Goal: Task Accomplishment & Management: Manage account settings

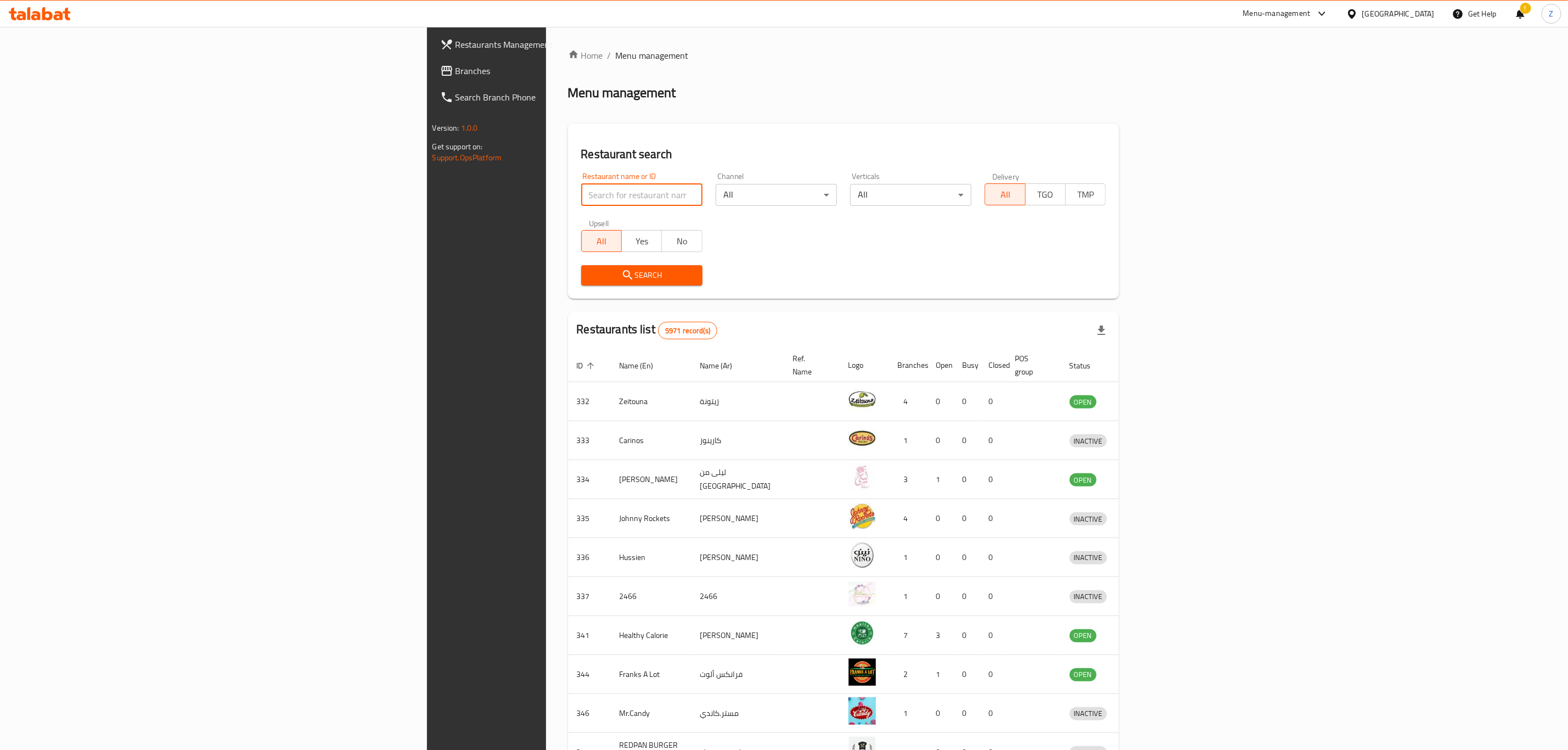
click at [581, 191] on input "search" at bounding box center [642, 195] width 121 height 22
type input "e"
type input "c"
click at [581, 193] on input "search" at bounding box center [642, 195] width 121 height 22
type input "chilkoza"
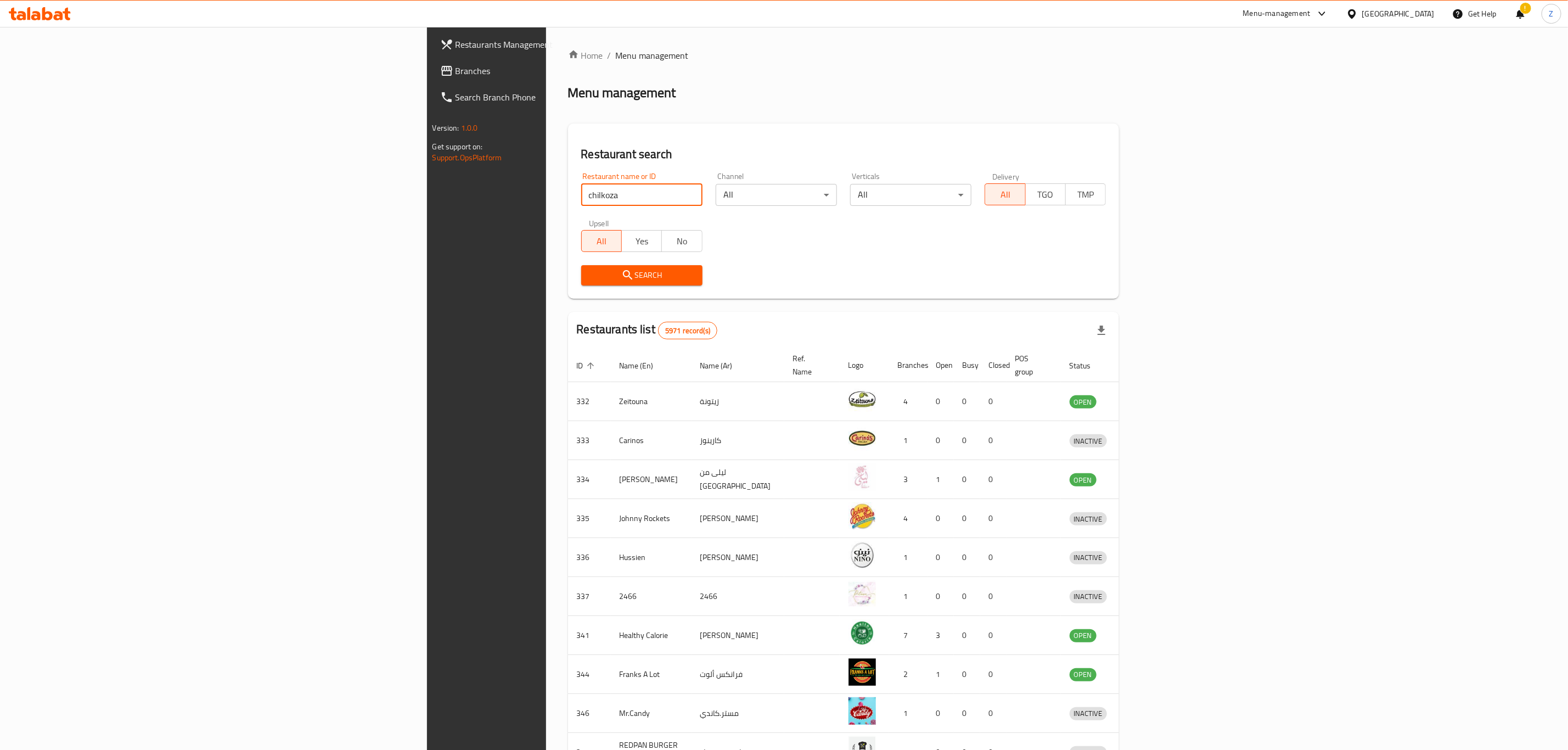
click button "Search" at bounding box center [642, 275] width 121 height 20
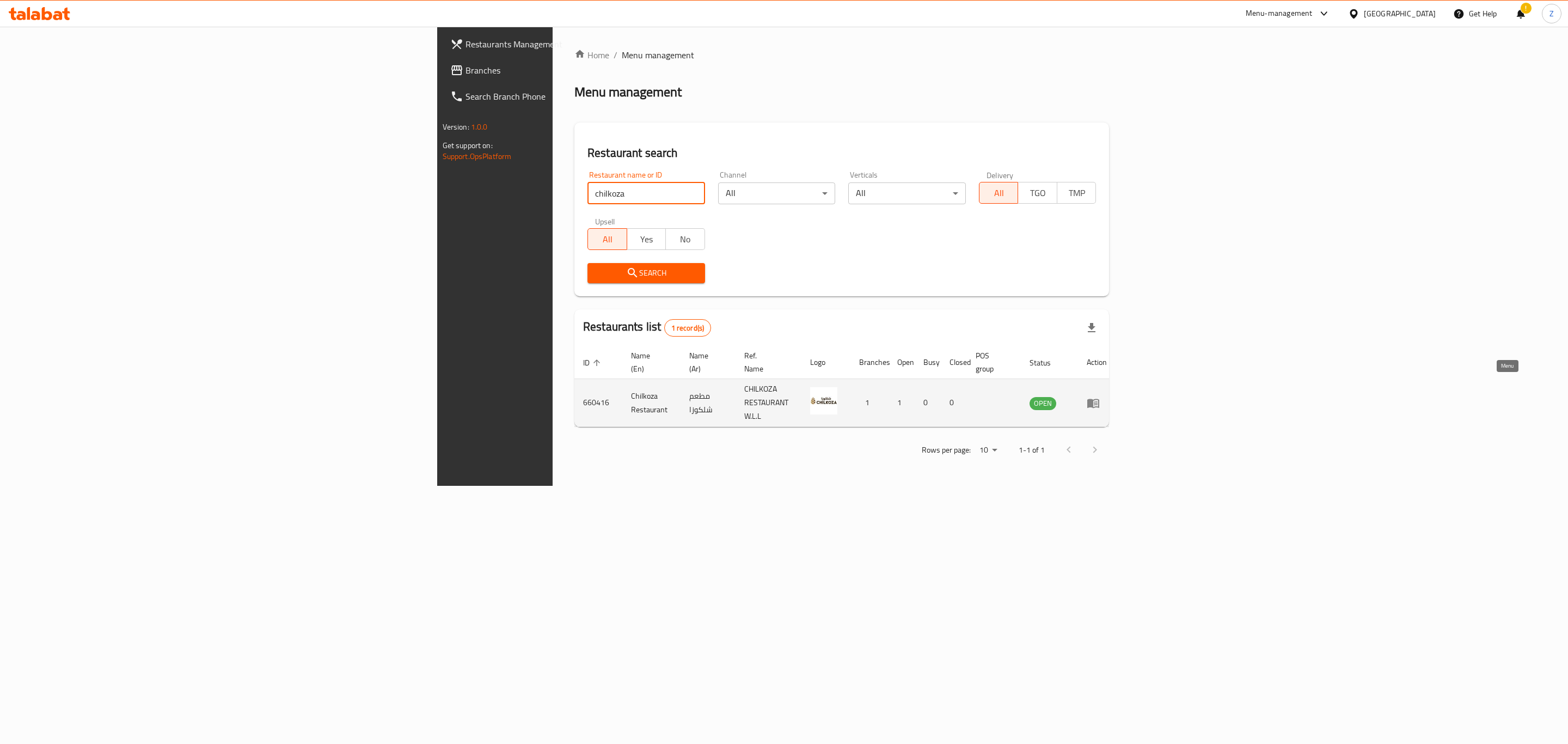
click at [1100, 396] on icon "enhanced table" at bounding box center [1093, 403] width 13 height 13
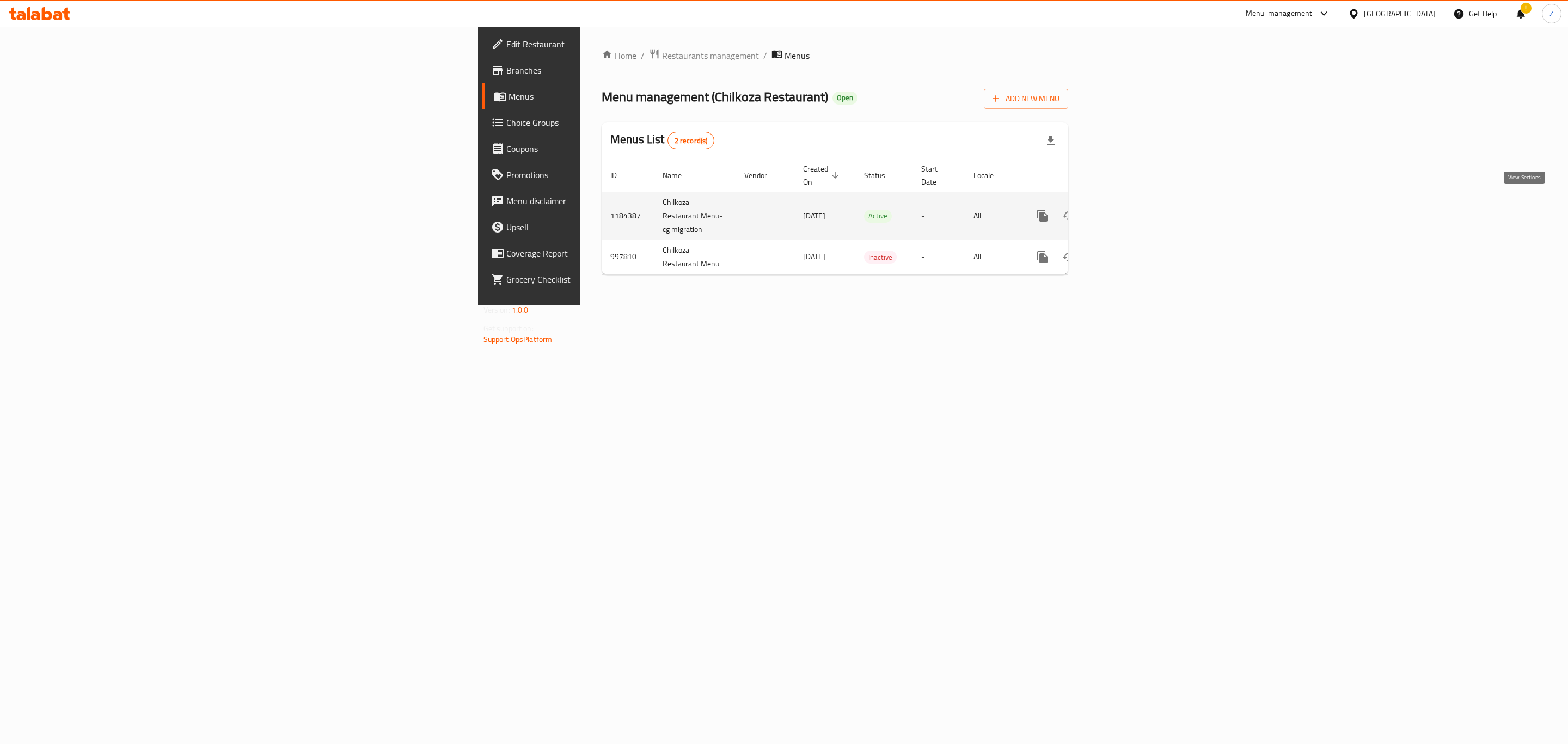
click at [1127, 209] on icon "enhanced table" at bounding box center [1120, 215] width 13 height 13
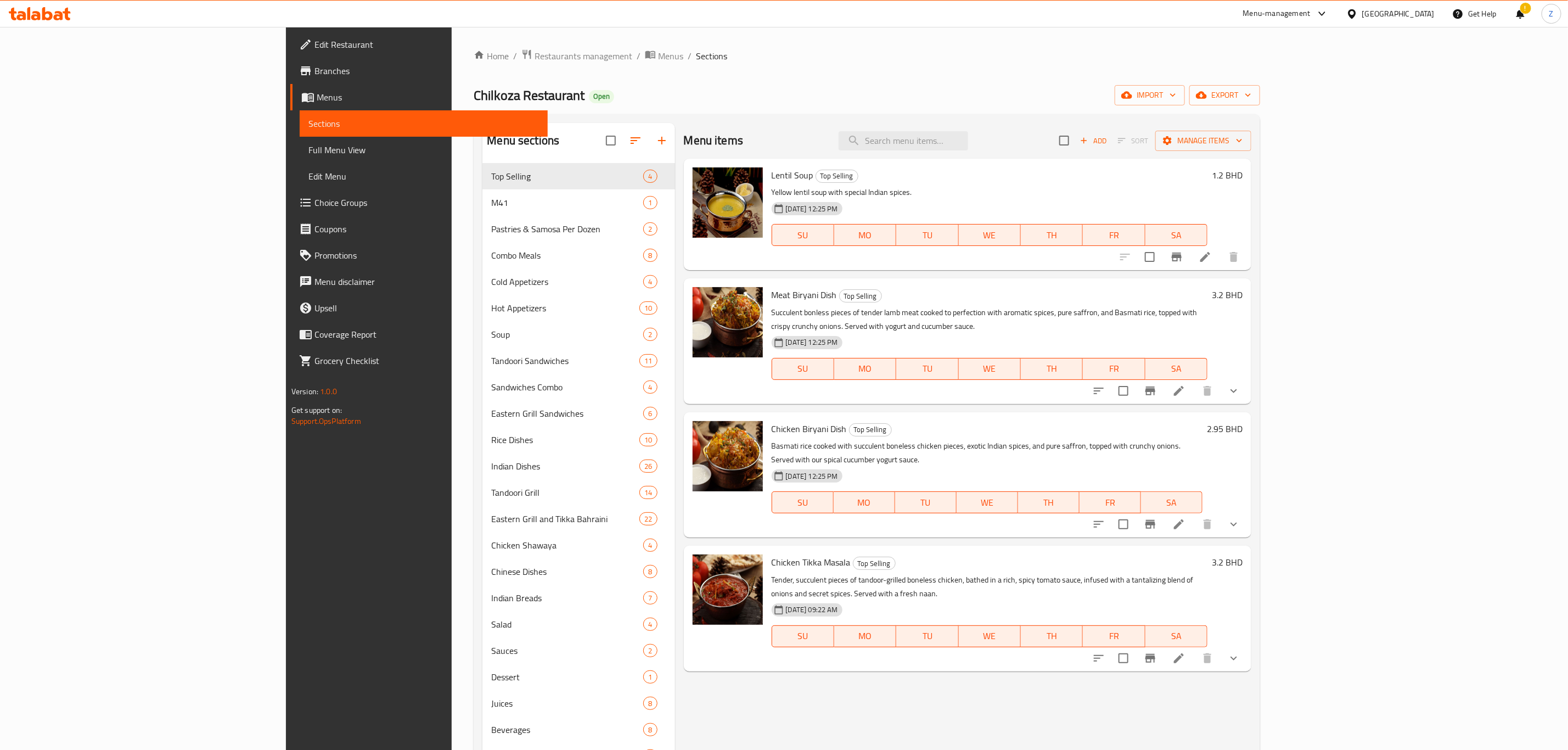
click at [1021, 130] on div "Menu items Add Sort Manage items" at bounding box center [968, 141] width 568 height 36
click at [968, 142] on input "search" at bounding box center [903, 141] width 129 height 19
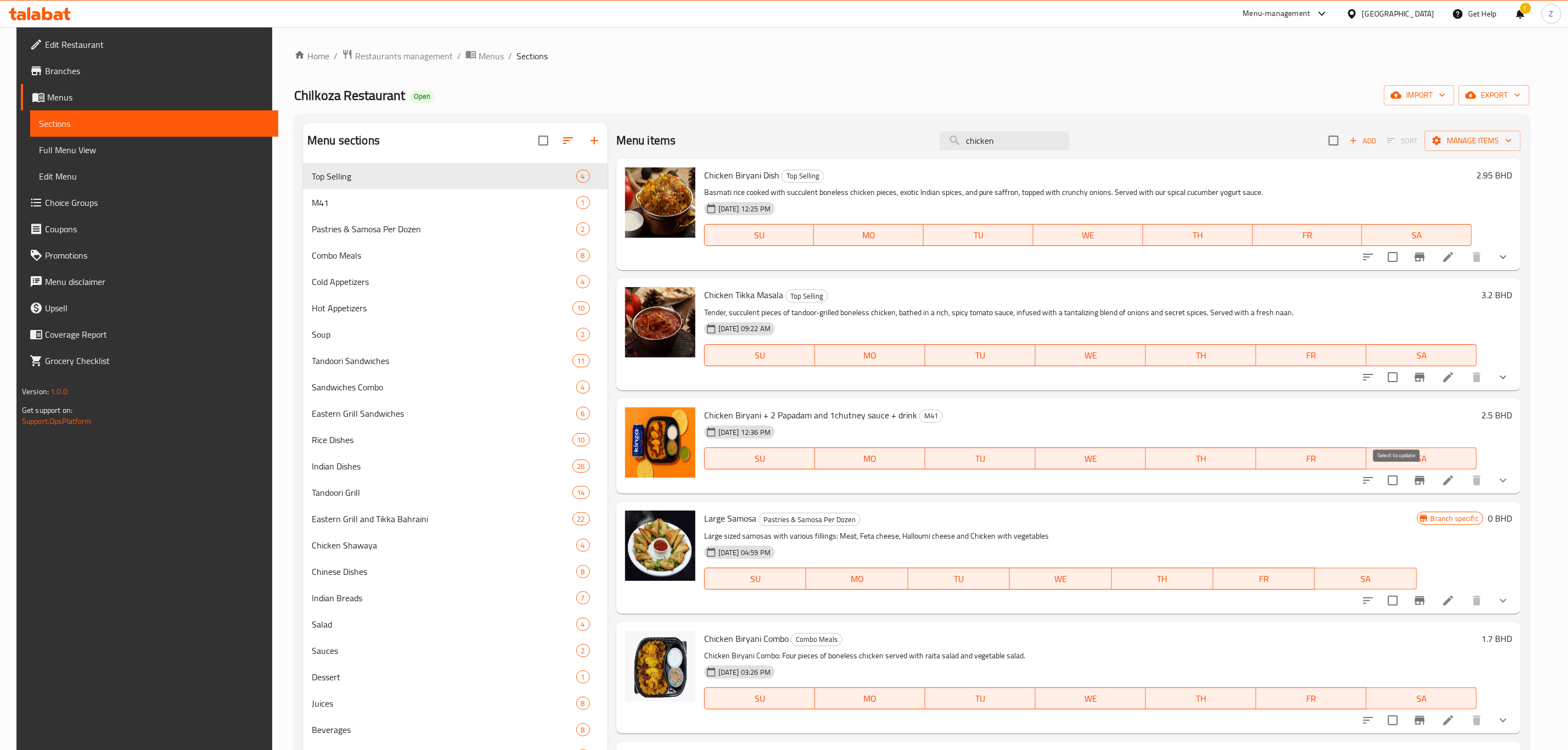
type input "chicken"
click at [1405, 484] on input "checkbox" at bounding box center [1393, 480] width 23 height 23
checkbox input "true"
click at [1505, 486] on icon "show more" at bounding box center [1503, 480] width 13 height 13
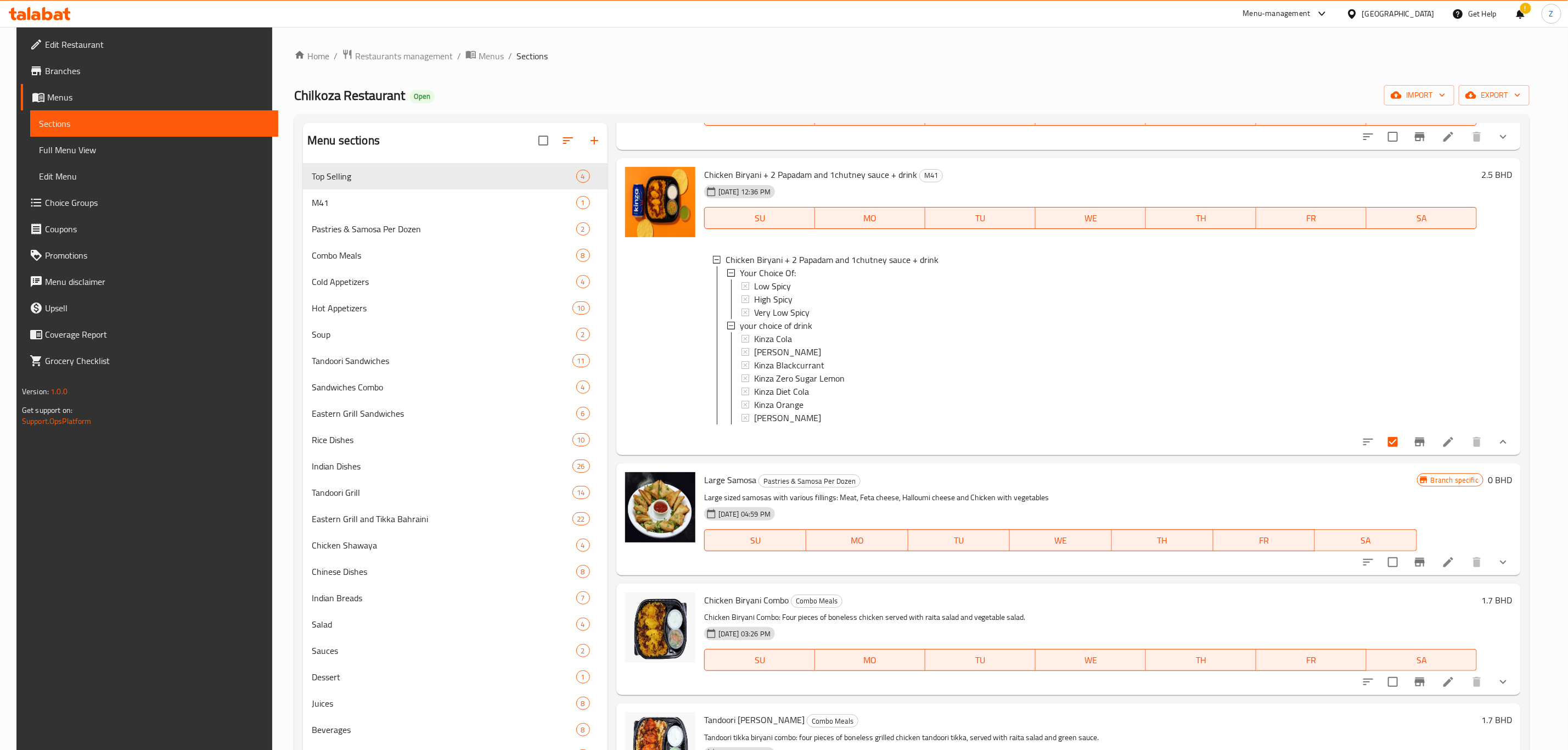
scroll to position [247, 0]
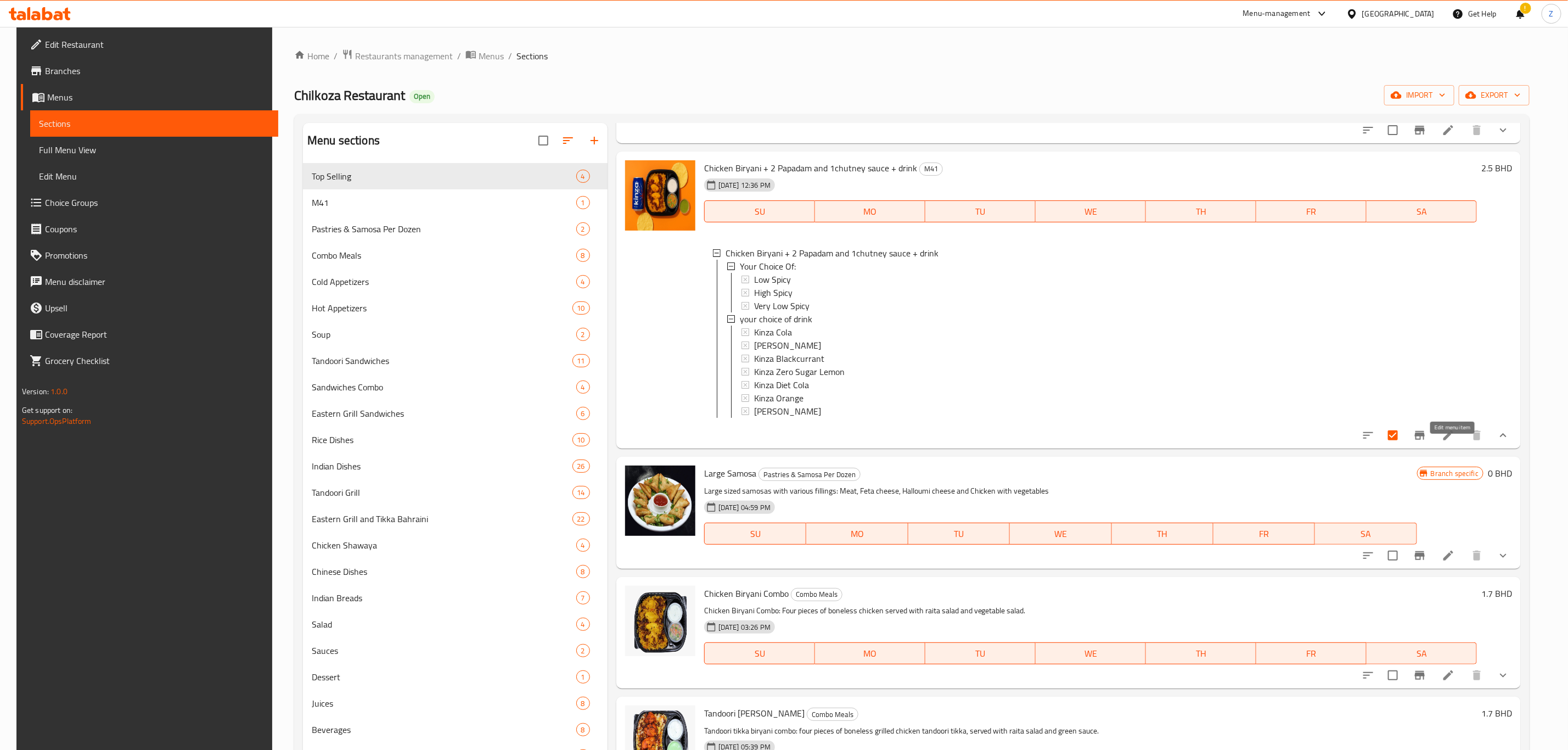
click at [1455, 442] on icon at bounding box center [1448, 435] width 13 height 13
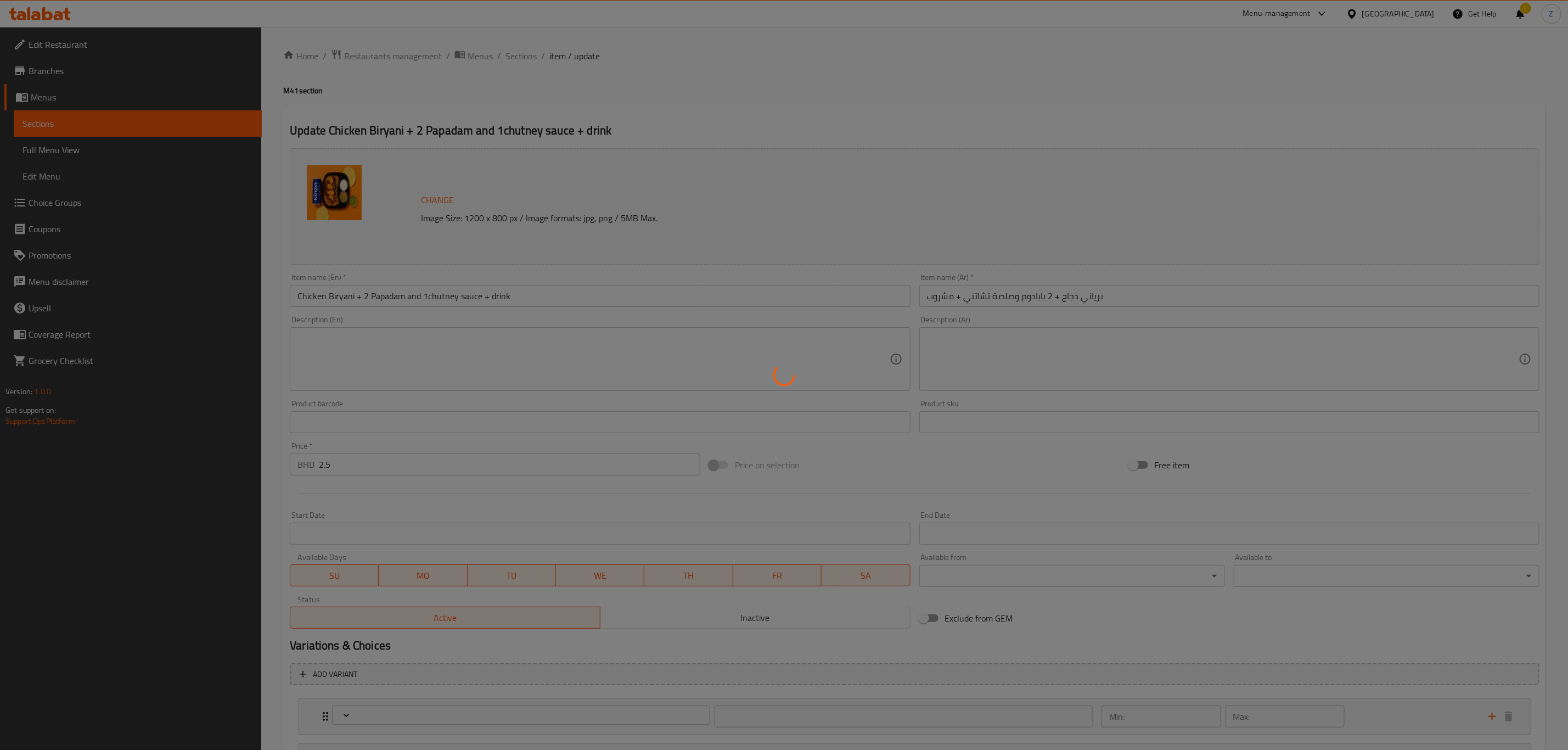
type input "إختيارك من:"
type input "1"
type input "اختيارك من المشروب"
type input "1"
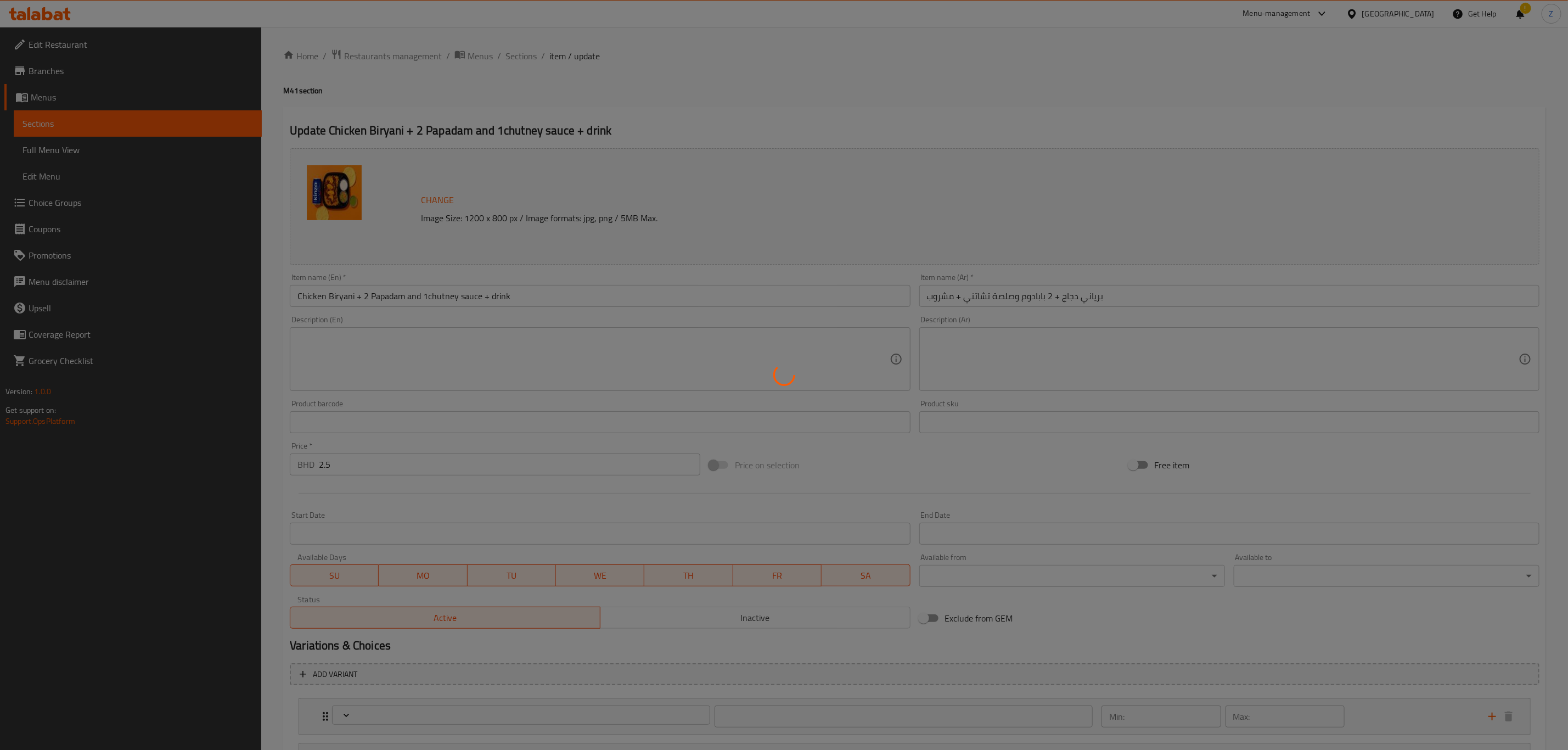
type input "1"
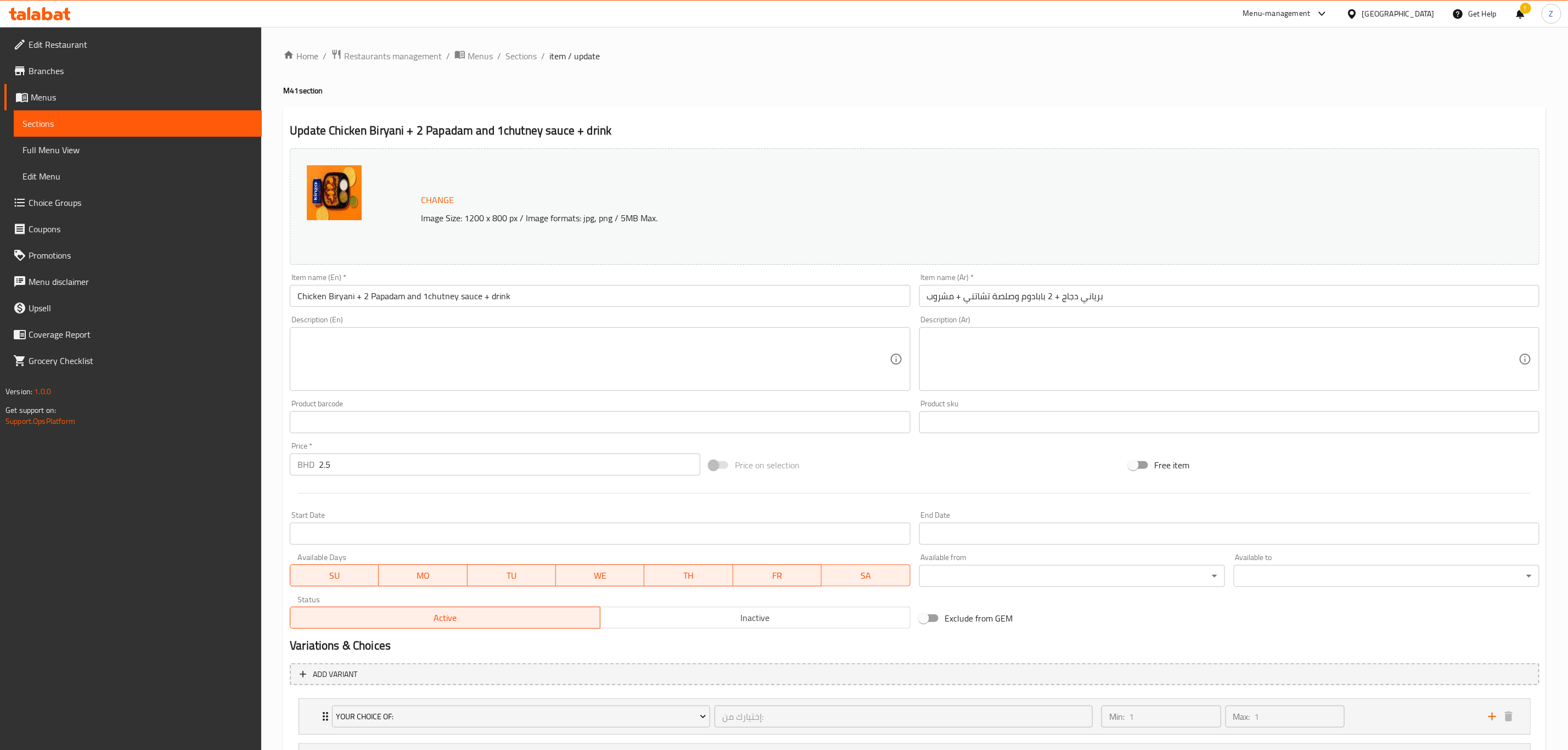
click at [356, 291] on div at bounding box center [784, 375] width 1568 height 750
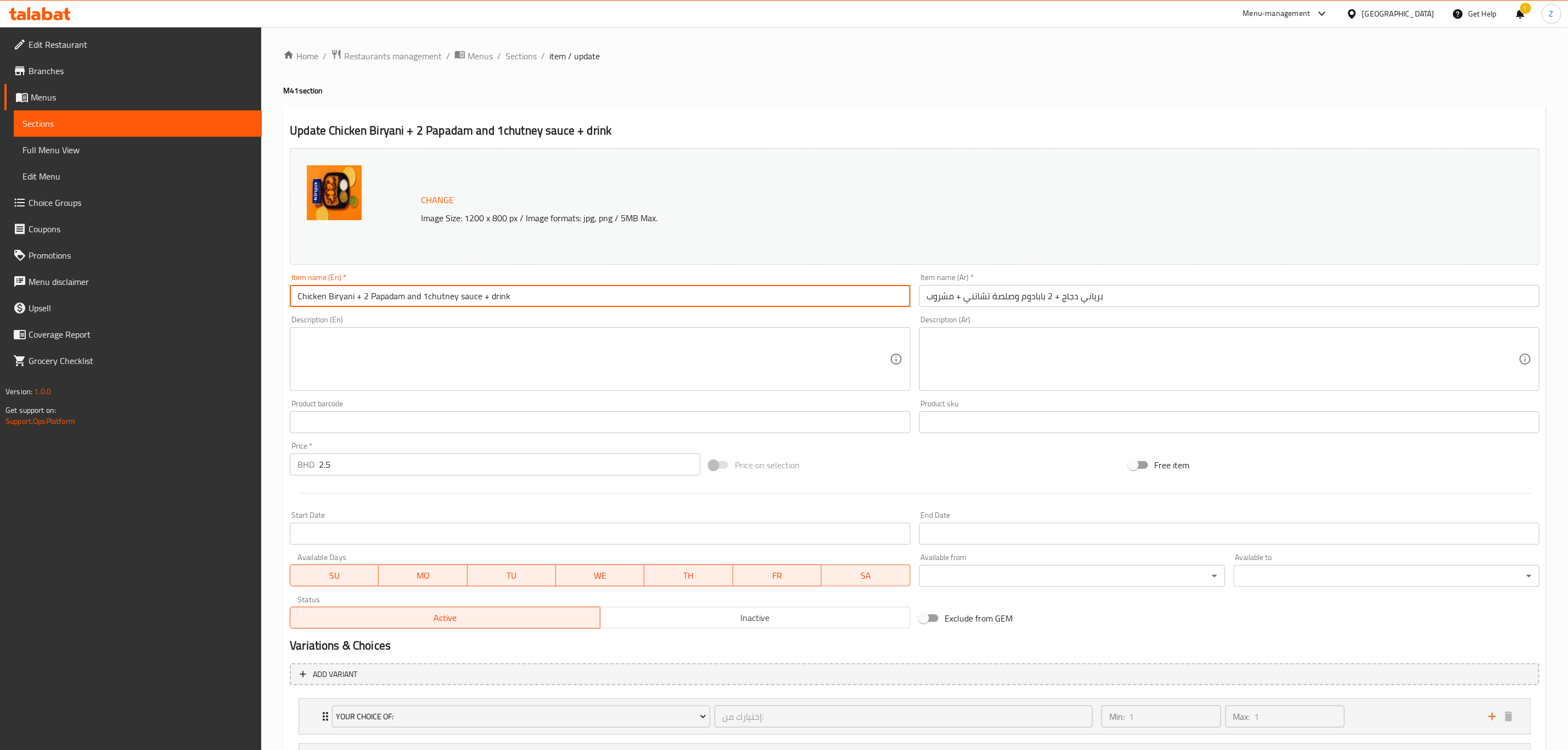
click at [350, 292] on input "Chicken Biryani + 2 Papadam and 1chutney sauce + drink" at bounding box center [600, 296] width 621 height 22
type input "Chicken Biryani Combo + 2 Papadam and 1chutney sauce + drink"
click at [1059, 294] on input "برياني دجاج + 2 بابادوم وصلصة تشاتني + مشروب" at bounding box center [1229, 296] width 621 height 22
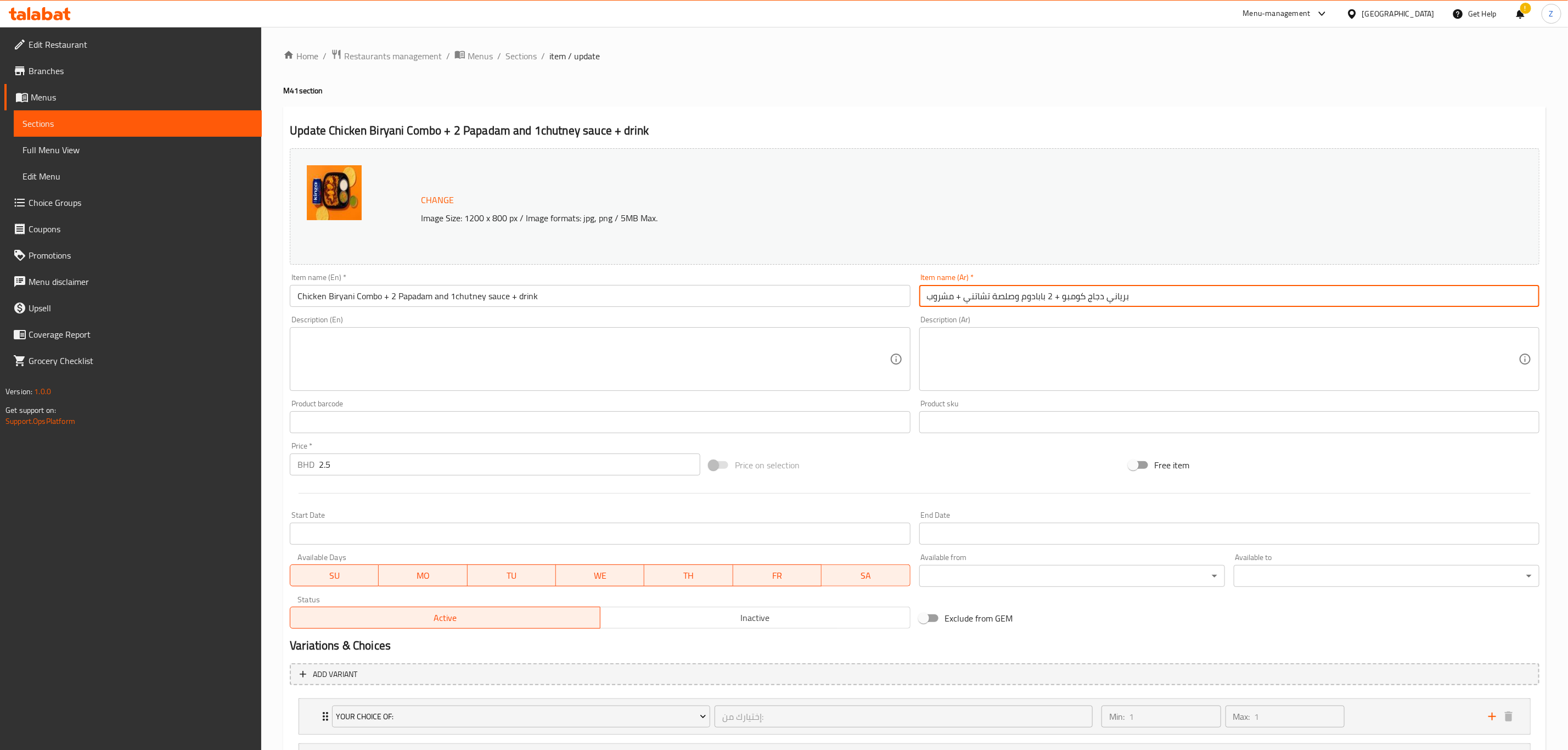
drag, startPoint x: 1034, startPoint y: 295, endPoint x: 1020, endPoint y: 294, distance: 14.0
click at [1026, 295] on input "برياني دجاج كومبو + 2 بابادوم وصلصة تشاتني + مشروب" at bounding box center [1229, 296] width 621 height 22
click at [979, 302] on input "برياني دجاج كومبو + 2 بابادوم وصلصة تشاتني + مشروب" at bounding box center [1229, 296] width 621 height 22
type input "برياني دجاج كومبو + 2 بابادوم وصلصة تشاتني + مشروب"
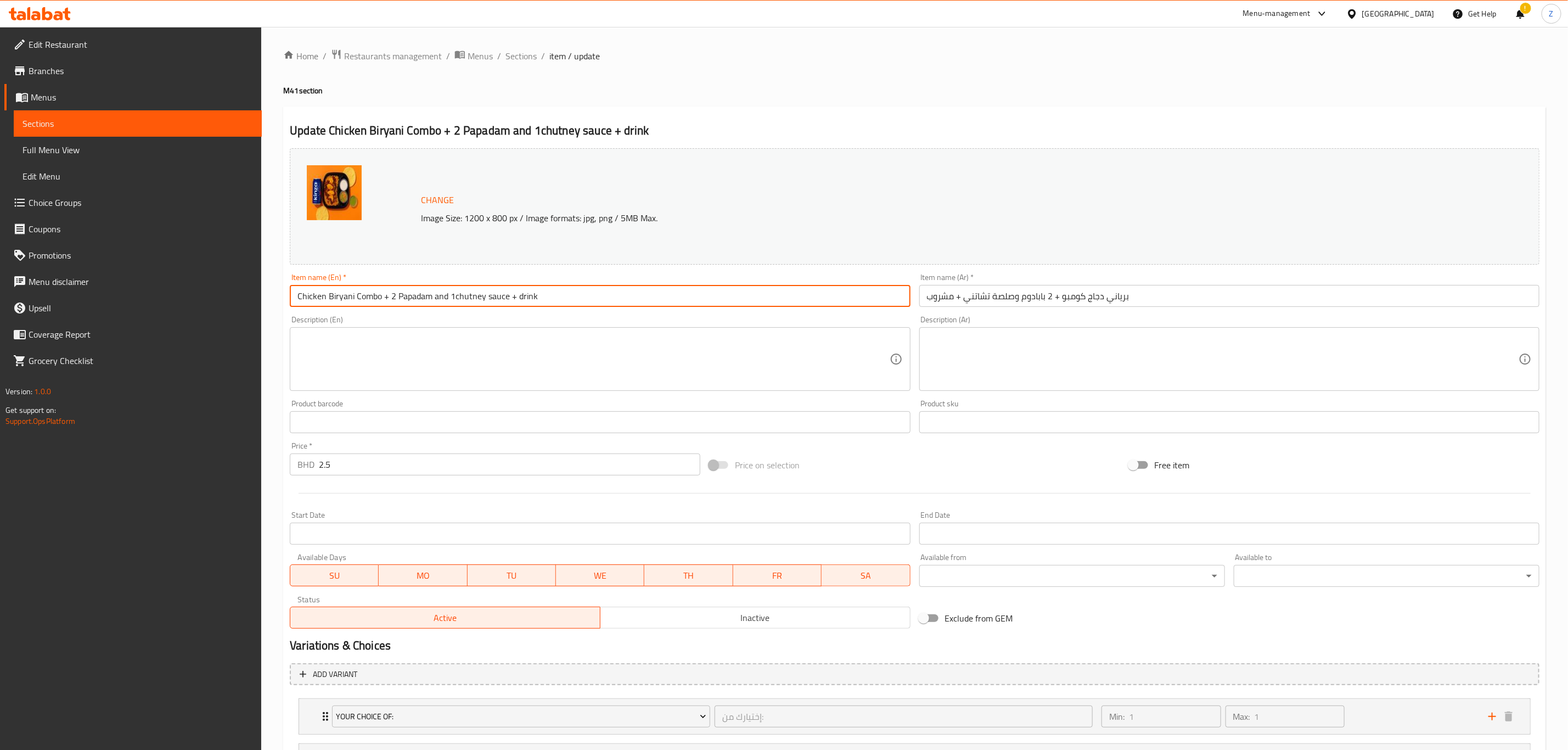
drag, startPoint x: 392, startPoint y: 299, endPoint x: 420, endPoint y: 300, distance: 28.0
click at [420, 300] on input "Chicken Biryani Combo + 2 Papadam and 1chutney sauce + drink" at bounding box center [600, 296] width 621 height 22
drag, startPoint x: 460, startPoint y: 297, endPoint x: 497, endPoint y: 302, distance: 37.3
click at [497, 301] on input "Chicken Biryani Combo + 2 Papadam and 1chutney sauce + drink" at bounding box center [600, 296] width 621 height 22
click at [524, 349] on textarea at bounding box center [593, 358] width 592 height 52
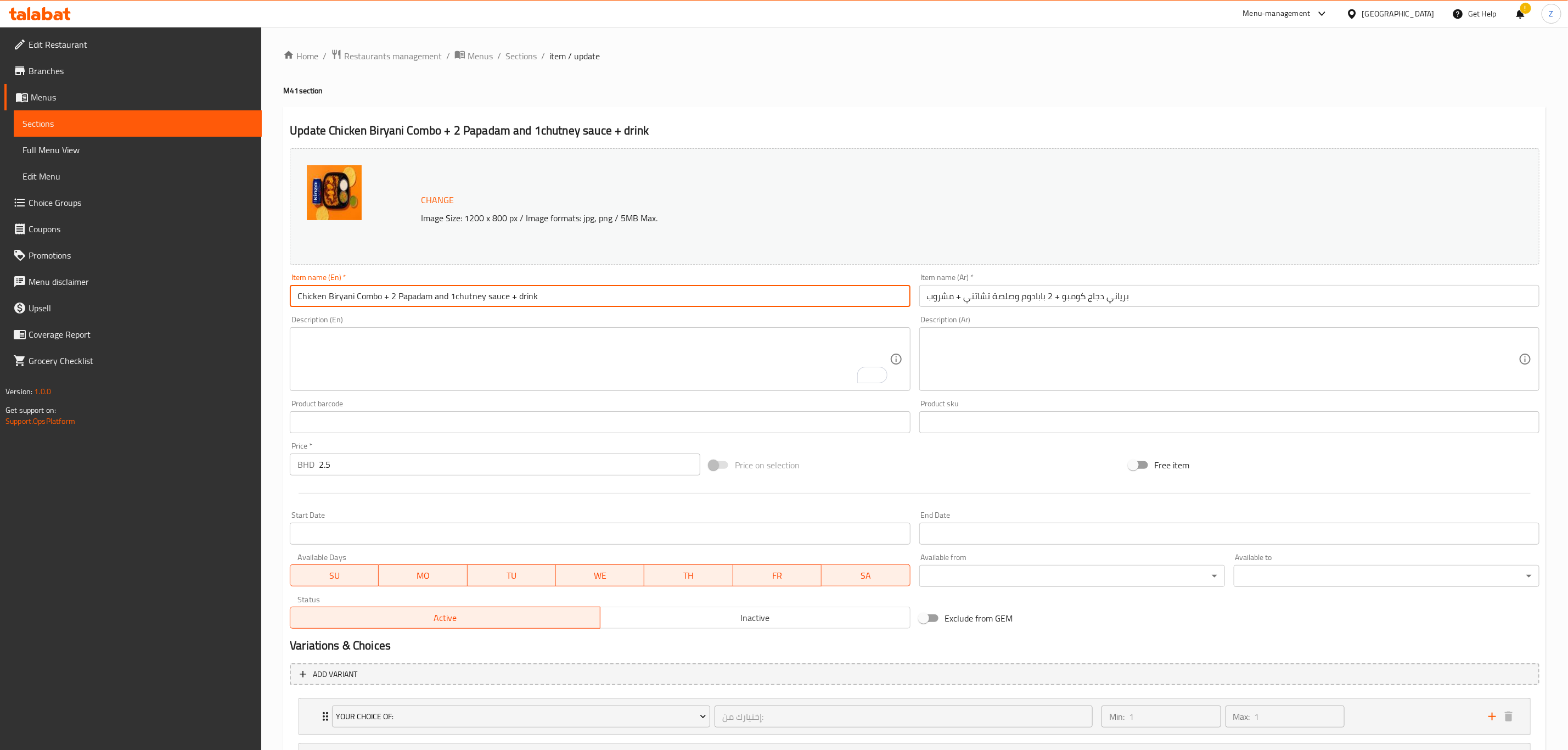
click at [443, 293] on input "Chicken Biryani Combo + 2 Papadam and 1chutney sauce + drink" at bounding box center [600, 296] width 621 height 22
click at [350, 290] on input "Chicken Biryani Combo + 2 Papadam and 1chutney sauce + drink" at bounding box center [600, 296] width 621 height 22
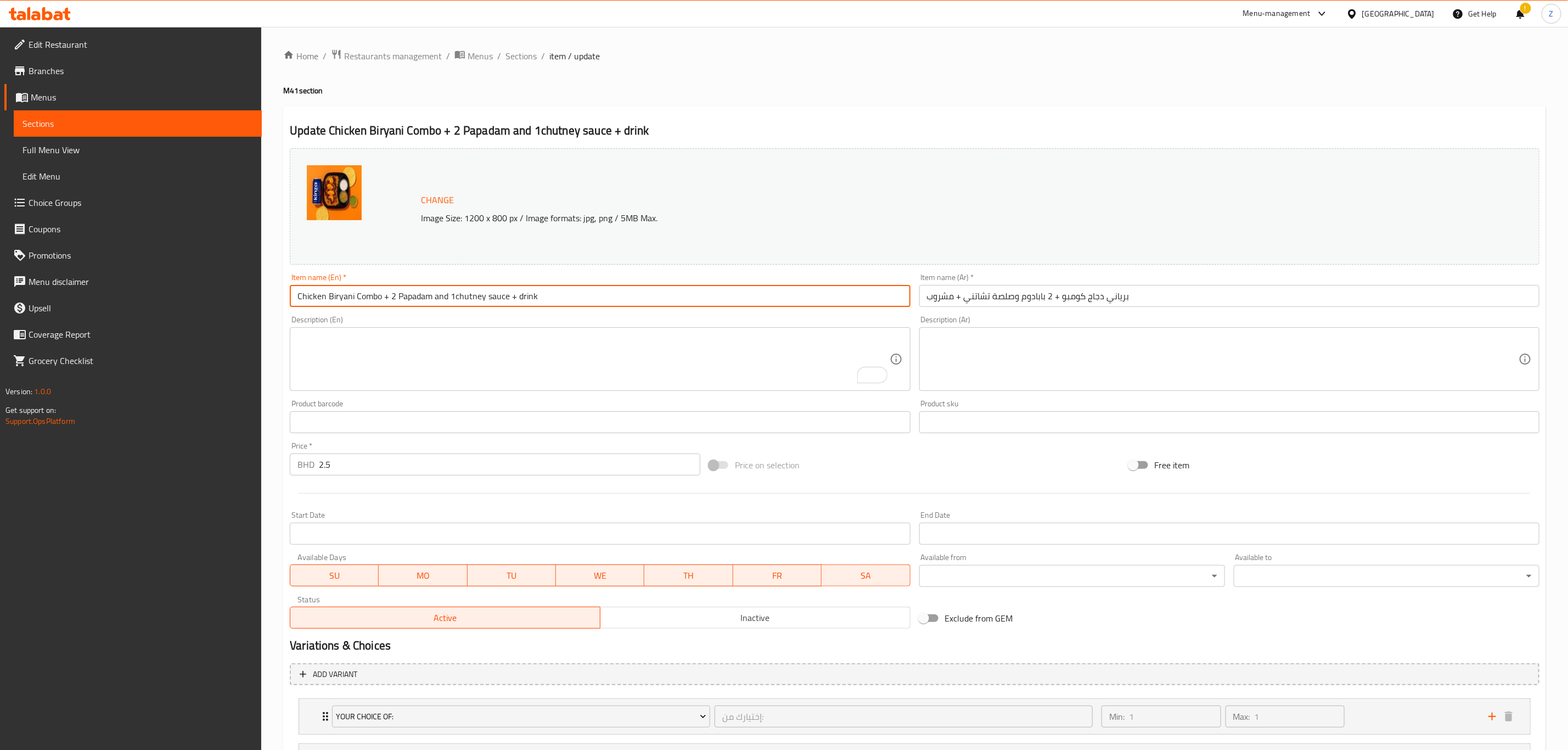
click at [420, 298] on input "Chicken Biryani Combo + 2 Papadam and 1chutney sauce + drink" at bounding box center [600, 296] width 621 height 22
click at [399, 298] on input "Chicken Biryani Combo + 2 Papadam and 1chutney sauce + drink" at bounding box center [600, 296] width 621 height 22
drag, startPoint x: 453, startPoint y: 297, endPoint x: 496, endPoint y: 292, distance: 43.3
click at [483, 290] on input "Chicken Biryani Combo + 2 Papadam and 1chutney sauce + drink" at bounding box center [600, 296] width 621 height 22
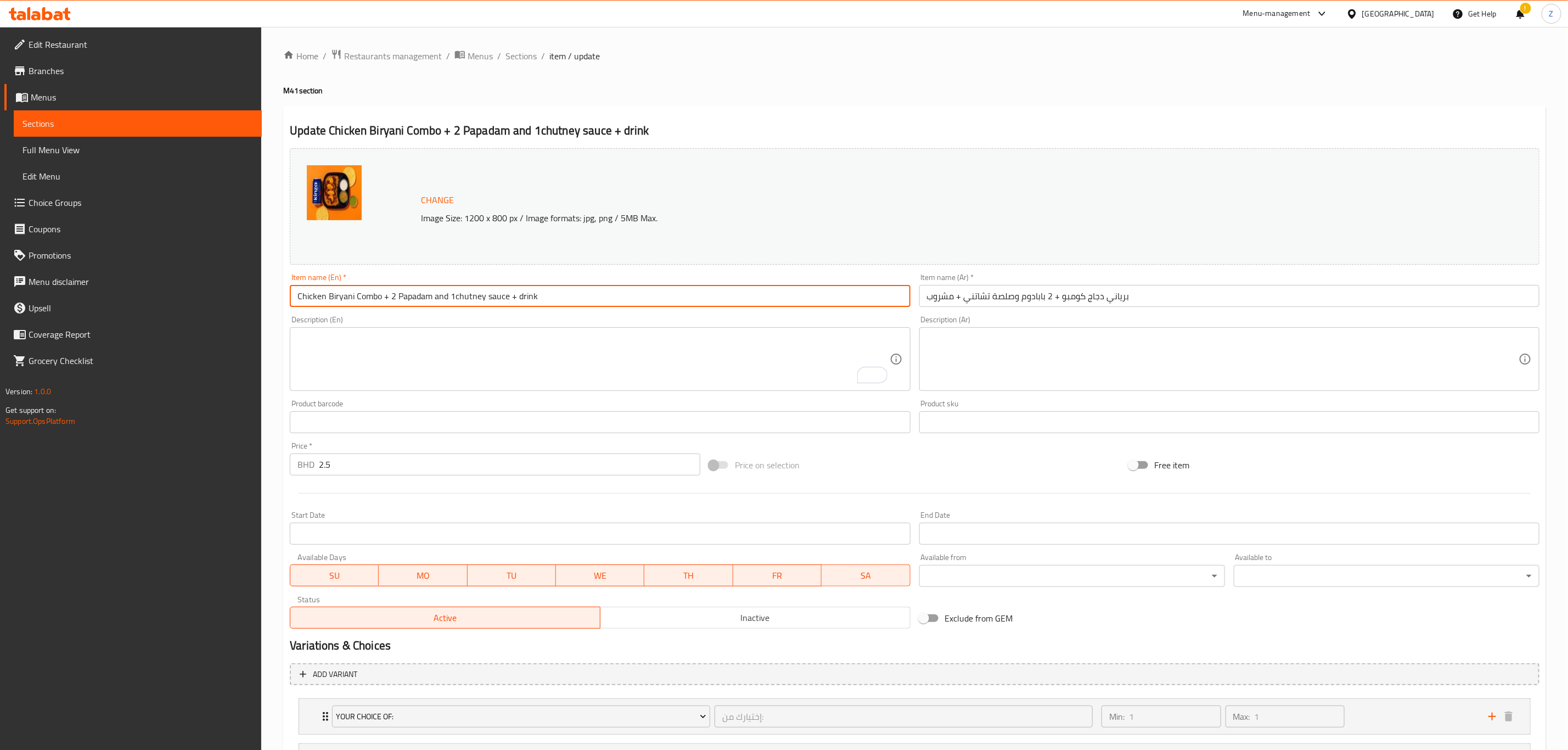
drag, startPoint x: 514, startPoint y: 295, endPoint x: 577, endPoint y: 295, distance: 63.0
click at [575, 295] on input "Chicken Biryani Combo + 2 Papadam and 1chutney sauce + drink" at bounding box center [600, 296] width 621 height 22
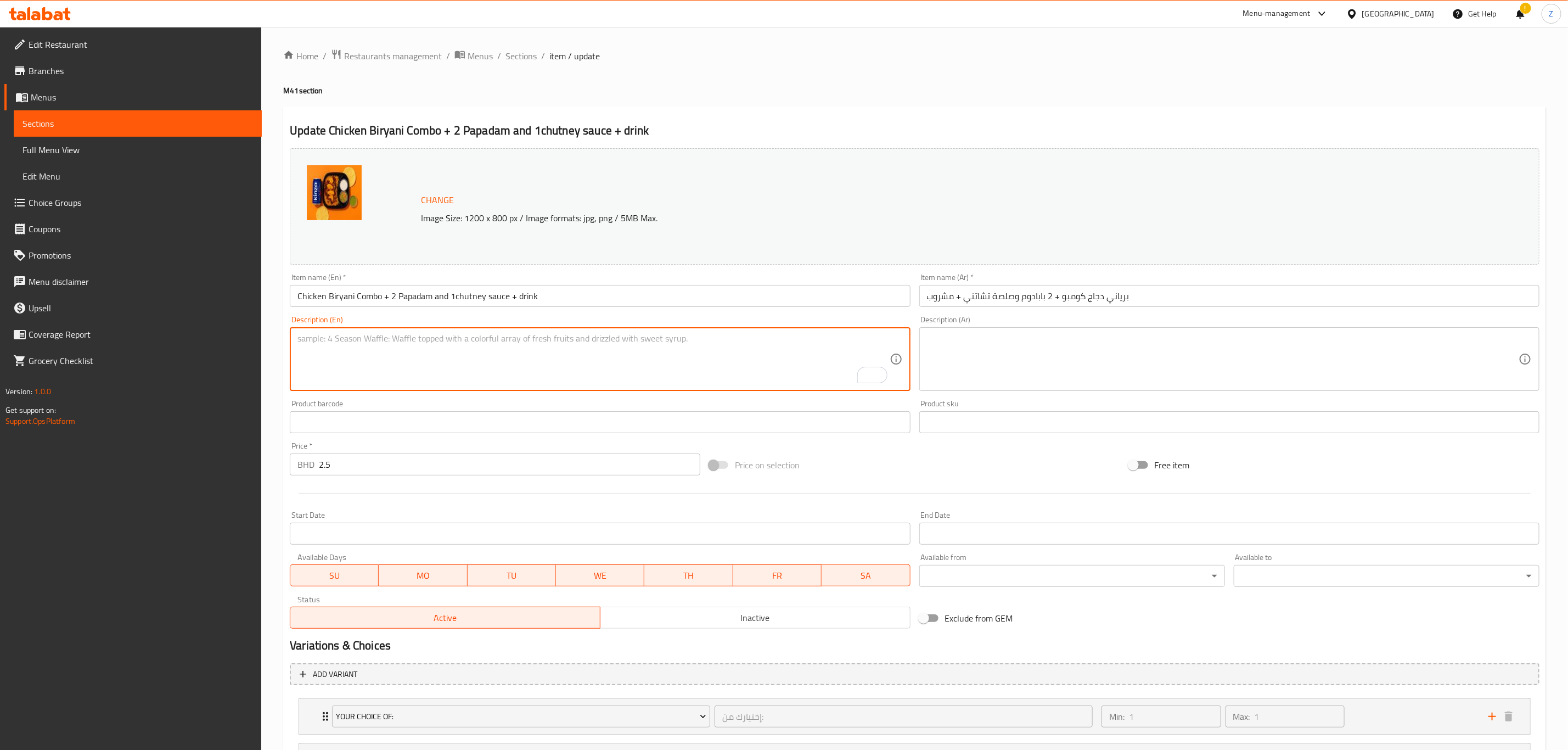
click at [507, 371] on textarea "To enrich screen reader interactions, please activate Accessibility in Grammarl…" at bounding box center [593, 358] width 592 height 52
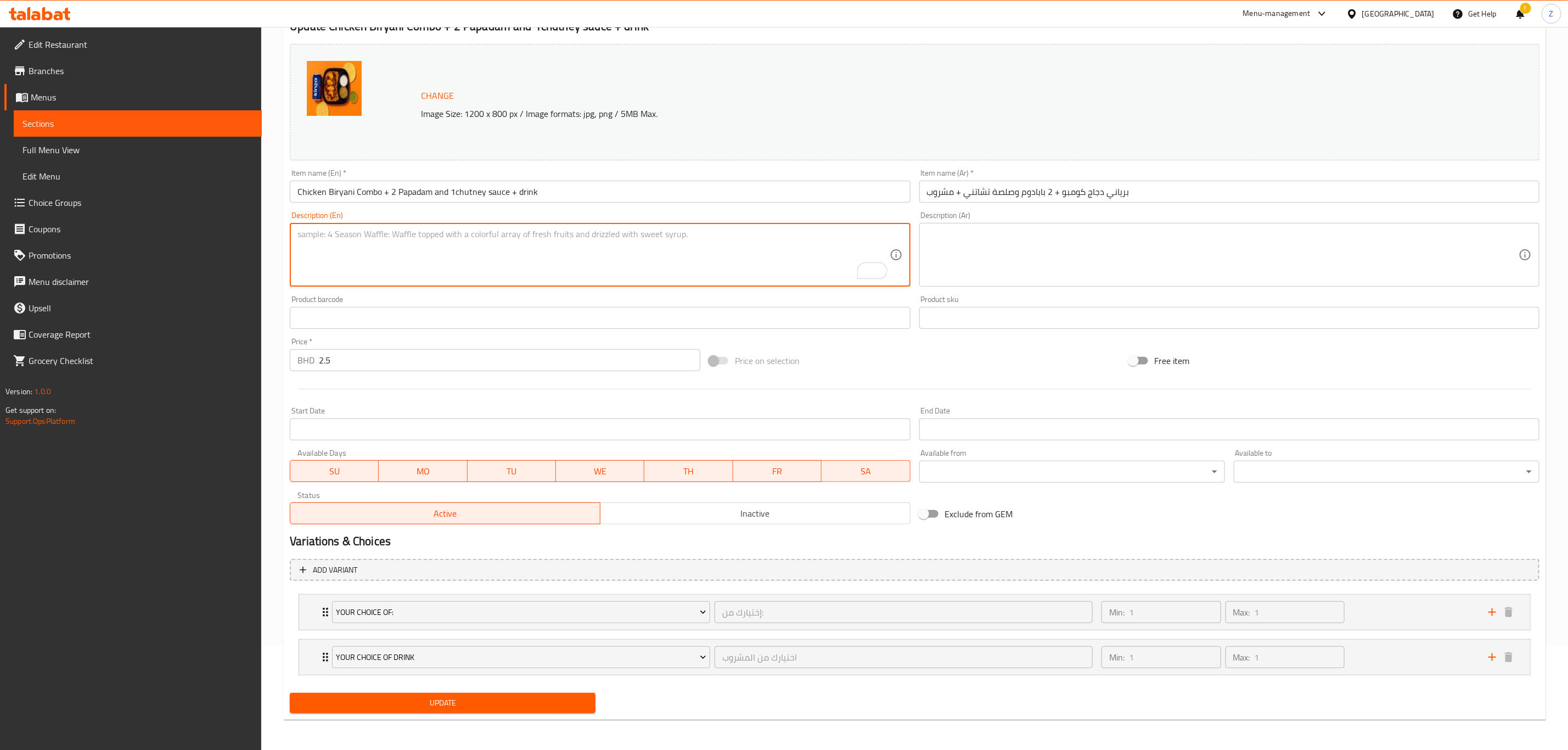
scroll to position [106, 0]
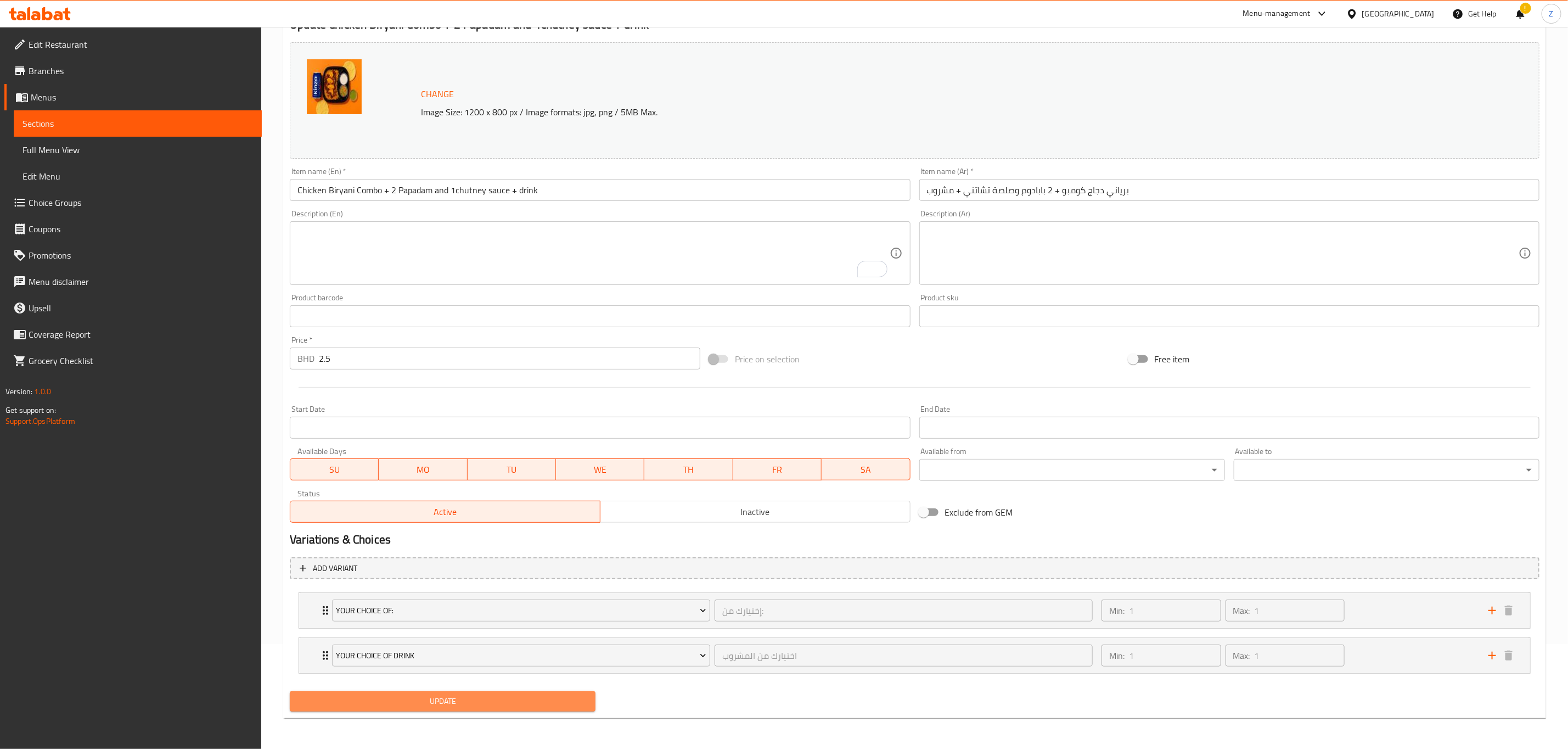
click at [459, 705] on span "Update" at bounding box center [442, 702] width 288 height 14
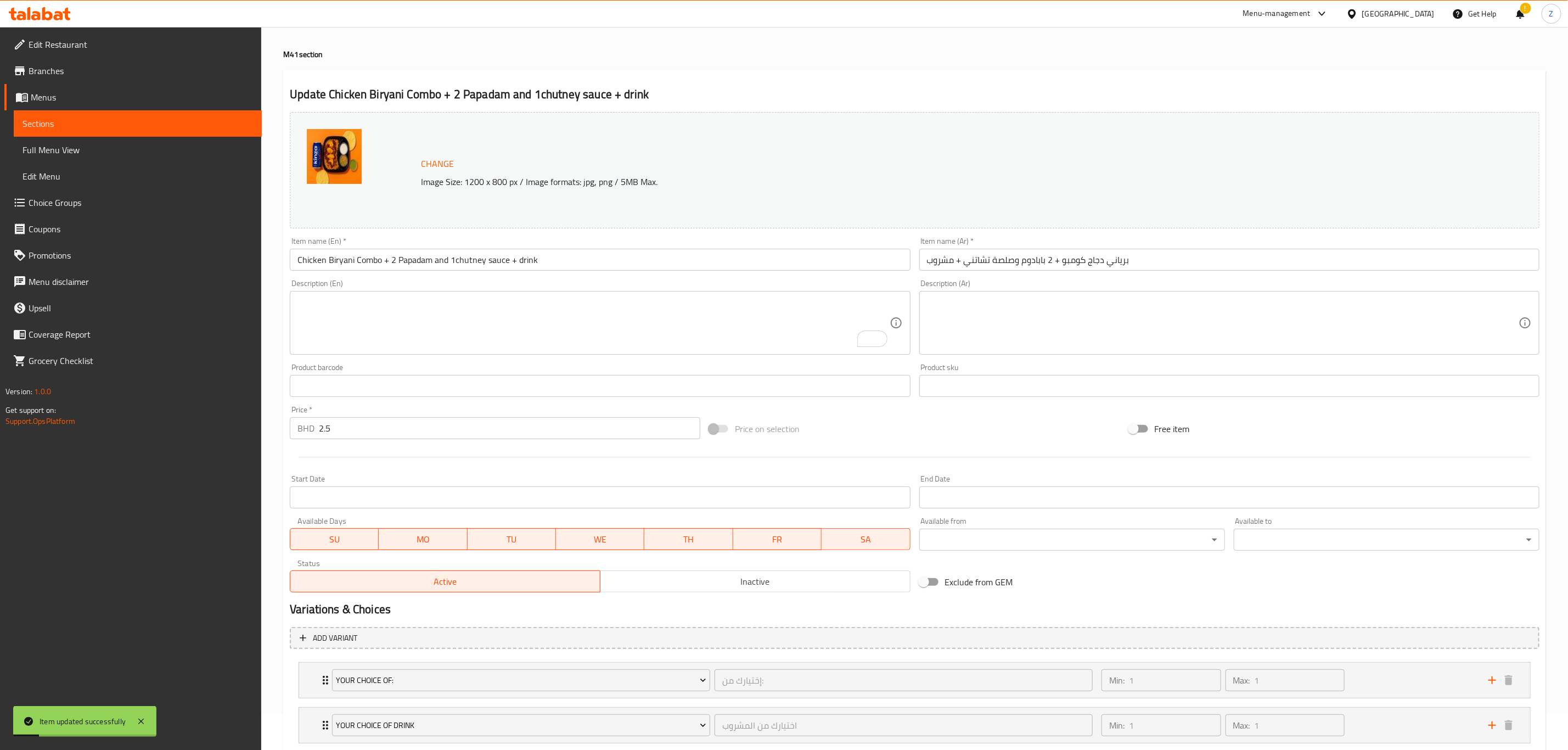
scroll to position [0, 0]
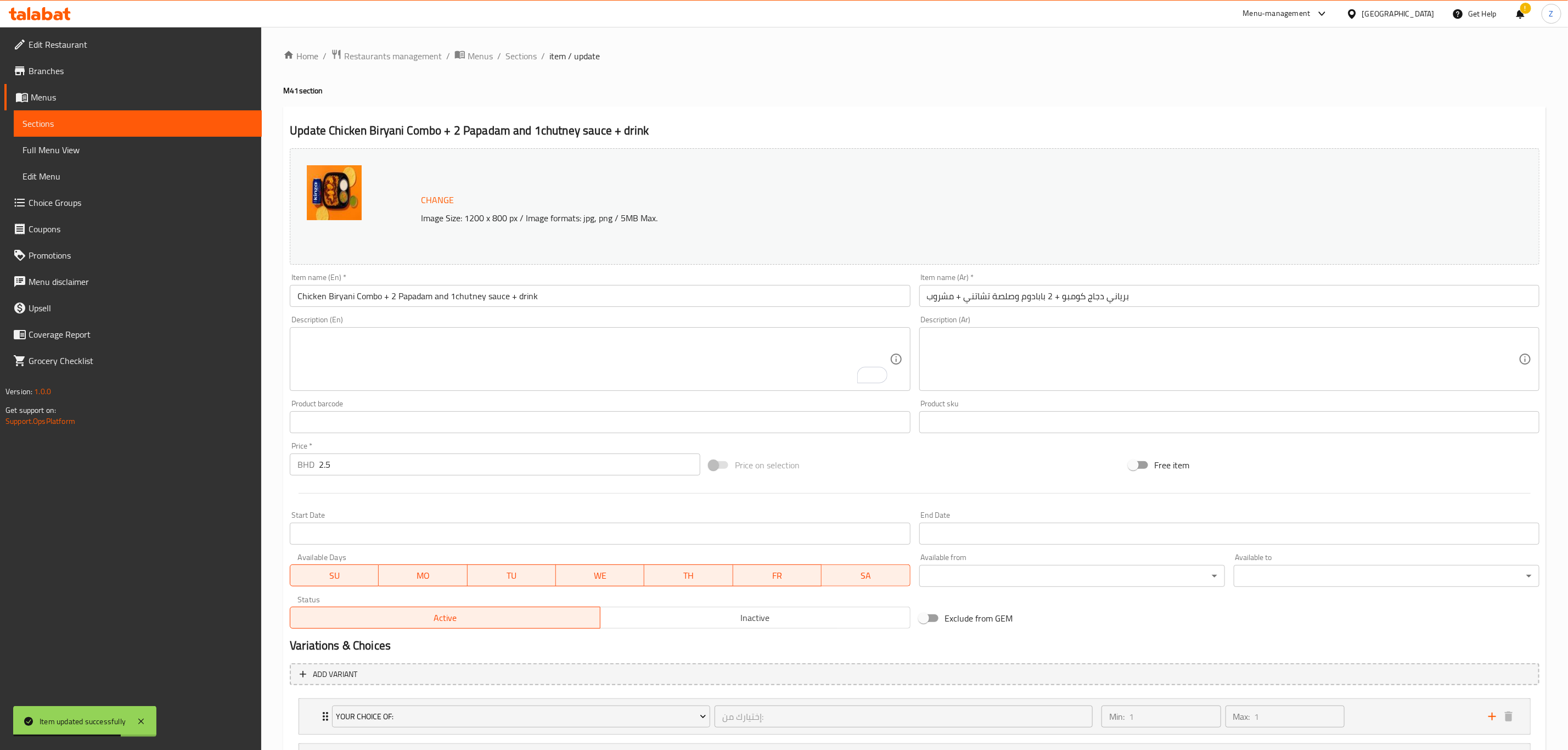
click at [440, 297] on input "Chicken Biryani Combo + 2 Papadam and 1chutney sauce + drink" at bounding box center [600, 296] width 621 height 22
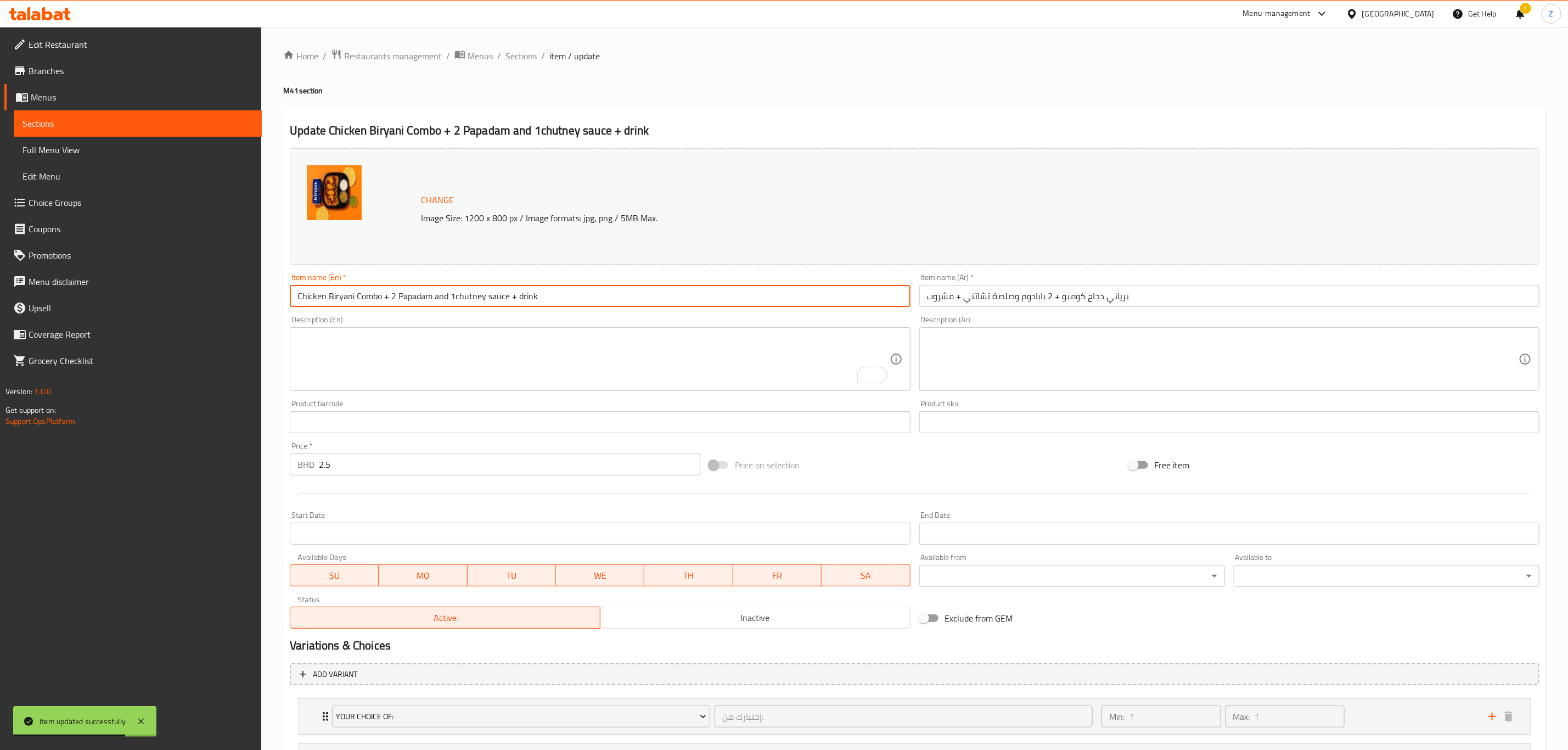
drag, startPoint x: 440, startPoint y: 297, endPoint x: 825, endPoint y: 355, distance: 389.3
click at [441, 297] on input "Chicken Biryani Combo + 2 Papadam and 1chutney sauce + drink" at bounding box center [600, 296] width 621 height 22
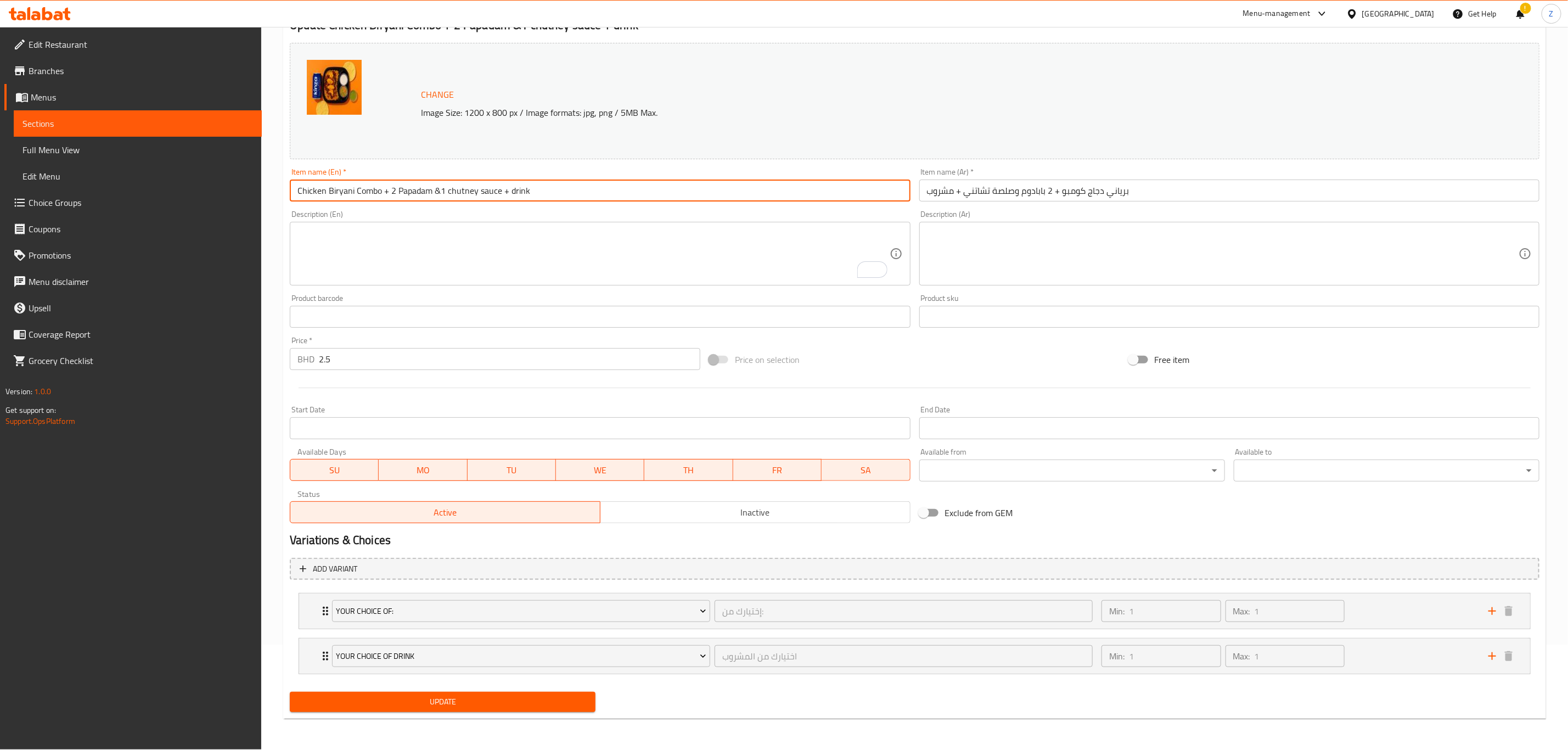
scroll to position [106, 0]
type input "Chicken Biryani Combo + 2 Papadam &1 chutney sauce + drink"
click at [469, 706] on span "Update" at bounding box center [442, 702] width 288 height 14
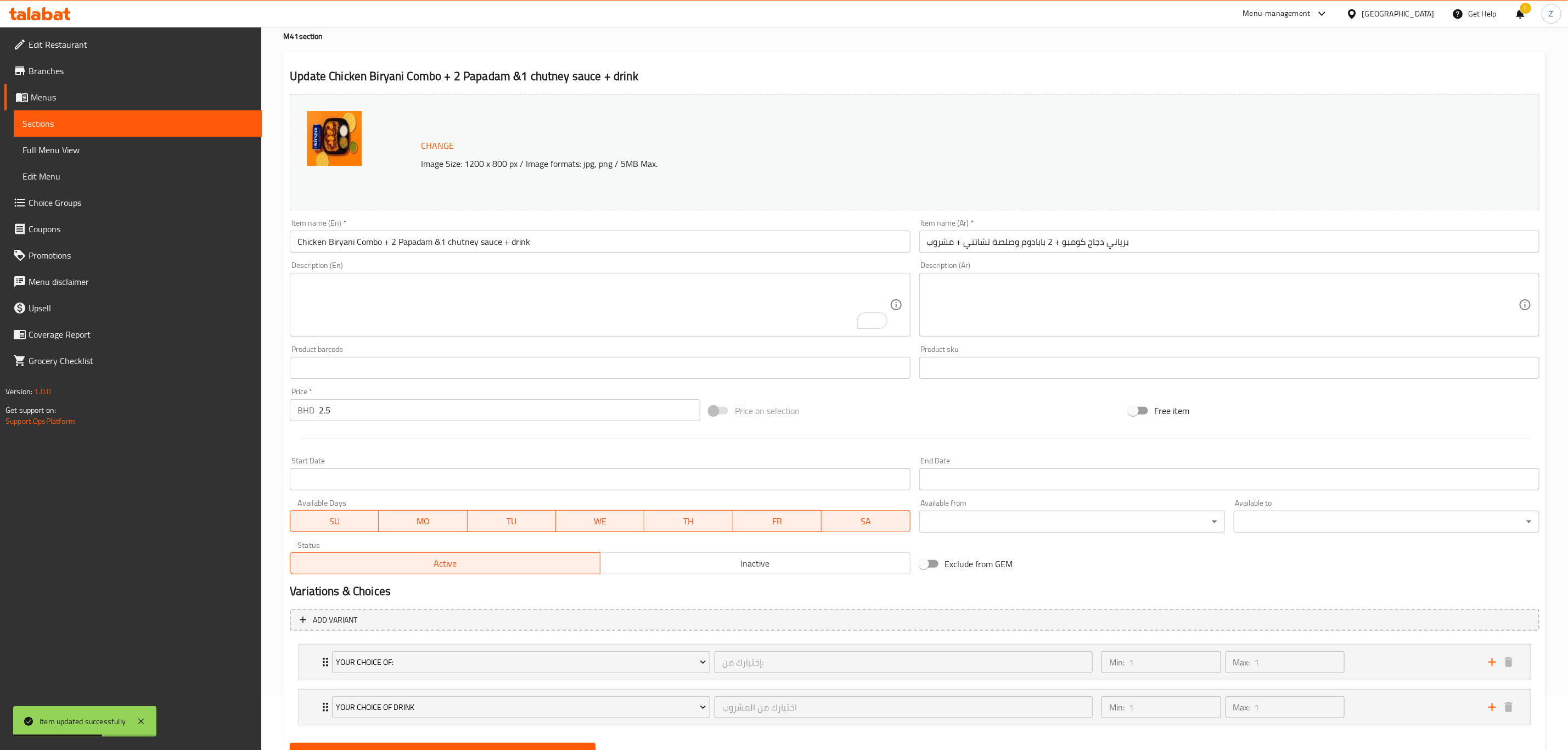
scroll to position [0, 0]
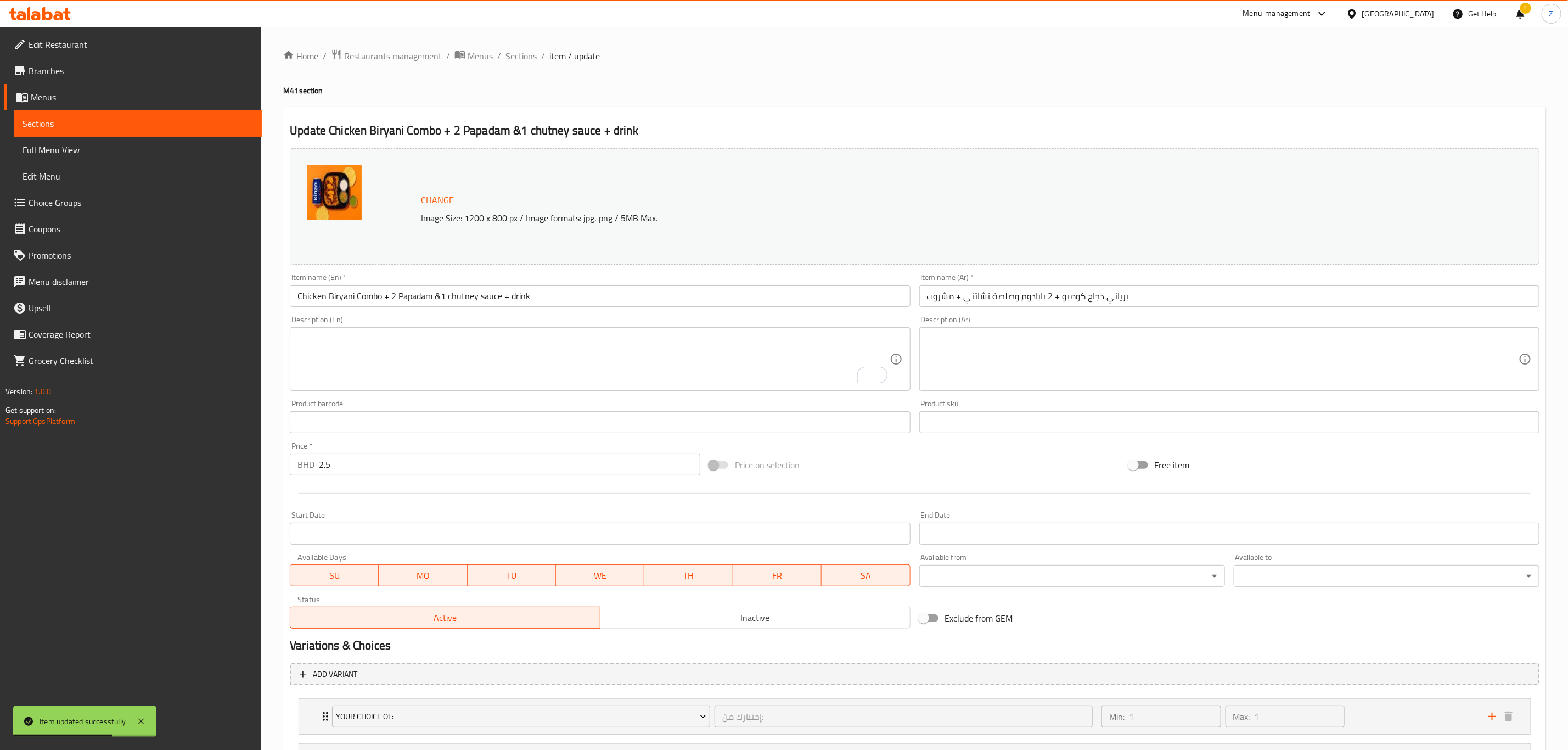
click at [521, 58] on span "Sections" at bounding box center [521, 55] width 32 height 13
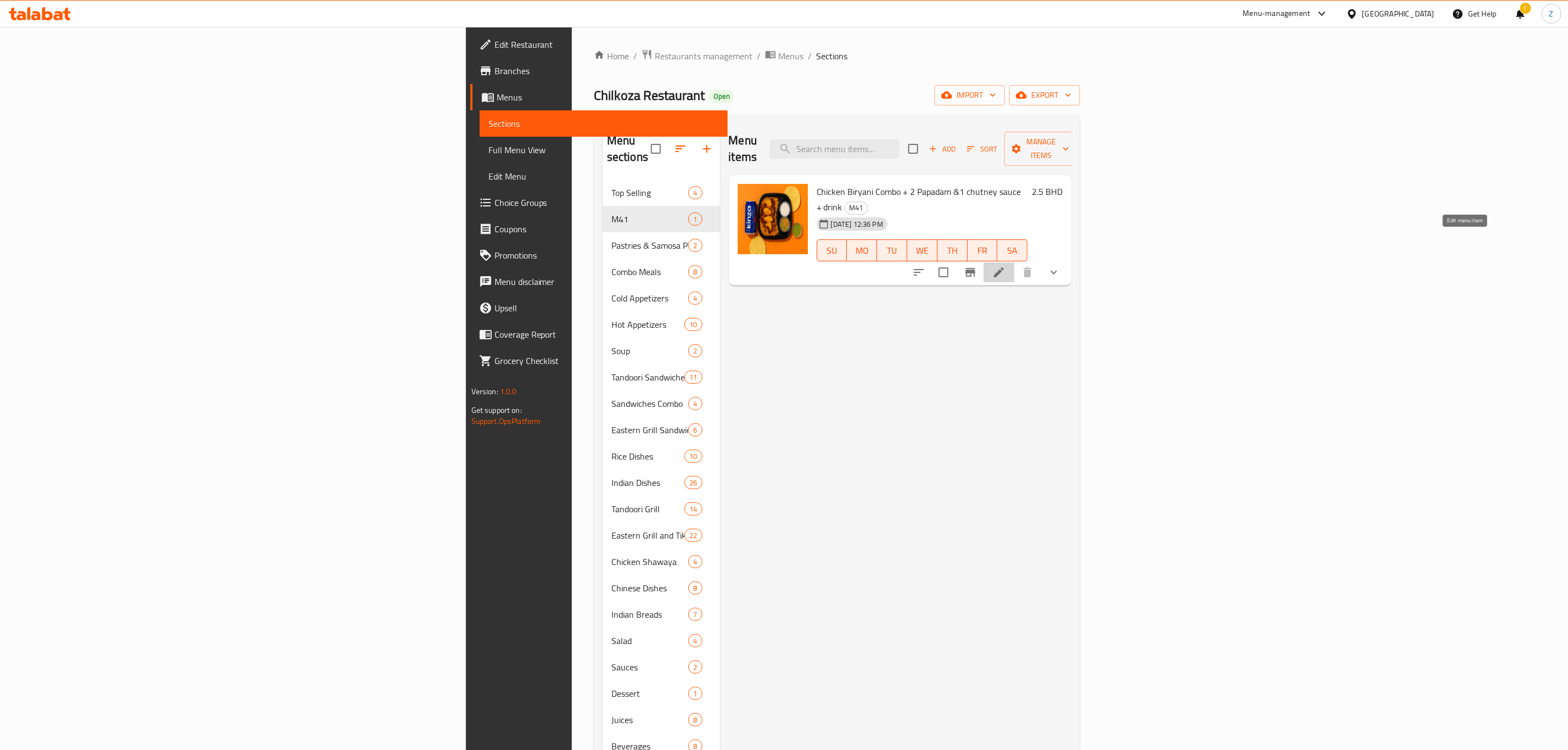
click at [1005, 266] on icon at bounding box center [998, 272] width 13 height 13
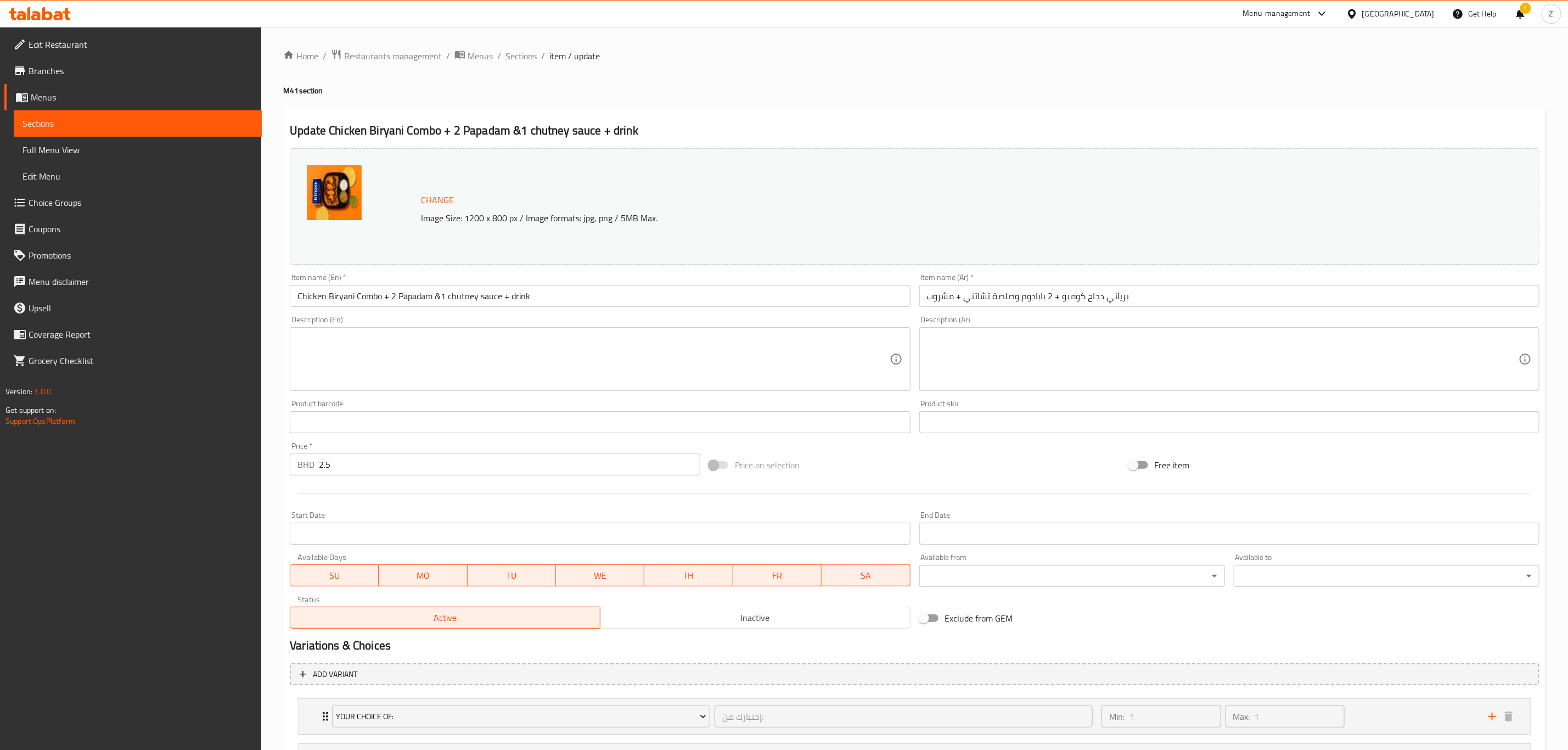
click at [452, 294] on input "Chicken Biryani Combo + 2 Papadam &1 chutney sauce + drink" at bounding box center [600, 296] width 621 height 22
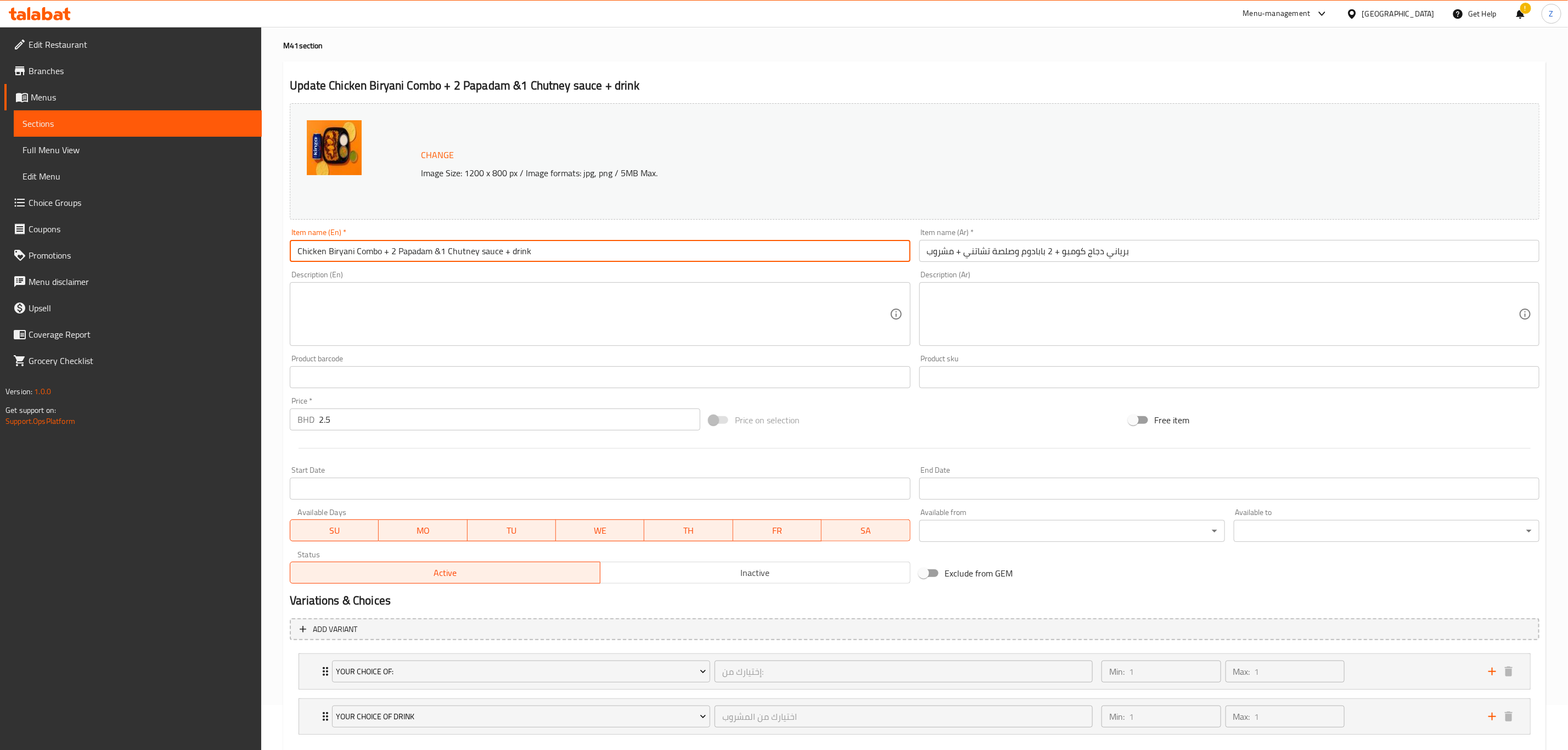
scroll to position [106, 0]
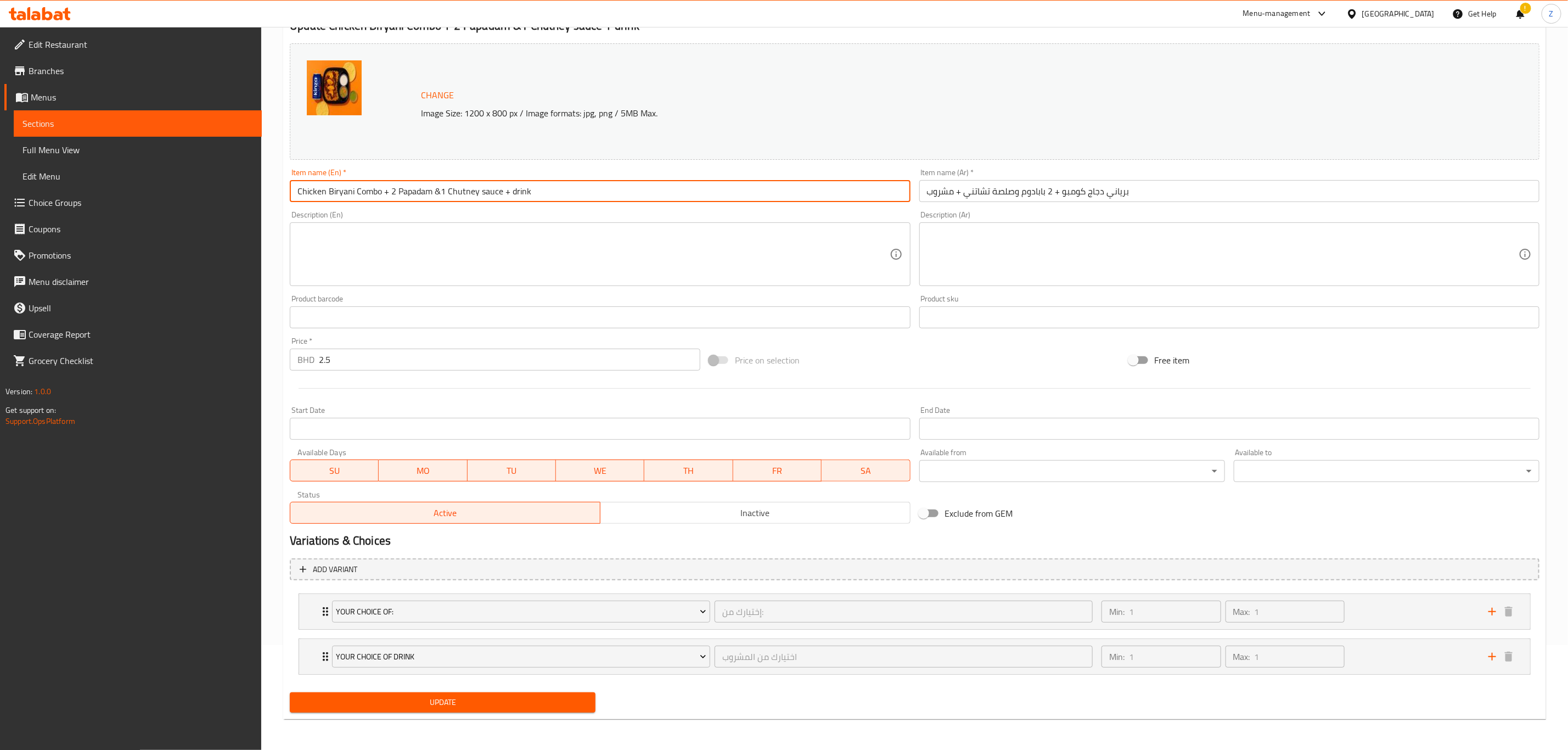
type input "Chicken Biryani Combo + 2 Papadam &1 Chutney sauce + drink"
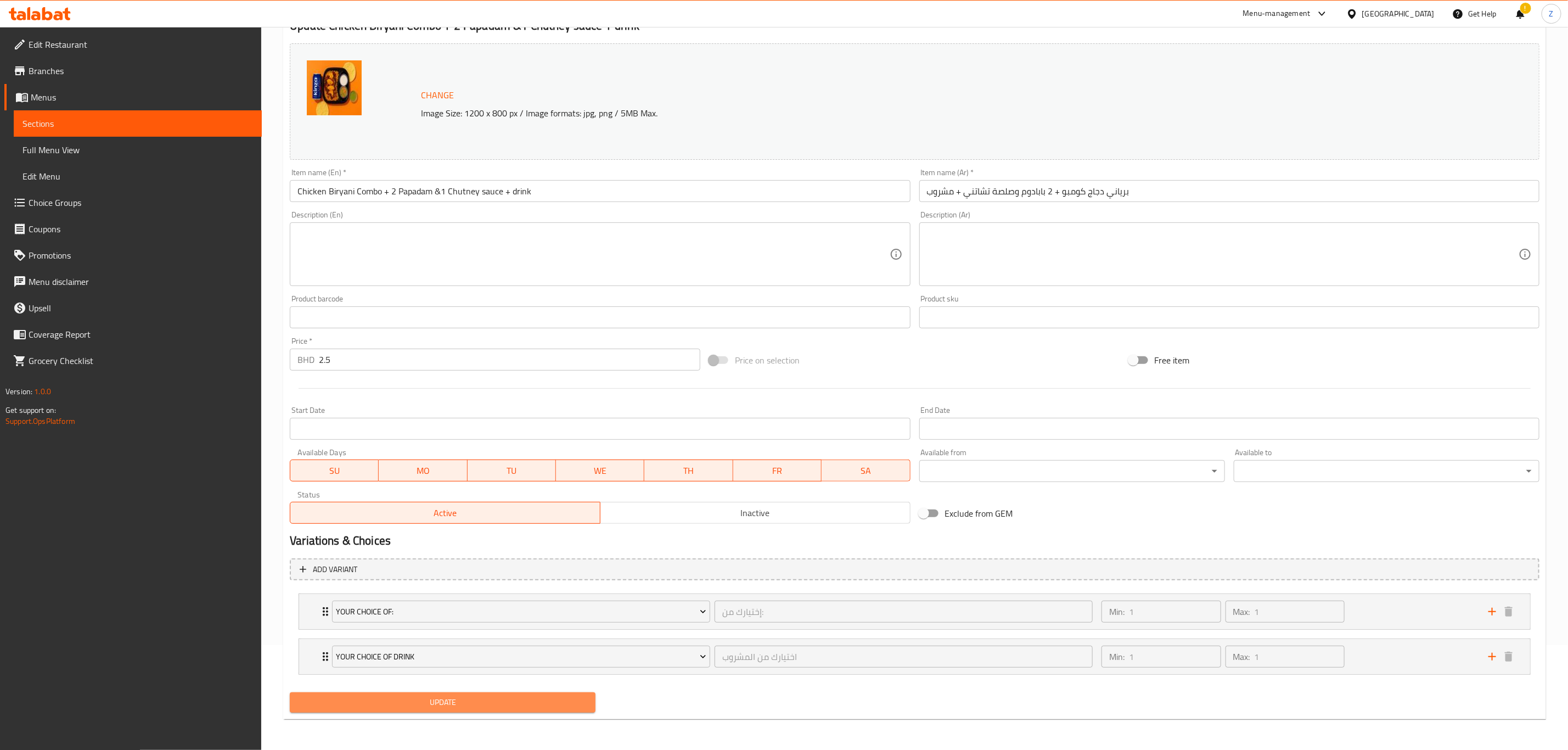
click at [545, 710] on button "Update" at bounding box center [442, 702] width 306 height 20
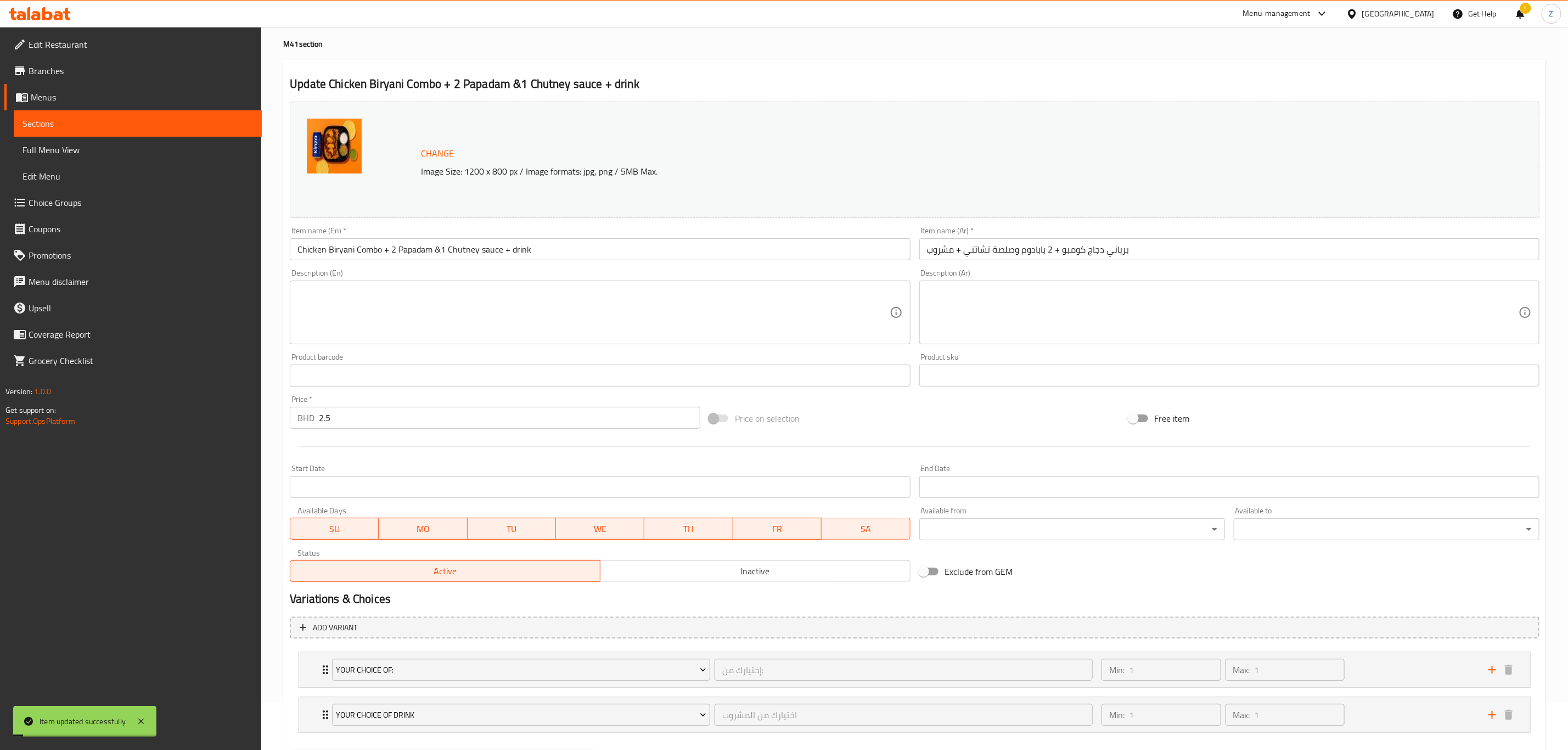
scroll to position [0, 0]
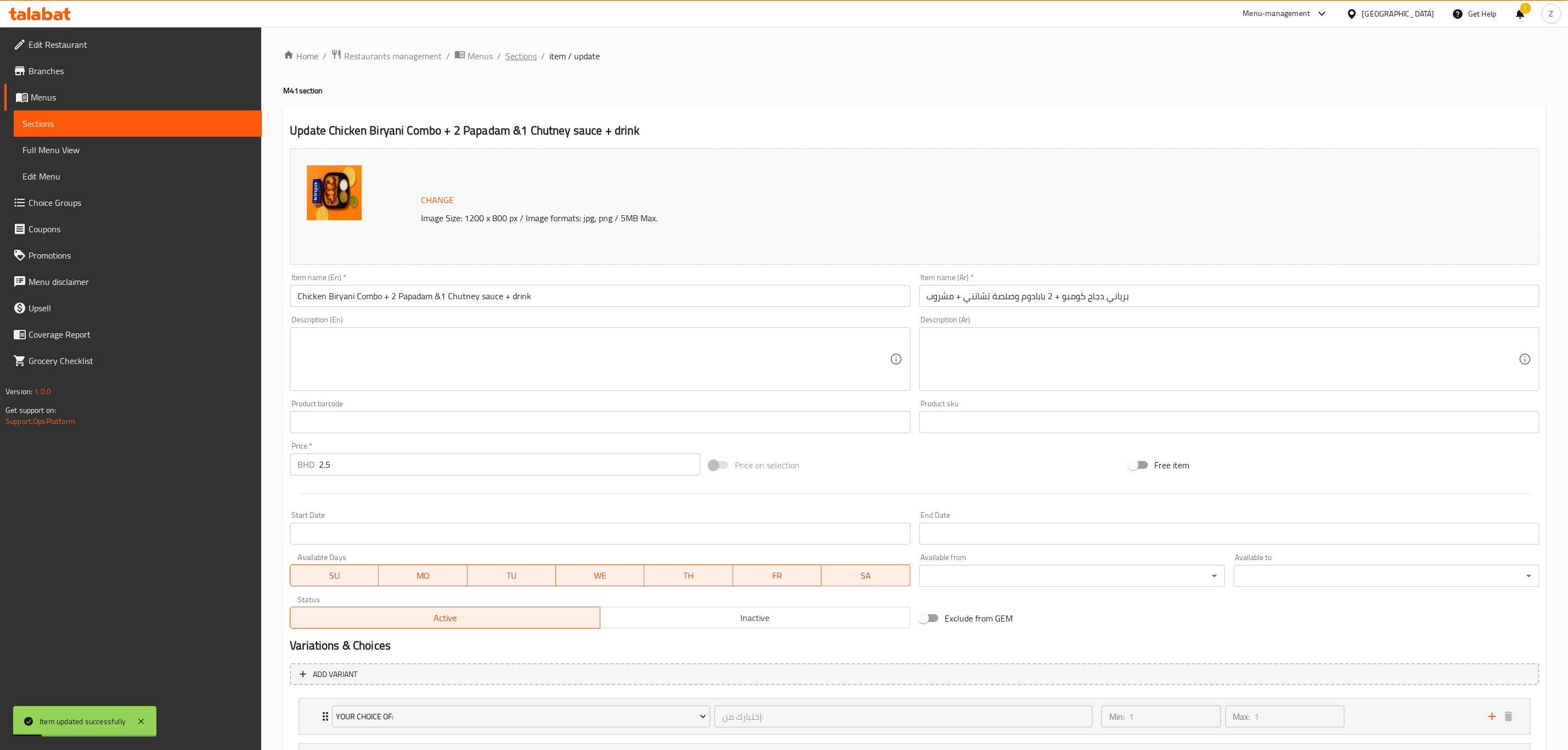
click at [514, 55] on span "Sections" at bounding box center [521, 55] width 32 height 13
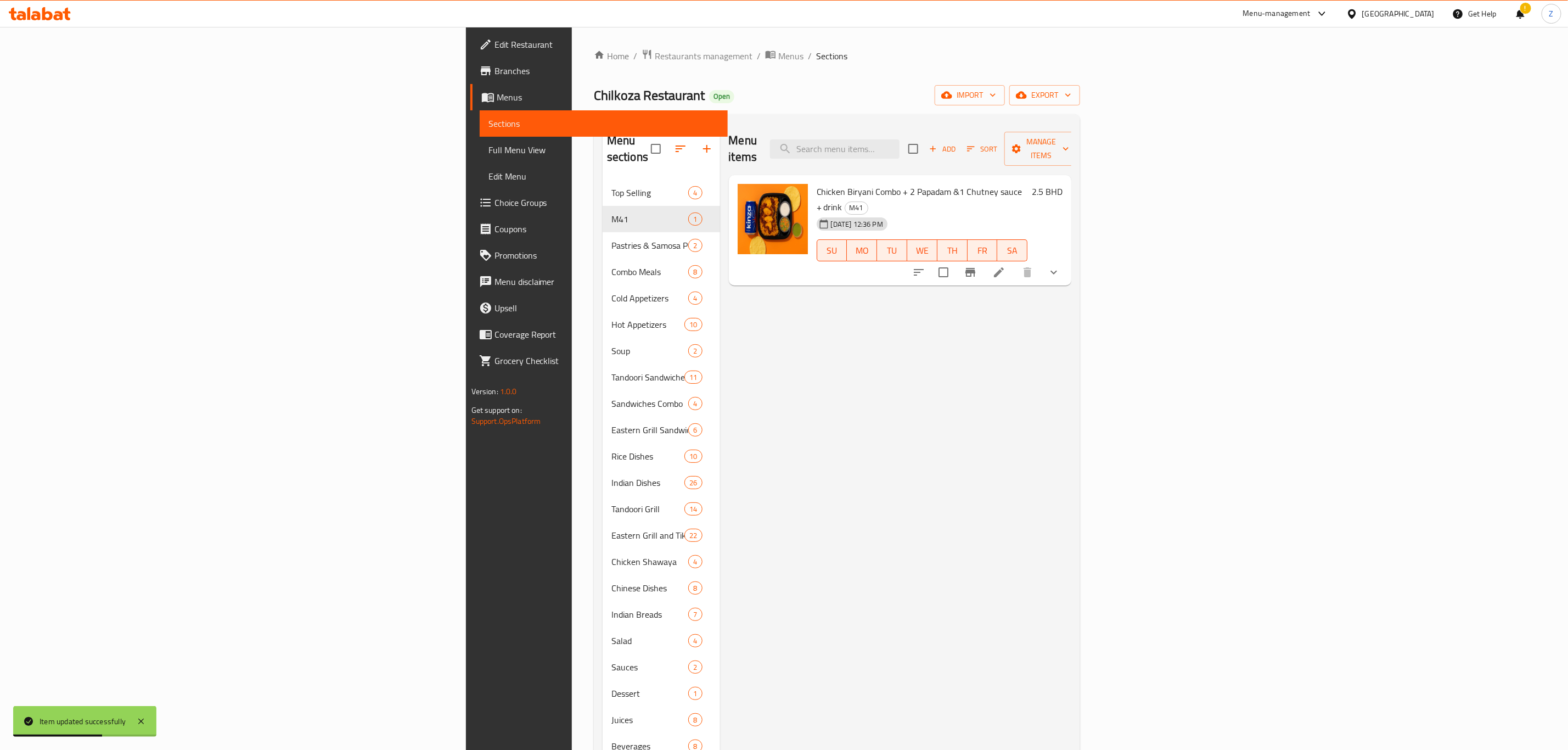
click at [817, 183] on span "Chicken Biryani Combo + 2 Papadam &1 Chutney sauce + drink" at bounding box center [920, 199] width 206 height 32
click at [830, 117] on div "Menu sections Top Selling 4 M41 1 Pastries & Samosa Per Dozen 2 Combo Meals 8 C…" at bounding box center [837, 498] width 486 height 768
click at [655, 53] on span "Restaurants management" at bounding box center [703, 55] width 98 height 13
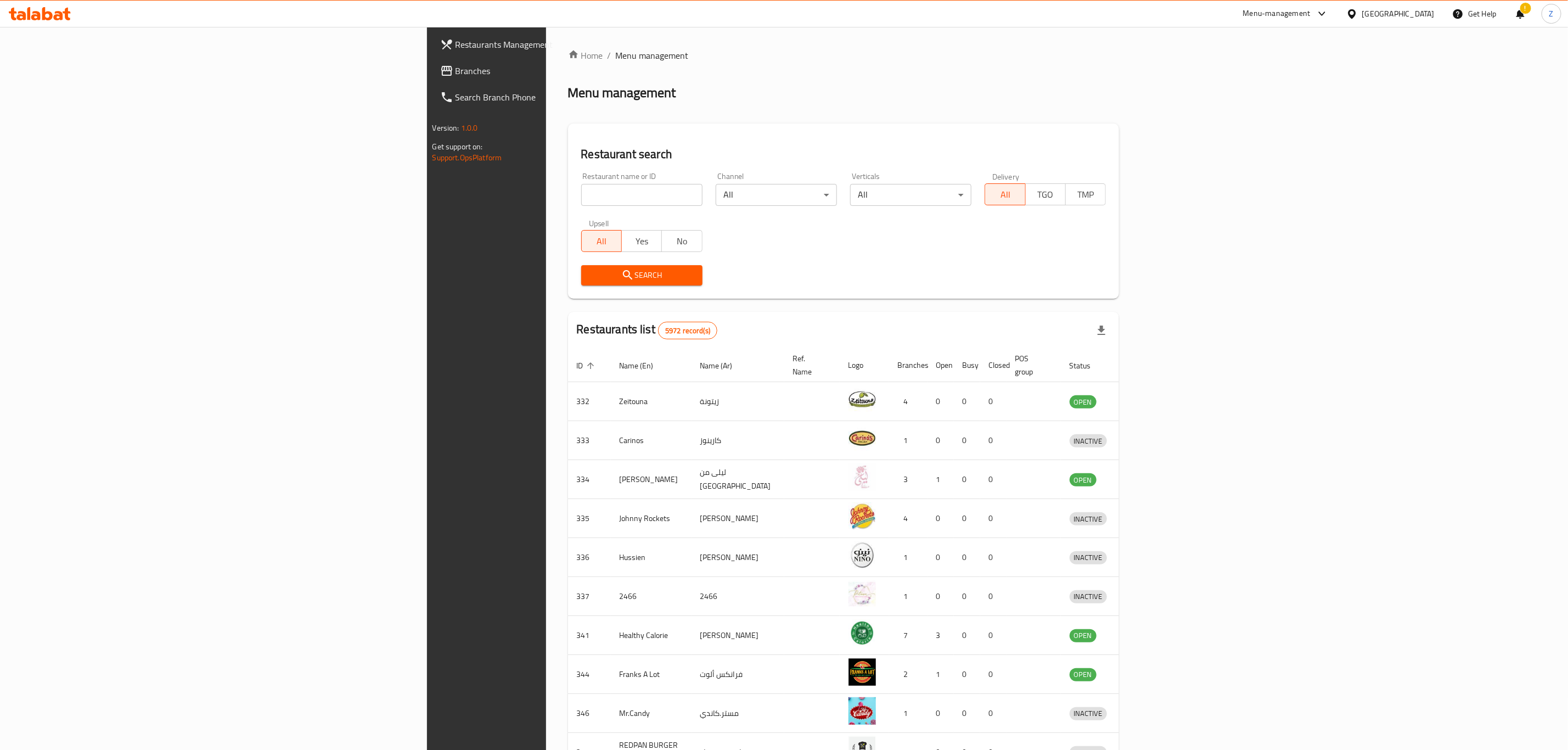
click at [581, 189] on input "search" at bounding box center [642, 195] width 121 height 22
type input "e"
click at [590, 272] on span "Search" at bounding box center [642, 276] width 104 height 14
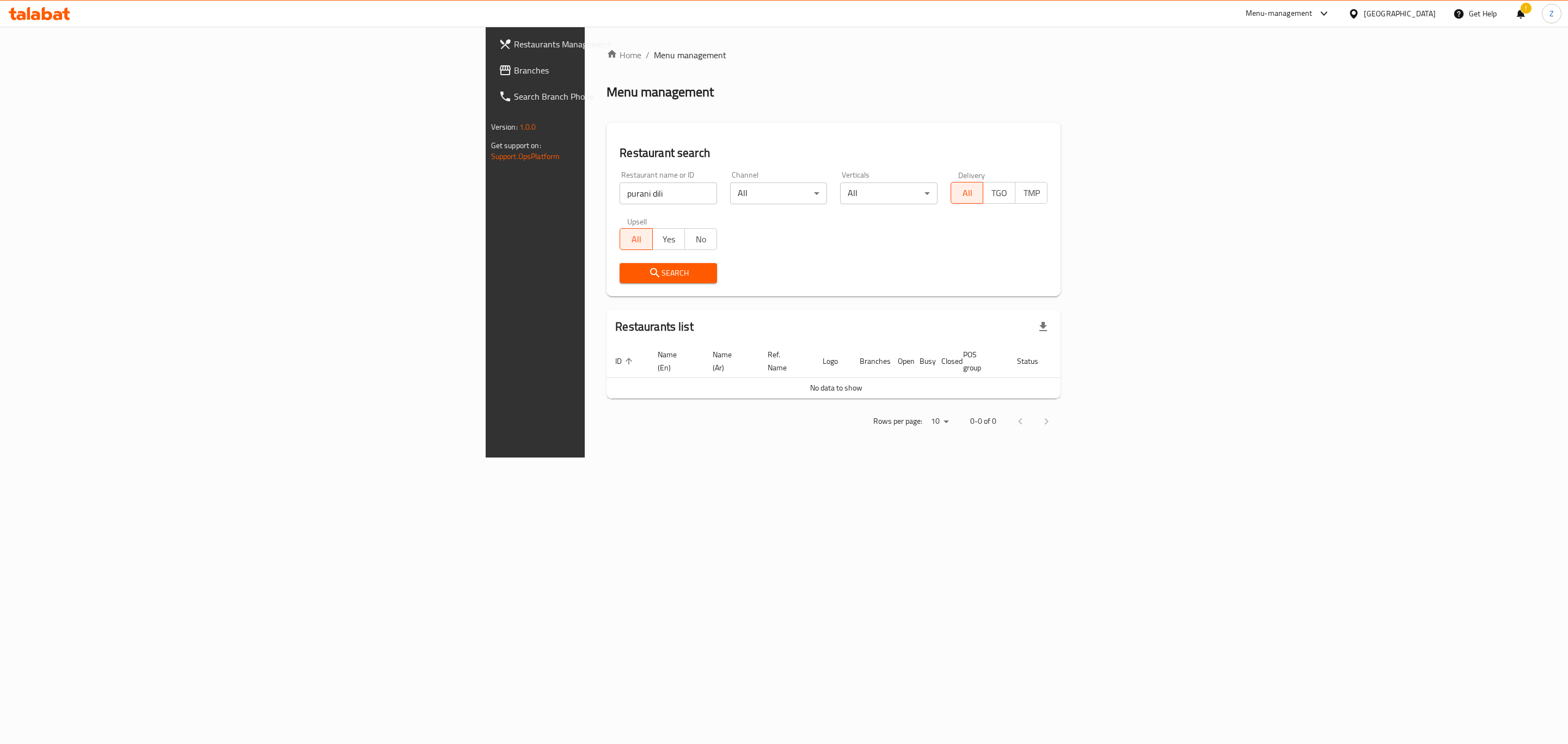
click at [620, 191] on input "purani dili" at bounding box center [669, 193] width 98 height 22
type input "[DEMOGRAPHIC_DATA]"
click button "Search" at bounding box center [669, 272] width 98 height 20
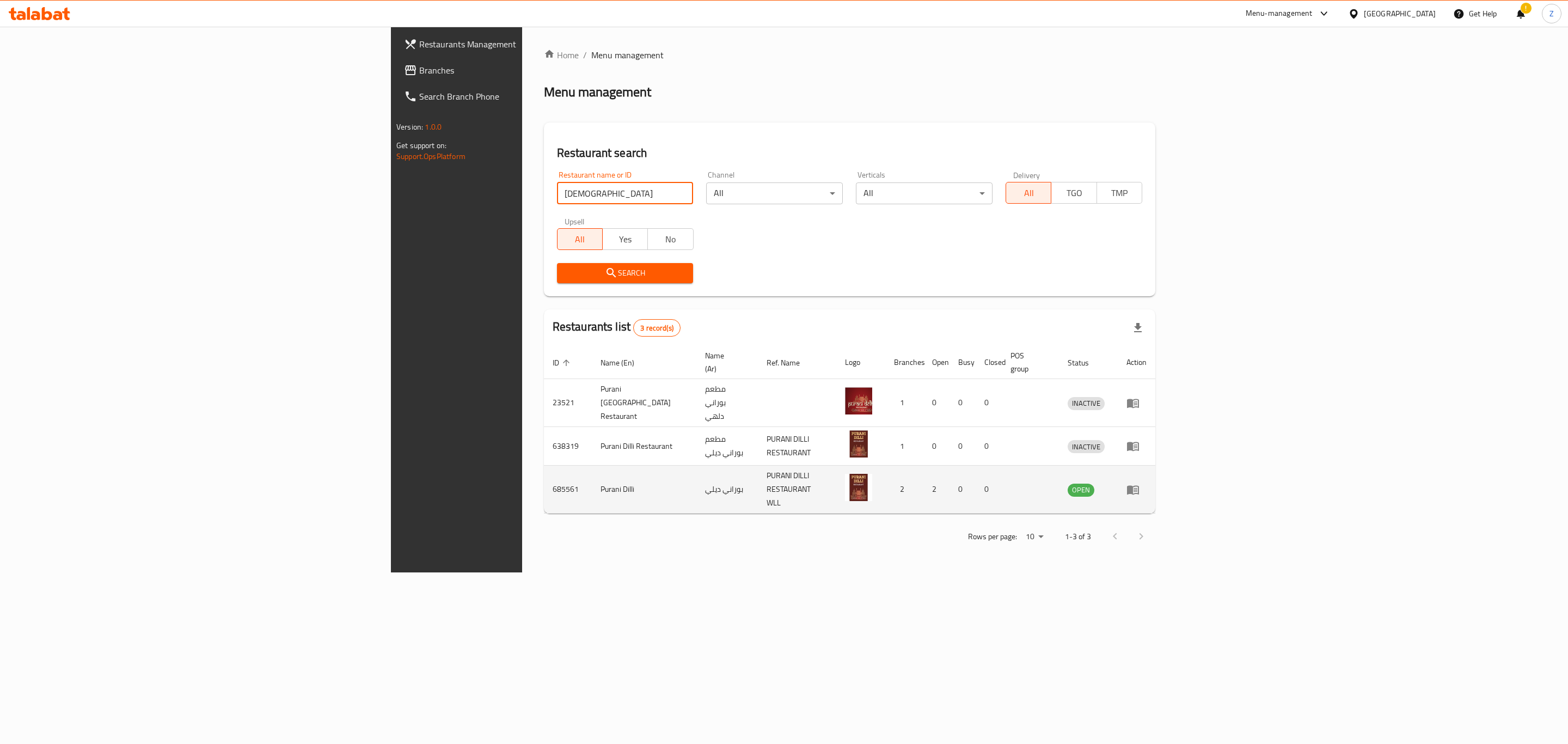
click at [1139, 483] on icon "enhanced table" at bounding box center [1132, 489] width 13 height 13
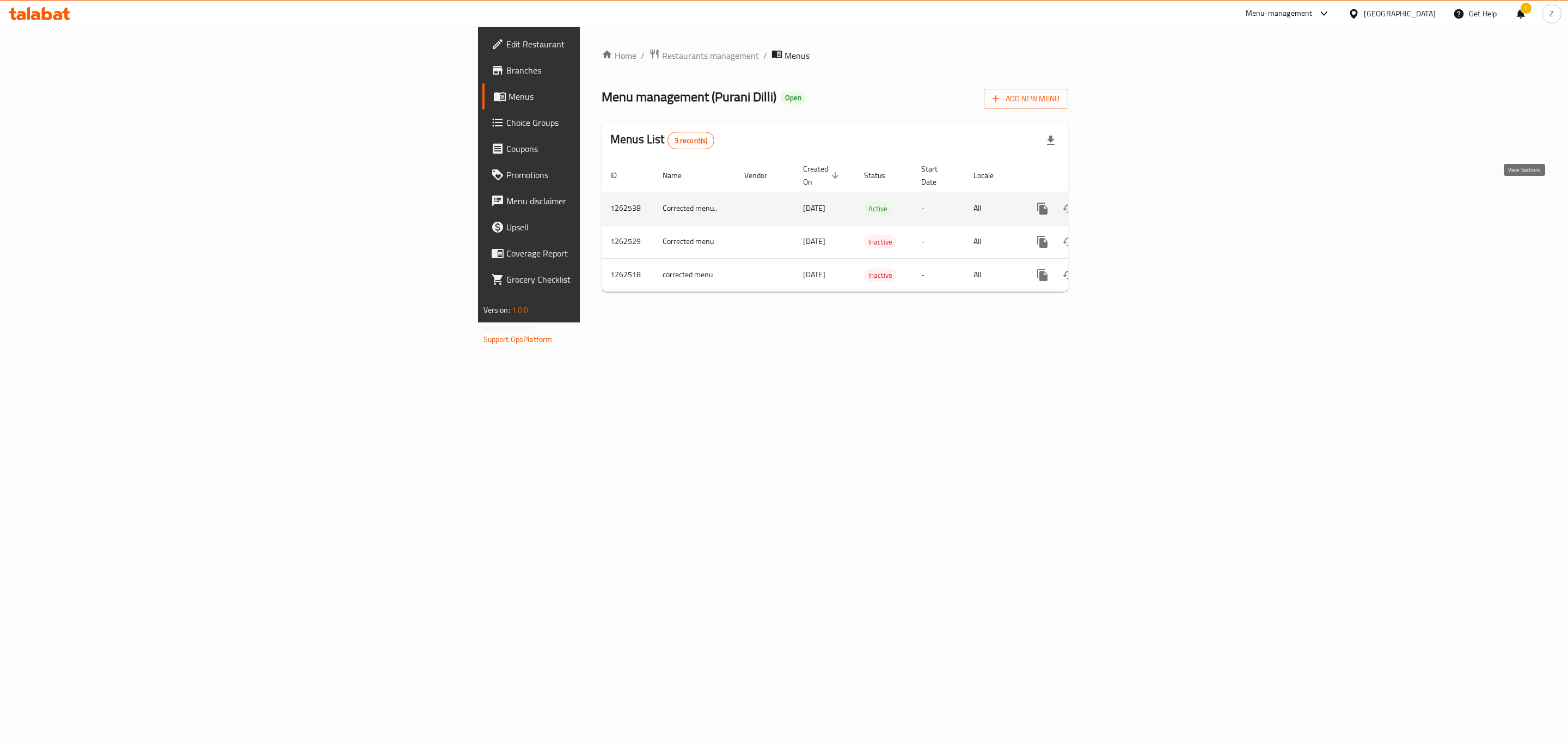
click at [1134, 196] on link "enhanced table" at bounding box center [1121, 209] width 26 height 26
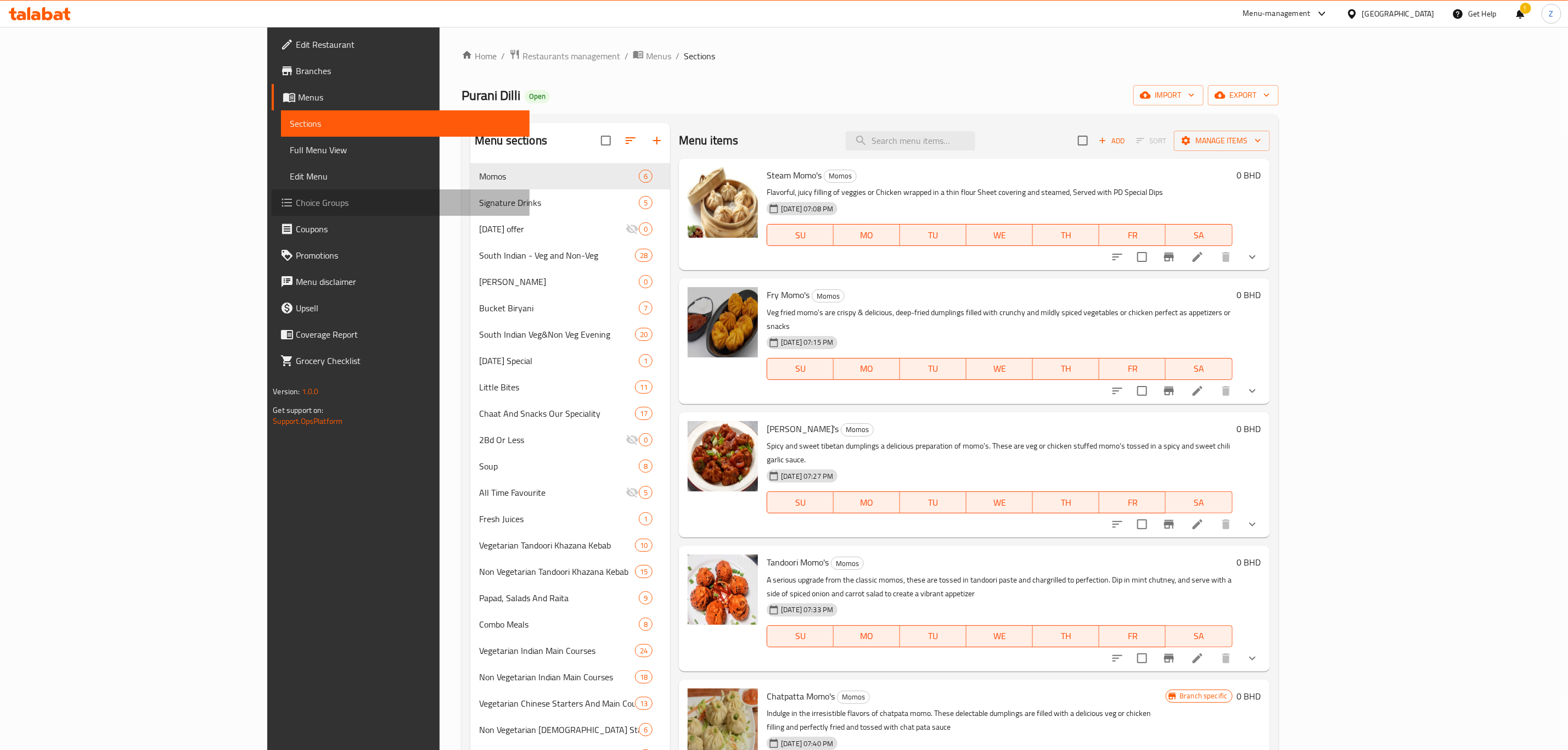
click at [296, 205] on span "Choice Groups" at bounding box center [408, 202] width 225 height 13
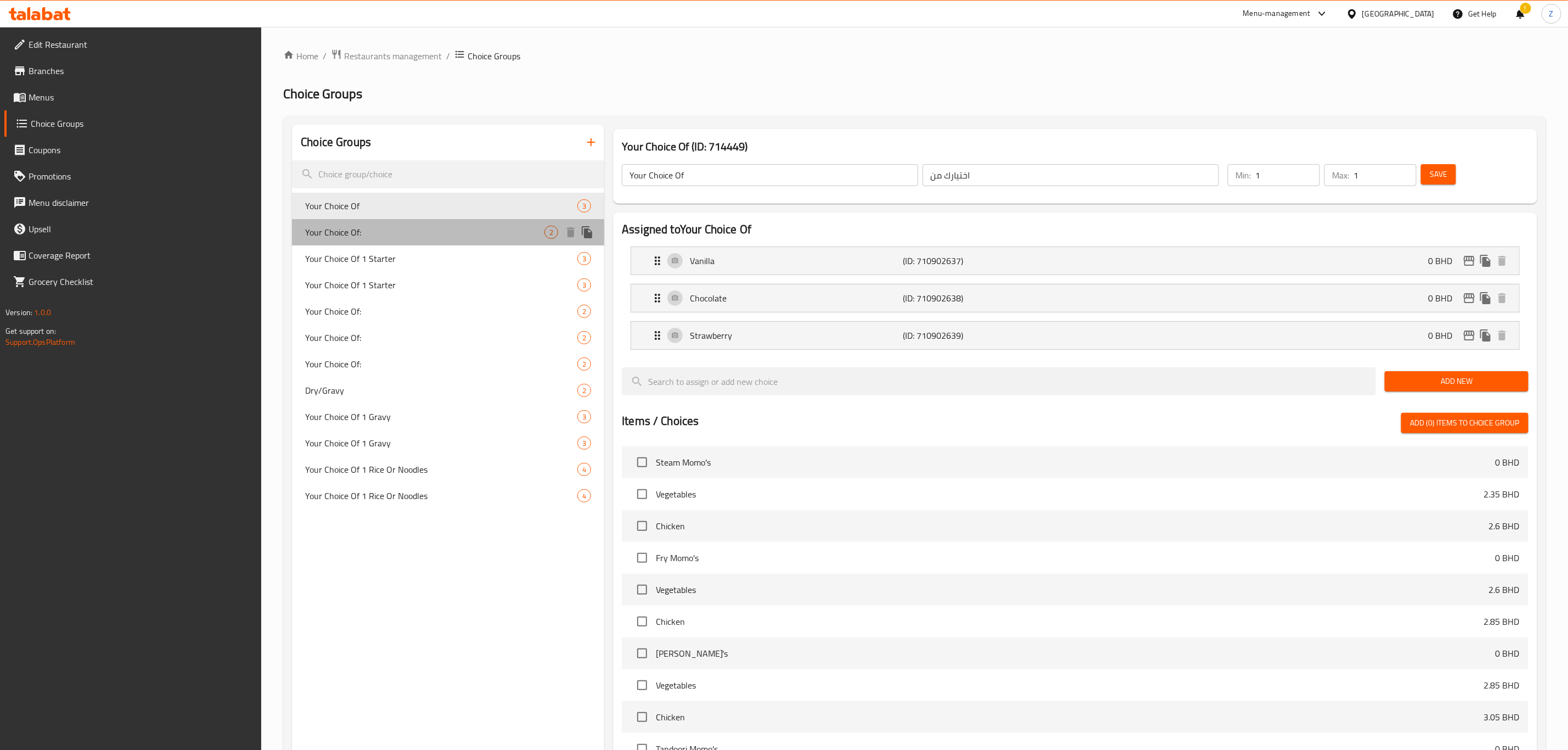
click at [359, 228] on span "Your Choice Of:" at bounding box center [425, 232] width 239 height 13
type input "Your Choice Of:"
type input "إختيارك من:"
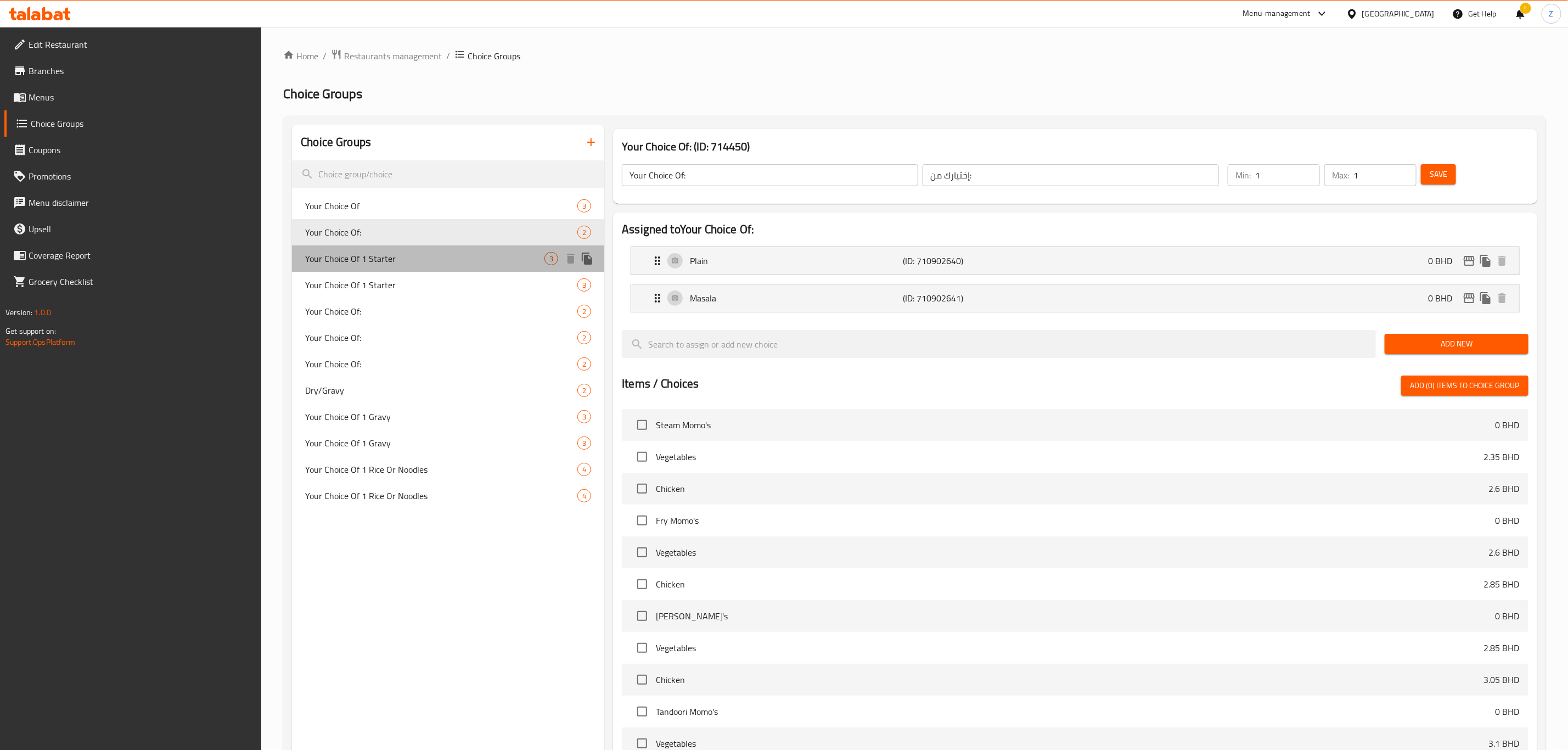
click at [355, 249] on div "Your Choice Of 1 Starter 3" at bounding box center [448, 259] width 313 height 26
type input "Your Choice Of 1 Starter"
type input "اختيارك من 1 مقبلات"
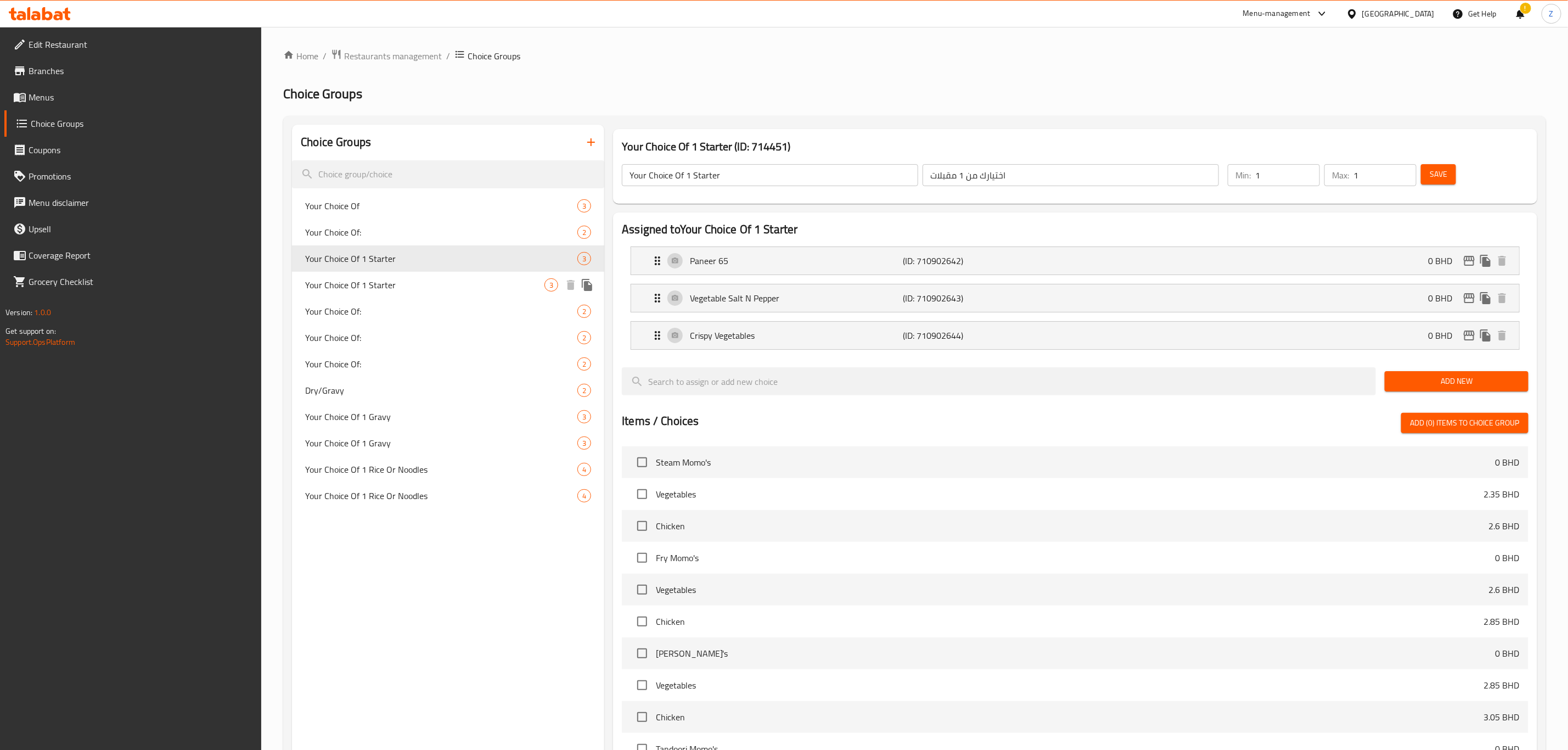
click at [345, 282] on span "Your Choice Of 1 Starter" at bounding box center [425, 284] width 239 height 13
click at [588, 142] on icon "button" at bounding box center [591, 142] width 13 height 13
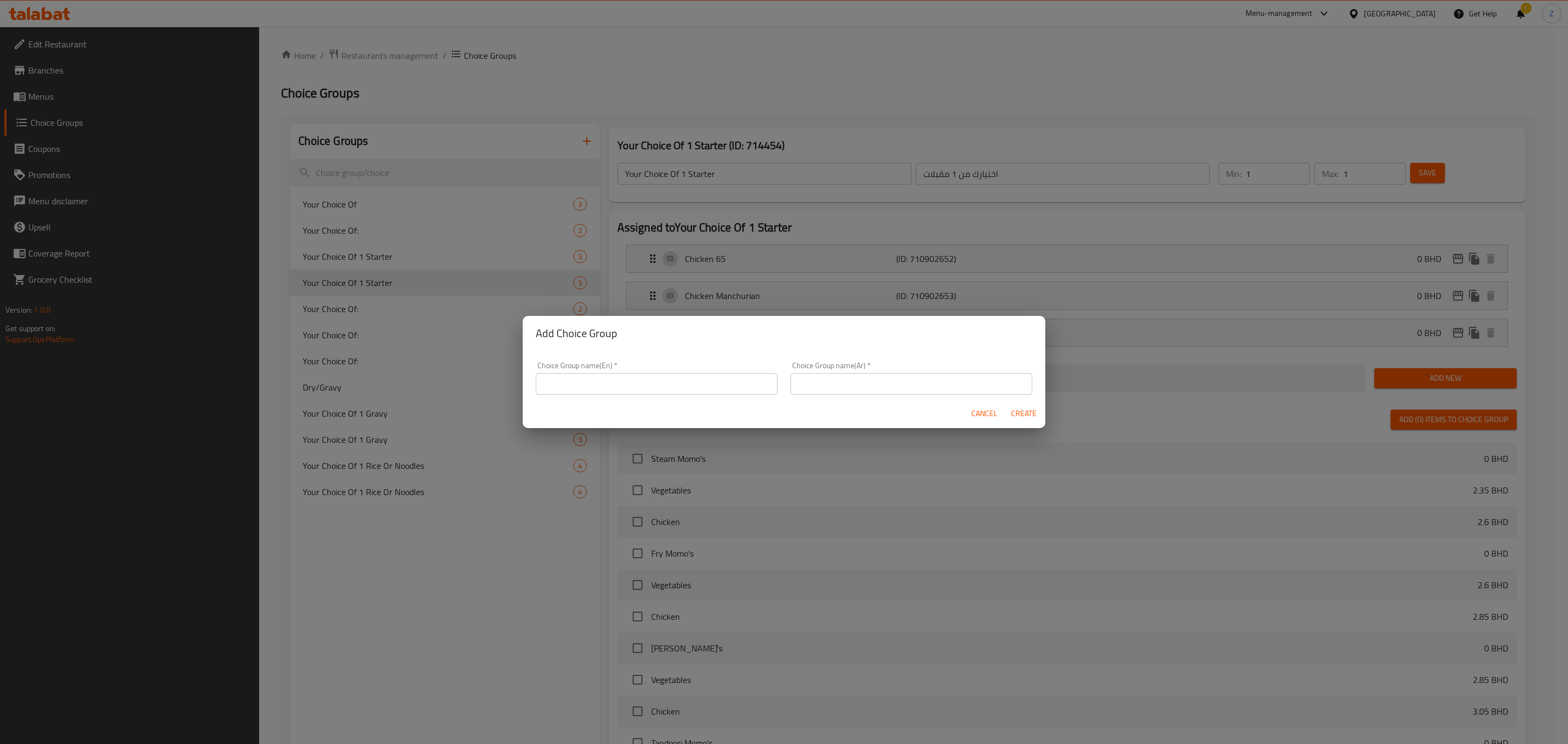
click at [669, 380] on input "text" at bounding box center [657, 383] width 242 height 22
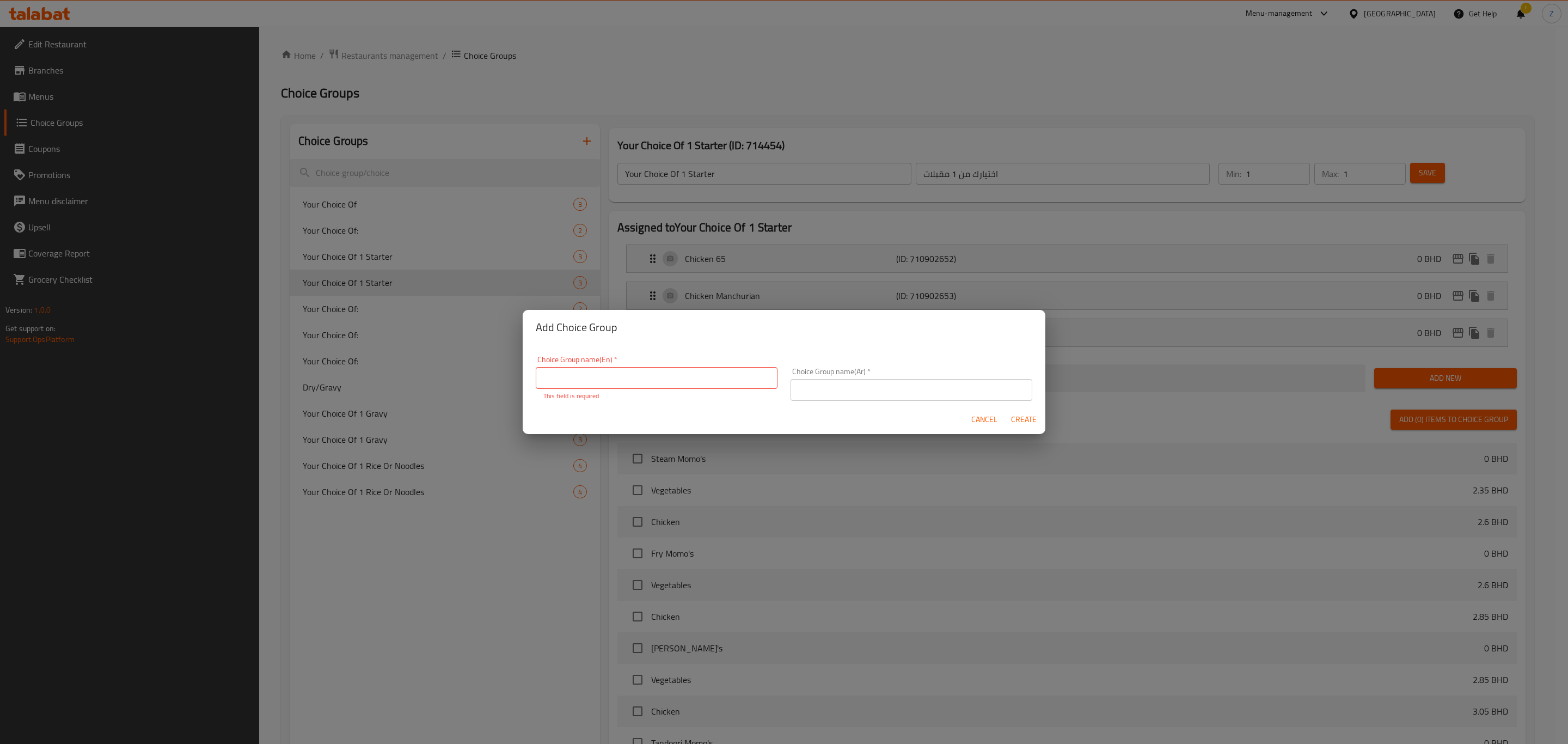
click at [679, 382] on input "text" at bounding box center [657, 377] width 242 height 22
type input "B"
type input "Drink"
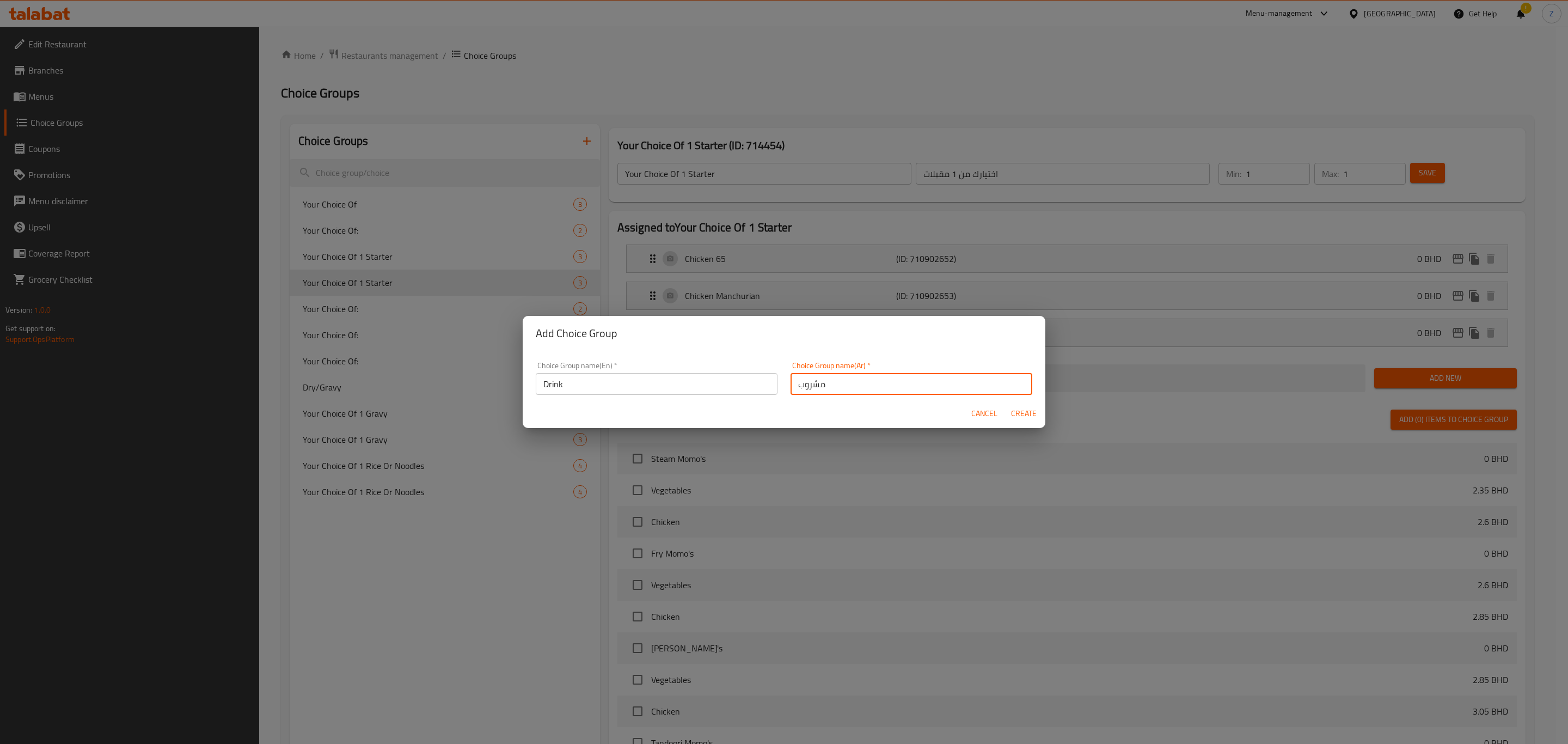
type input "مشروب"
click at [1030, 415] on span "Create" at bounding box center [1023, 414] width 26 height 14
type input "Drink"
type input "مشروب"
type input "0"
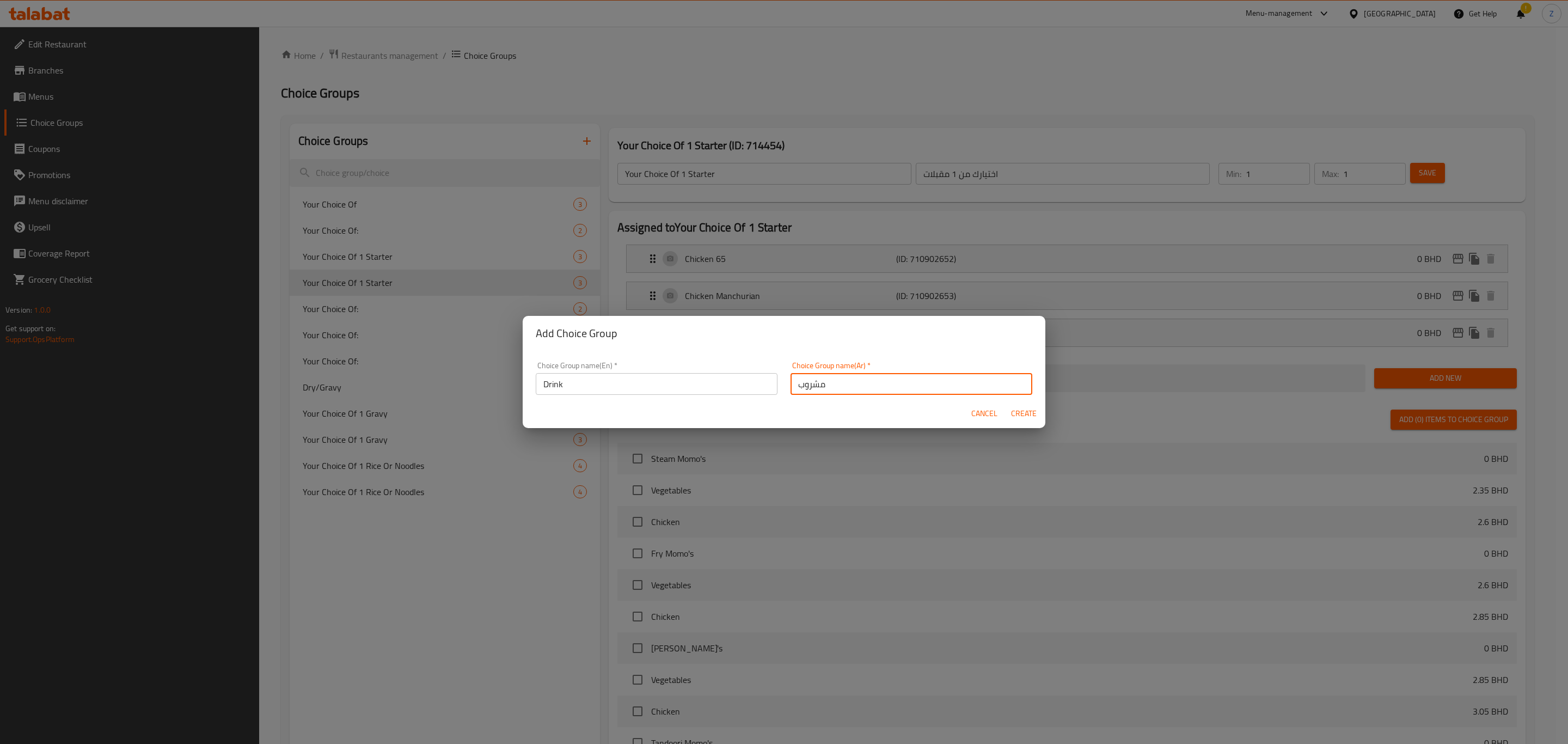
type input "0"
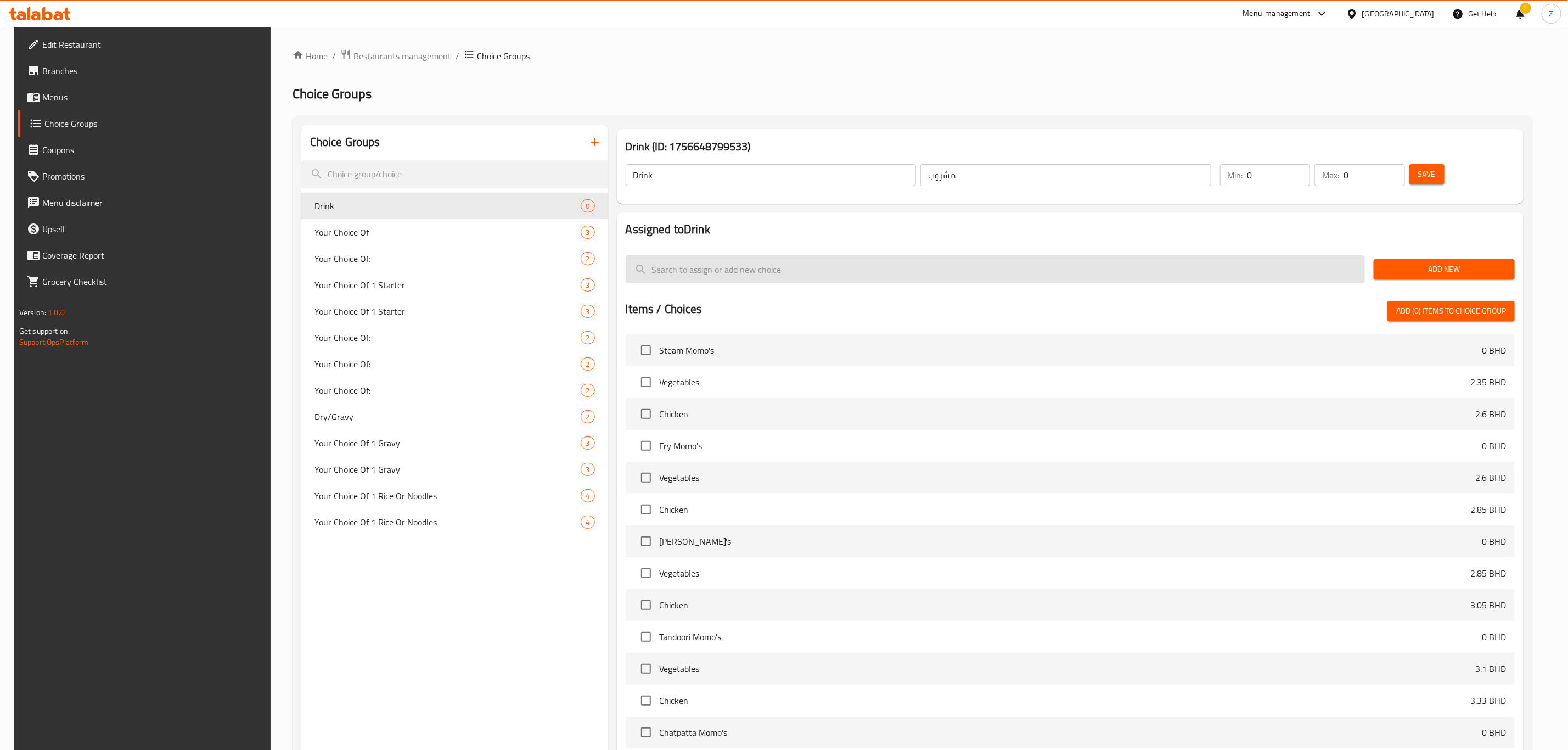
click at [828, 269] on input "search" at bounding box center [996, 269] width 740 height 28
type input "ح"
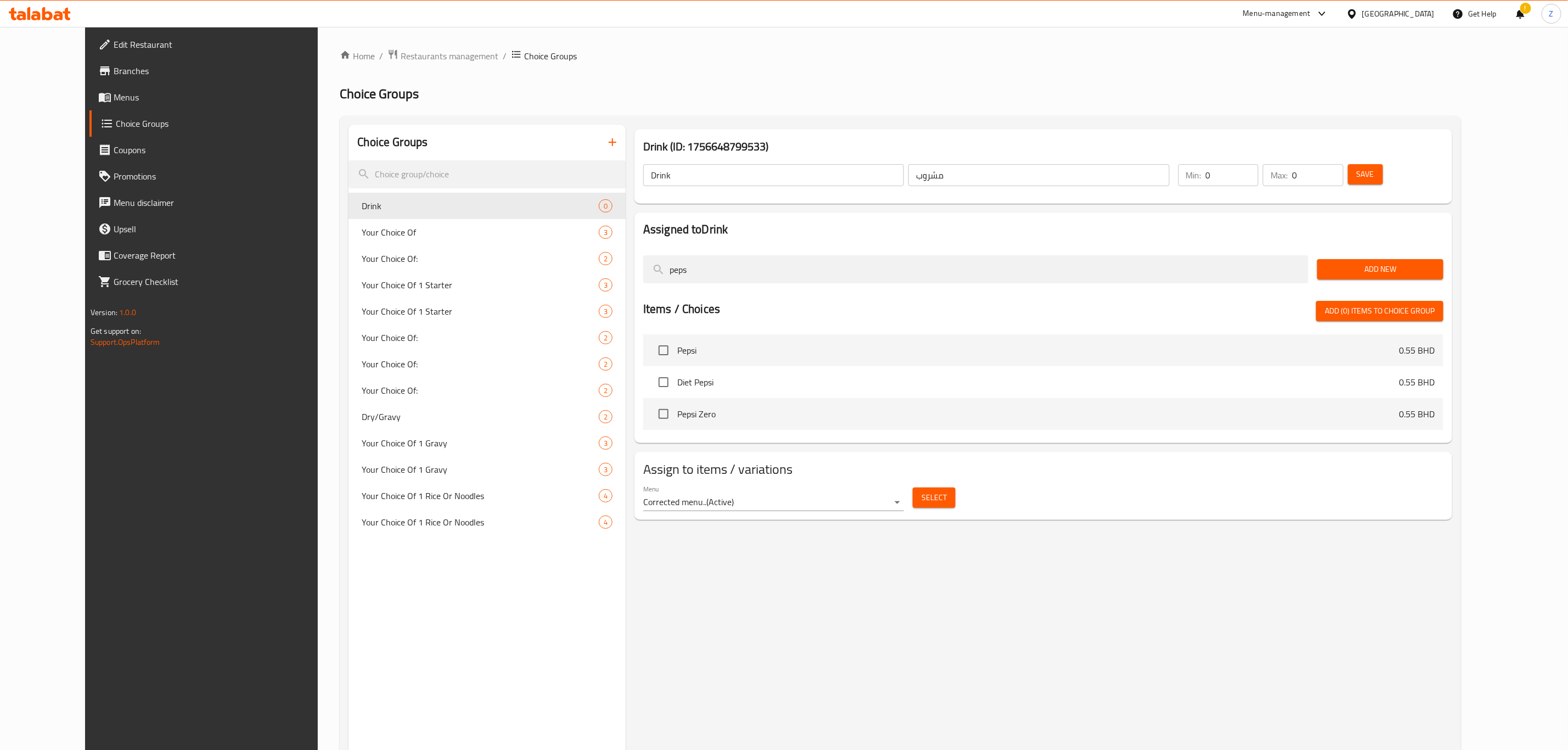
type input "peps"
click at [652, 351] on input "checkbox" at bounding box center [664, 350] width 23 height 23
checkbox input "true"
click at [652, 375] on input "checkbox" at bounding box center [664, 382] width 23 height 23
checkbox input "true"
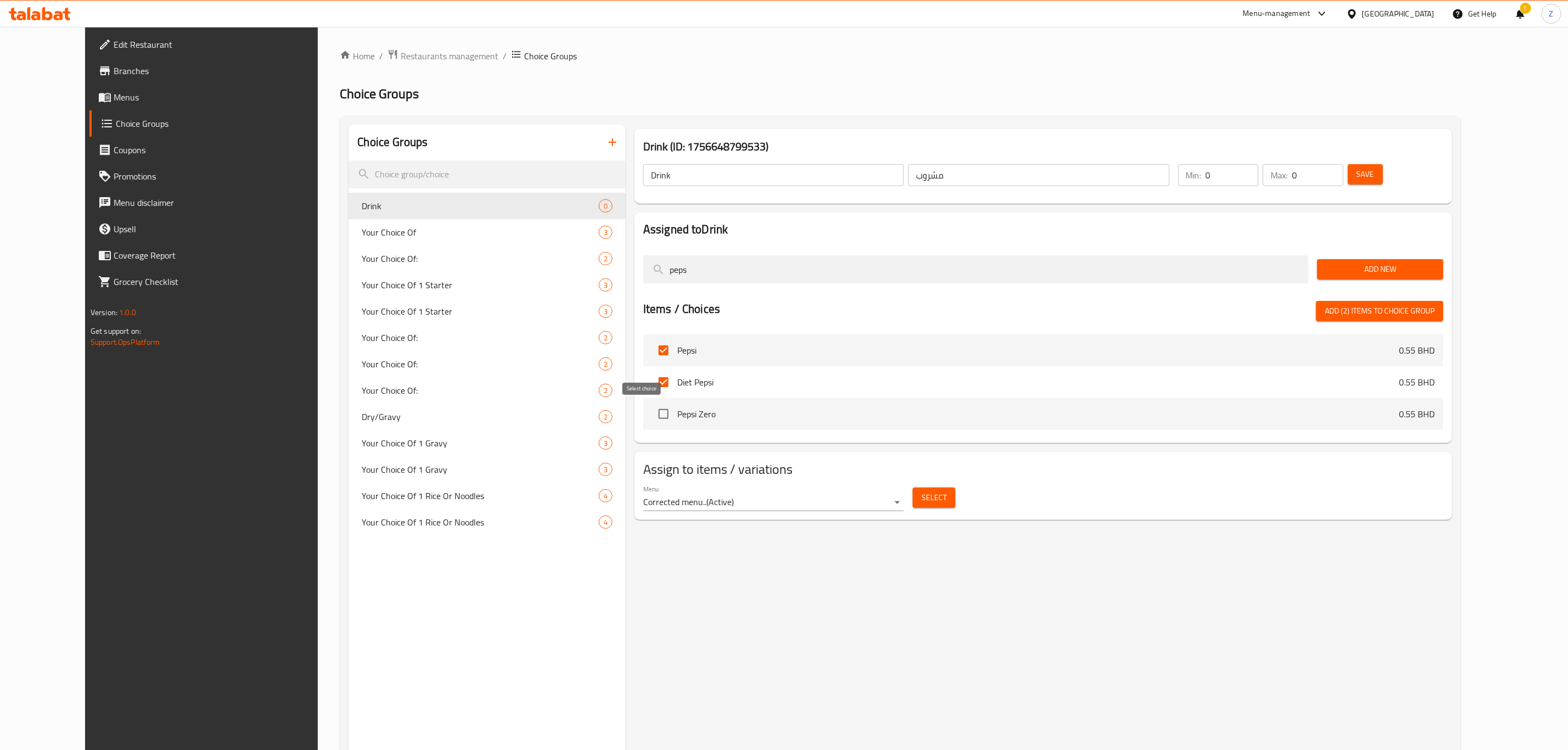
click at [652, 416] on input "checkbox" at bounding box center [664, 414] width 23 height 23
drag, startPoint x: 700, startPoint y: 267, endPoint x: 606, endPoint y: 290, distance: 96.8
click at [635, 286] on div "Assigned to Drink peps Add New Items / Choices Add (3) items to choice group Pe…" at bounding box center [1043, 327] width 818 height 231
drag, startPoint x: 647, startPoint y: 417, endPoint x: 662, endPoint y: 409, distance: 17.0
click at [652, 419] on input "checkbox" at bounding box center [664, 414] width 23 height 23
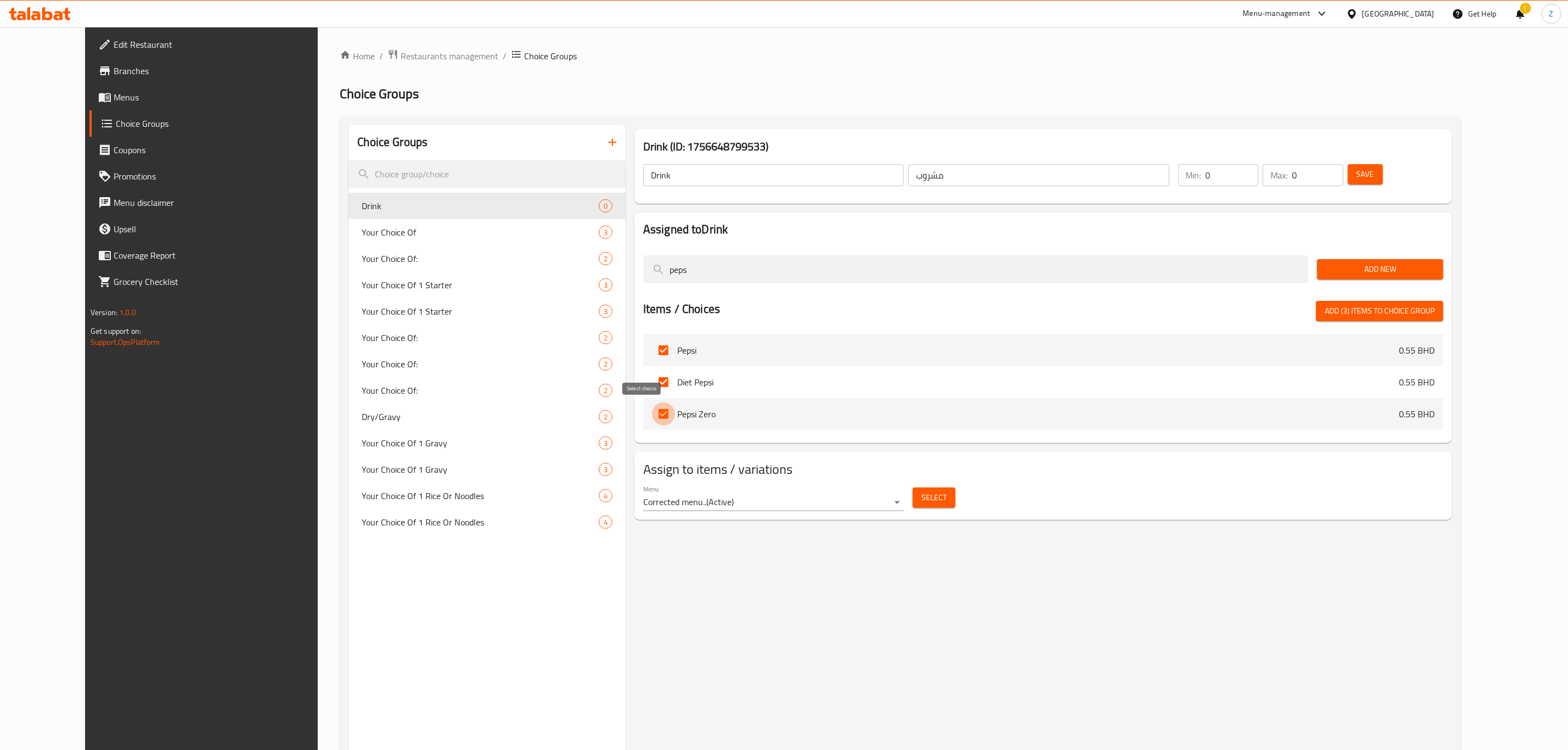
checkbox input "false"
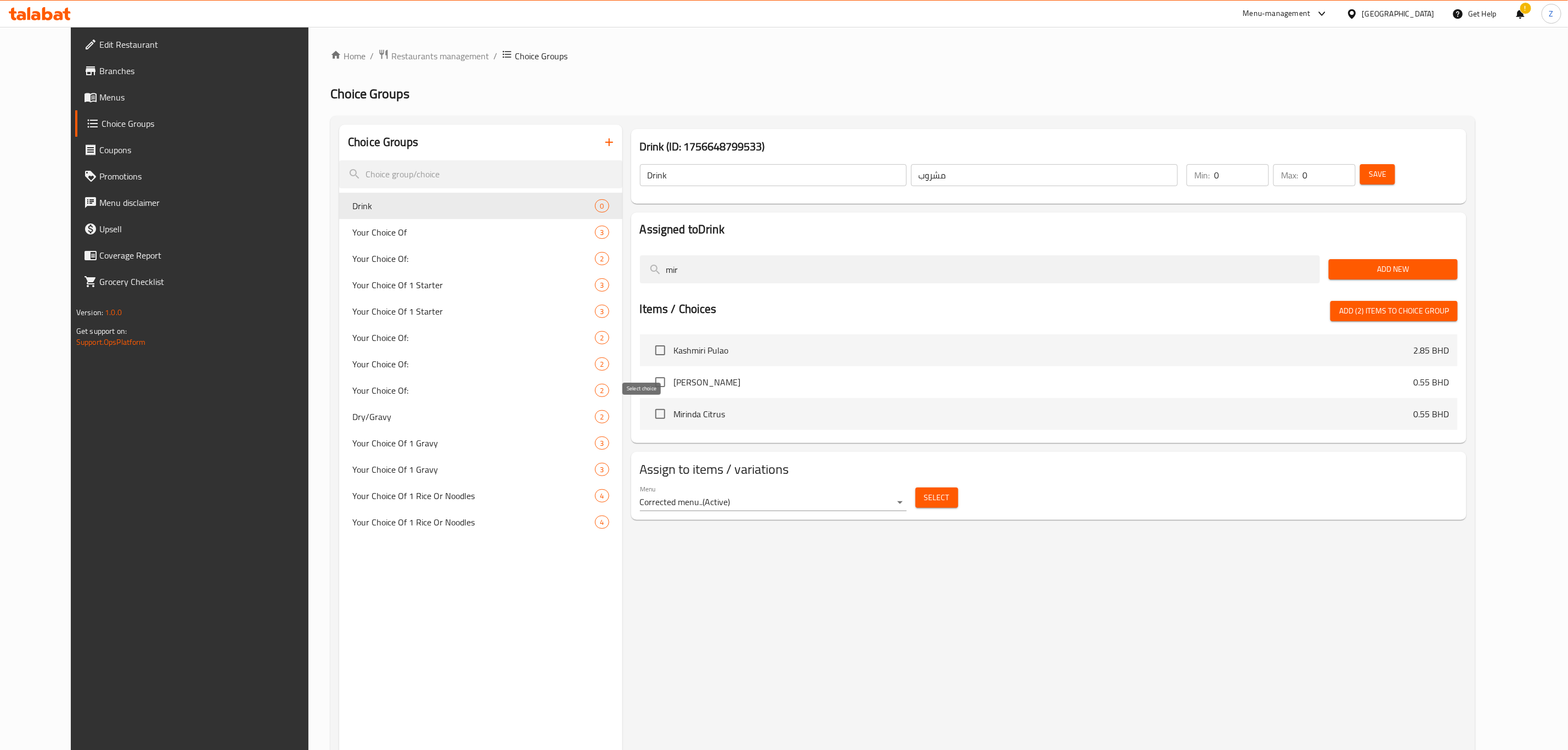
type input "mir"
click at [649, 415] on input "checkbox" at bounding box center [660, 414] width 23 height 23
checkbox input "true"
drag, startPoint x: 697, startPoint y: 277, endPoint x: 512, endPoint y: 301, distance: 186.6
click at [584, 295] on div "Choice Groups Drink 0 Your Choice Of 3 Your Choice Of: 2 Your Choice Of 1 Start…" at bounding box center [905, 500] width 1133 height 750
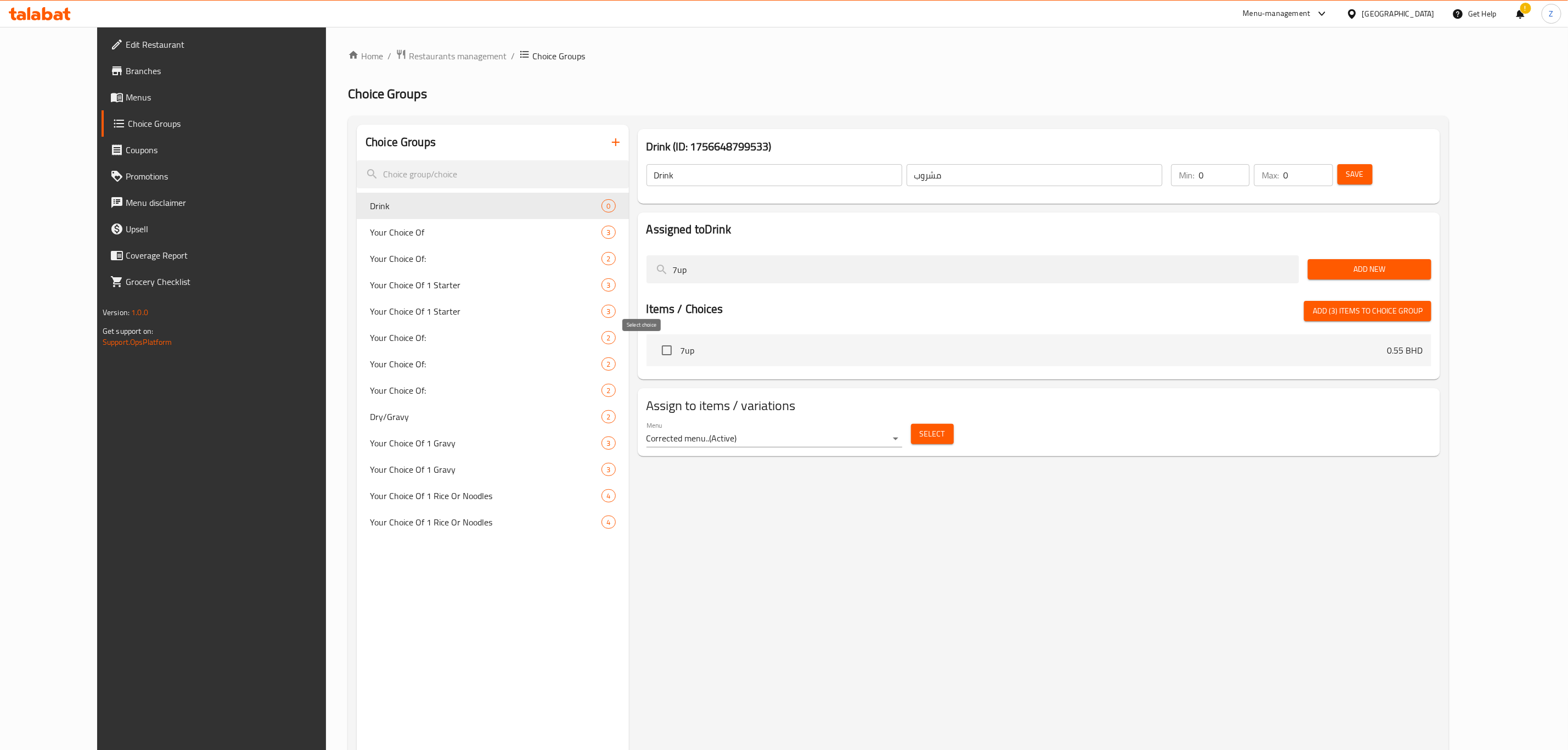
type input "7up"
click at [656, 350] on input "checkbox" at bounding box center [667, 350] width 23 height 23
checkbox input "true"
drag, startPoint x: 1471, startPoint y: 270, endPoint x: 1390, endPoint y: 290, distance: 83.4
click at [1423, 270] on span "Add New" at bounding box center [1370, 269] width 106 height 14
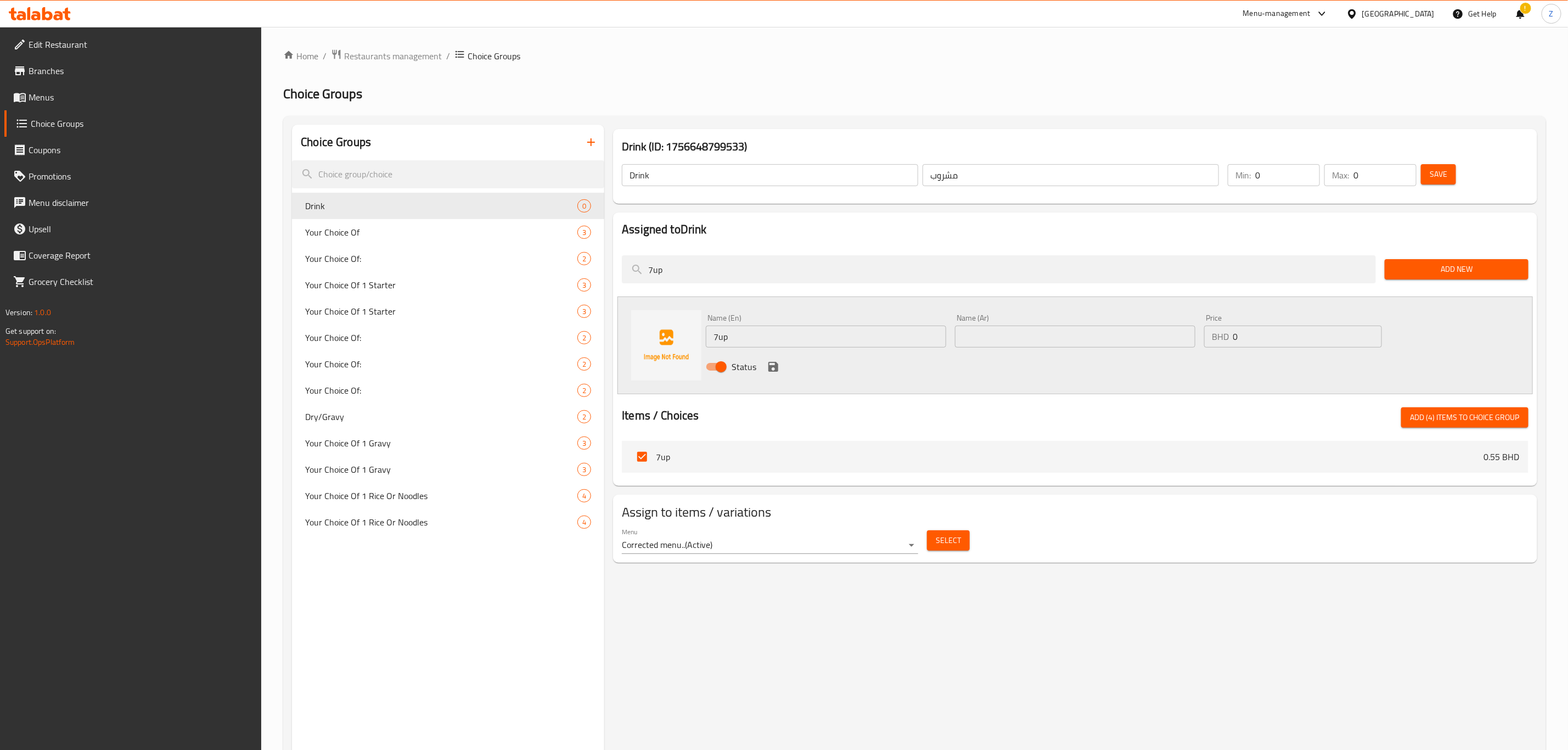
drag, startPoint x: 756, startPoint y: 270, endPoint x: 518, endPoint y: 303, distance: 240.3
click at [563, 295] on div "Choice Groups Drink 0 Your Choice Of 3 Your Choice Of: 2 Your Choice Of 1 Start…" at bounding box center [917, 500] width 1250 height 750
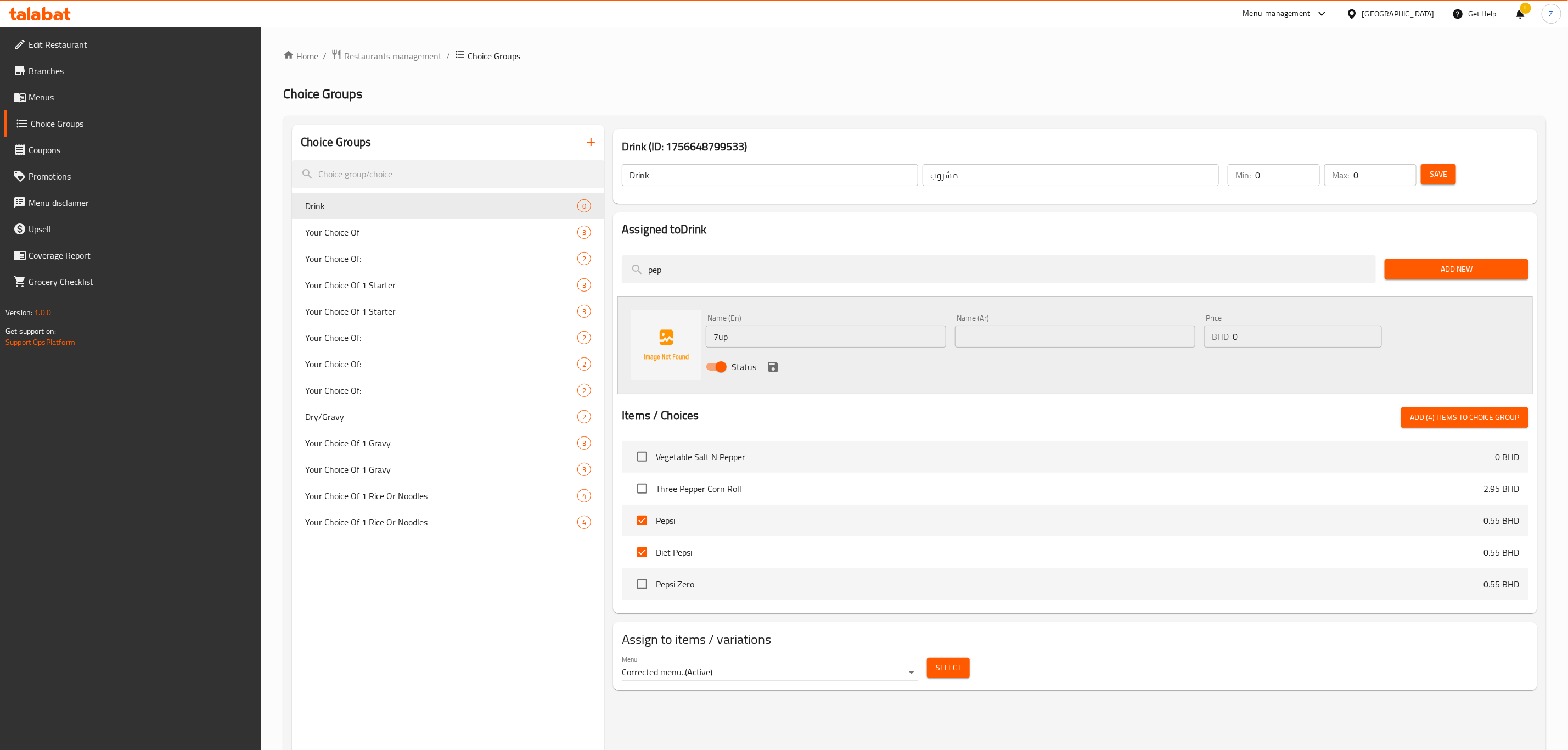
type input "pep"
click at [1432, 418] on span "Add (4) items to choice group" at bounding box center [1465, 417] width 110 height 14
checkbox input "false"
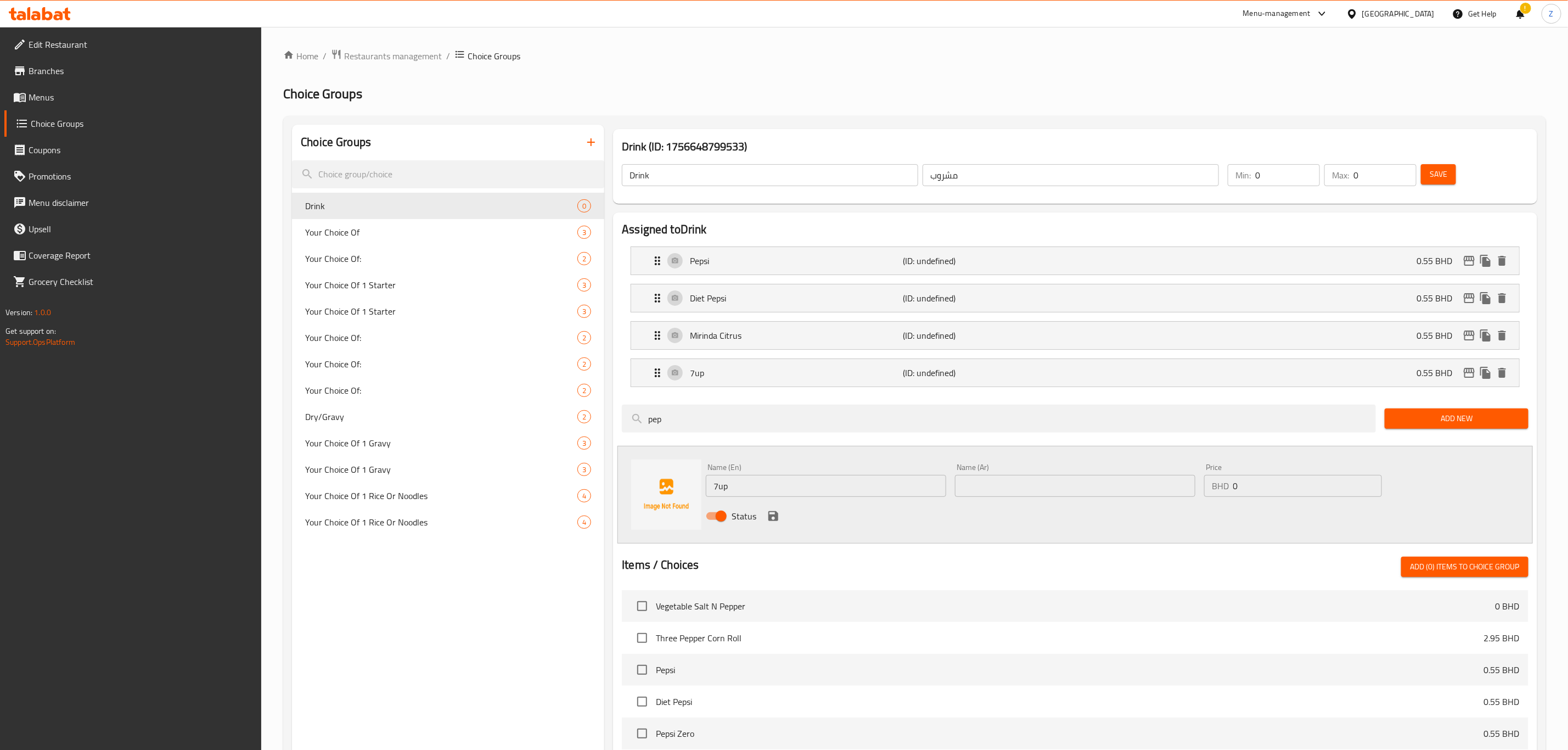
drag, startPoint x: 1277, startPoint y: 179, endPoint x: 1226, endPoint y: 183, distance: 51.2
click at [1226, 183] on div "Min: 0 ​ Max: 0 ​" at bounding box center [1322, 174] width 197 height 31
type input "1"
drag, startPoint x: 1359, startPoint y: 173, endPoint x: 1341, endPoint y: 189, distance: 24.1
click at [1325, 187] on div "Max: 0 ​" at bounding box center [1371, 175] width 97 height 26
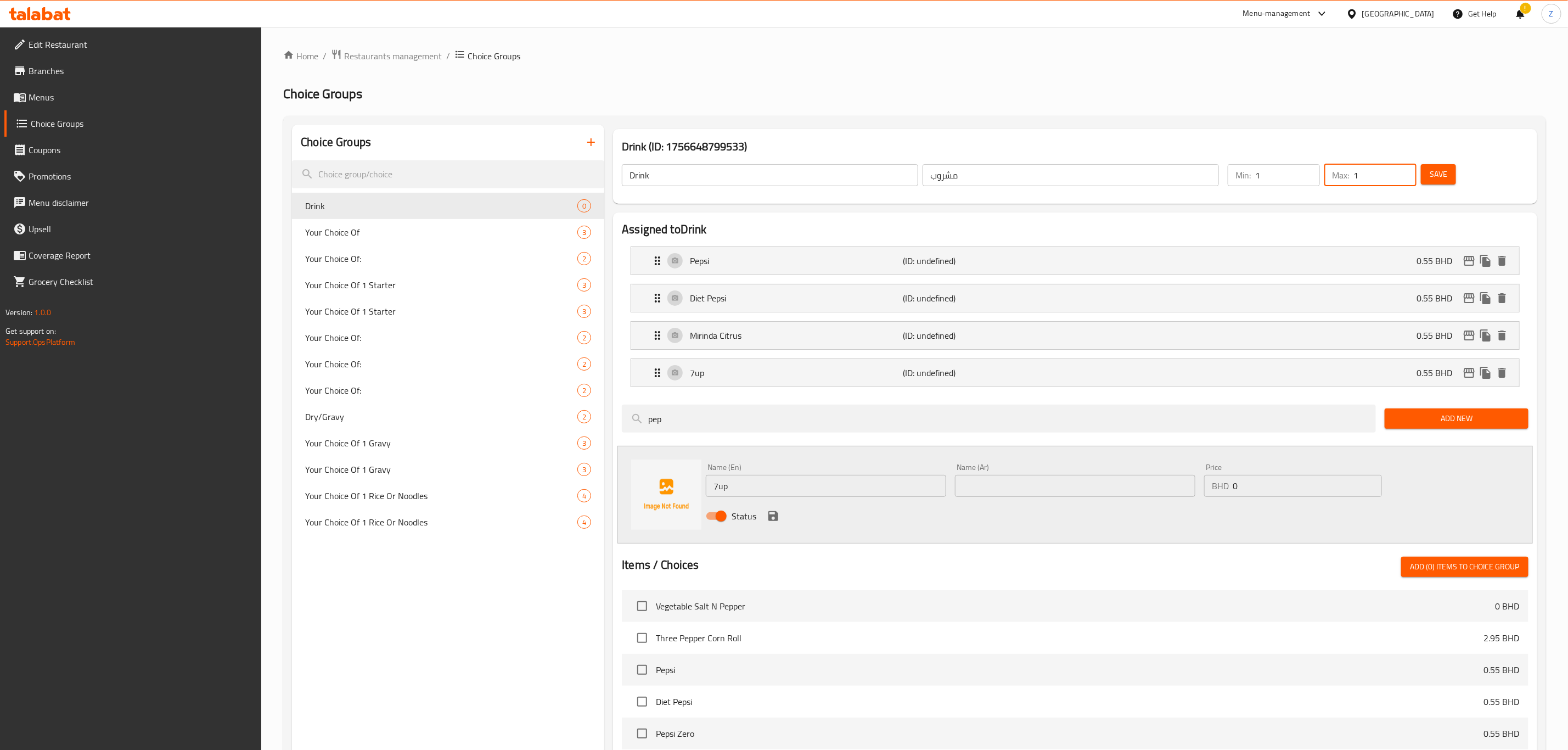
type input "1"
click at [1443, 177] on span "Save" at bounding box center [1439, 174] width 18 height 14
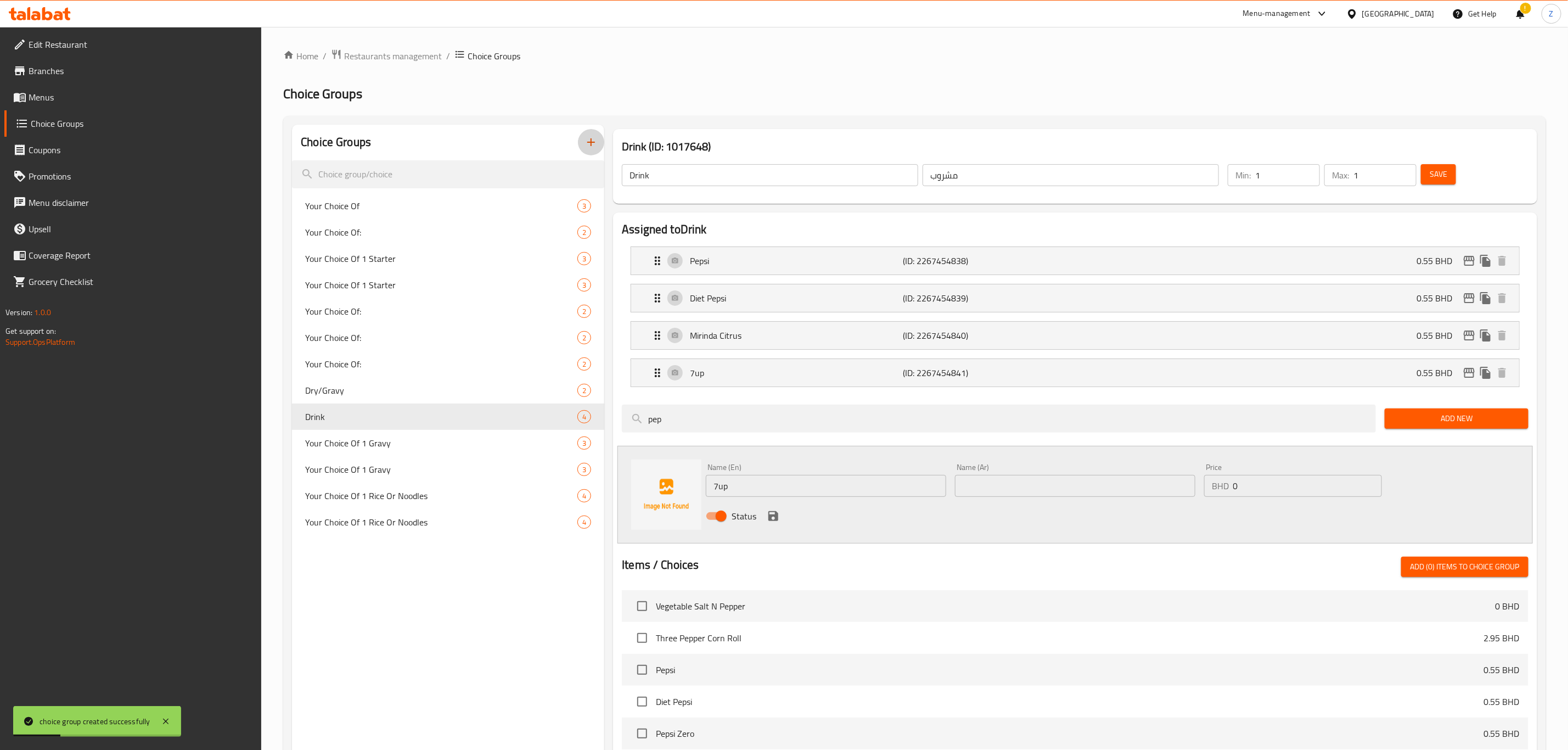
click at [592, 143] on icon "button" at bounding box center [591, 142] width 8 height 8
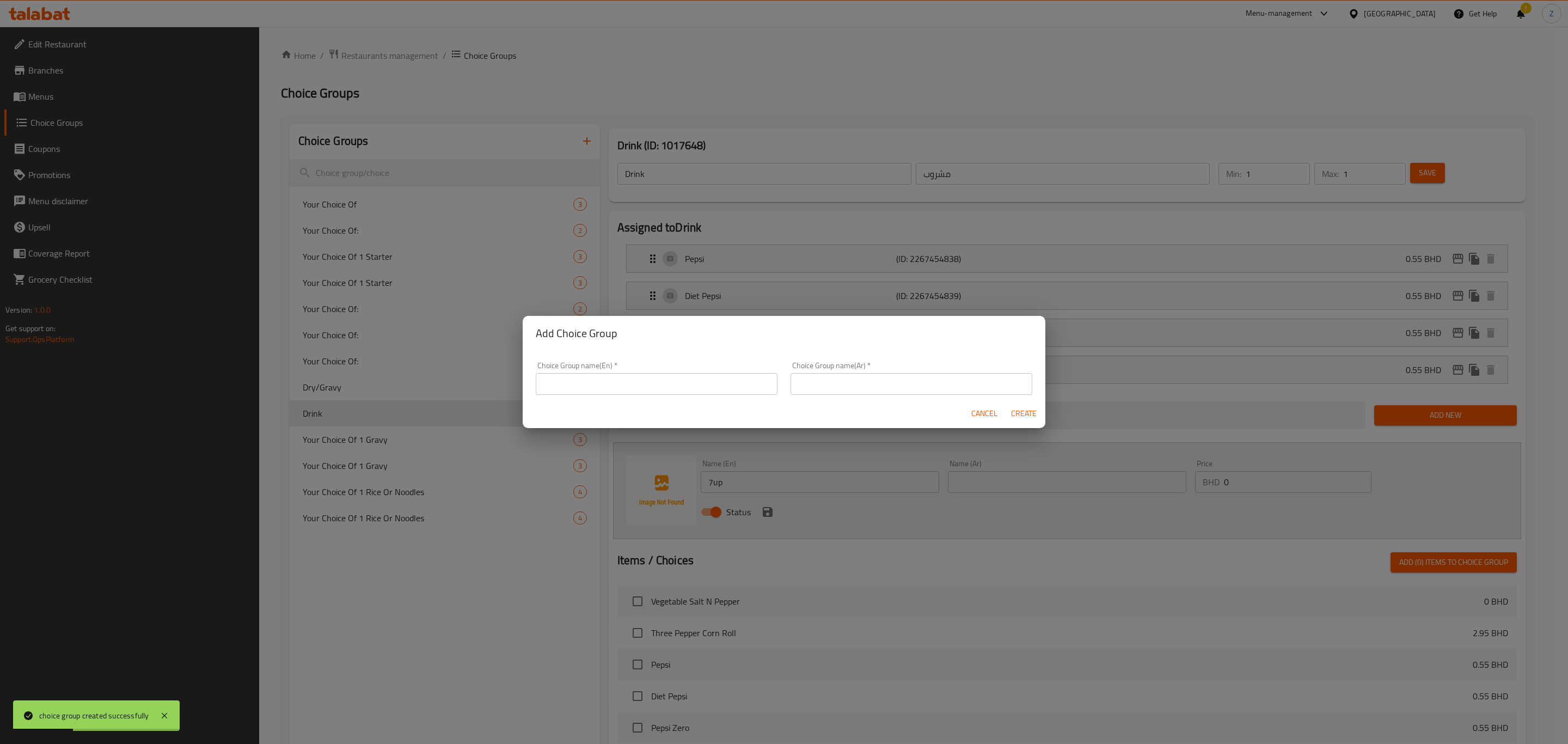
click at [650, 382] on input "text" at bounding box center [657, 383] width 242 height 22
type input "Desserts"
drag, startPoint x: 831, startPoint y: 381, endPoint x: 839, endPoint y: 380, distance: 8.1
click at [831, 381] on input "text" at bounding box center [911, 383] width 242 height 22
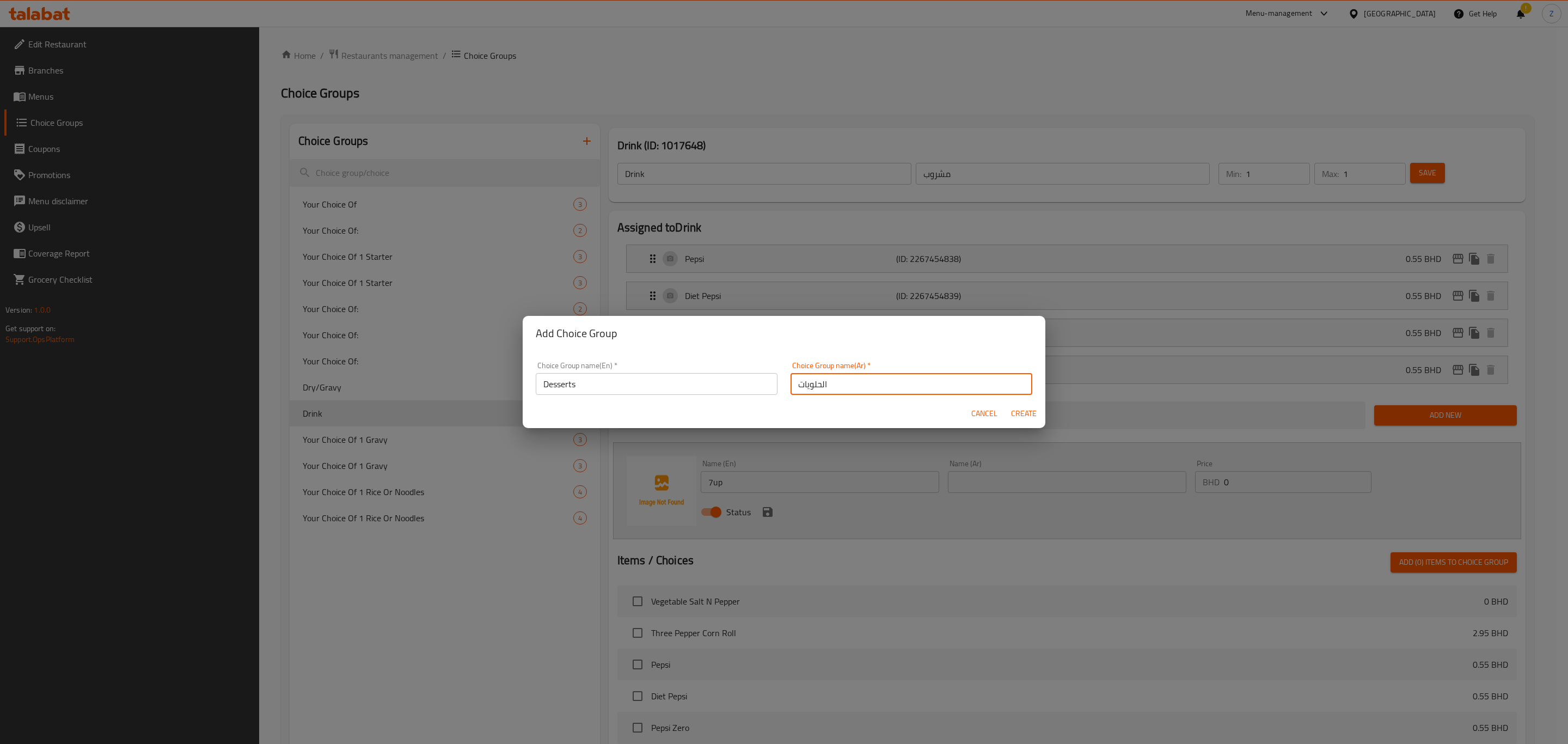
type input "الحلويات"
click at [1028, 410] on span "Create" at bounding box center [1023, 414] width 26 height 14
type input "Desserts"
type input "الحلويات"
type input "0"
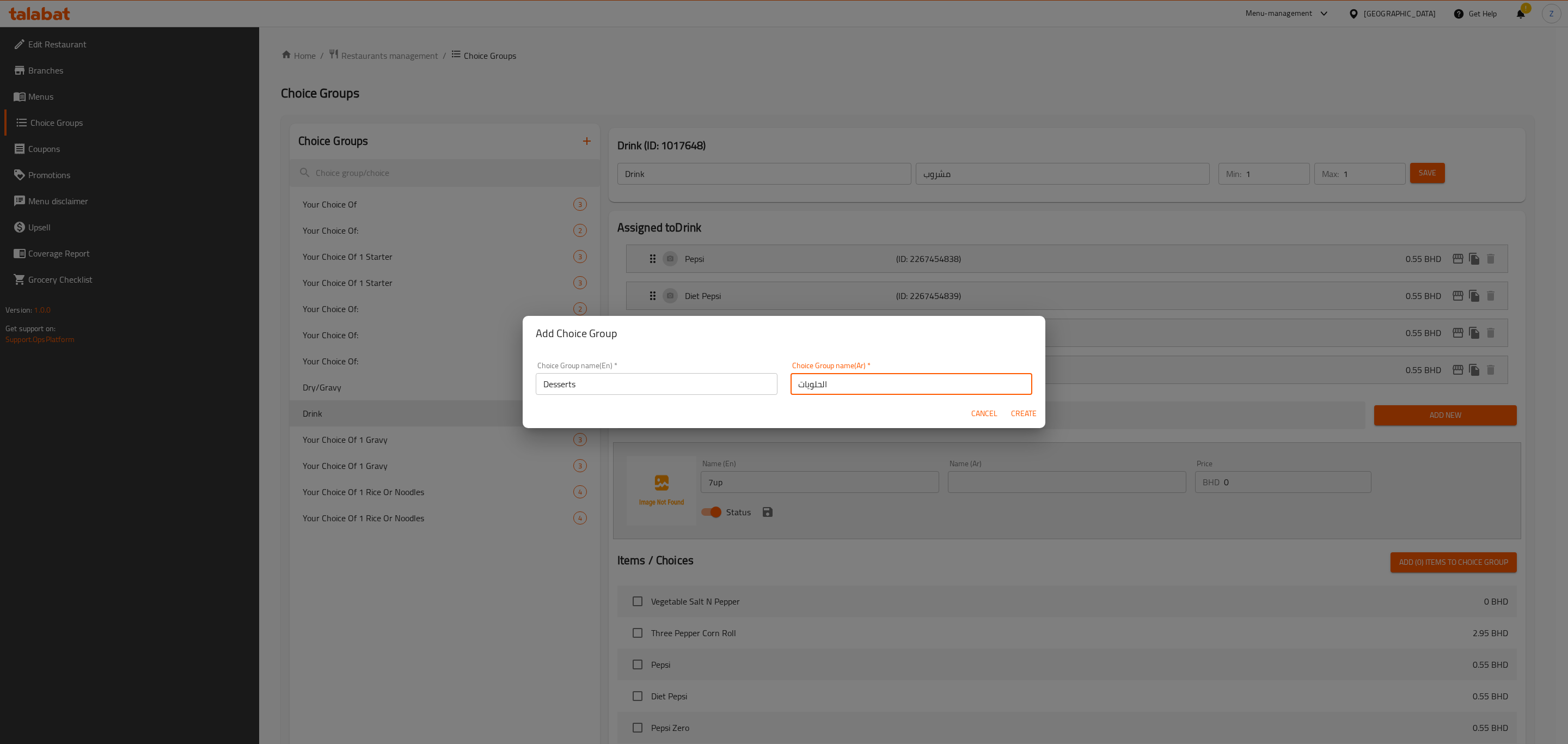
type input "0"
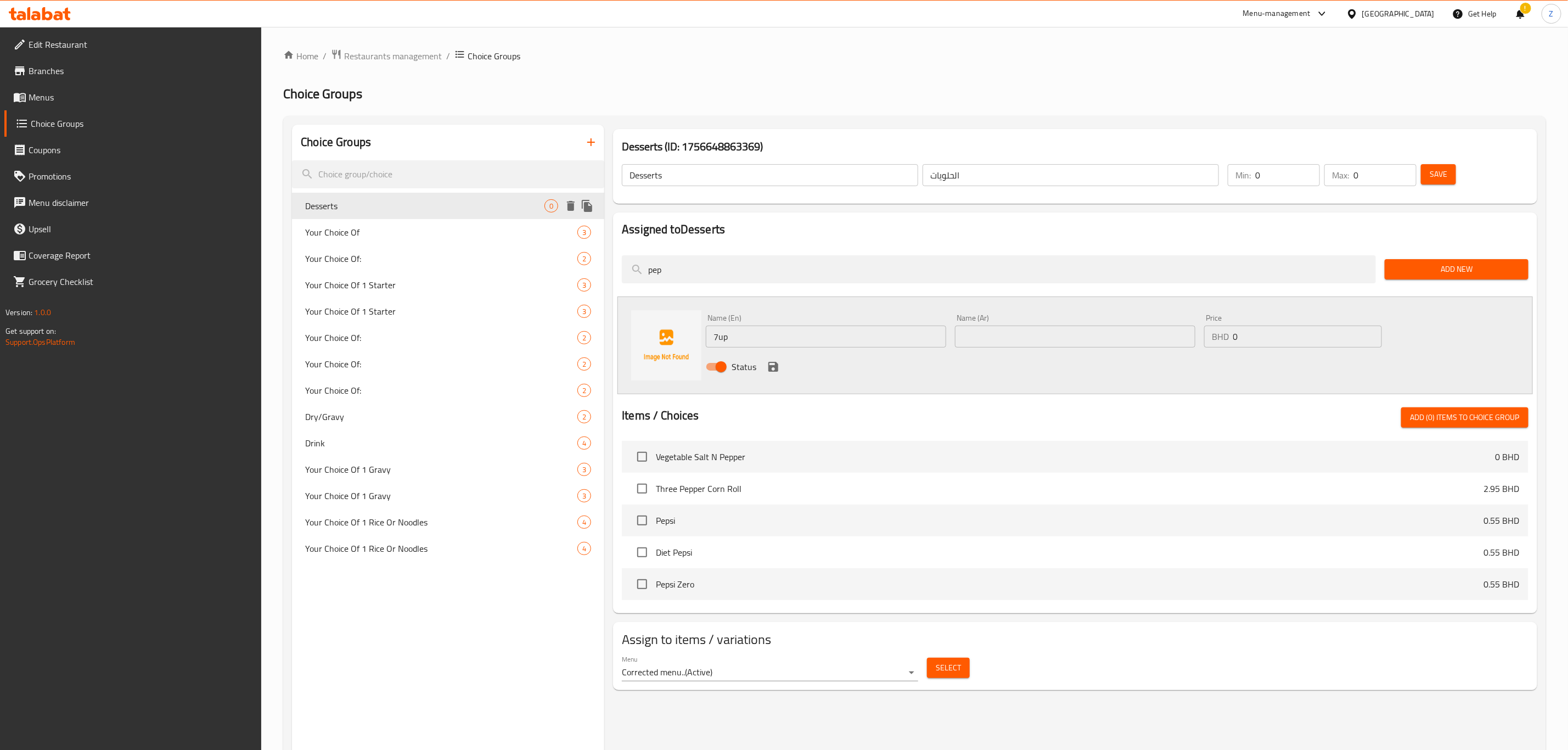
click at [350, 204] on span "Desserts" at bounding box center [425, 205] width 239 height 13
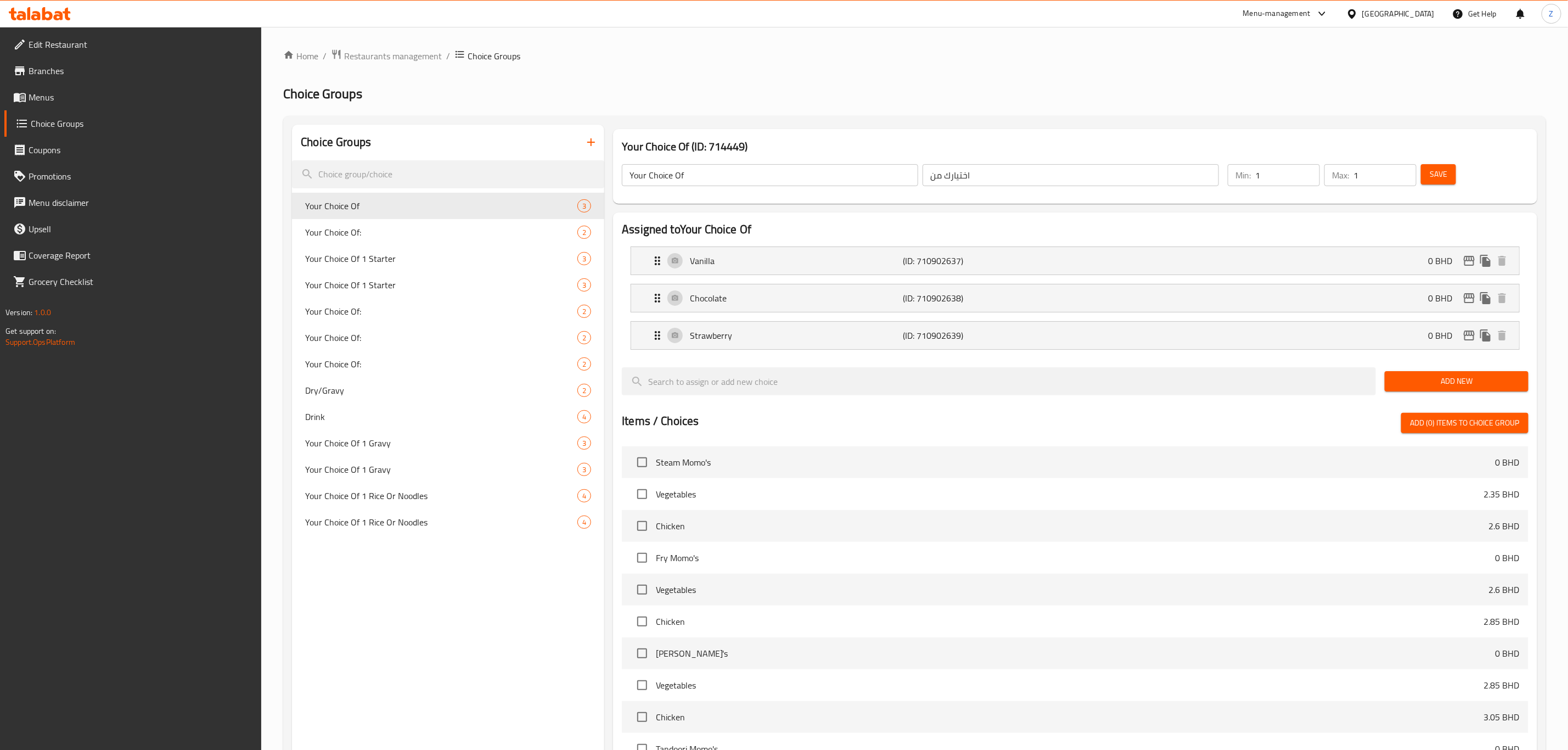
click at [593, 147] on icon "button" at bounding box center [591, 142] width 13 height 13
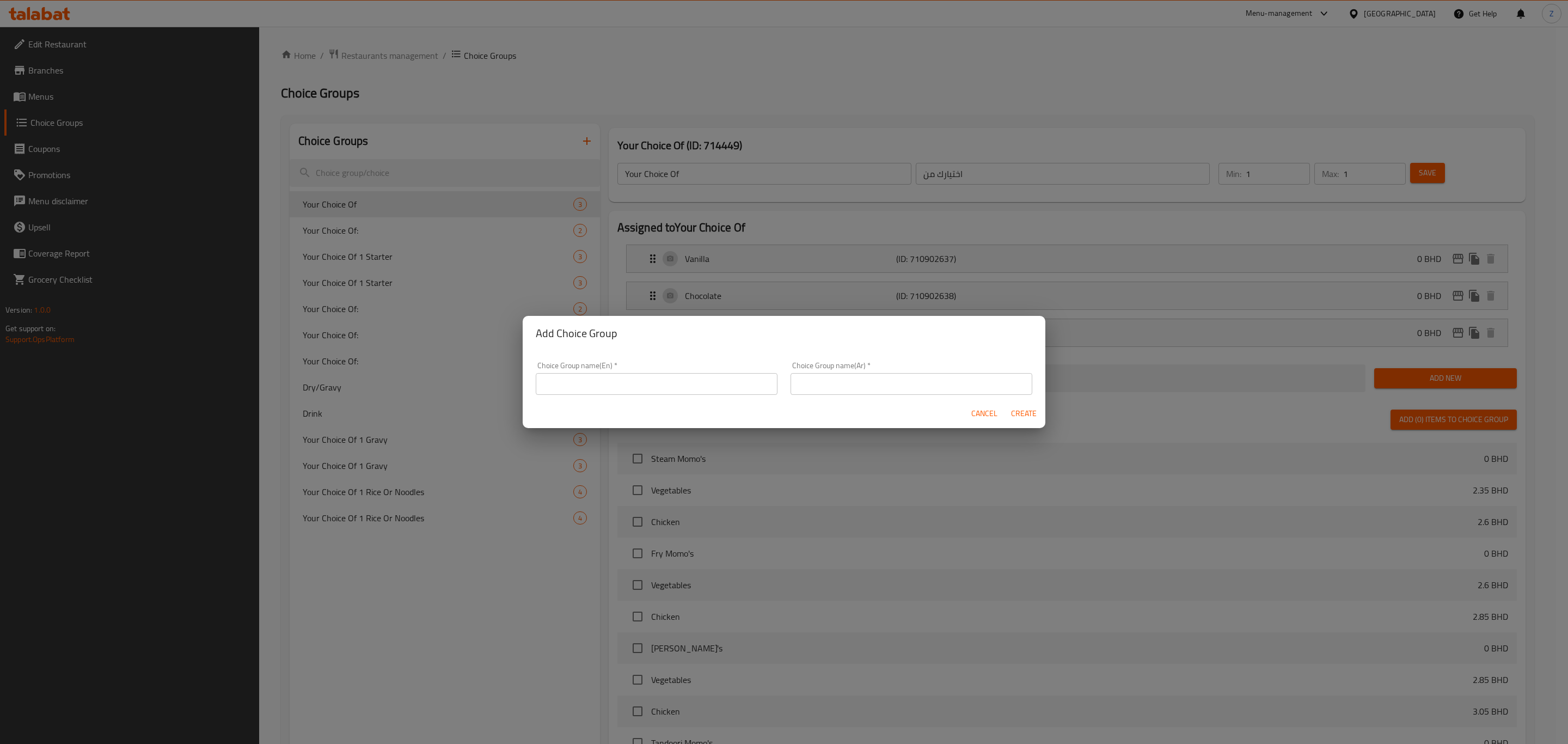
click at [593, 385] on input "text" at bounding box center [657, 383] width 242 height 22
type input "ي"
type input "Desserts"
type input "ل"
type input "الحلويات"
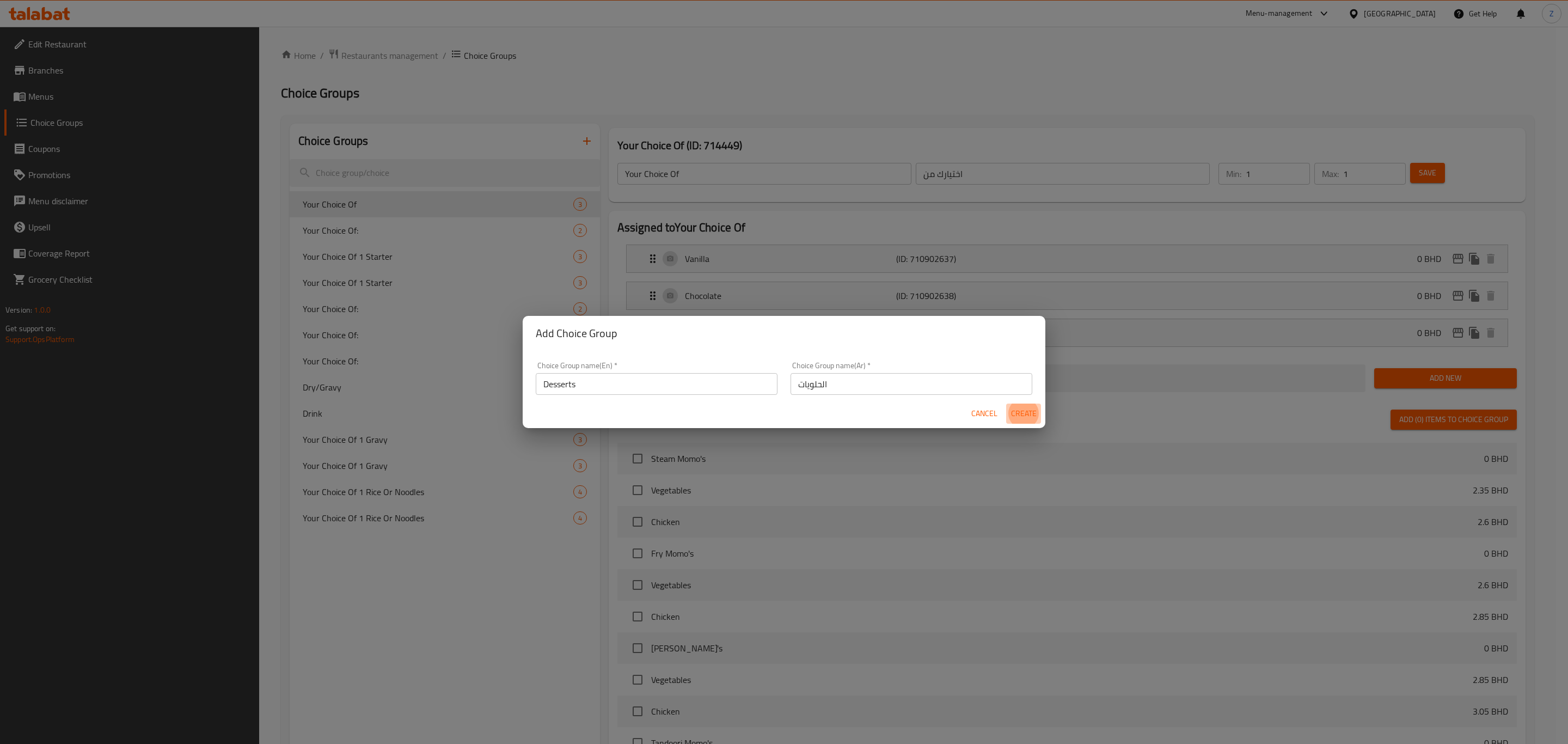
click at [1020, 409] on span "Create" at bounding box center [1023, 414] width 26 height 14
type input "Desserts"
type input "الحلويات"
type input "0"
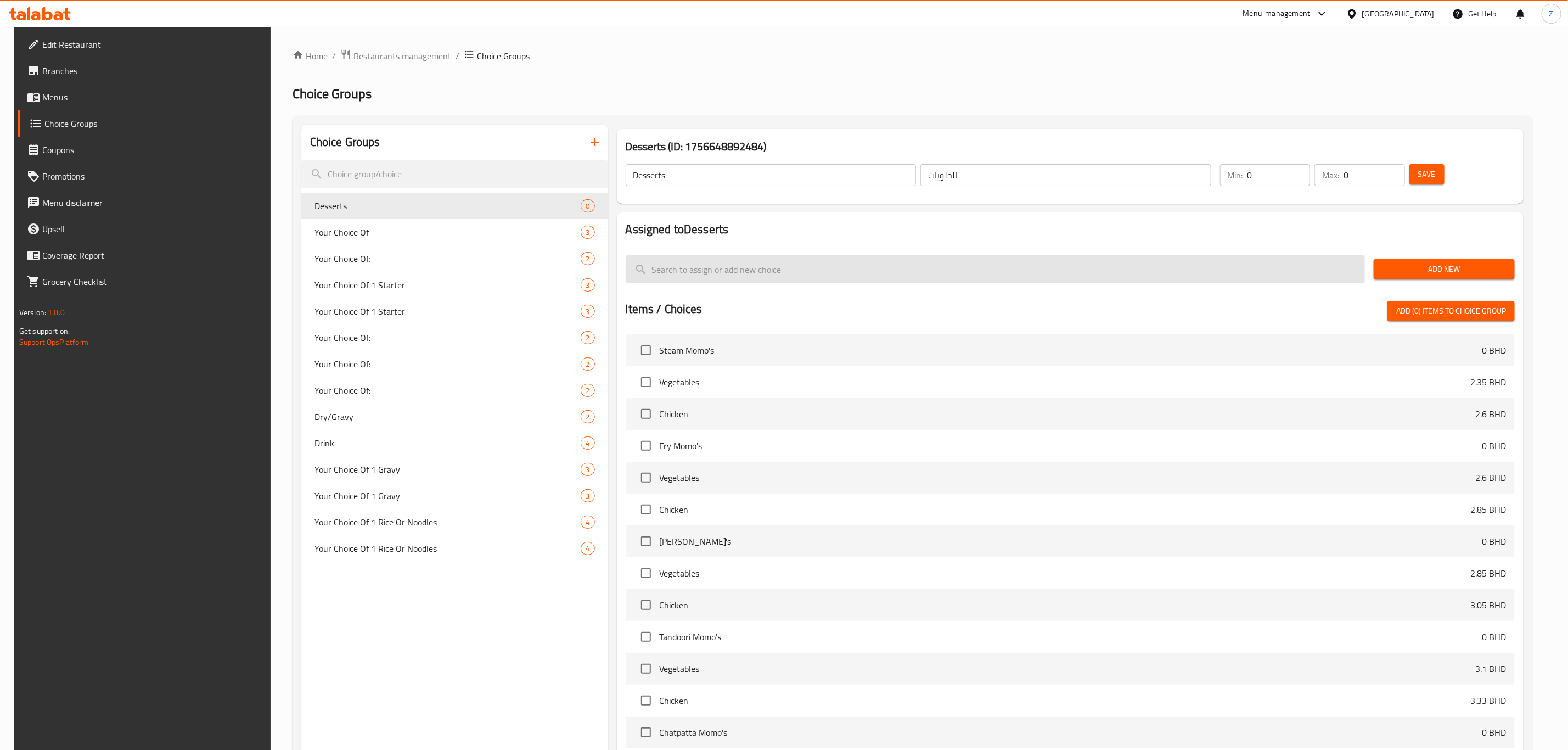
click at [813, 263] on input "search" at bounding box center [996, 269] width 740 height 28
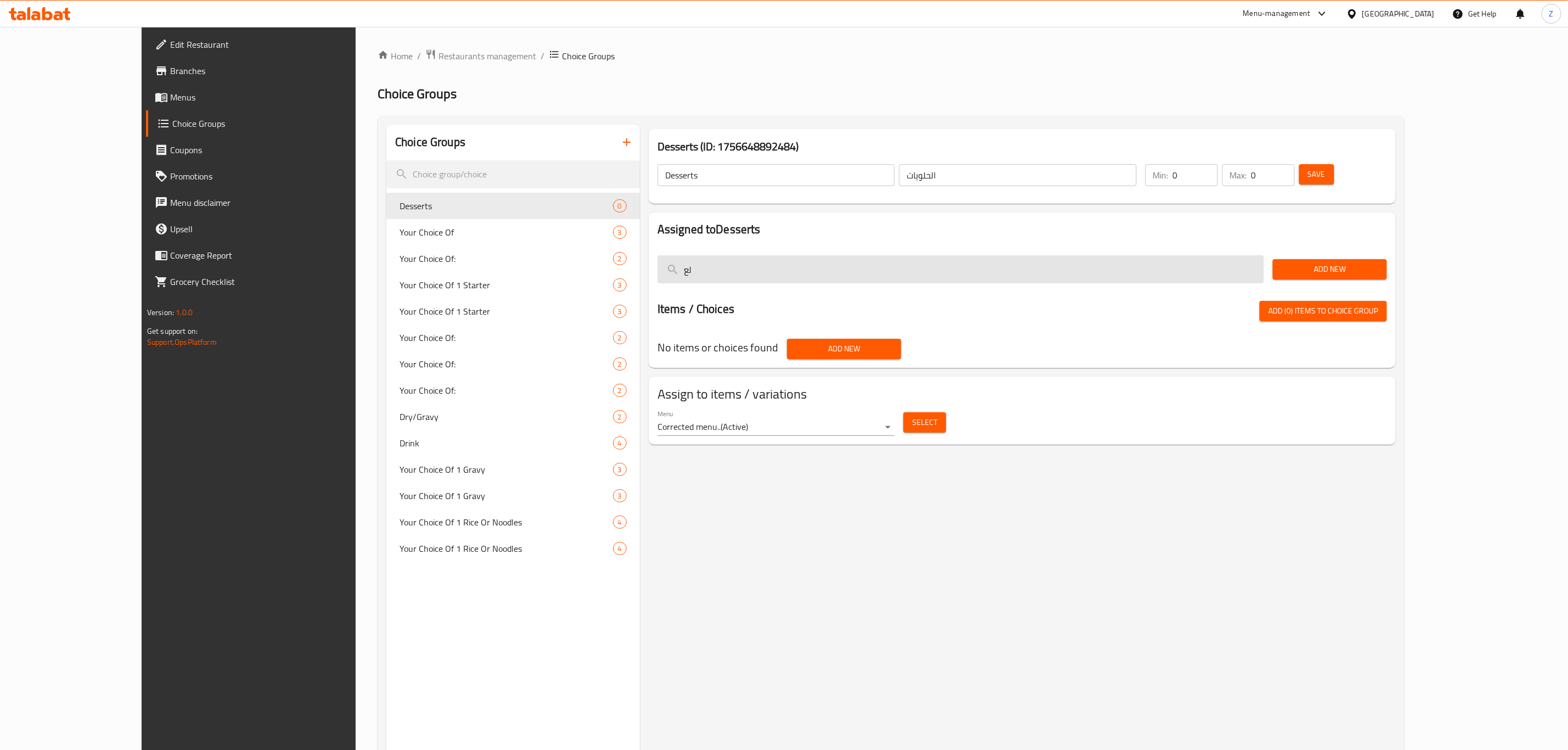
type input "ل"
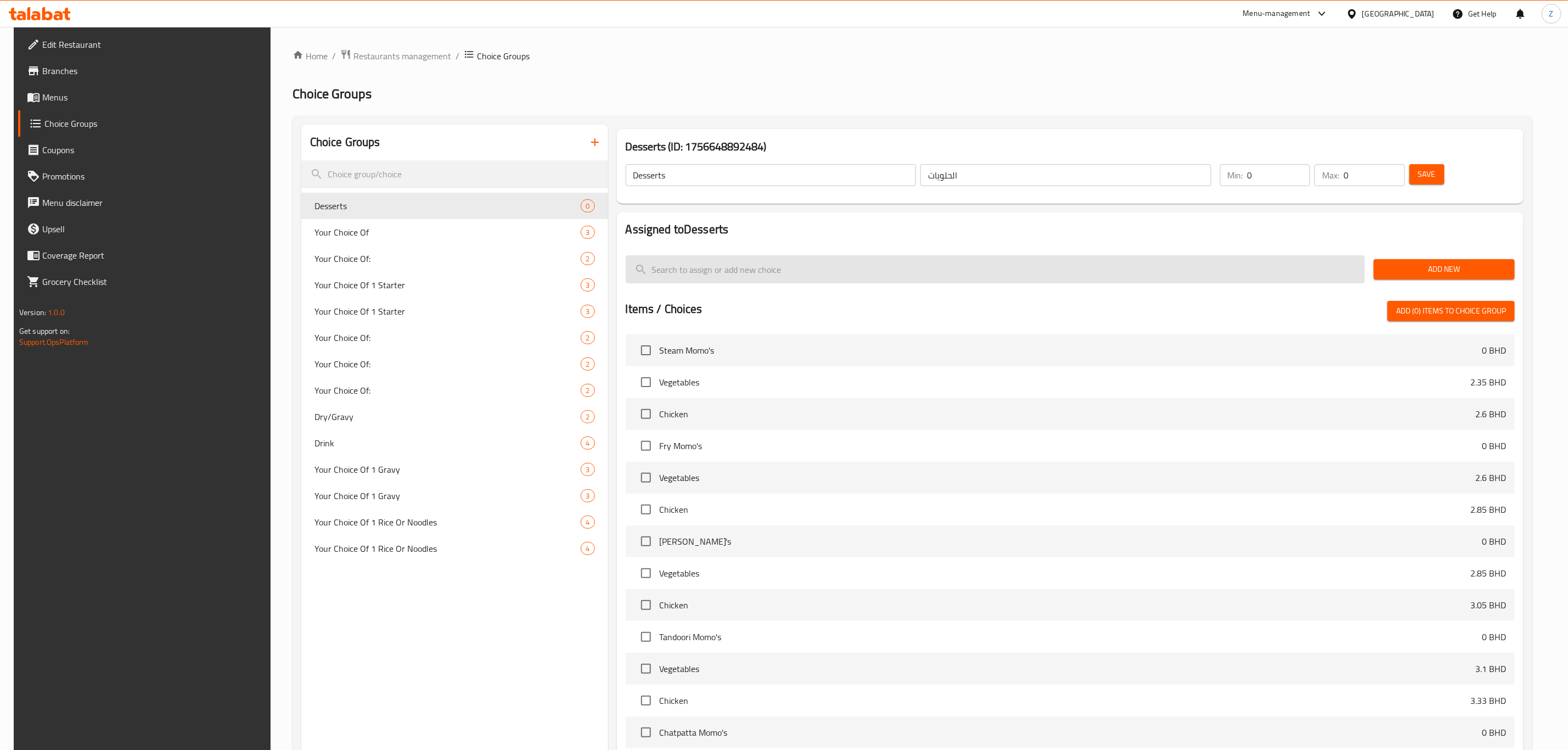
click at [815, 270] on input "search" at bounding box center [996, 269] width 740 height 28
type input "ب"
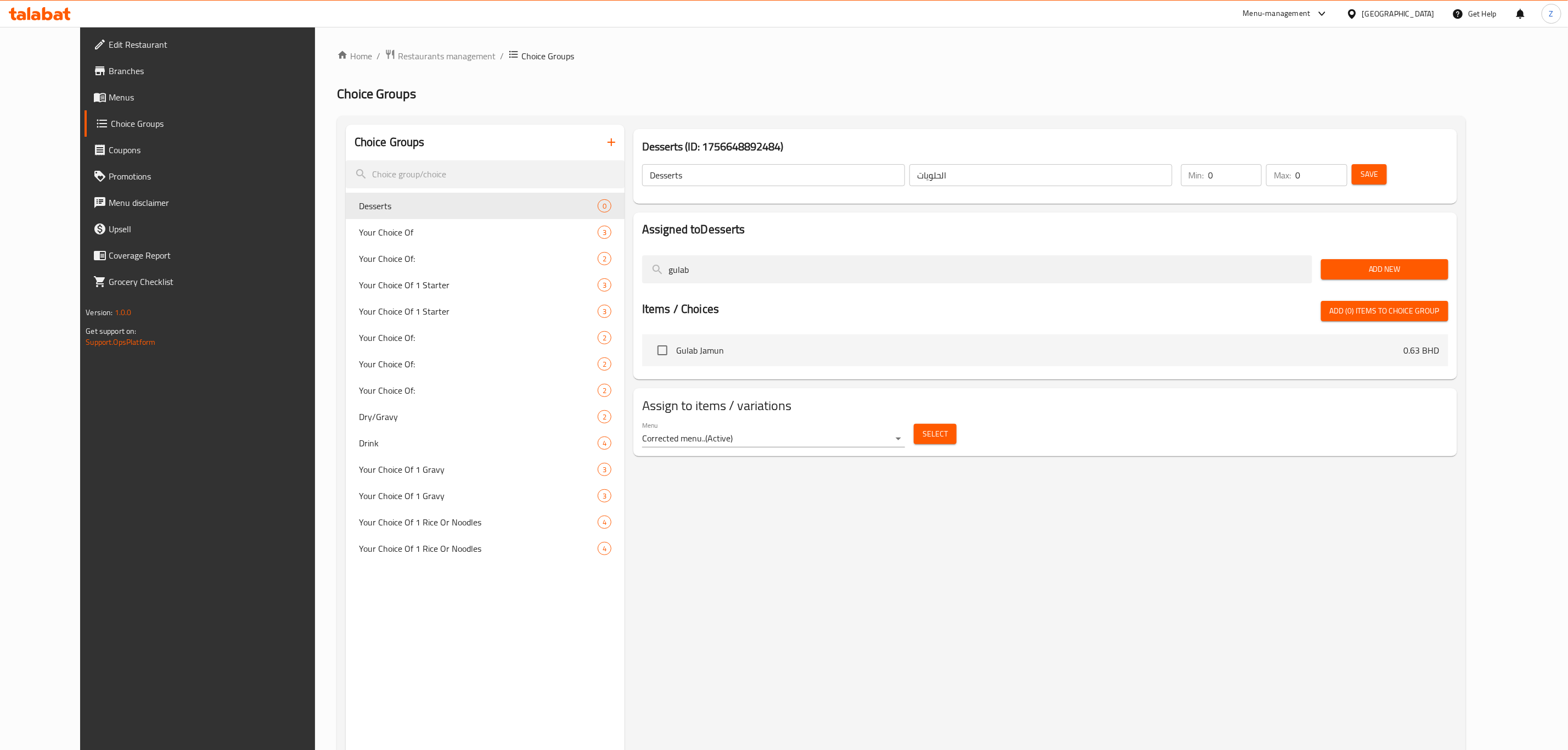
type input "gulab"
click at [651, 353] on input "checkbox" at bounding box center [663, 350] width 23 height 23
checkbox input "true"
click at [1439, 262] on span "Add New" at bounding box center [1385, 269] width 109 height 14
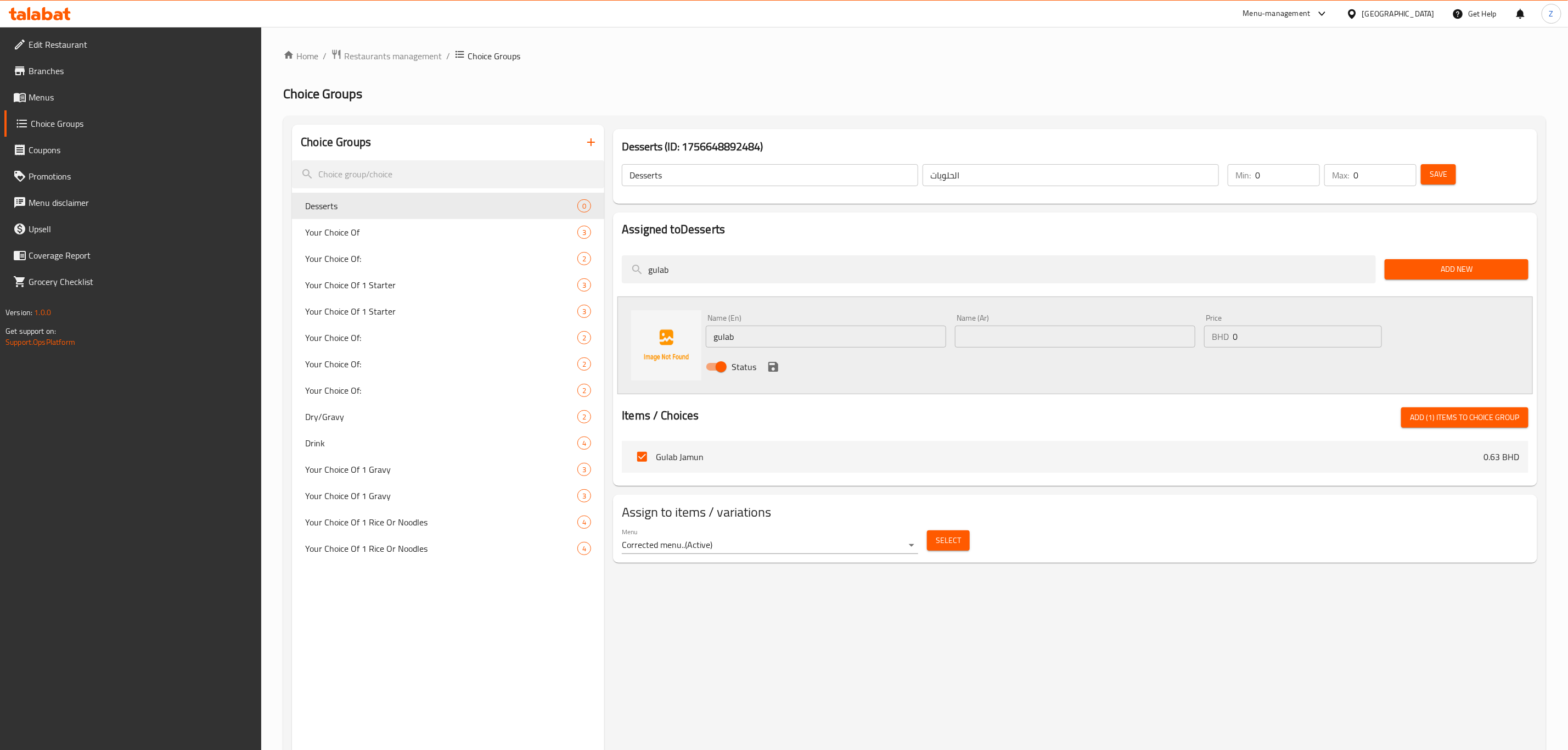
drag, startPoint x: 697, startPoint y: 272, endPoint x: 618, endPoint y: 286, distance: 80.2
click at [620, 285] on div "gulab" at bounding box center [998, 269] width 763 height 37
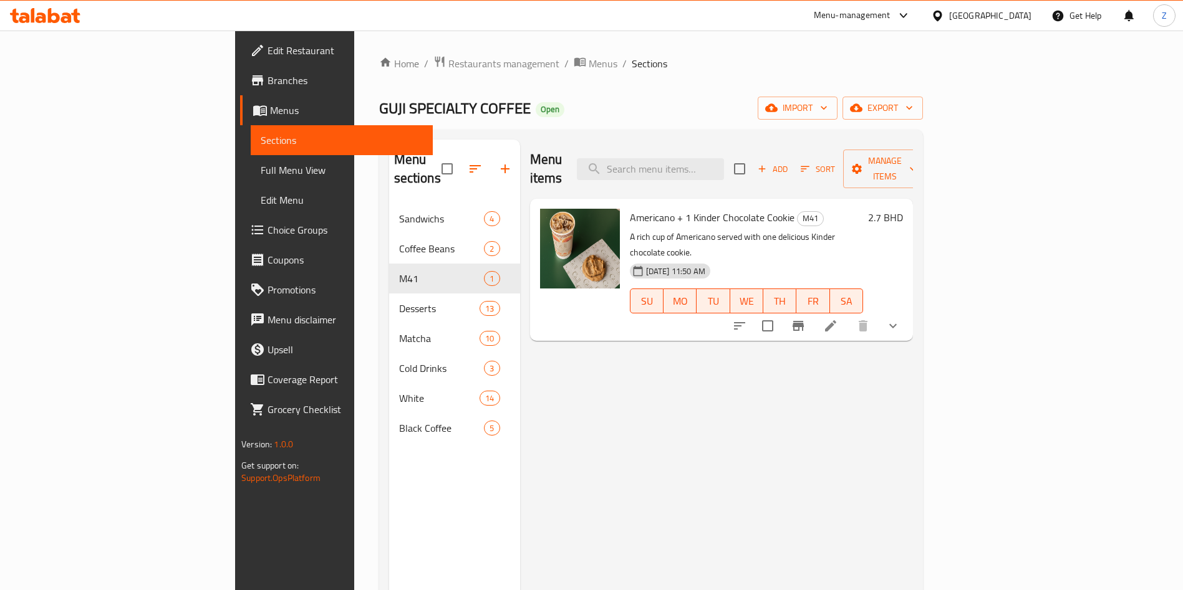
click at [913, 495] on div "Menu items Add Sort Manage items Americano + 1 Kinder Chocolate Cookie M41 A ri…" at bounding box center [716, 435] width 393 height 590
click at [448, 69] on span "Restaurants management" at bounding box center [503, 63] width 111 height 15
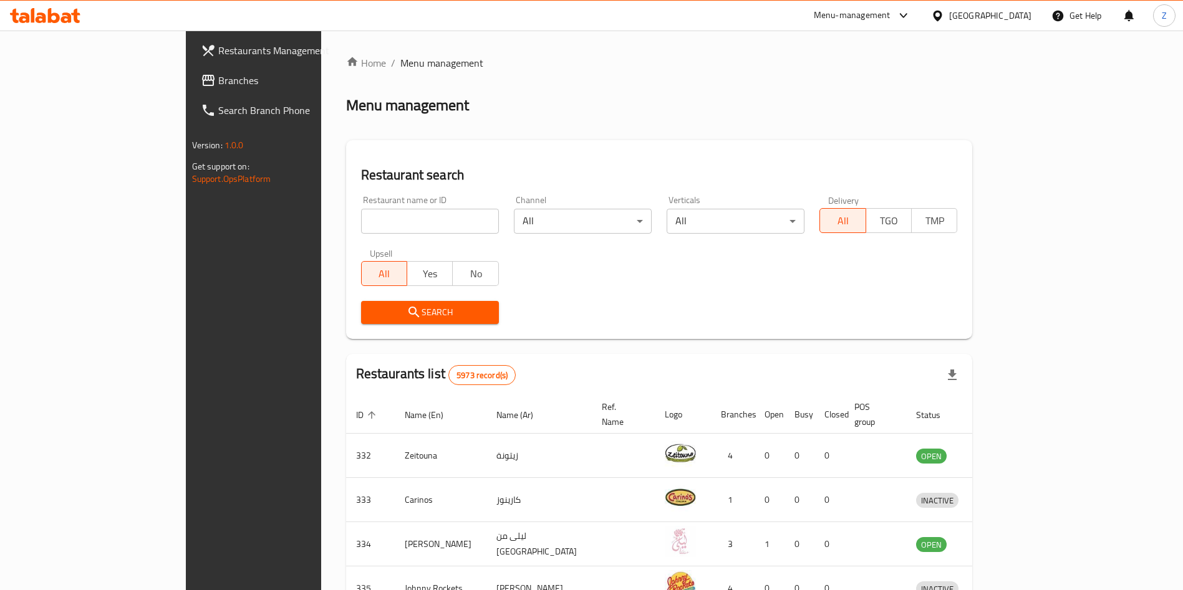
drag, startPoint x: 966, startPoint y: 84, endPoint x: 924, endPoint y: 134, distance: 65.5
click at [969, 84] on div "Home / Menu management Menu management Restaurant search Restaurant name or ID …" at bounding box center [659, 487] width 627 height 864
click at [953, 84] on div "Home / Menu management Menu management Restaurant search Restaurant name or ID …" at bounding box center [659, 487] width 627 height 864
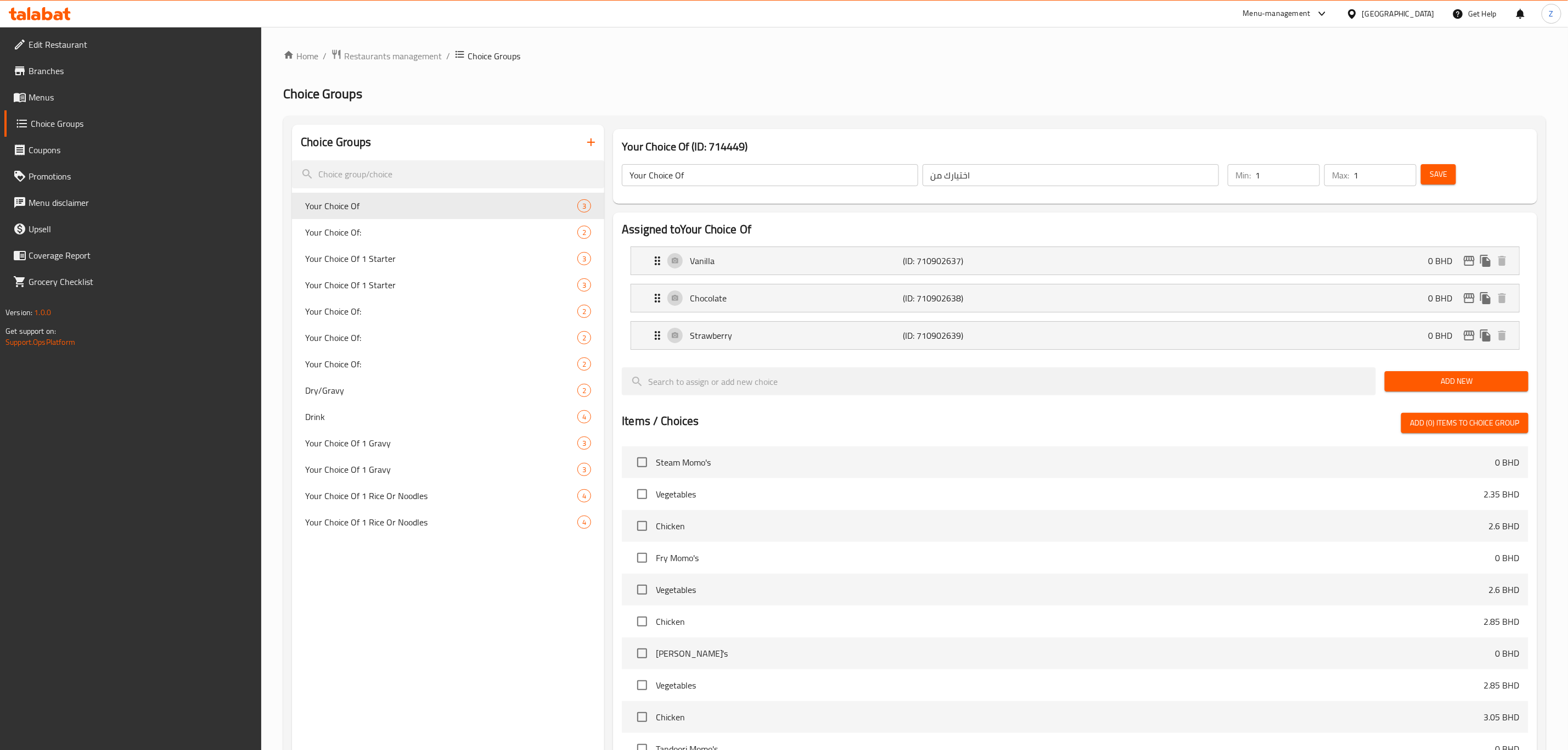
click at [56, 88] on link "Menus" at bounding box center [133, 97] width 257 height 26
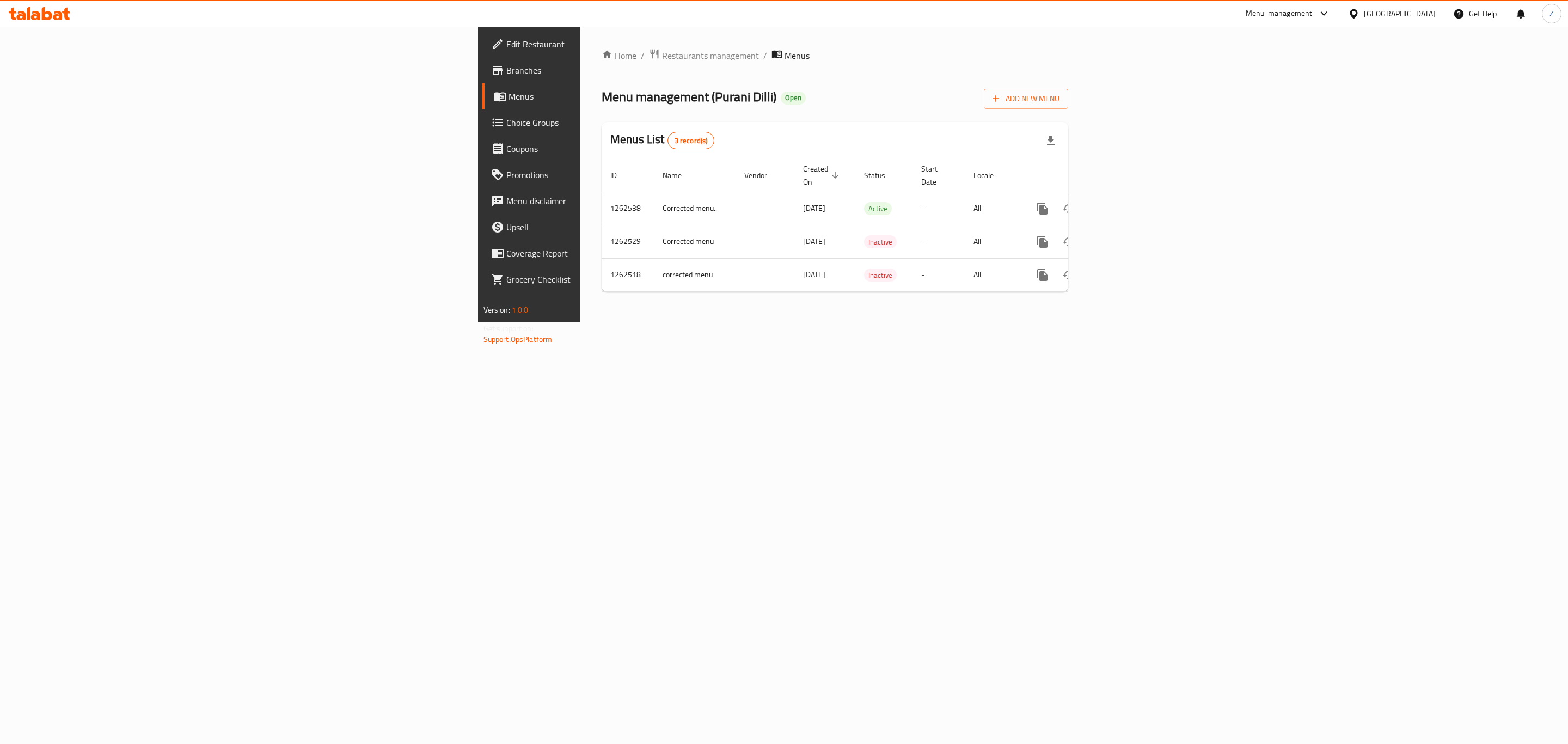
click at [506, 125] on span "Choice Groups" at bounding box center [619, 122] width 225 height 13
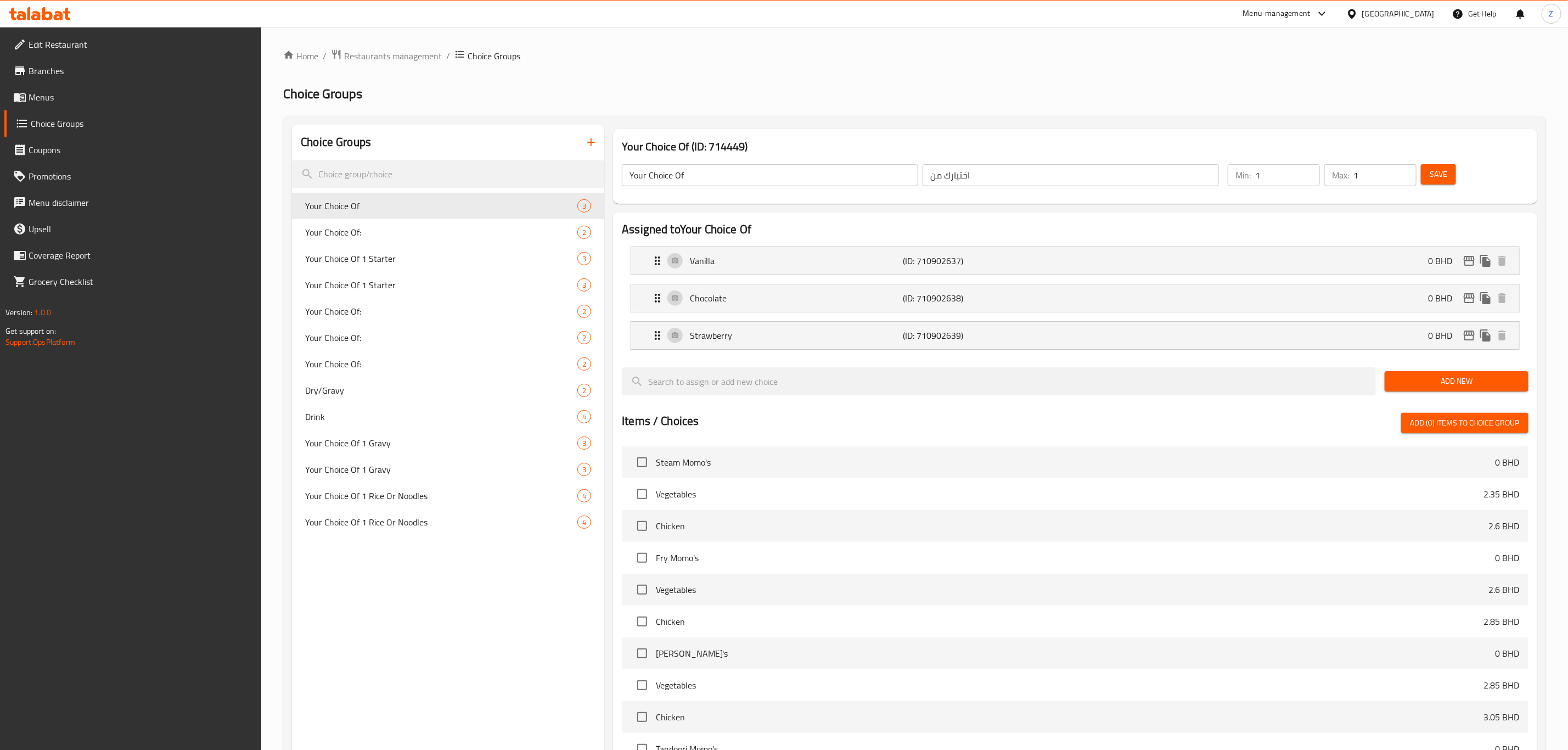
click at [590, 140] on icon "button" at bounding box center [591, 142] width 13 height 13
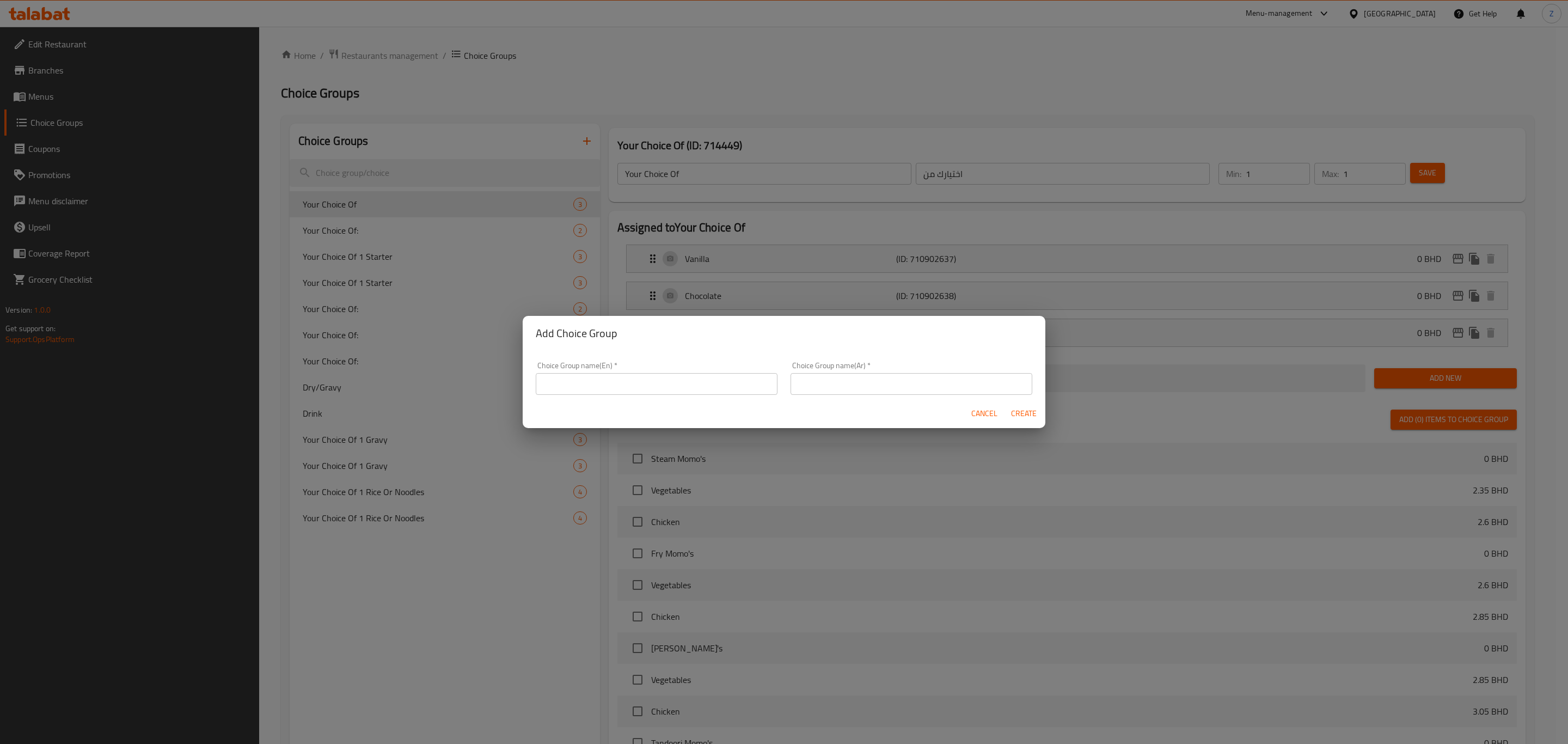
click at [649, 392] on input "text" at bounding box center [657, 383] width 242 height 22
type input "Desserts"
type input "الحلويات"
click at [1006, 403] on button "Create" at bounding box center [1023, 413] width 35 height 20
type input "Desserts"
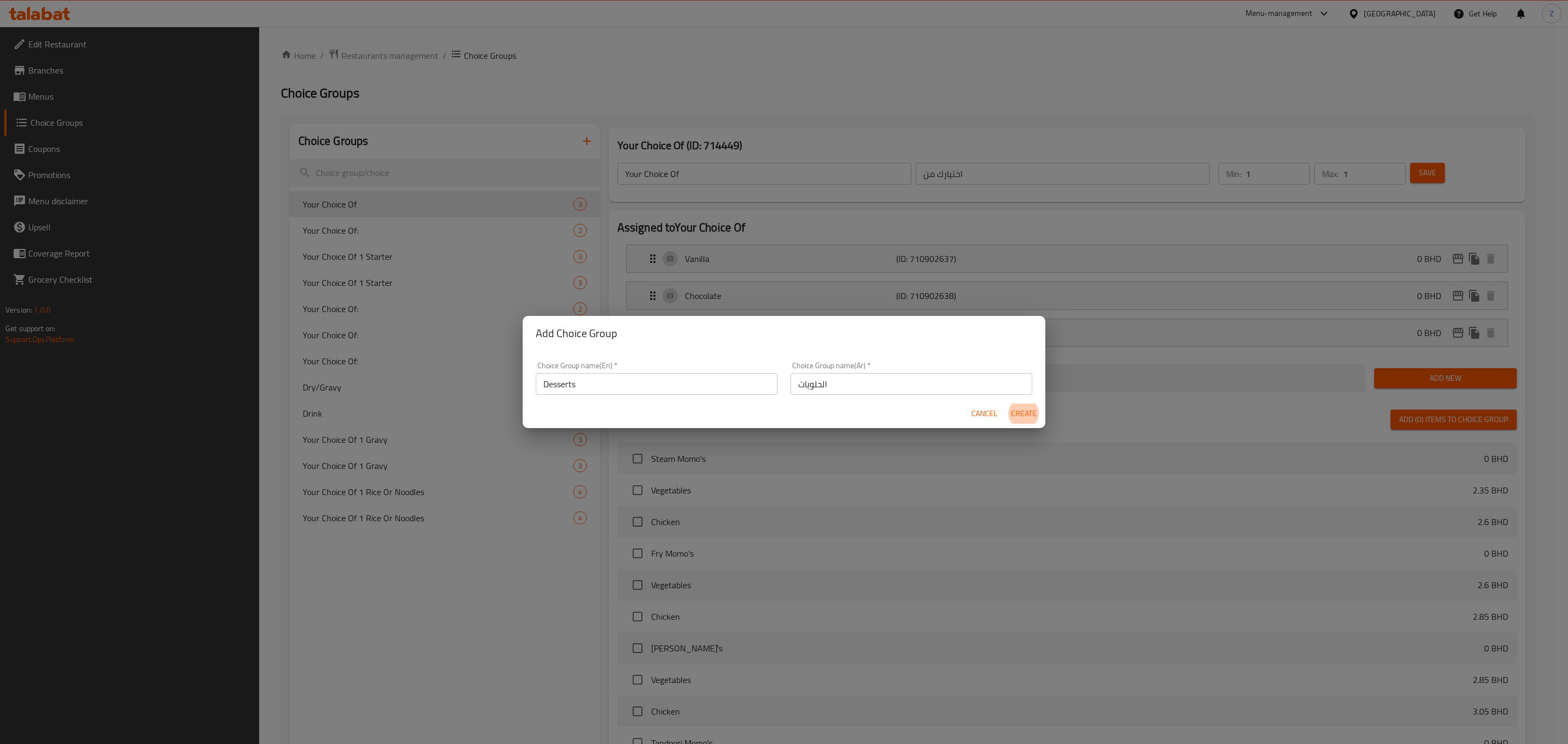
type input "الحلويات"
type input "0"
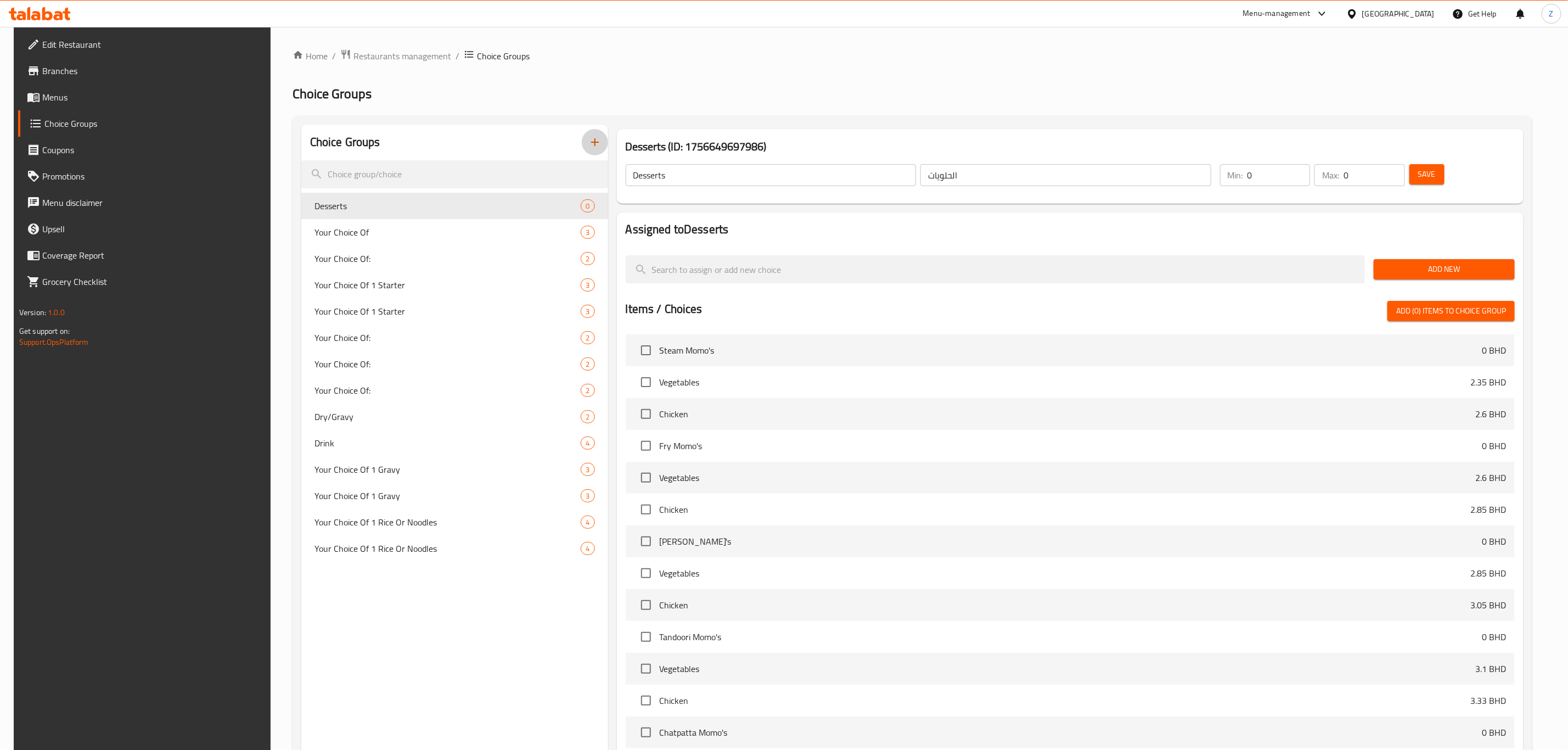
click at [679, 289] on div at bounding box center [1071, 288] width 890 height 9
click at [690, 276] on input "search" at bounding box center [996, 269] width 740 height 28
type input "ل"
click at [664, 269] on input "search" at bounding box center [996, 269] width 740 height 28
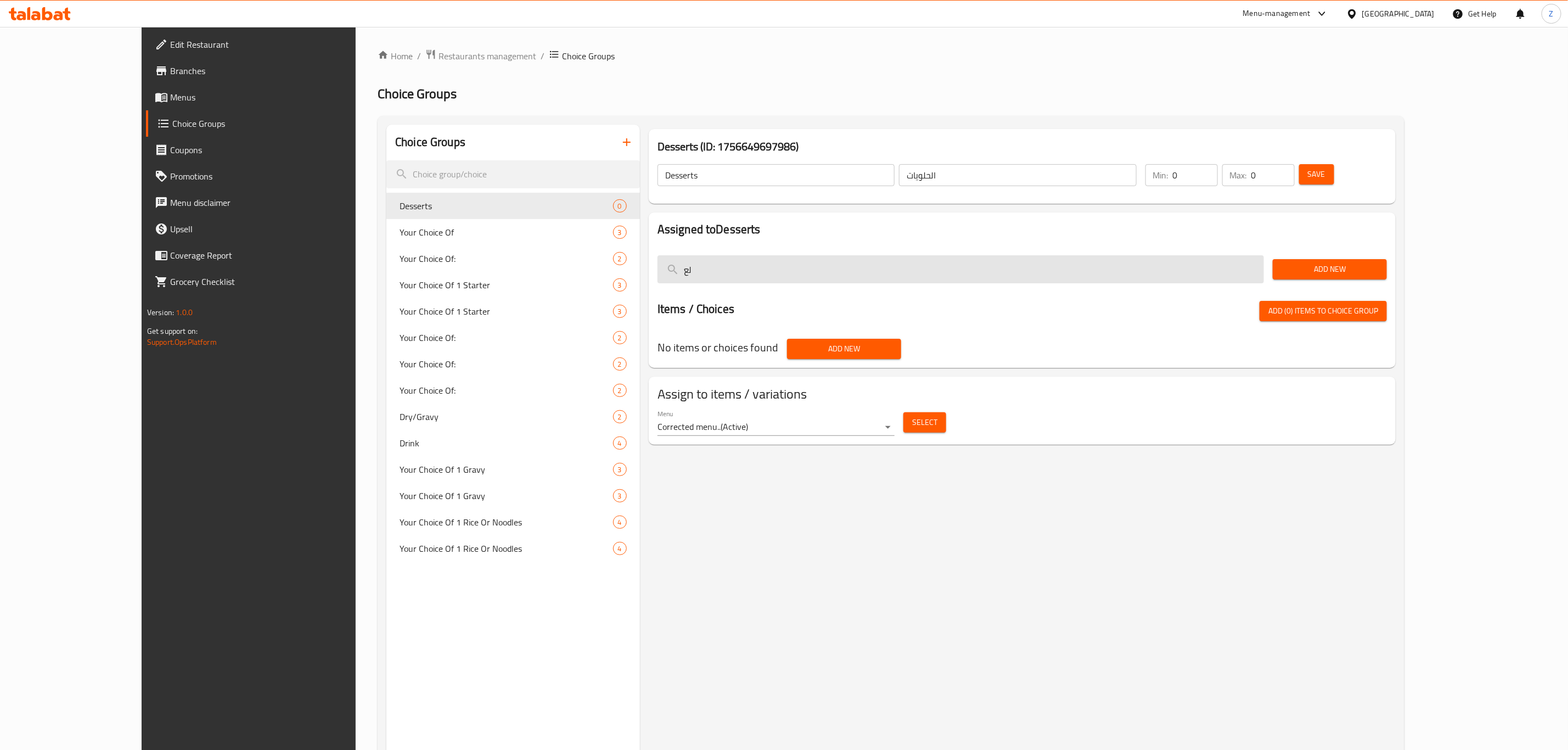
type input "ل"
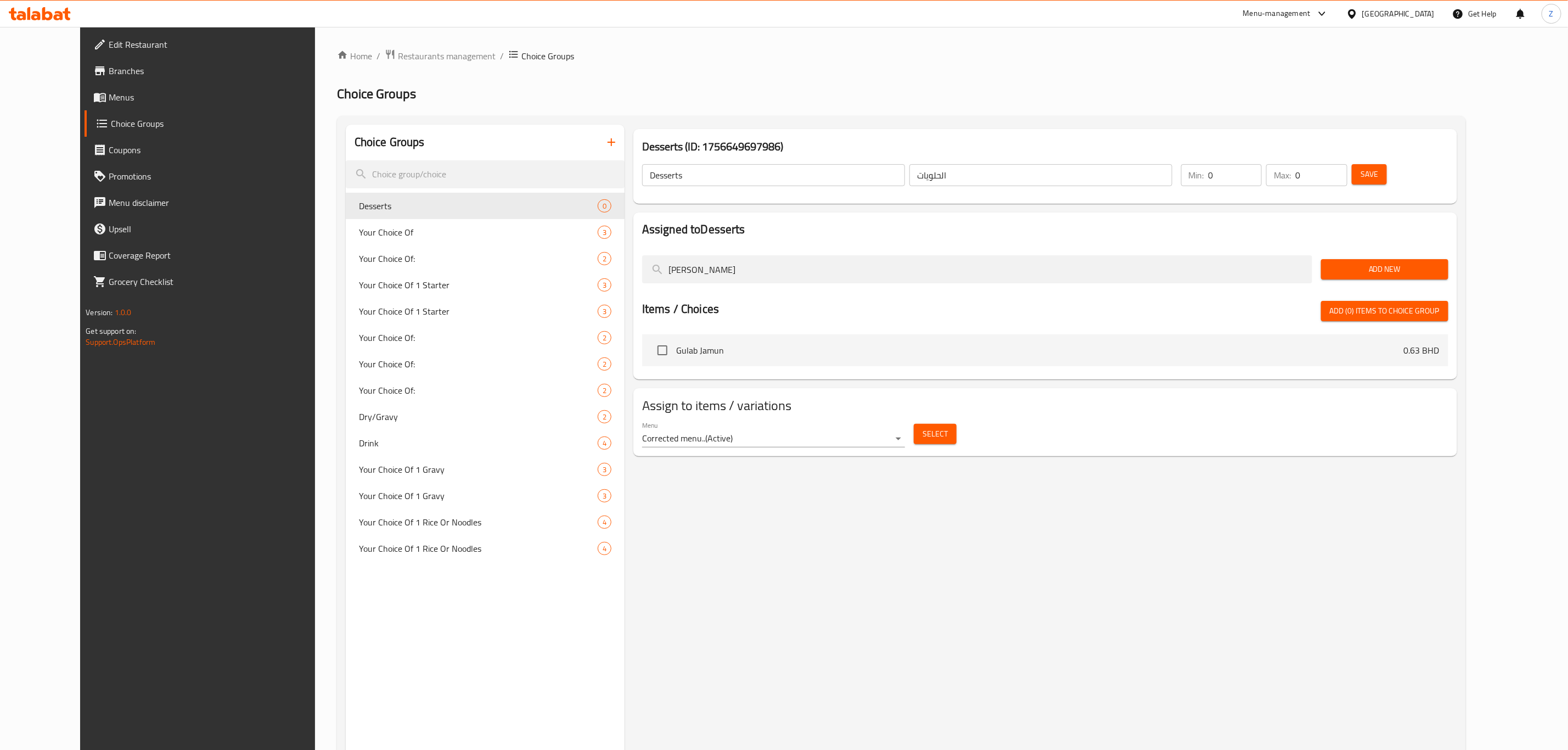
type input "gula"
click at [651, 348] on input "checkbox" at bounding box center [663, 350] width 23 height 23
checkbox input "true"
drag, startPoint x: 593, startPoint y: 285, endPoint x: 550, endPoint y: 302, distance: 46.2
click at [570, 295] on div "Choice Groups Desserts 0 Your Choice Of 3 Your Choice Of: 2 Your Choice Of 1 St…" at bounding box center [903, 500] width 1117 height 750
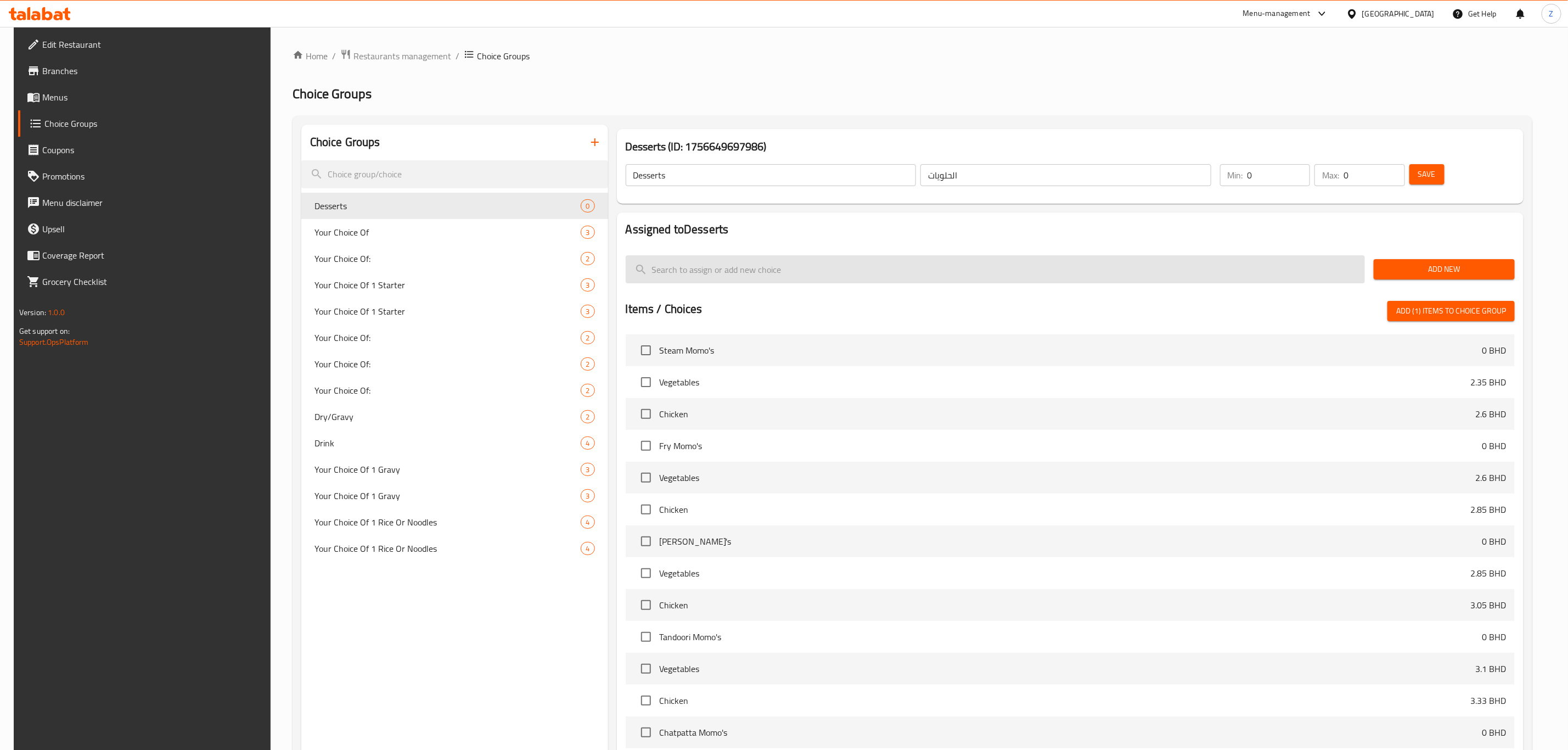
click at [779, 268] on input "search" at bounding box center [996, 269] width 740 height 28
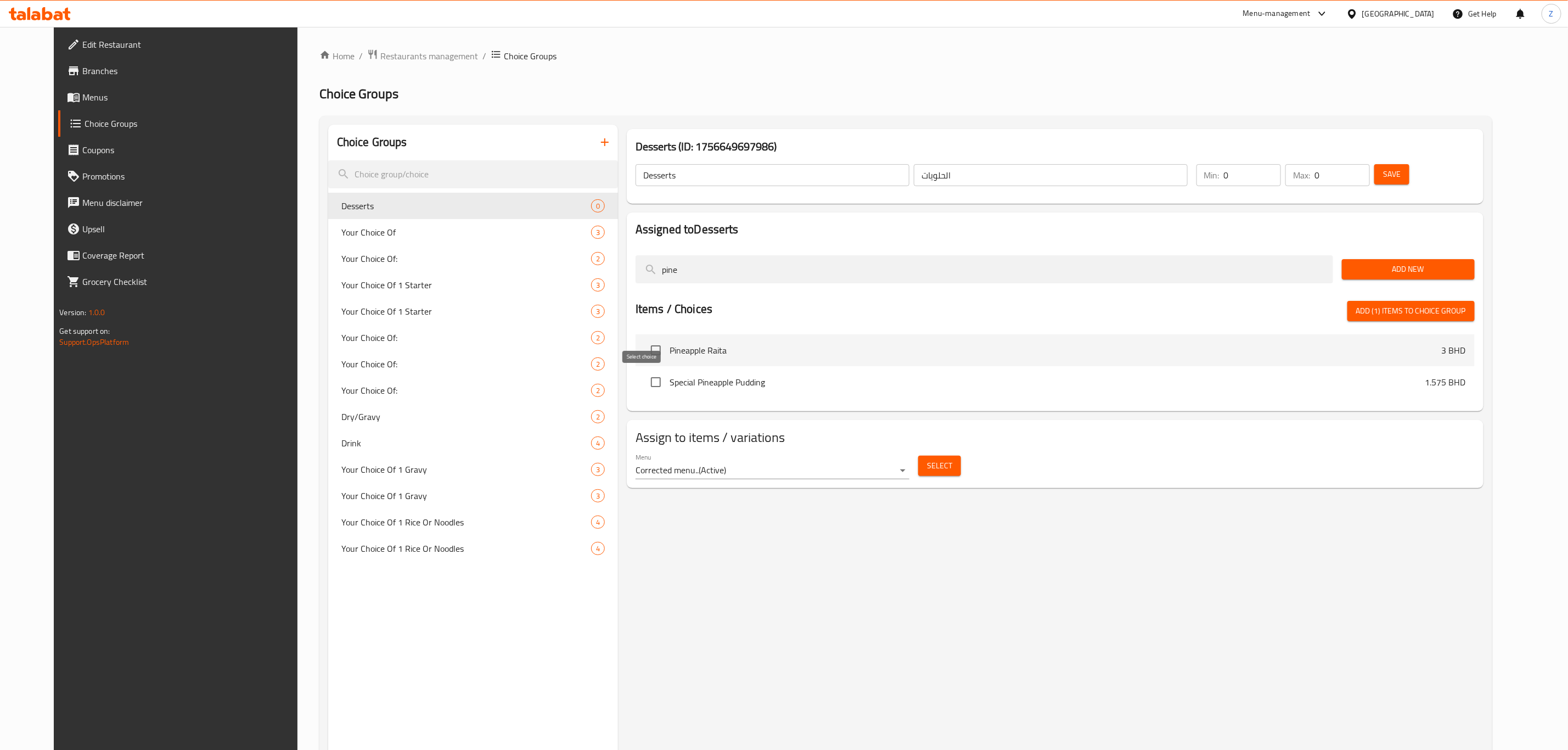
type input "pine"
click at [645, 384] on input "checkbox" at bounding box center [656, 382] width 23 height 23
checkbox input "true"
click at [586, 282] on div "Choice Groups Desserts 0 Your Choice Of 3 Your Choice Of: 2 Your Choice Of 1 St…" at bounding box center [909, 500] width 1160 height 750
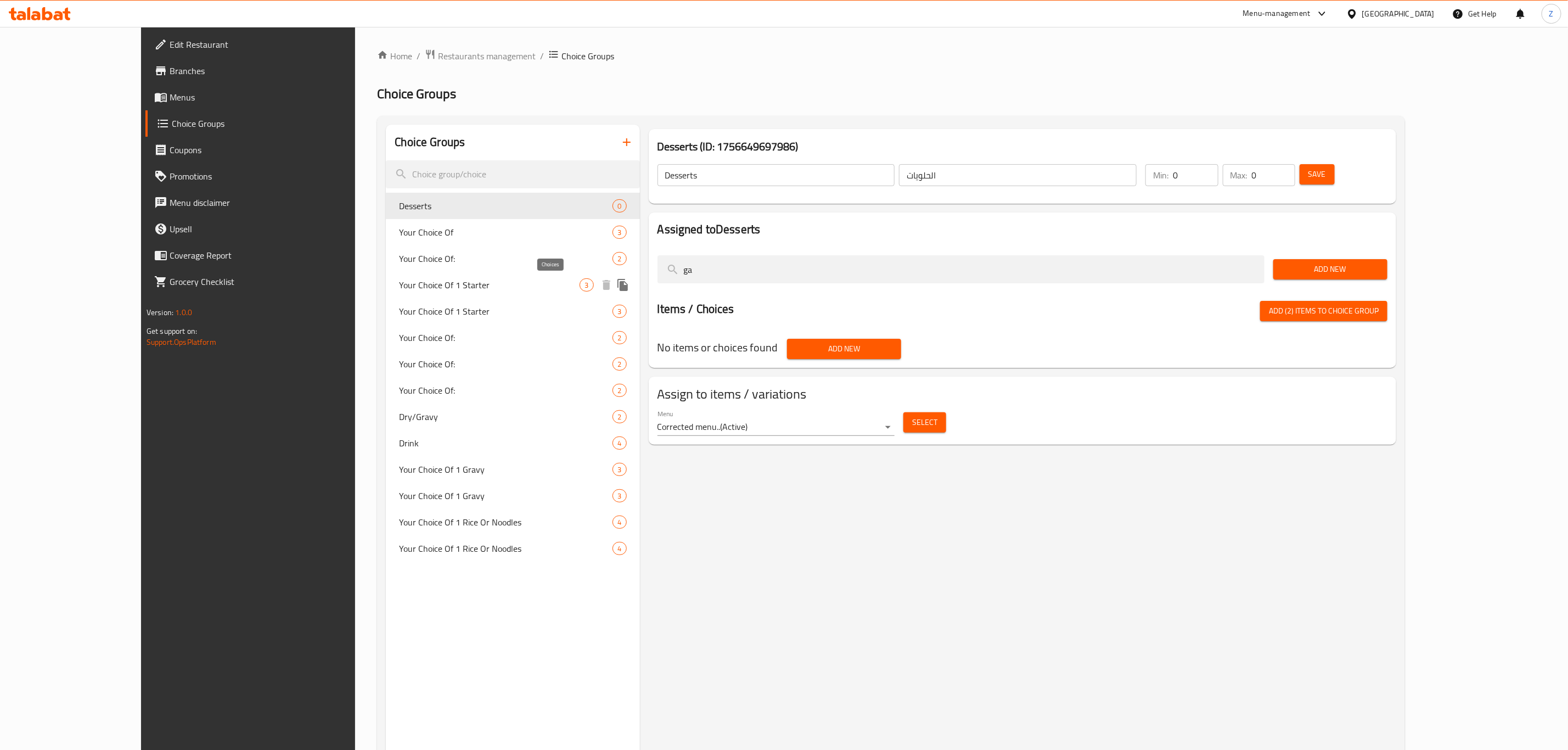
type input "g"
type input "halwa"
type input "g"
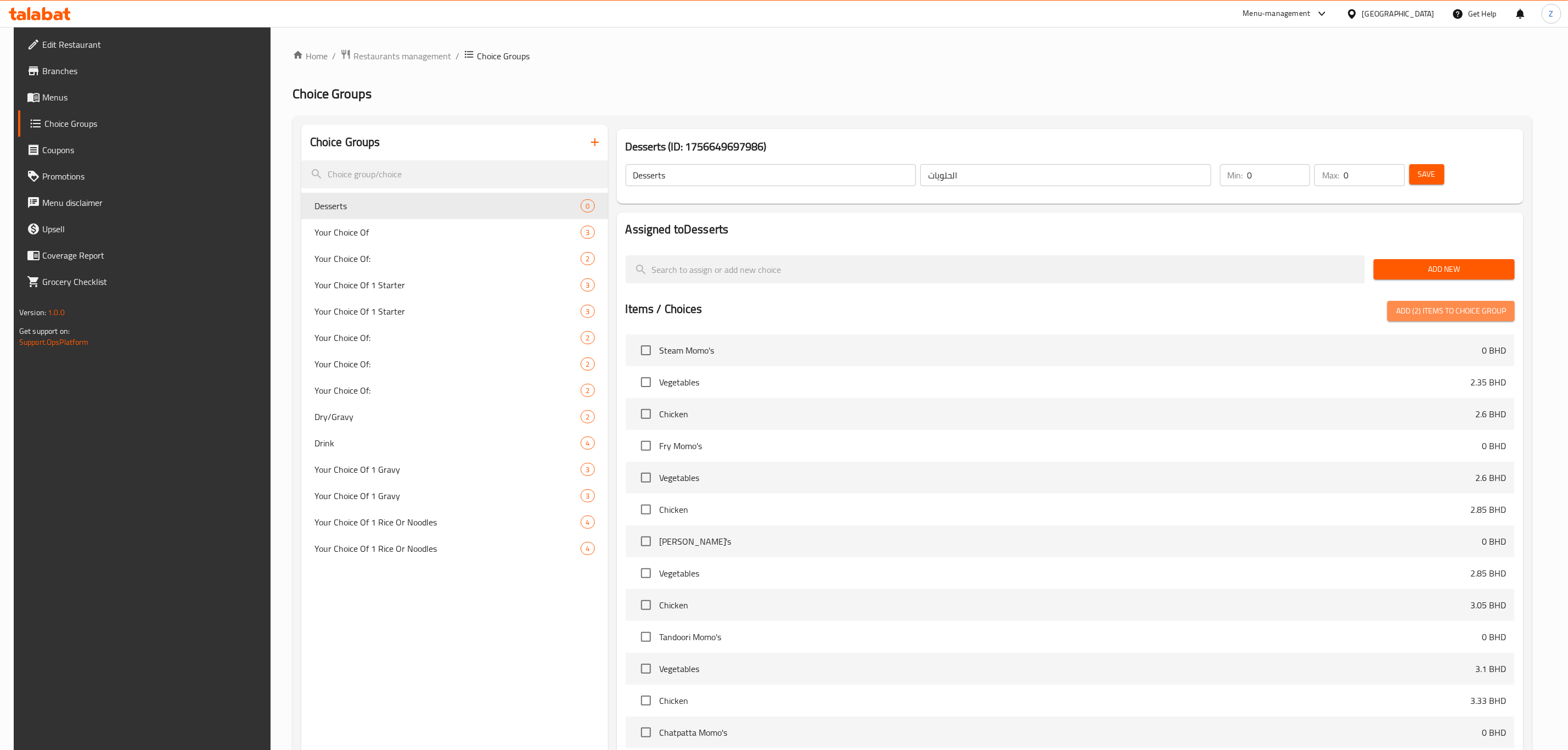
click at [1476, 307] on span "Add (2) items to choice group" at bounding box center [1451, 311] width 110 height 14
checkbox input "false"
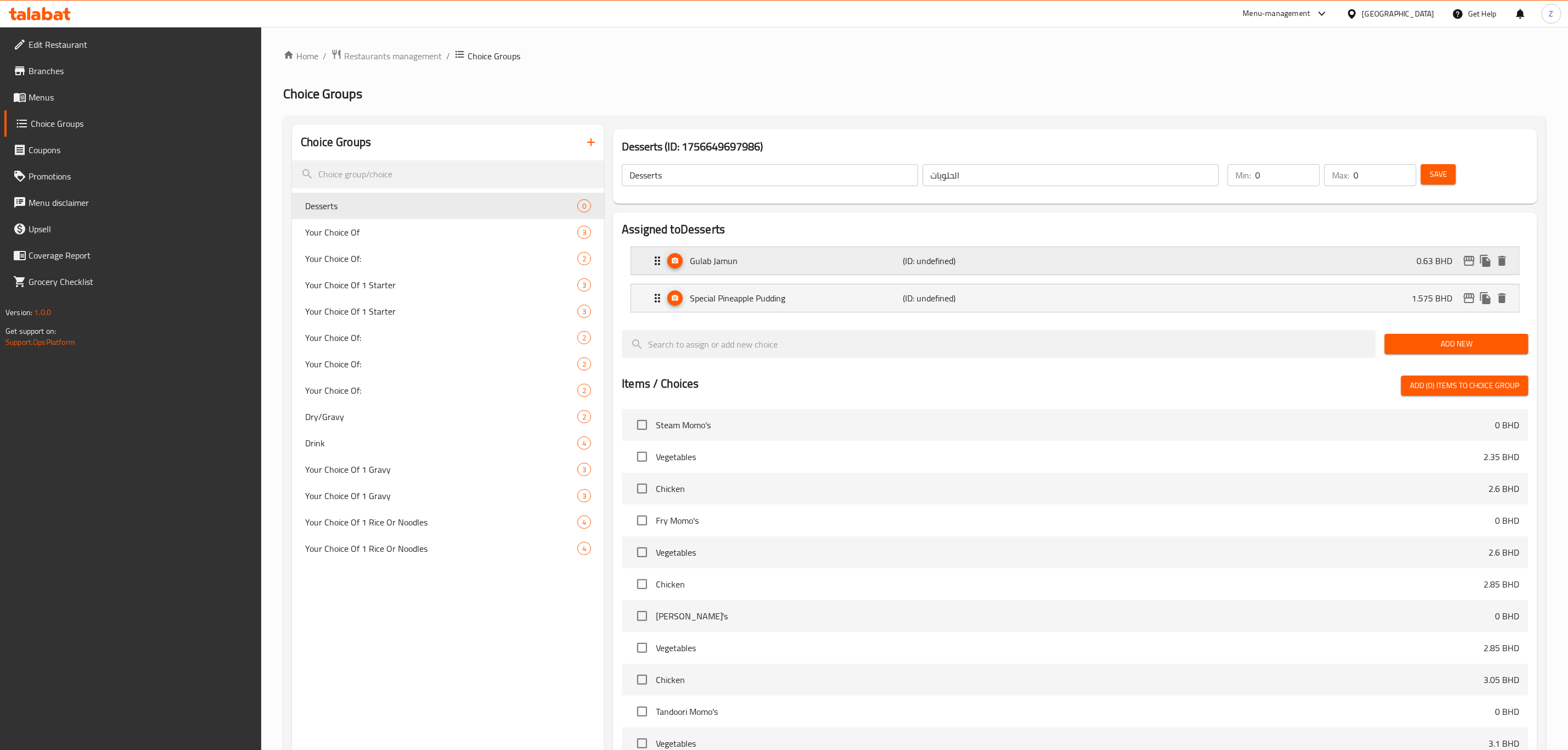
click at [1415, 257] on div "Gulab Jamun (ID: undefined) 0.63 BHD" at bounding box center [1078, 261] width 855 height 27
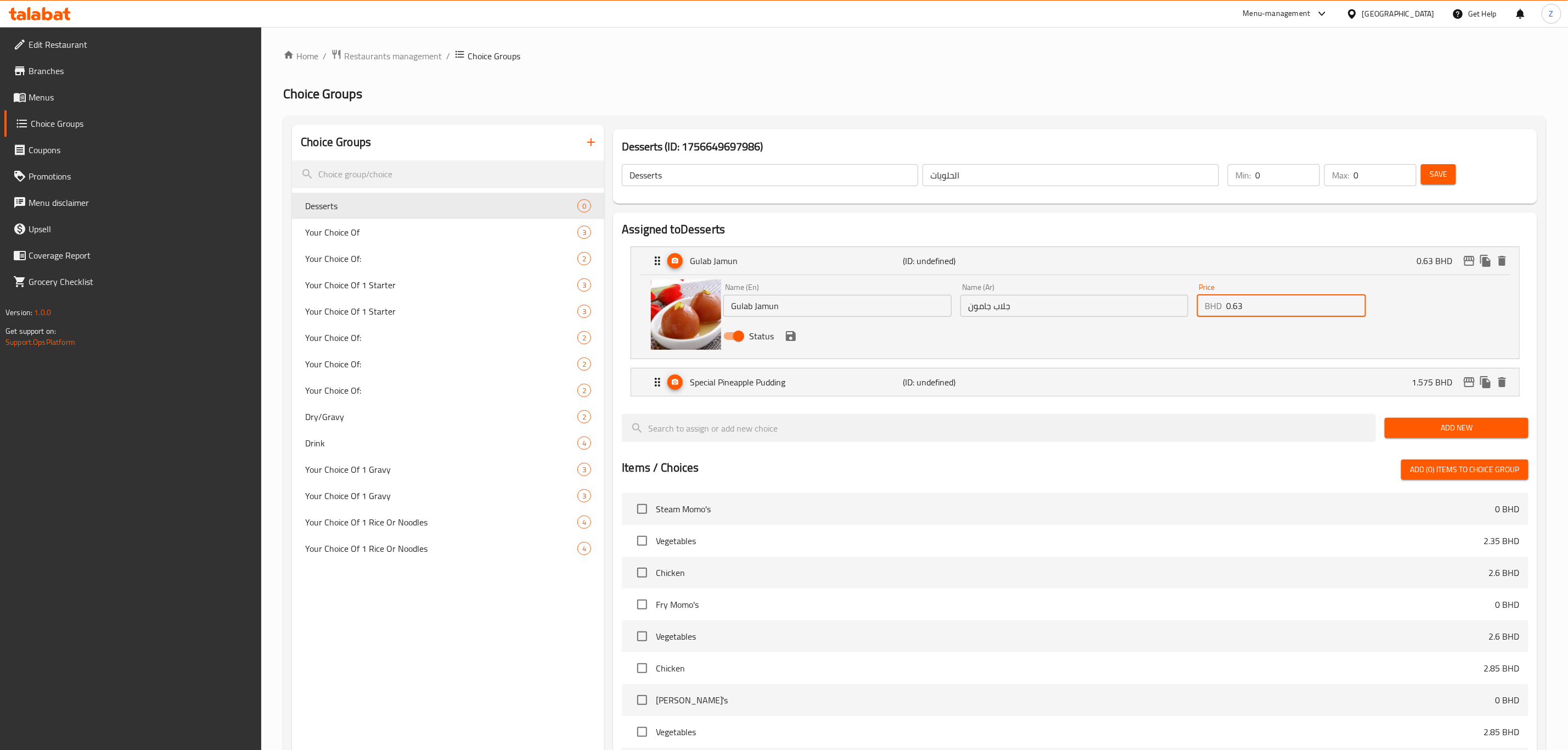
drag, startPoint x: 1263, startPoint y: 303, endPoint x: 1240, endPoint y: 305, distance: 23.1
click at [1245, 305] on input "0.63" at bounding box center [1296, 305] width 140 height 22
click at [1114, 374] on div "Special Pineapple Pudding (ID: undefined) 1.575 BHD" at bounding box center [1078, 381] width 855 height 27
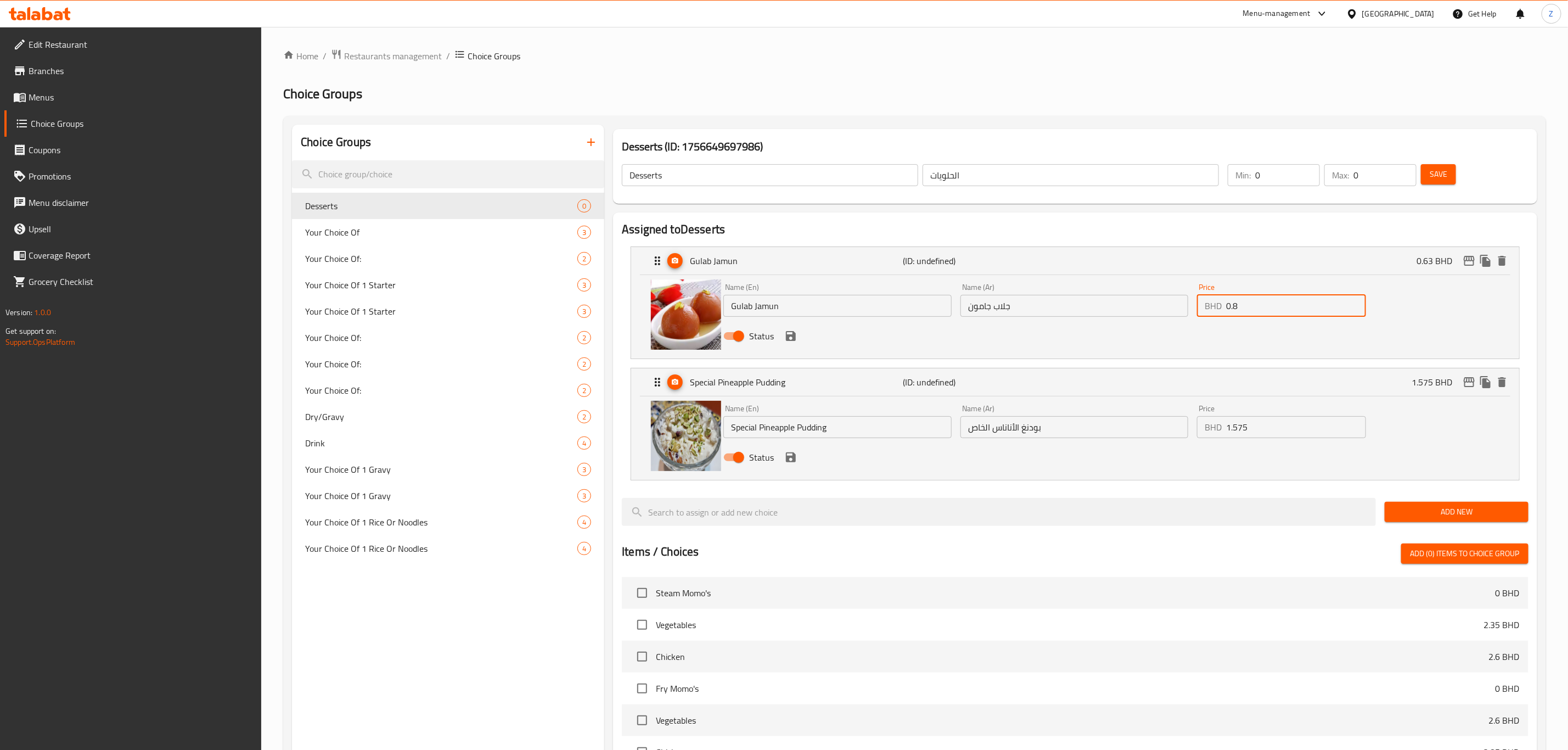
type input "0.8"
drag, startPoint x: 1263, startPoint y: 430, endPoint x: 1203, endPoint y: 441, distance: 61.0
click at [1203, 439] on div "Price BHD 1.575 Price" at bounding box center [1282, 422] width 178 height 42
click at [791, 338] on icon "save" at bounding box center [791, 335] width 13 height 13
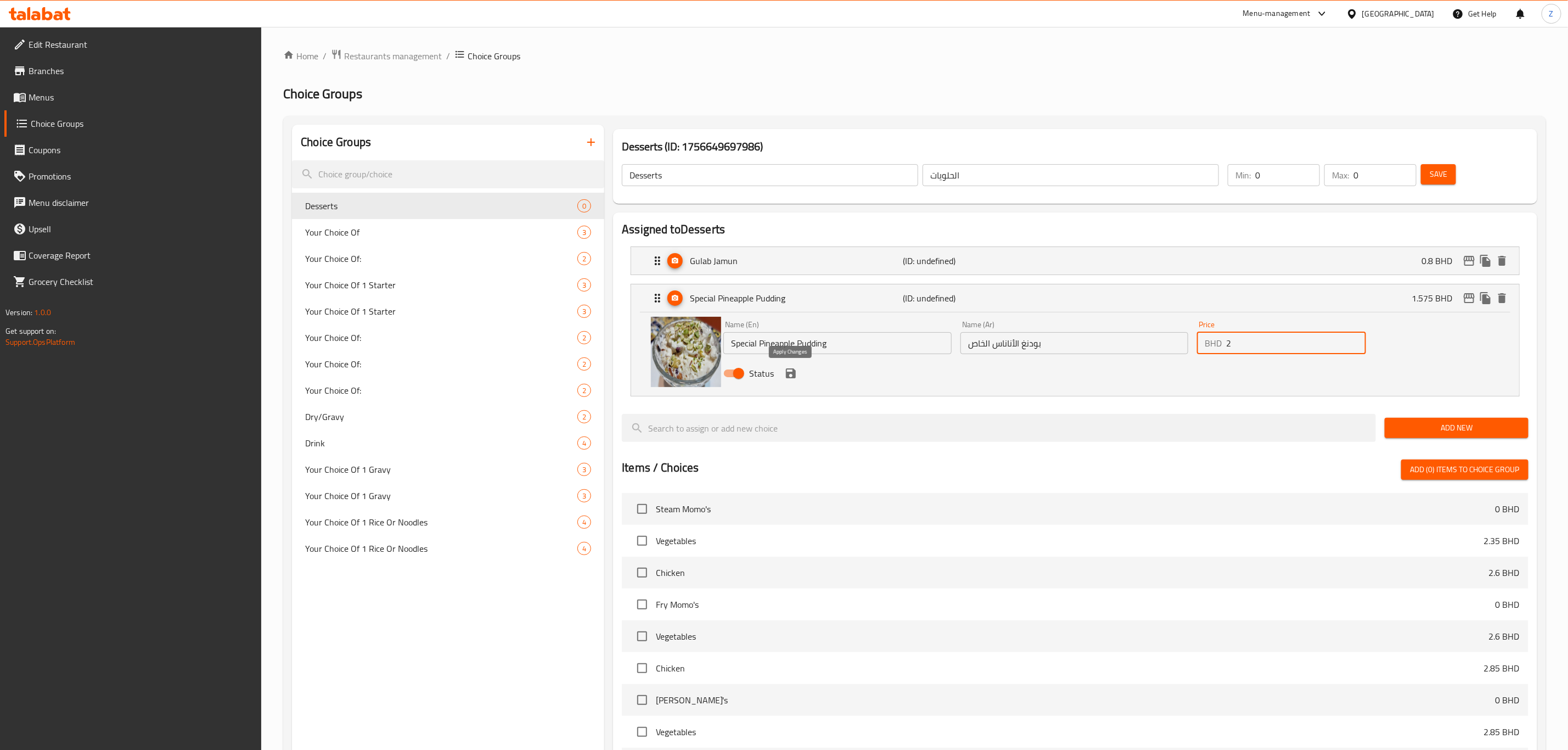
click at [791, 378] on icon "save" at bounding box center [791, 372] width 10 height 10
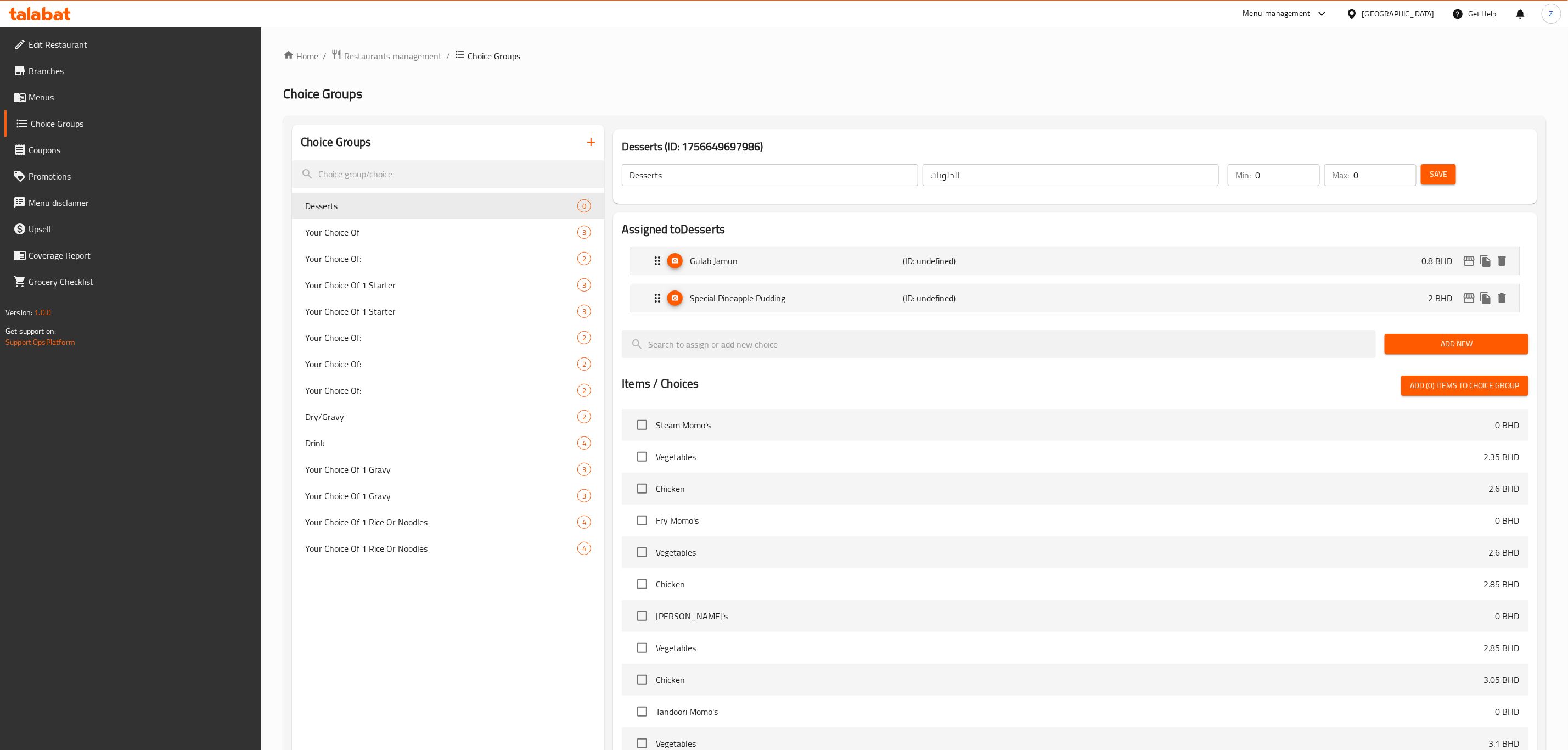
type input "2"
click at [1427, 349] on span "Add New" at bounding box center [1456, 344] width 126 height 14
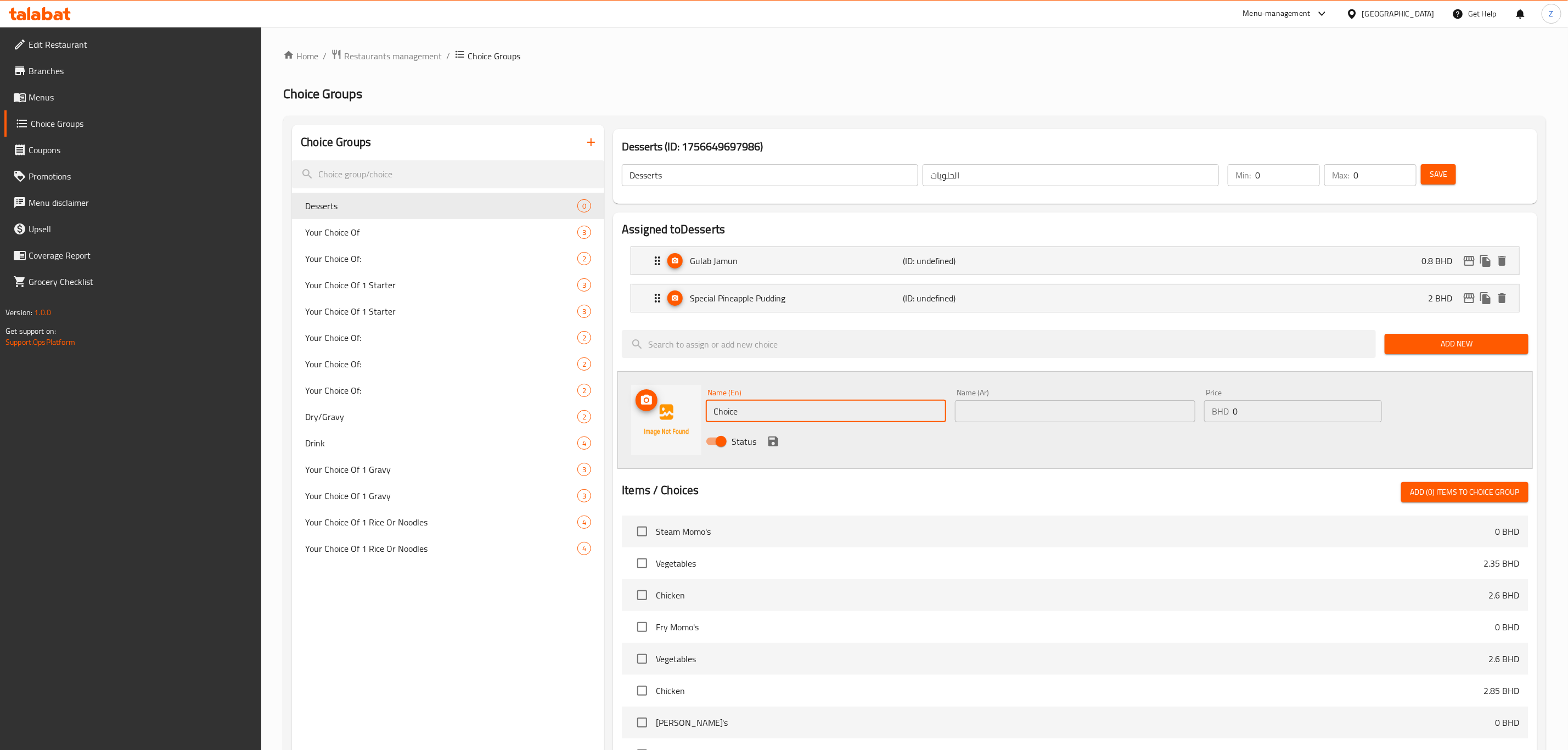
drag, startPoint x: 775, startPoint y: 412, endPoint x: 618, endPoint y: 425, distance: 157.5
click at [629, 422] on div "Name (En) Choice Name (En) Name (Ar) Name (Ar) Price BHD 0 Price Status" at bounding box center [1075, 420] width 916 height 98
type input "Gajjar Halwa"
type input "غجار حلوى"
click at [989, 410] on input "غجار حلوى" at bounding box center [1075, 411] width 240 height 22
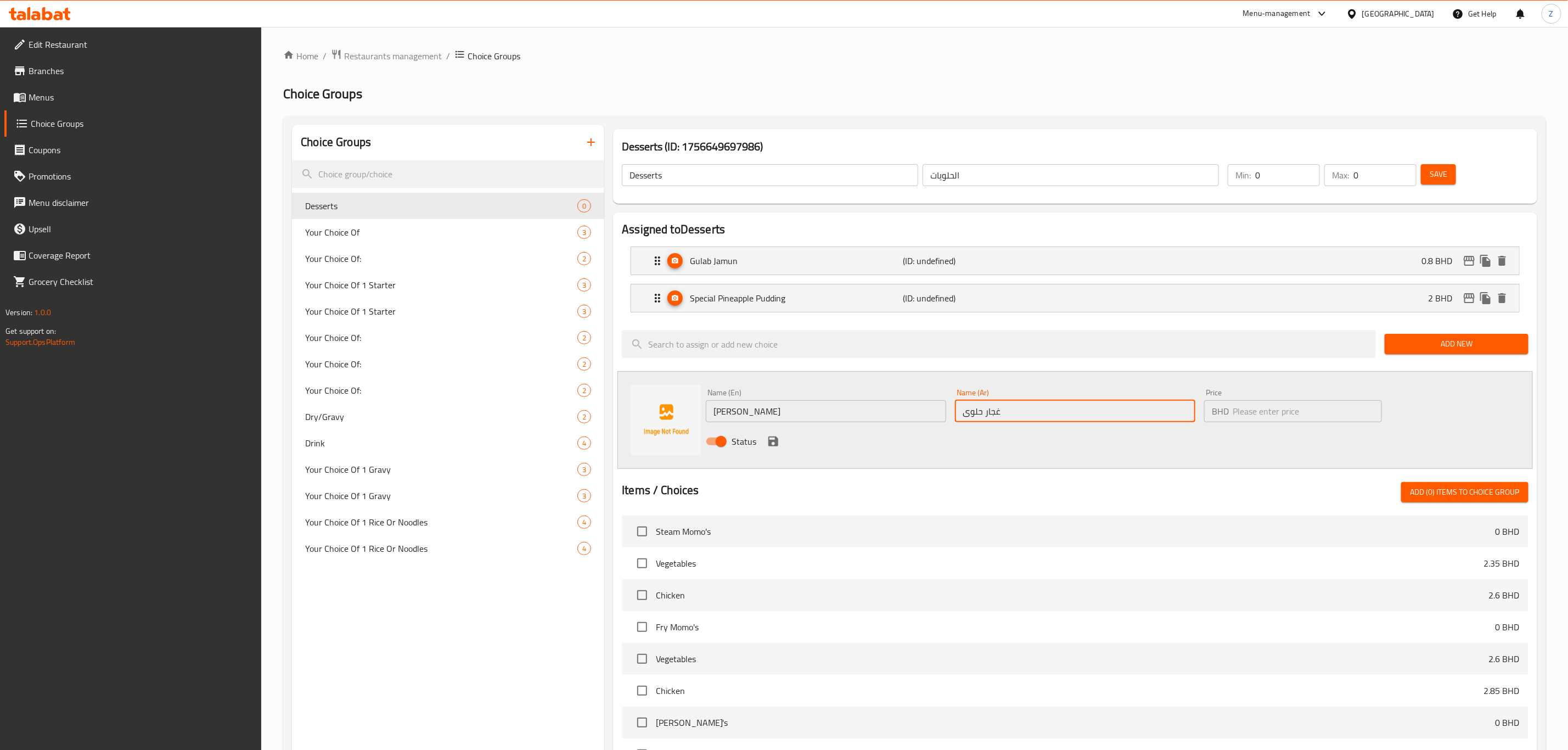
click at [989, 410] on input "غجار حلوى" at bounding box center [1075, 411] width 240 height 22
type input "جاجار حلوة"
type input "1.3"
click at [768, 442] on icon "save" at bounding box center [773, 441] width 13 height 13
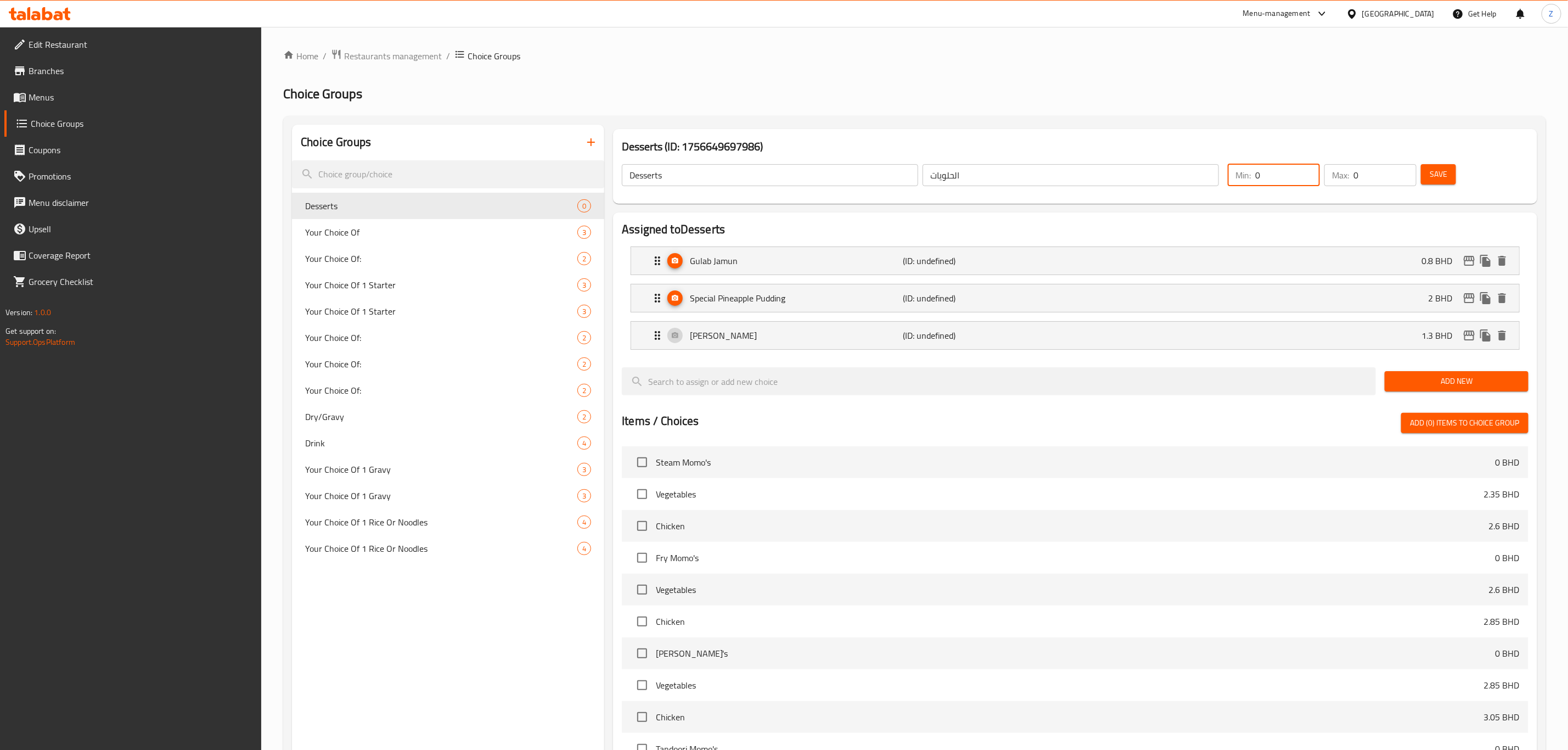
drag, startPoint x: 1278, startPoint y: 179, endPoint x: 1228, endPoint y: 189, distance: 51.0
click at [1224, 189] on div "Min: 0 ​ Max: 0 ​" at bounding box center [1322, 174] width 197 height 31
type input "1"
drag, startPoint x: 1367, startPoint y: 172, endPoint x: 1358, endPoint y: 177, distance: 10.3
click at [1358, 176] on input "0" at bounding box center [1386, 174] width 63 height 22
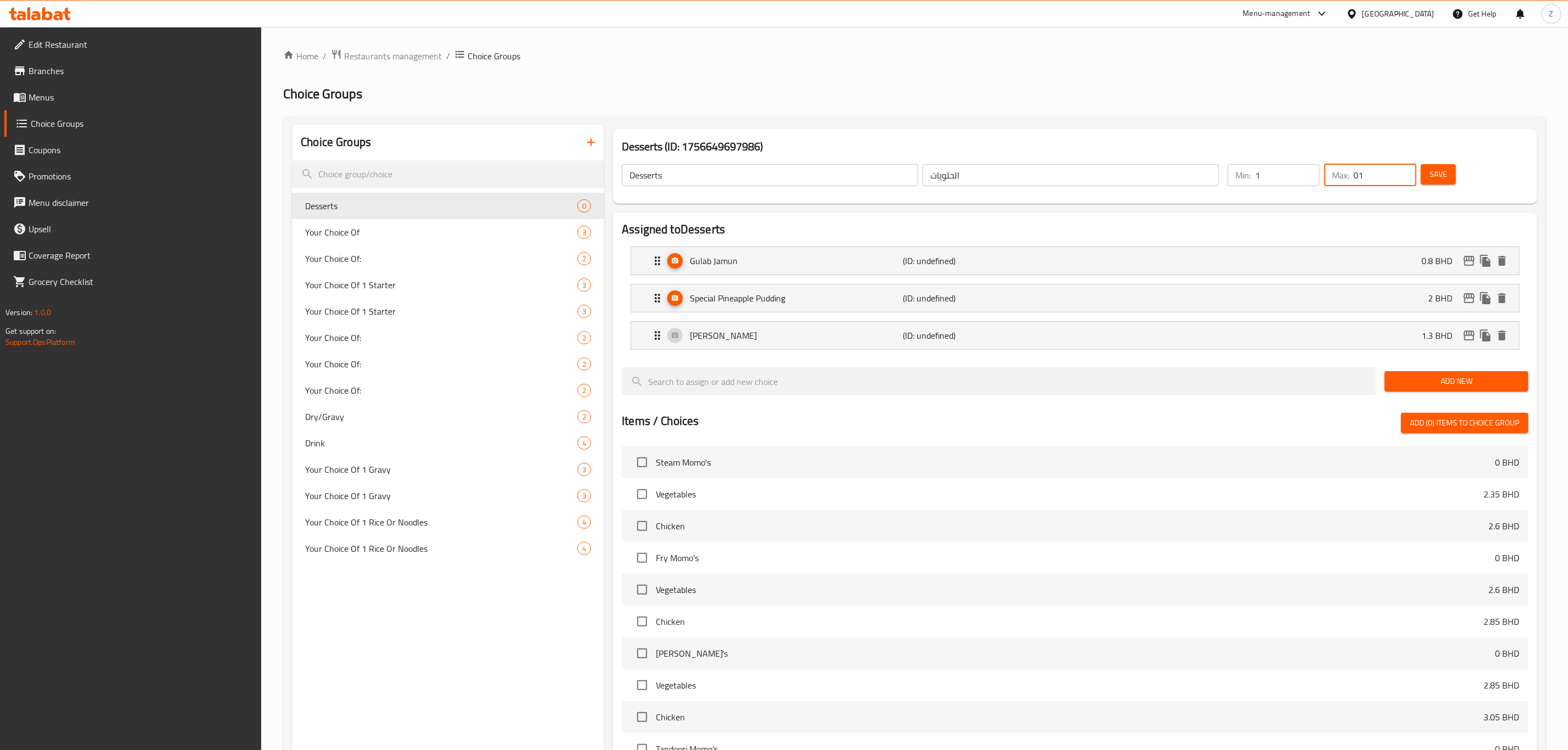
type input "0"
type input "1"
click at [1439, 168] on span "Save" at bounding box center [1439, 174] width 18 height 14
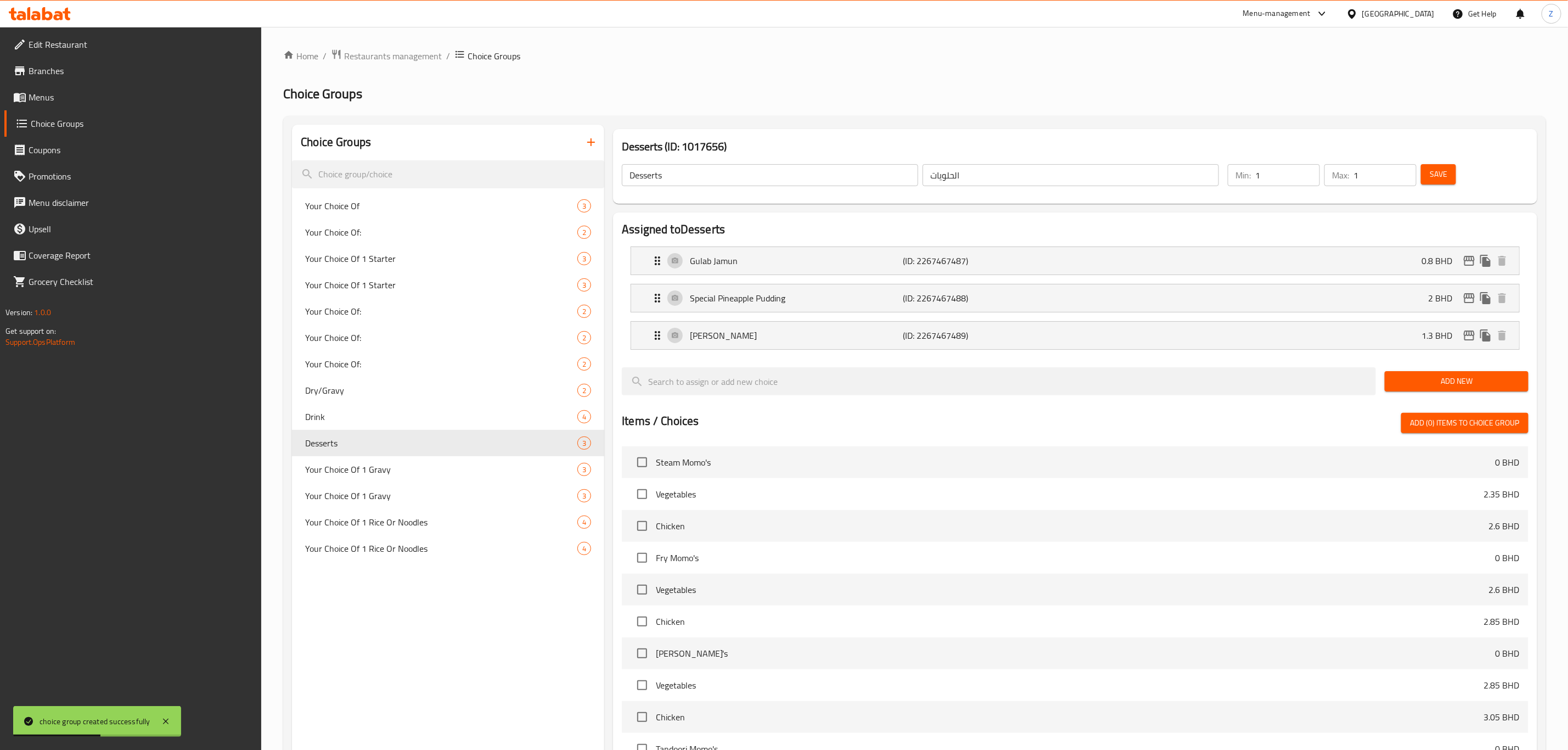
click at [592, 139] on icon "button" at bounding box center [591, 142] width 8 height 8
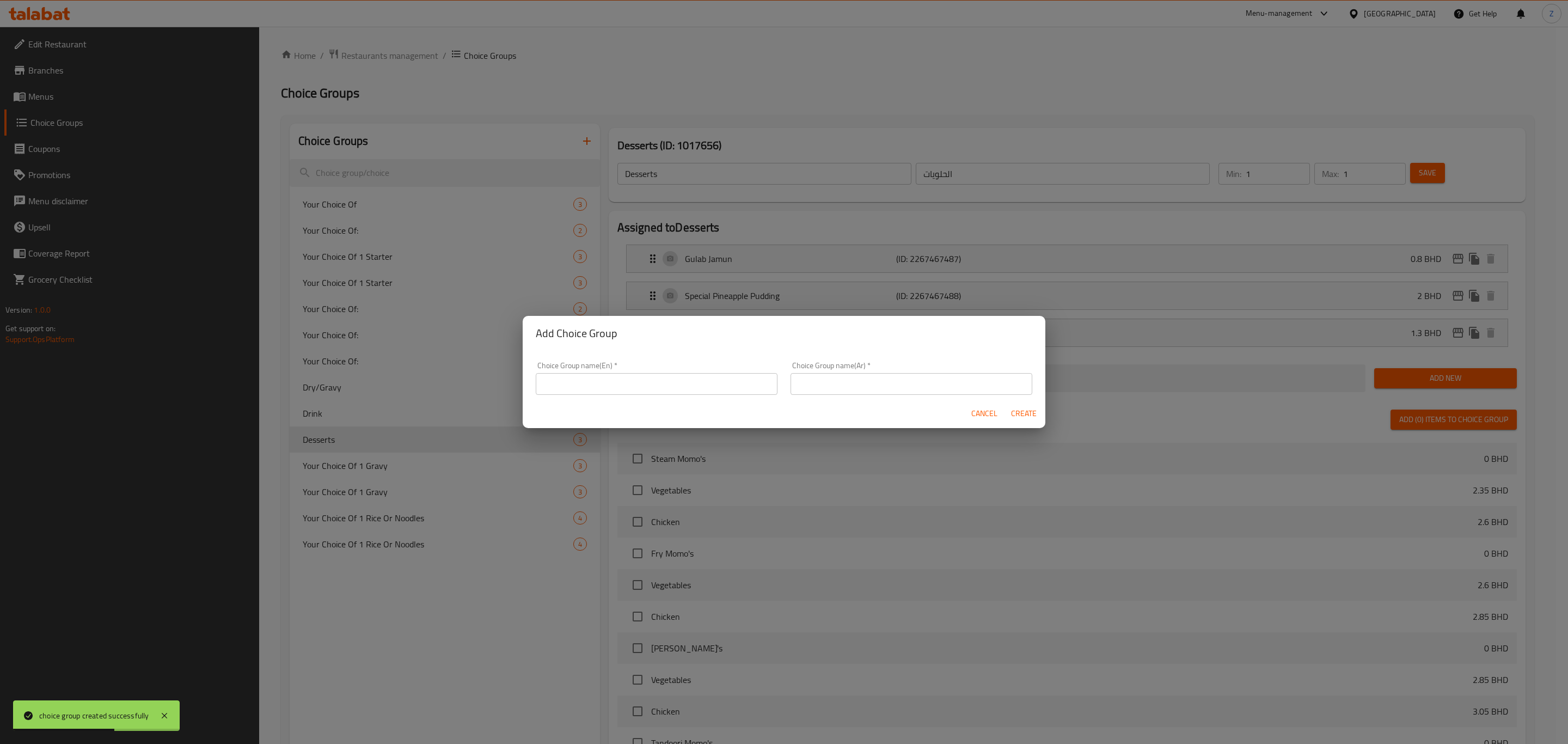
click at [662, 391] on input "text" at bounding box center [657, 383] width 242 height 22
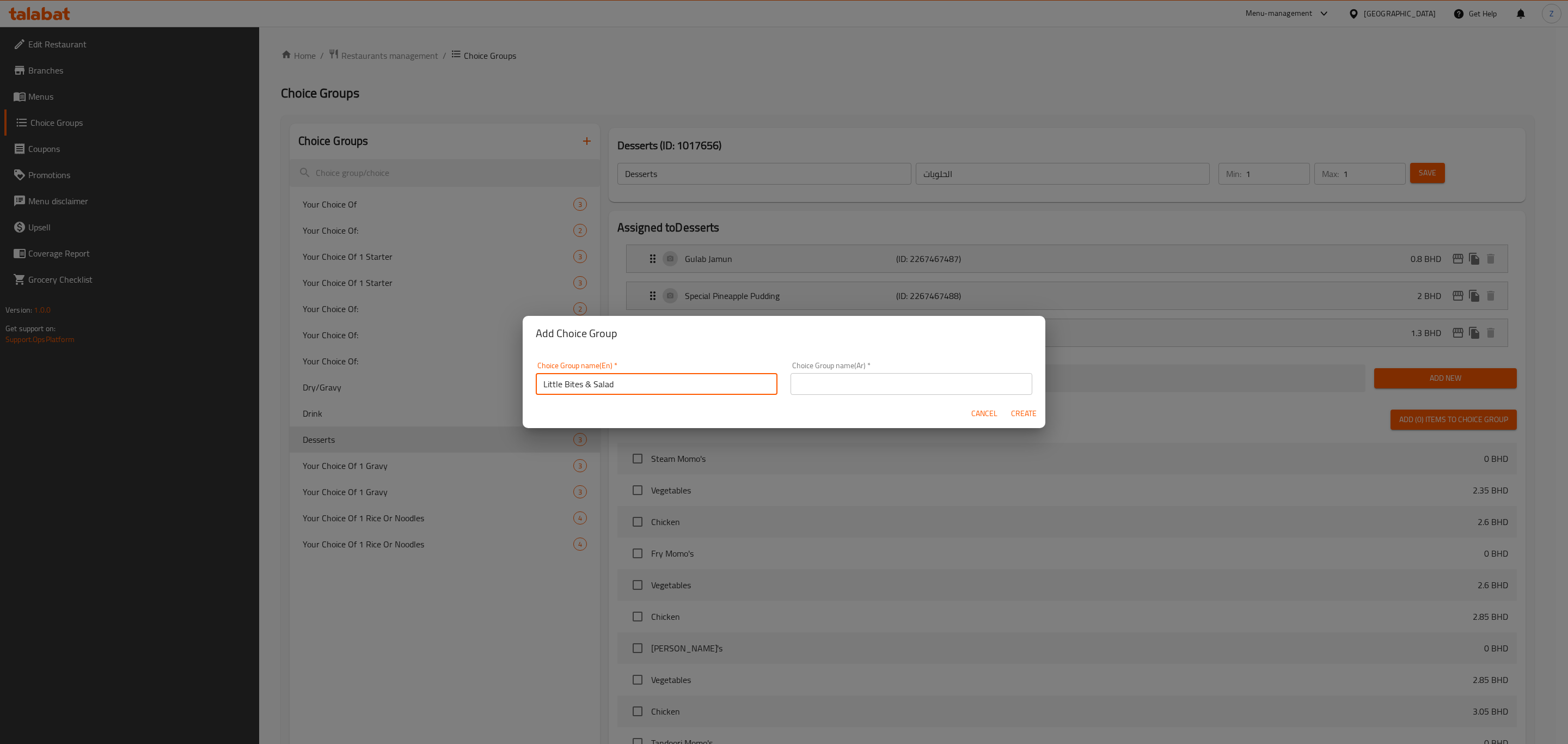
type input "Little Bites & Salad"
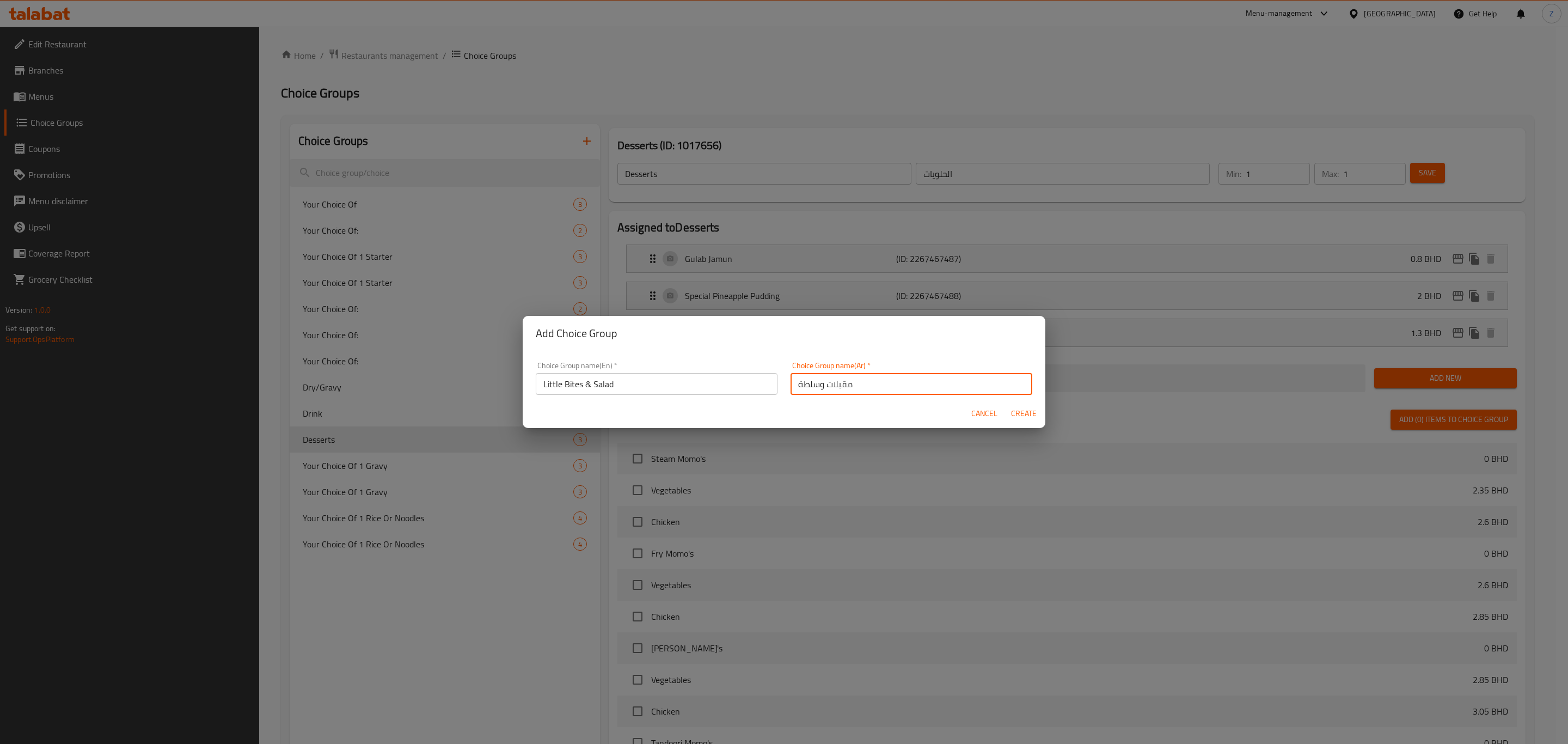
type input "مقبلات وسلطة"
click at [1006, 403] on button "Create" at bounding box center [1023, 413] width 35 height 20
type input "Little Bites & Salad"
type input "مقبلات وسلطة"
type input "0"
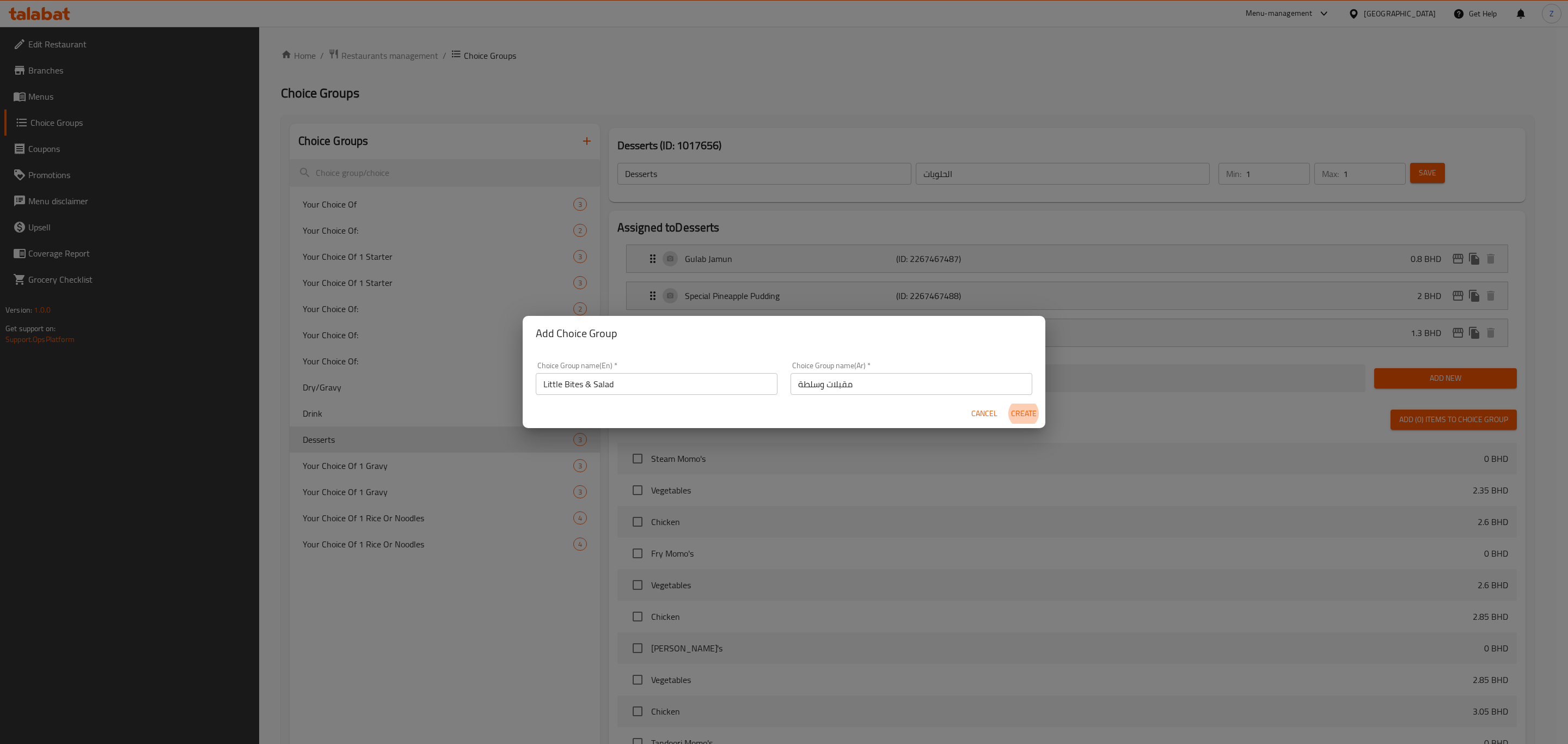
type input "0"
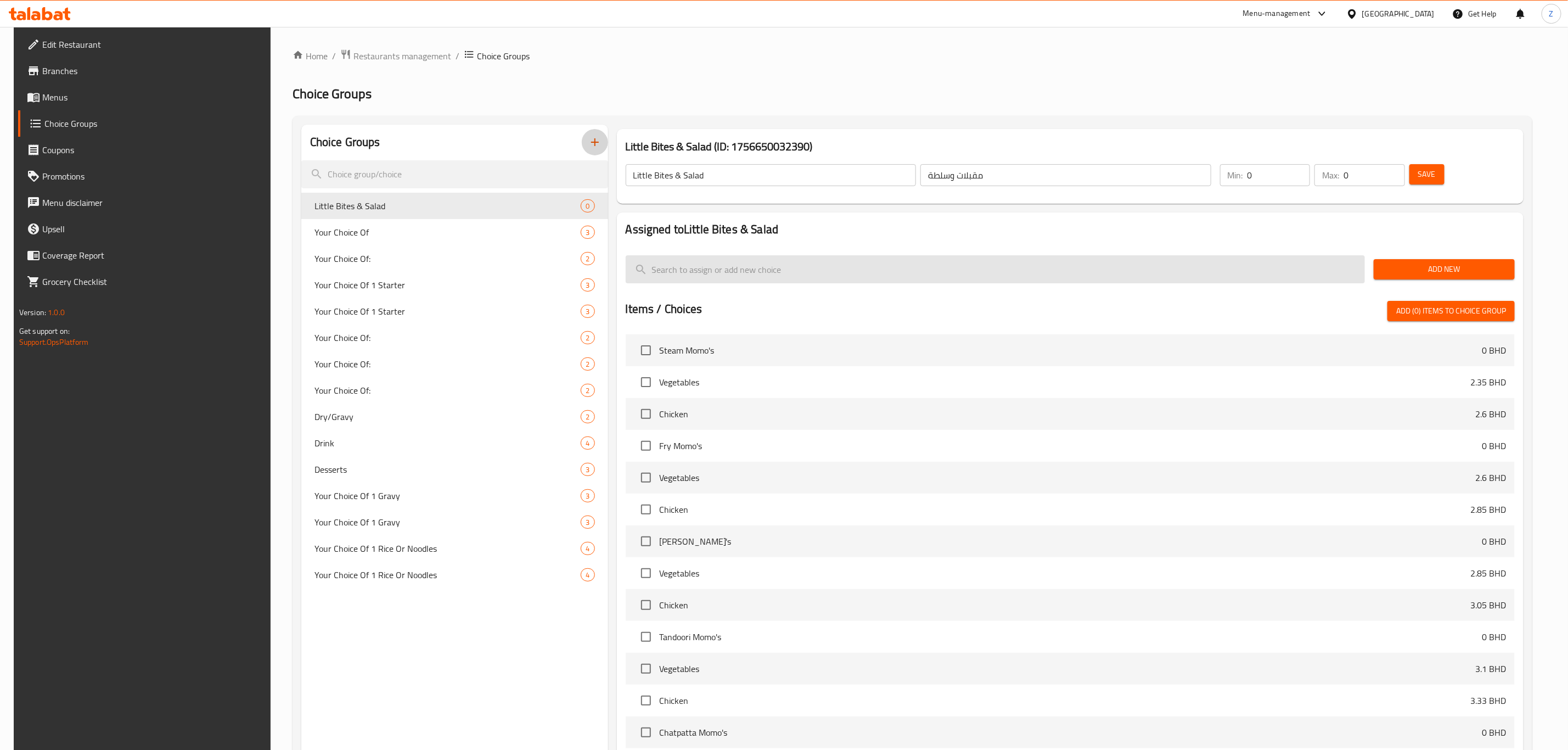
click at [686, 276] on input "search" at bounding box center [996, 269] width 740 height 28
type input "ح"
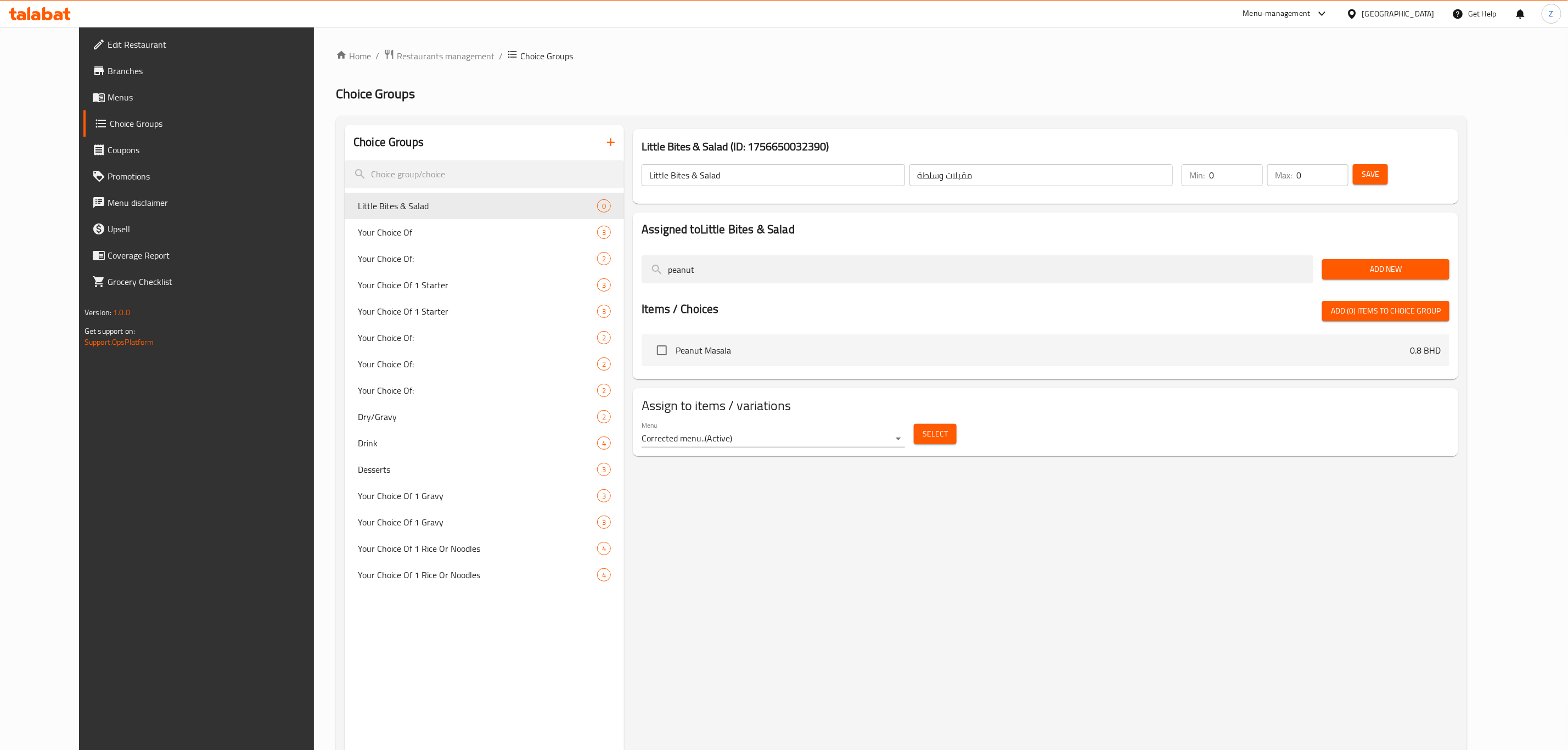
type input "peanut"
click at [651, 349] on input "checkbox" at bounding box center [662, 350] width 23 height 23
checkbox input "true"
drag, startPoint x: 730, startPoint y: 268, endPoint x: 600, endPoint y: 285, distance: 131.1
click at [600, 285] on div "Choice Groups Little Bites & Salad 0 Your Choice Of 3 Your Choice Of: 2 Your Ch…" at bounding box center [904, 500] width 1118 height 750
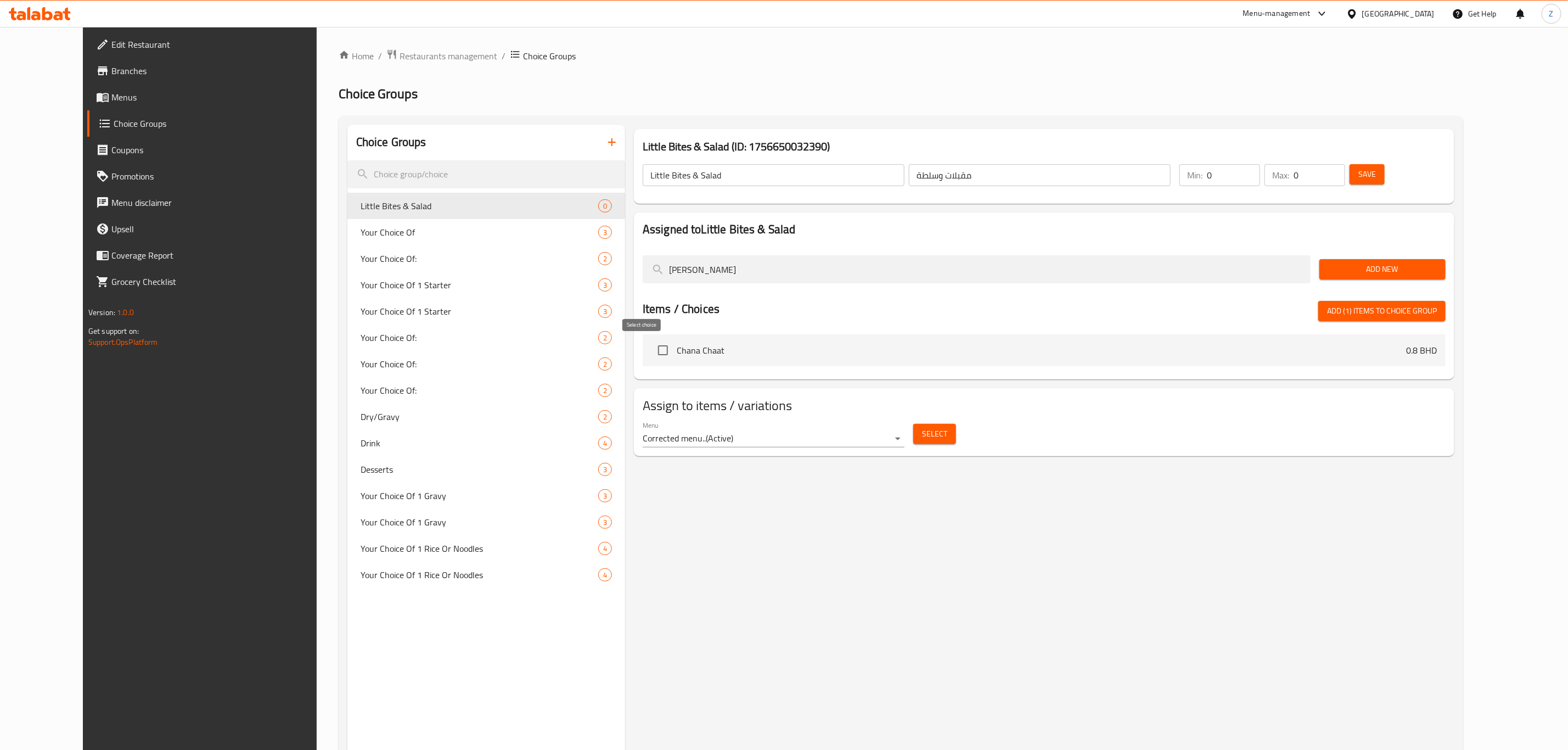
type input "chana cha"
drag, startPoint x: 639, startPoint y: 348, endPoint x: 747, endPoint y: 313, distance: 113.5
click at [651, 349] on input "checkbox" at bounding box center [663, 350] width 23 height 23
checkbox input "true"
drag, startPoint x: 710, startPoint y: 270, endPoint x: 571, endPoint y: 297, distance: 141.6
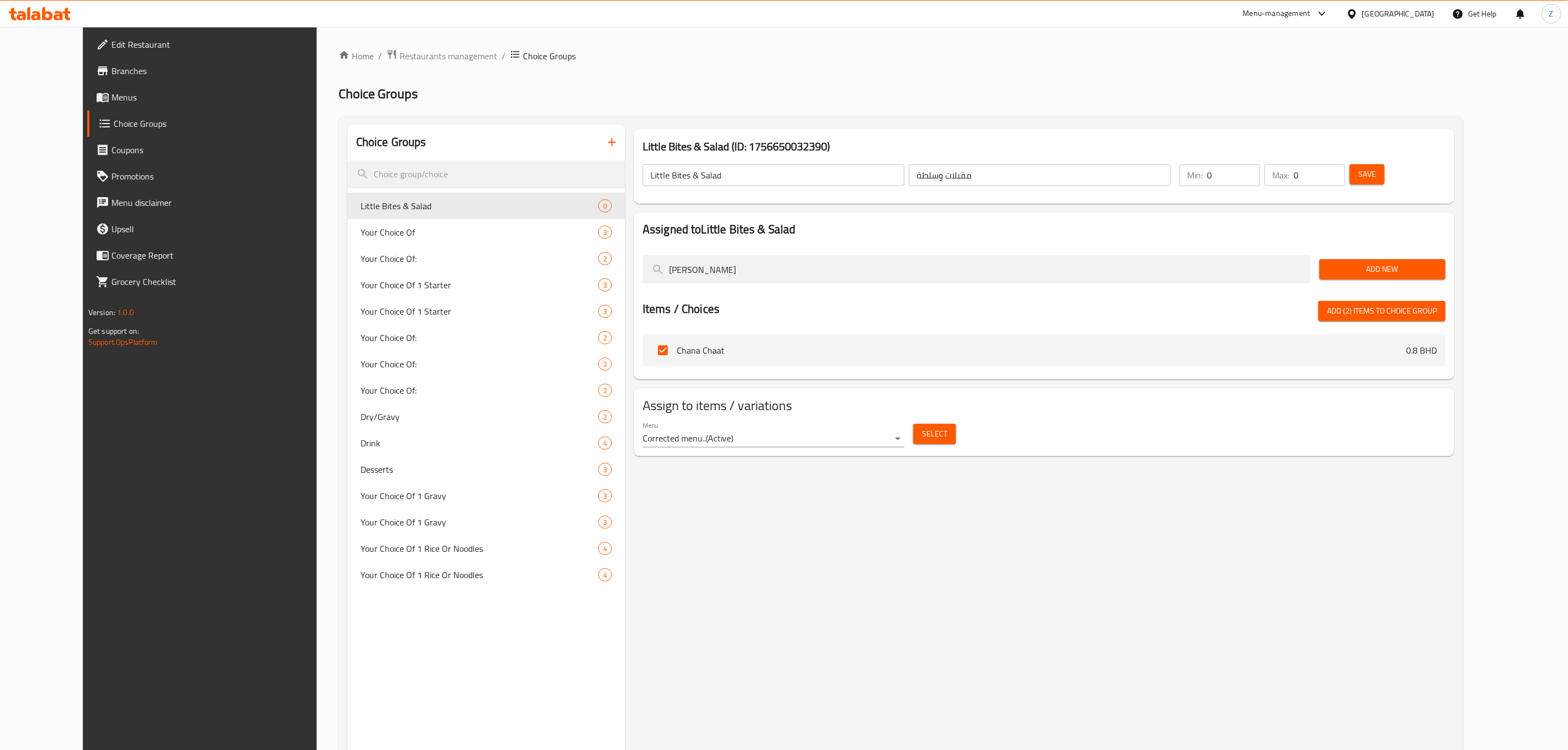
click at [573, 295] on div "Choice Groups Little Bites & Salad 0 Your Choice Of 3 Your Choice Of: 2 Your Ch…" at bounding box center [903, 500] width 1112 height 750
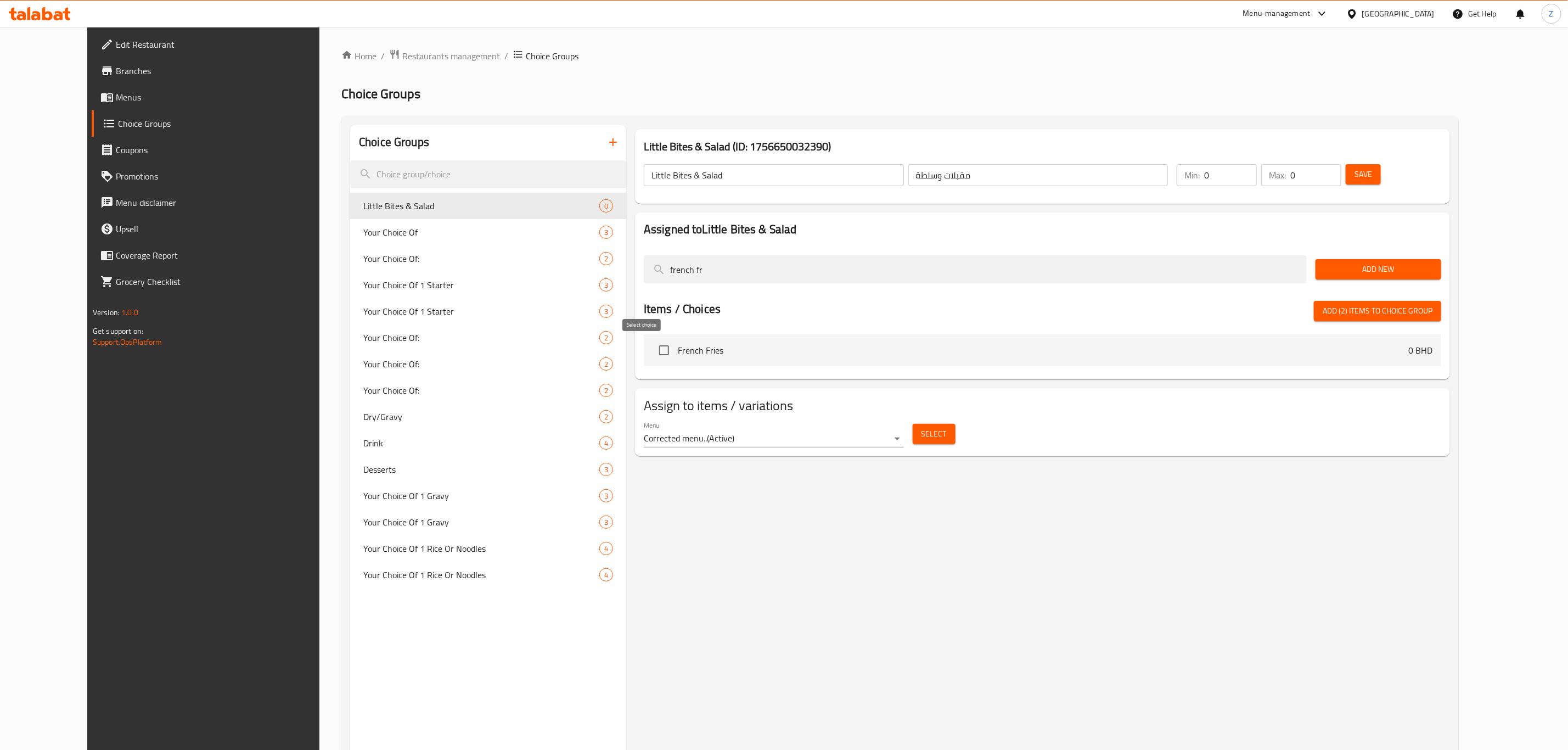
type input "french fr"
click at [652, 354] on input "checkbox" at bounding box center [664, 350] width 23 height 23
checkbox input "true"
drag, startPoint x: 717, startPoint y: 259, endPoint x: 532, endPoint y: 298, distance: 189.1
click at [635, 274] on div "Assigned to Little Bites & Salad french fr Add New Items / Choices Add (3) item…" at bounding box center [1042, 296] width 815 height 167
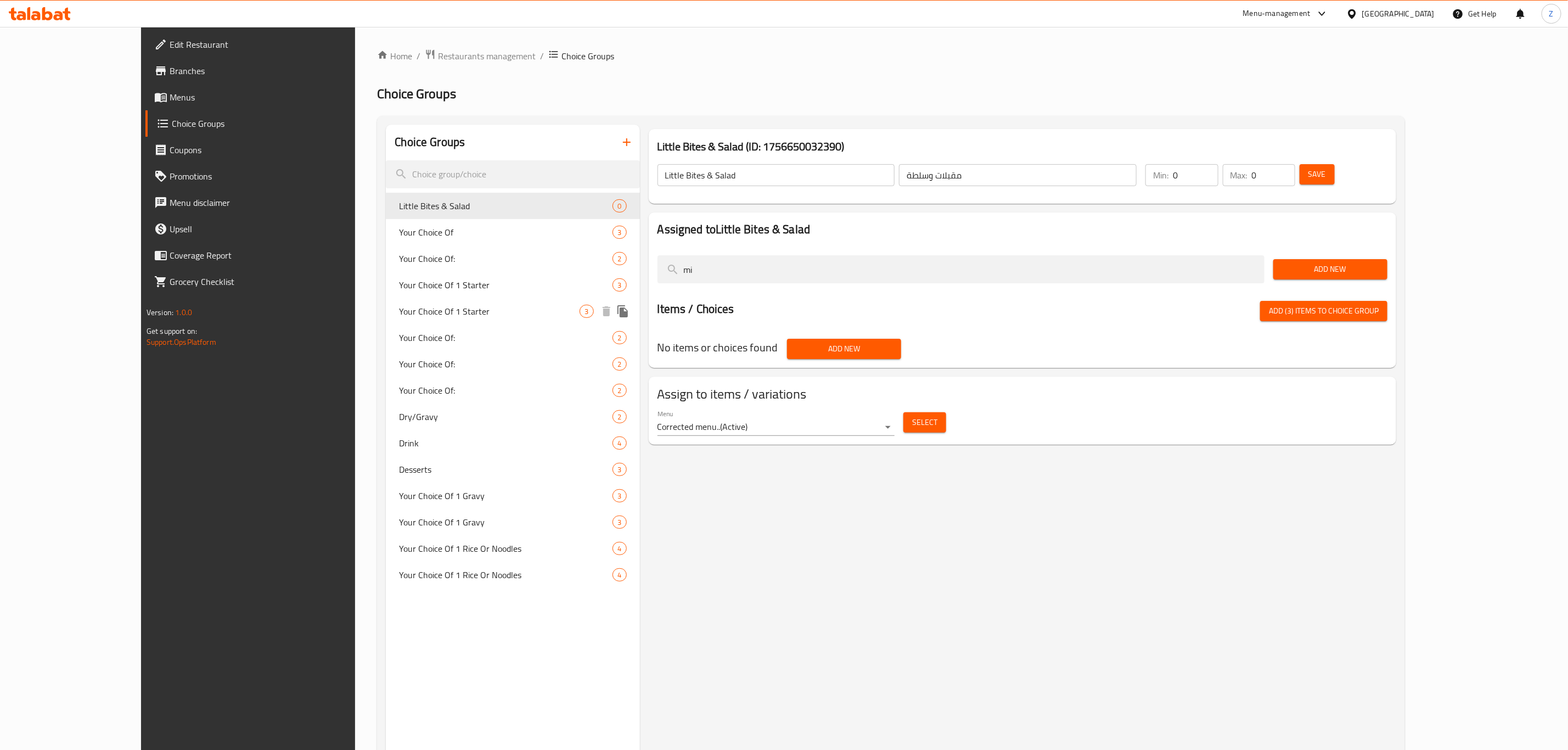
type input "m"
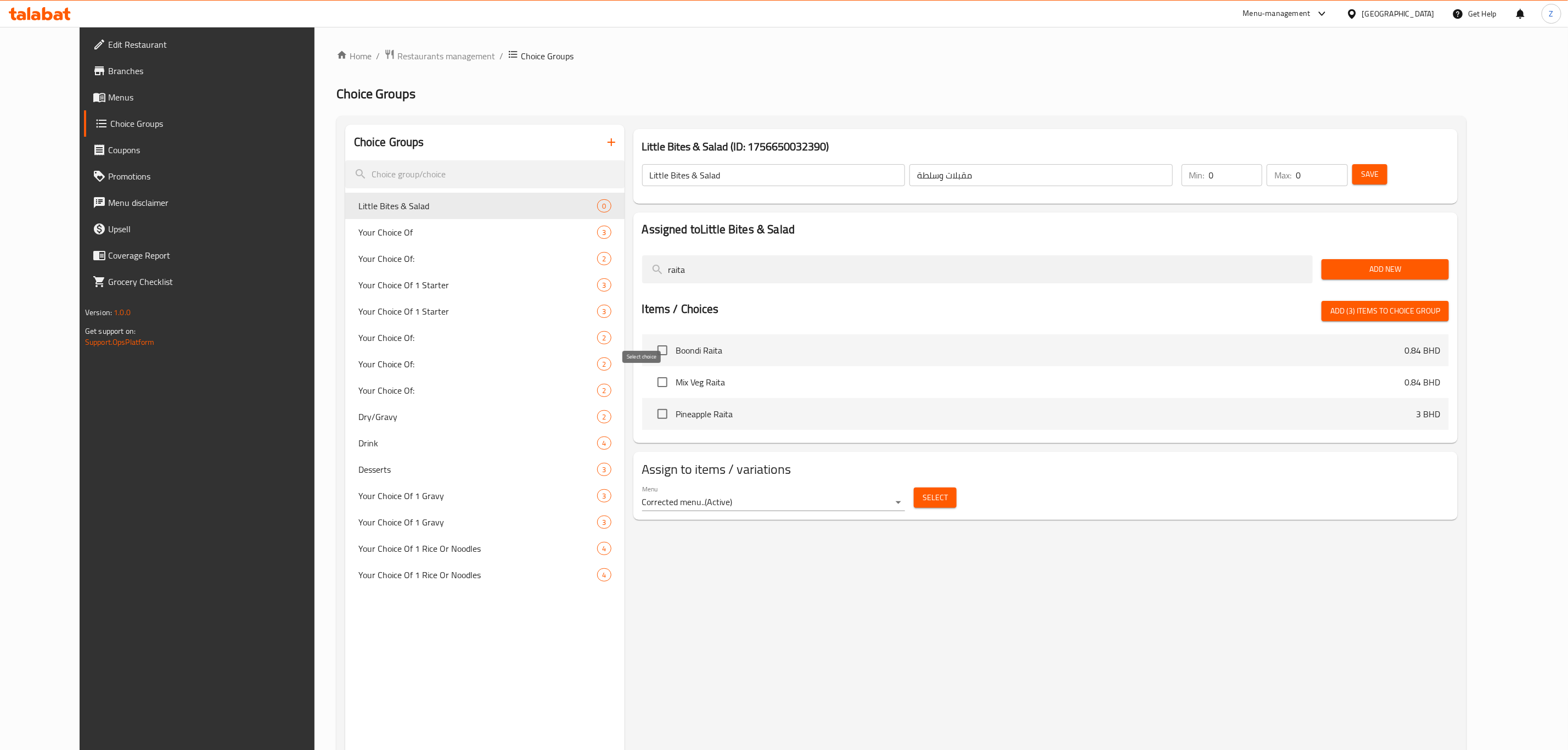
type input "raita"
click at [652, 379] on input "checkbox" at bounding box center [663, 382] width 23 height 23
checkbox input "true"
click at [593, 288] on div "Choice Groups Little Bites & Salad 0 Your Choice Of 3 Your Choice Of: 2 Your Ch…" at bounding box center [904, 500] width 1118 height 750
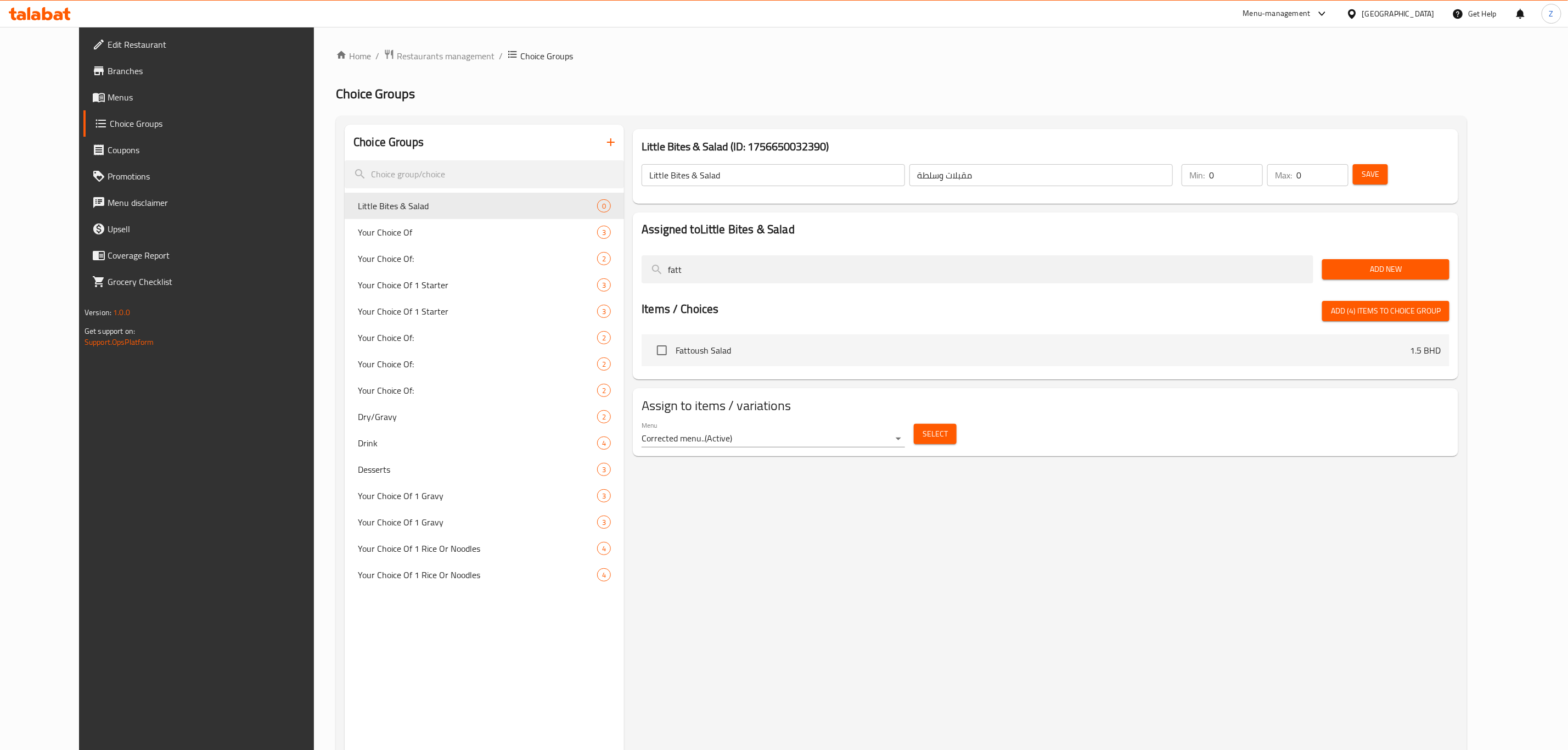
type input "fatt"
click at [651, 349] on input "checkbox" at bounding box center [662, 350] width 23 height 23
click at [1441, 312] on span "Add (5) items to choice group" at bounding box center [1386, 311] width 110 height 14
checkbox input "false"
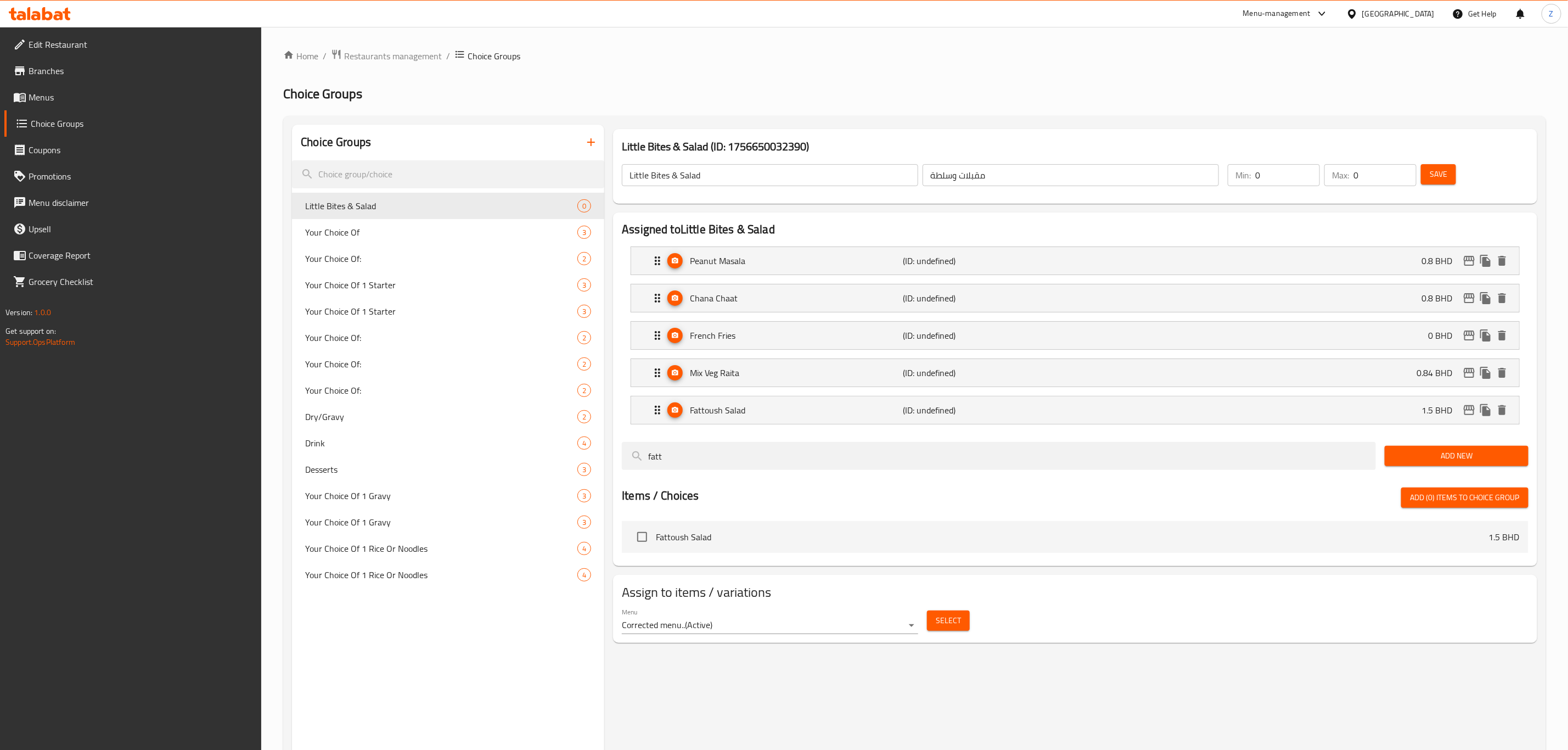
click at [1115, 246] on div "Peanut Masala (ID: undefined) 0.8 BHD Name (En) Peanut Masala Name (En) Name (A…" at bounding box center [1075, 261] width 889 height 28
drag, startPoint x: 1394, startPoint y: 254, endPoint x: 1401, endPoint y: 265, distance: 13.0
click at [1392, 254] on div "Peanut Masala (ID: undefined) 0.8 BHD" at bounding box center [1078, 261] width 855 height 27
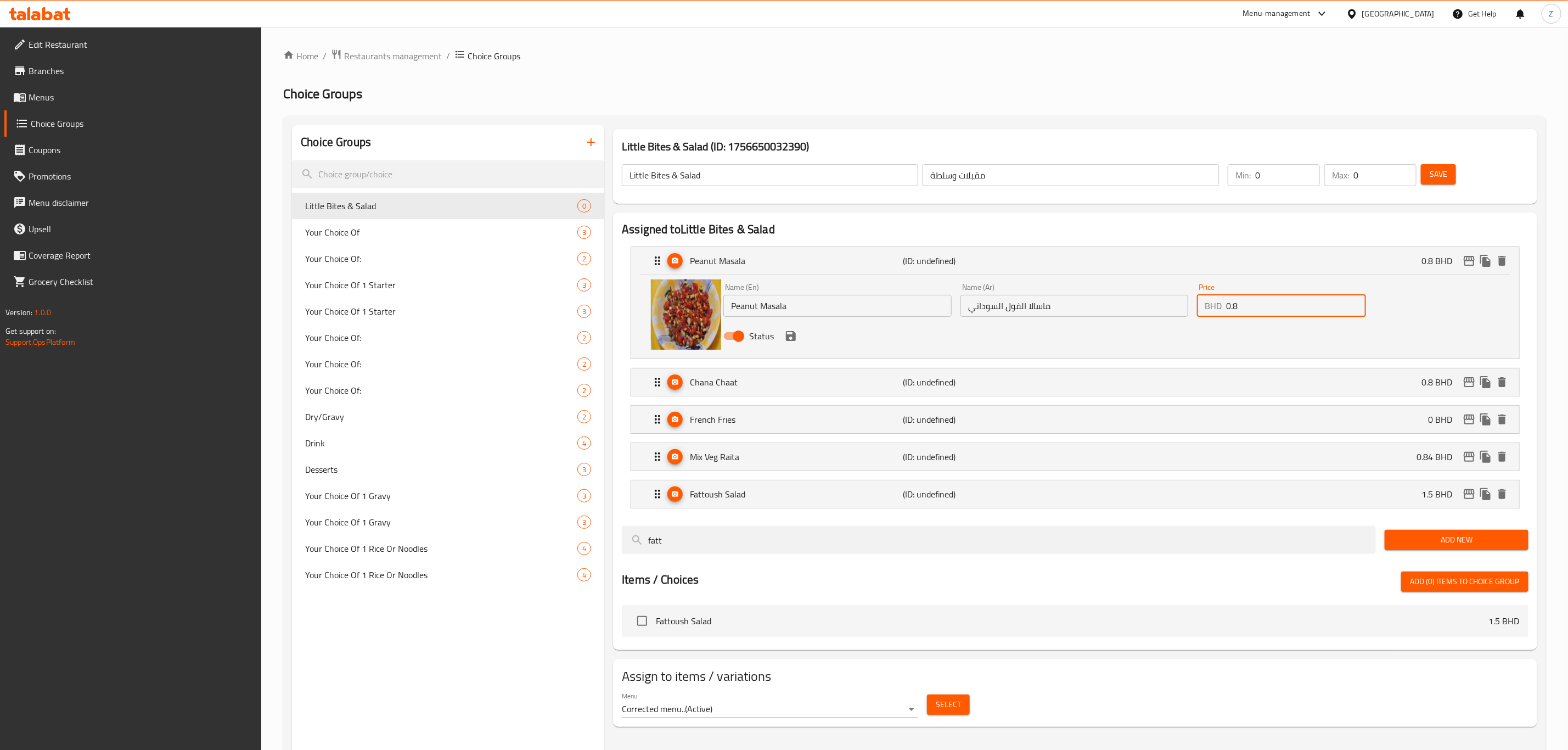
drag, startPoint x: 1181, startPoint y: 308, endPoint x: 1101, endPoint y: 320, distance: 80.9
click at [1112, 318] on div "Name (En) Peanut Masala Name (En) Name (Ar) ماسالا الفول السوداني Name (Ar) Pri…" at bounding box center [1074, 315] width 710 height 72
click at [1072, 382] on div "Chana Chaat (ID: undefined) 0.8 BHD" at bounding box center [1078, 381] width 855 height 27
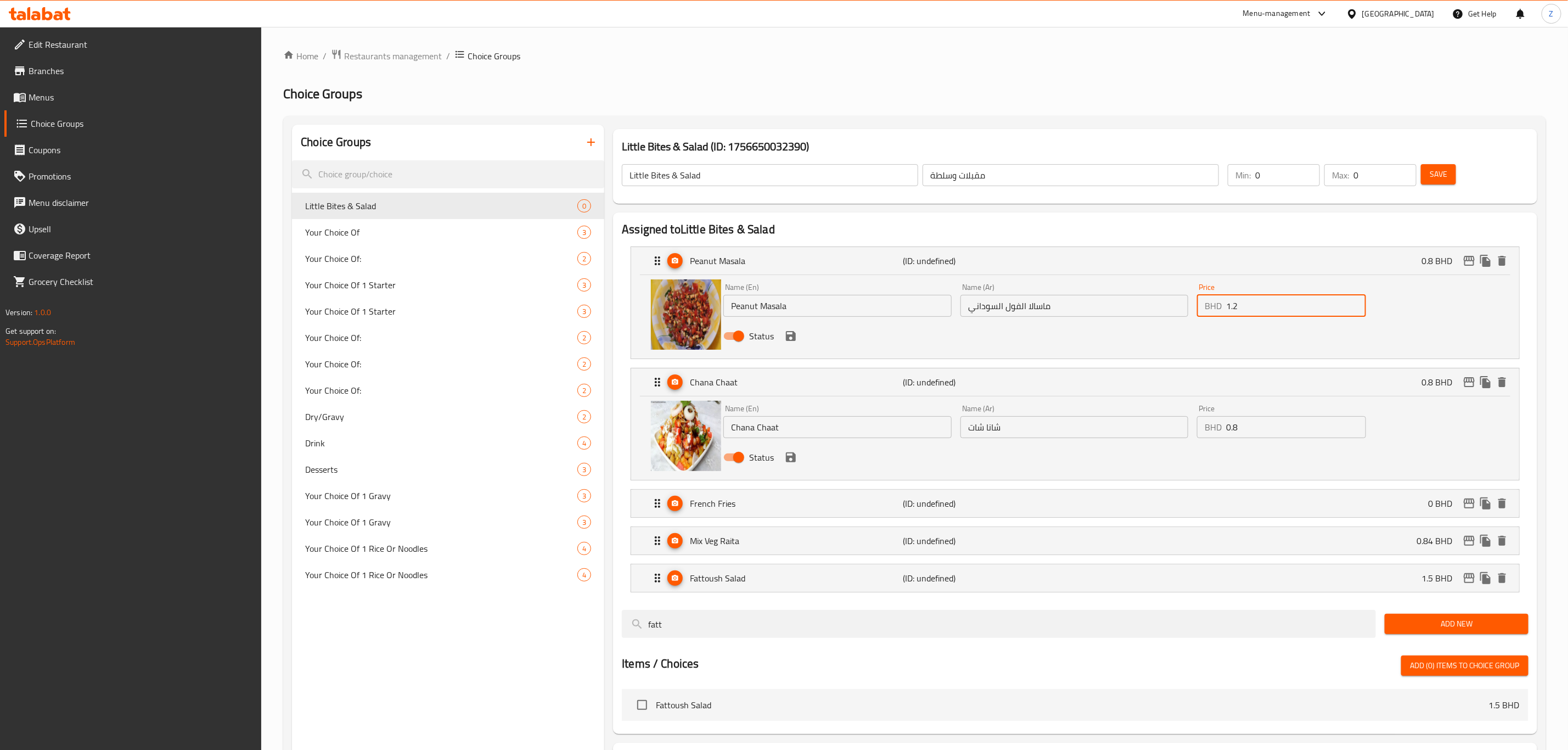
type input "1.2"
drag, startPoint x: 1248, startPoint y: 433, endPoint x: 1140, endPoint y: 457, distance: 110.6
click at [1147, 455] on div "Name (En) Chana Chaat Name (En) Name (Ar) شانا شات Name (Ar) Price BHD 0.8 Pric…" at bounding box center [1074, 437] width 710 height 72
click at [1288, 492] on div "French Fries (ID: undefined) 0 BHD" at bounding box center [1078, 503] width 855 height 27
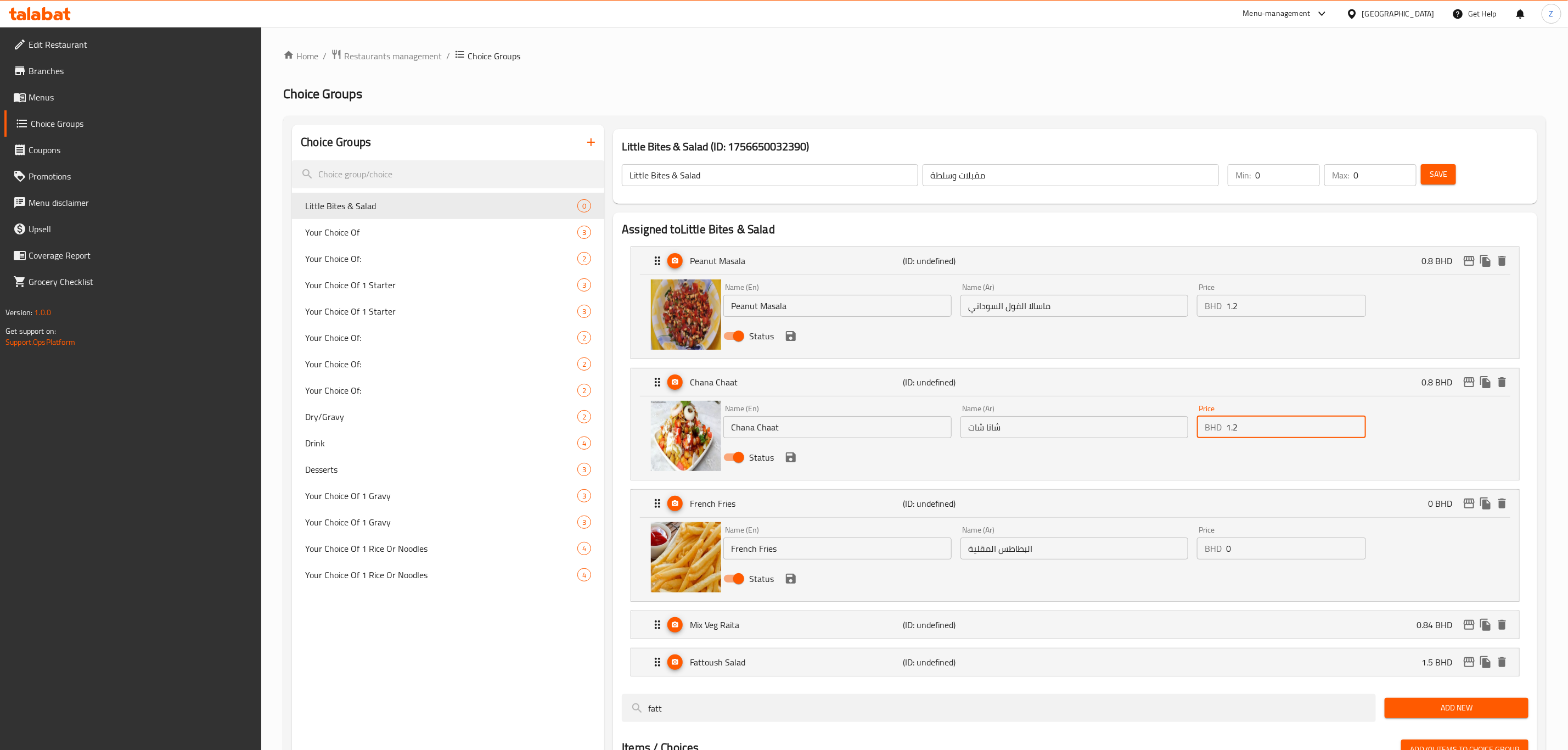
type input "1.2"
drag, startPoint x: 1266, startPoint y: 549, endPoint x: 1193, endPoint y: 557, distance: 73.4
click at [1193, 557] on div "Price BHD 0 Price" at bounding box center [1282, 542] width 178 height 42
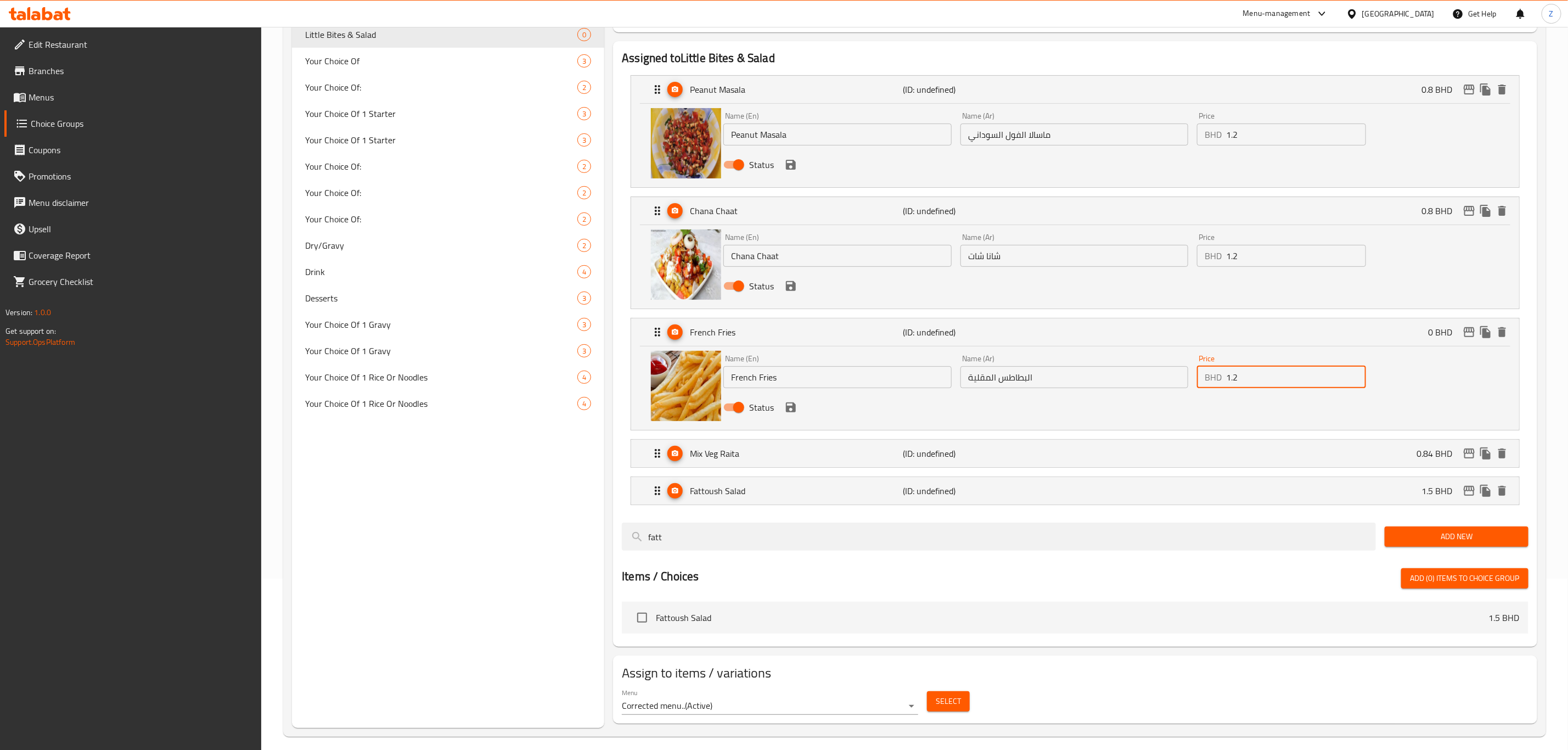
scroll to position [181, 0]
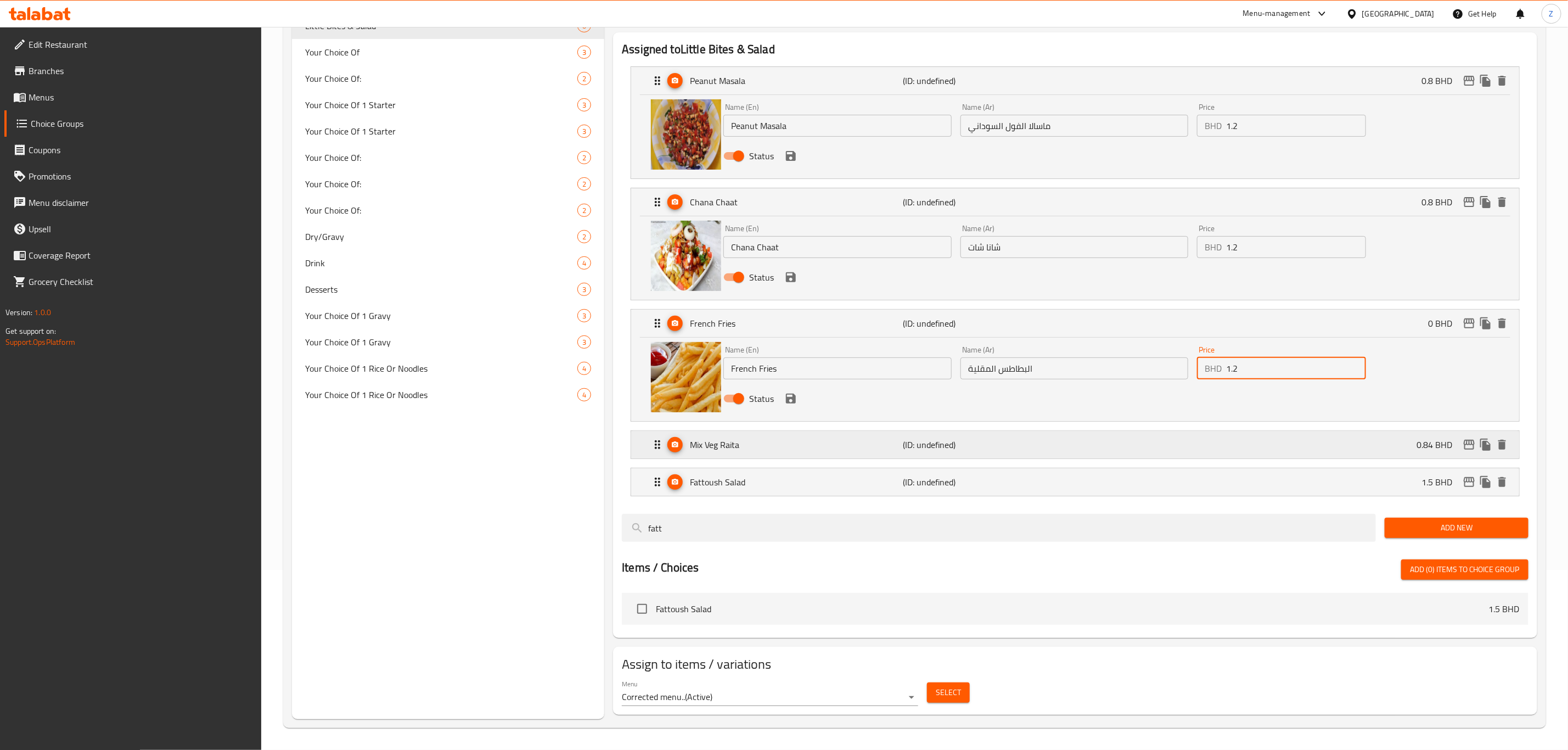
click at [1127, 458] on div "Mix Veg Raita (ID: undefined) 0.84 BHD" at bounding box center [1078, 444] width 855 height 27
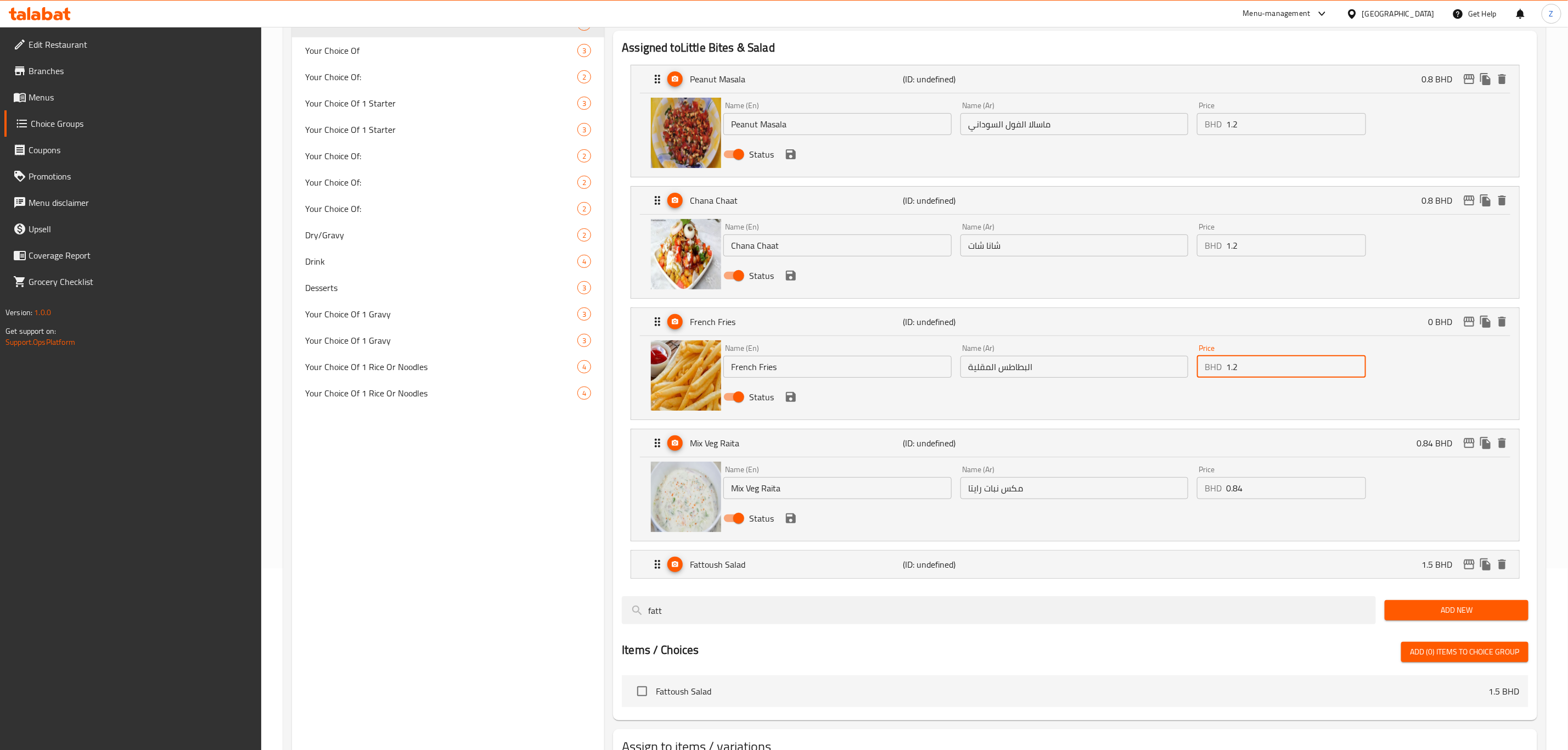
type input "1.2"
drag, startPoint x: 1292, startPoint y: 488, endPoint x: 1191, endPoint y: 504, distance: 102.3
click at [1194, 499] on div "Price BHD 0.84 Price" at bounding box center [1282, 482] width 178 height 42
click at [1221, 562] on div "Fattoush Salad (ID: undefined) 1.5 BHD" at bounding box center [1078, 563] width 855 height 27
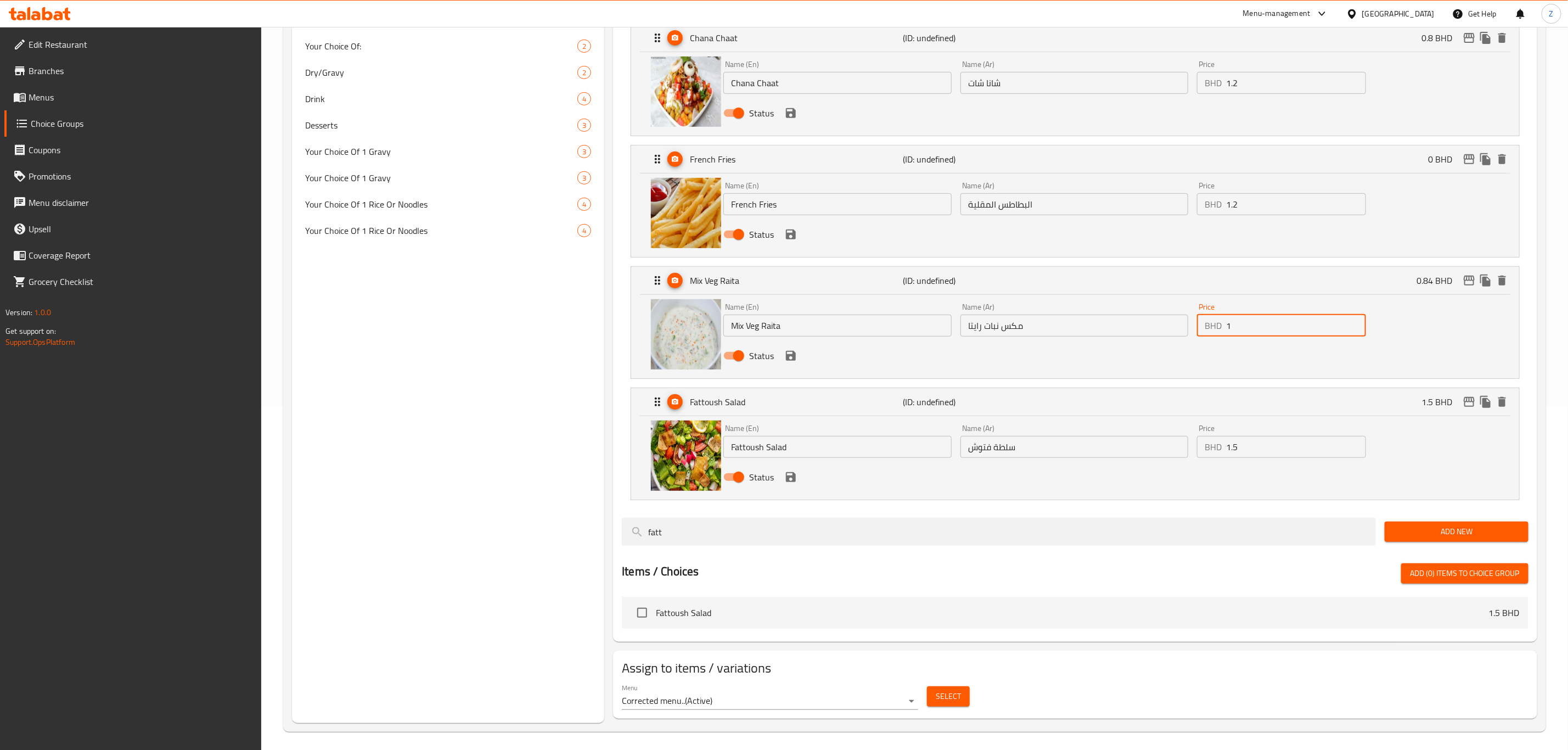
scroll to position [349, 0]
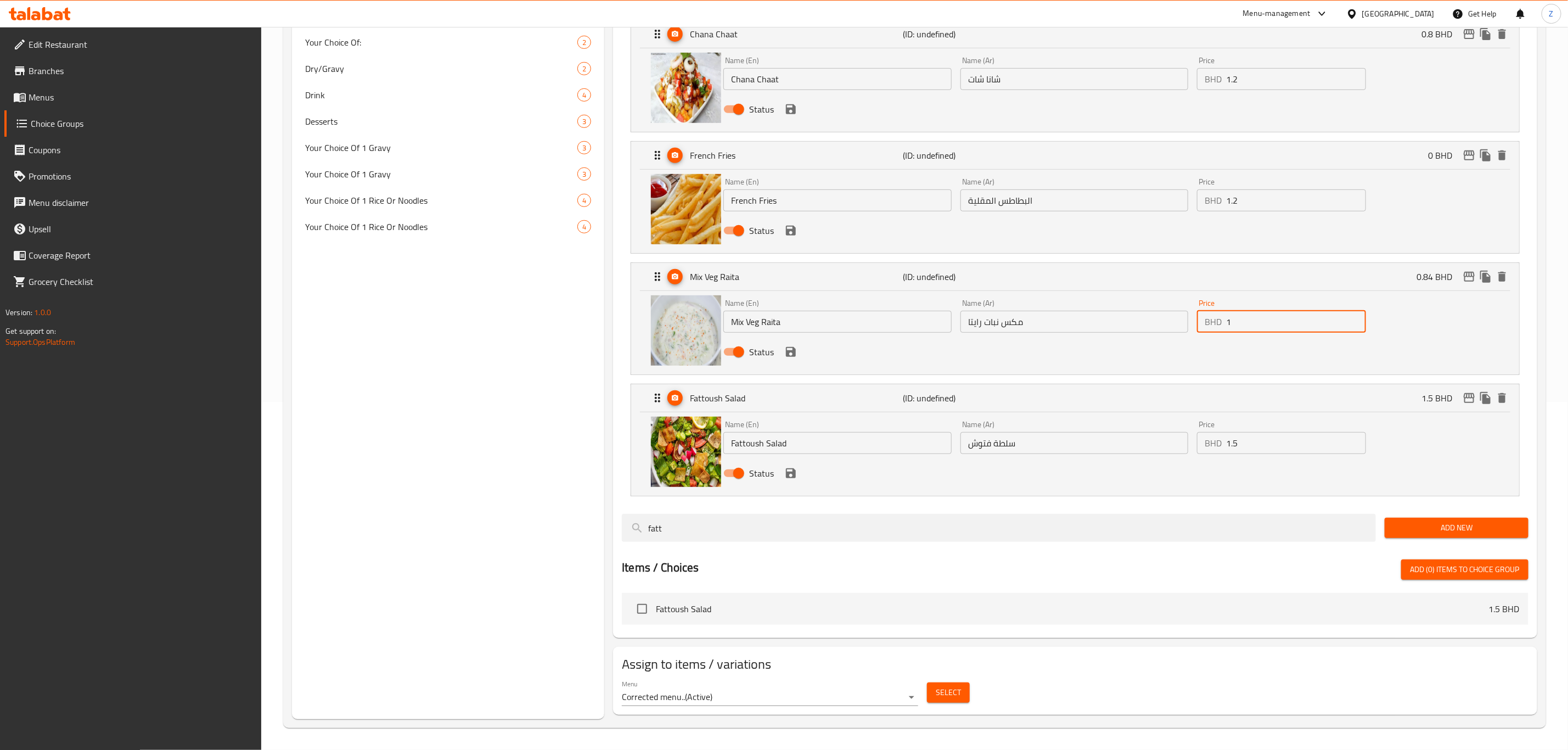
type input "1"
drag, startPoint x: 1254, startPoint y: 439, endPoint x: 1165, endPoint y: 461, distance: 91.7
click at [1165, 460] on div "Name (En) Fattoush Salad Name (En) Name (Ar) سلطة فتوش Name (Ar) Price BHD 1.5 …" at bounding box center [1074, 452] width 710 height 72
type input "1.6"
click at [783, 471] on button "save" at bounding box center [791, 473] width 17 height 17
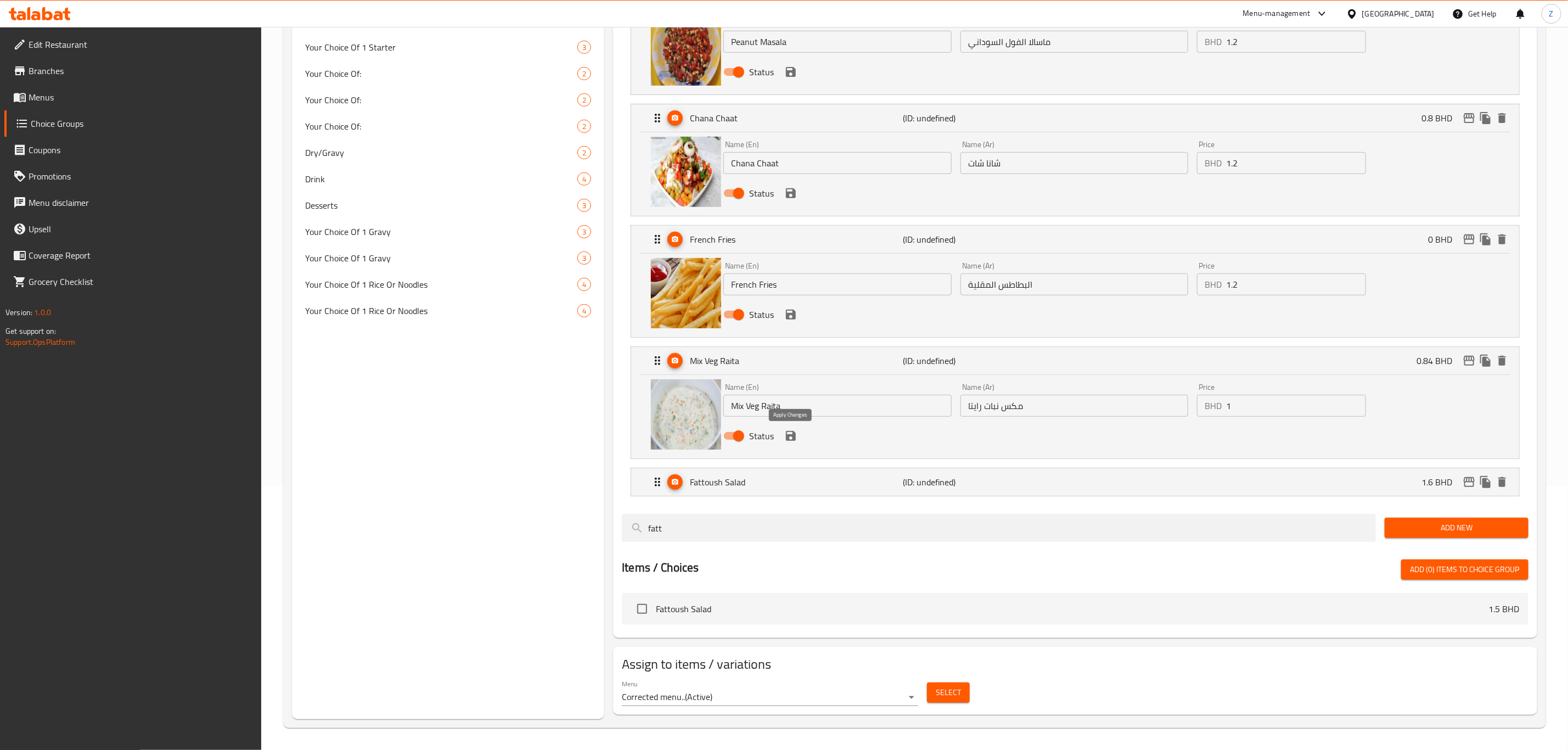
drag, startPoint x: 787, startPoint y: 434, endPoint x: 799, endPoint y: 420, distance: 18.4
click at [788, 434] on icon "save" at bounding box center [791, 435] width 10 height 10
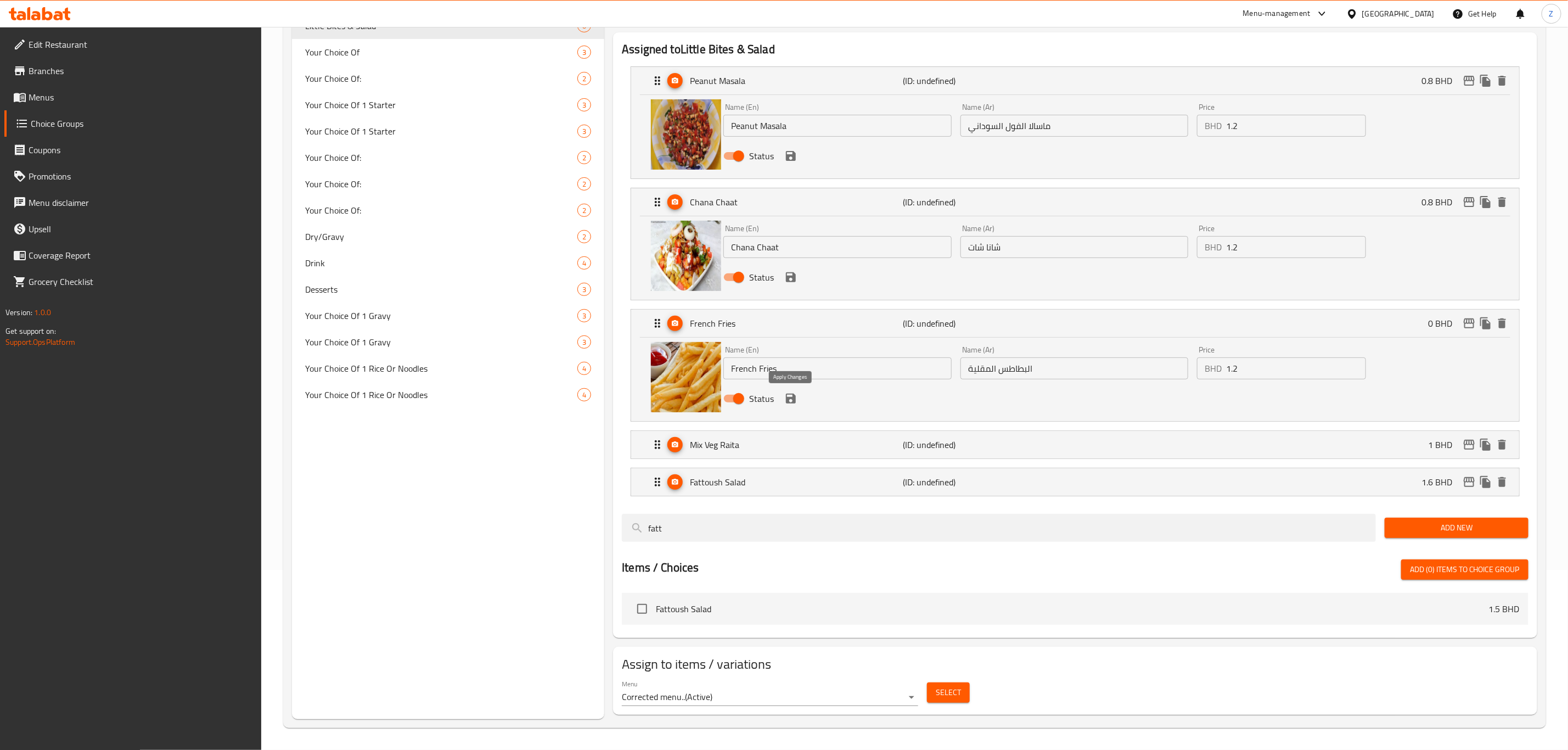
click at [792, 397] on icon "save" at bounding box center [791, 398] width 10 height 10
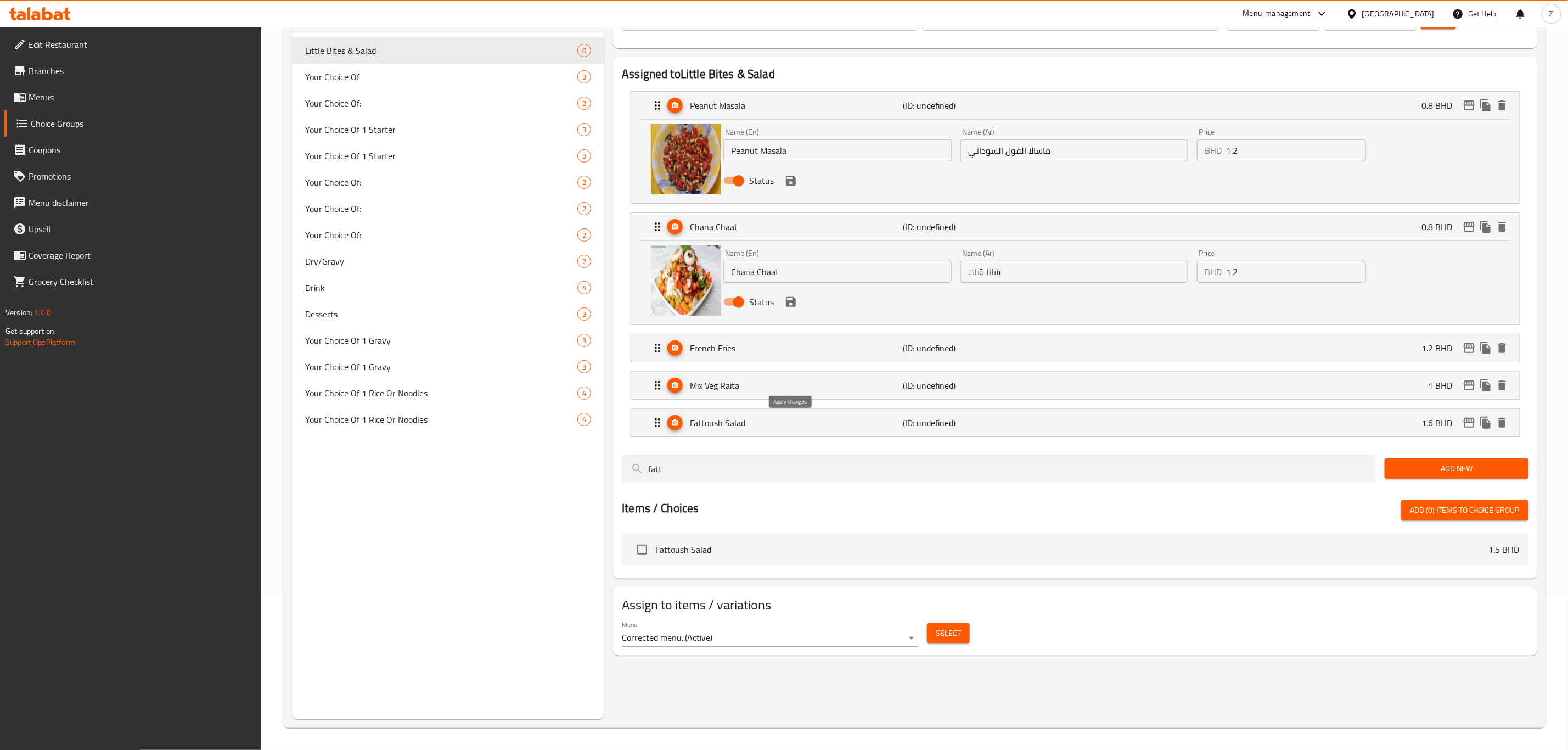
scroll to position [155, 0]
click at [792, 307] on icon "save" at bounding box center [791, 301] width 13 height 13
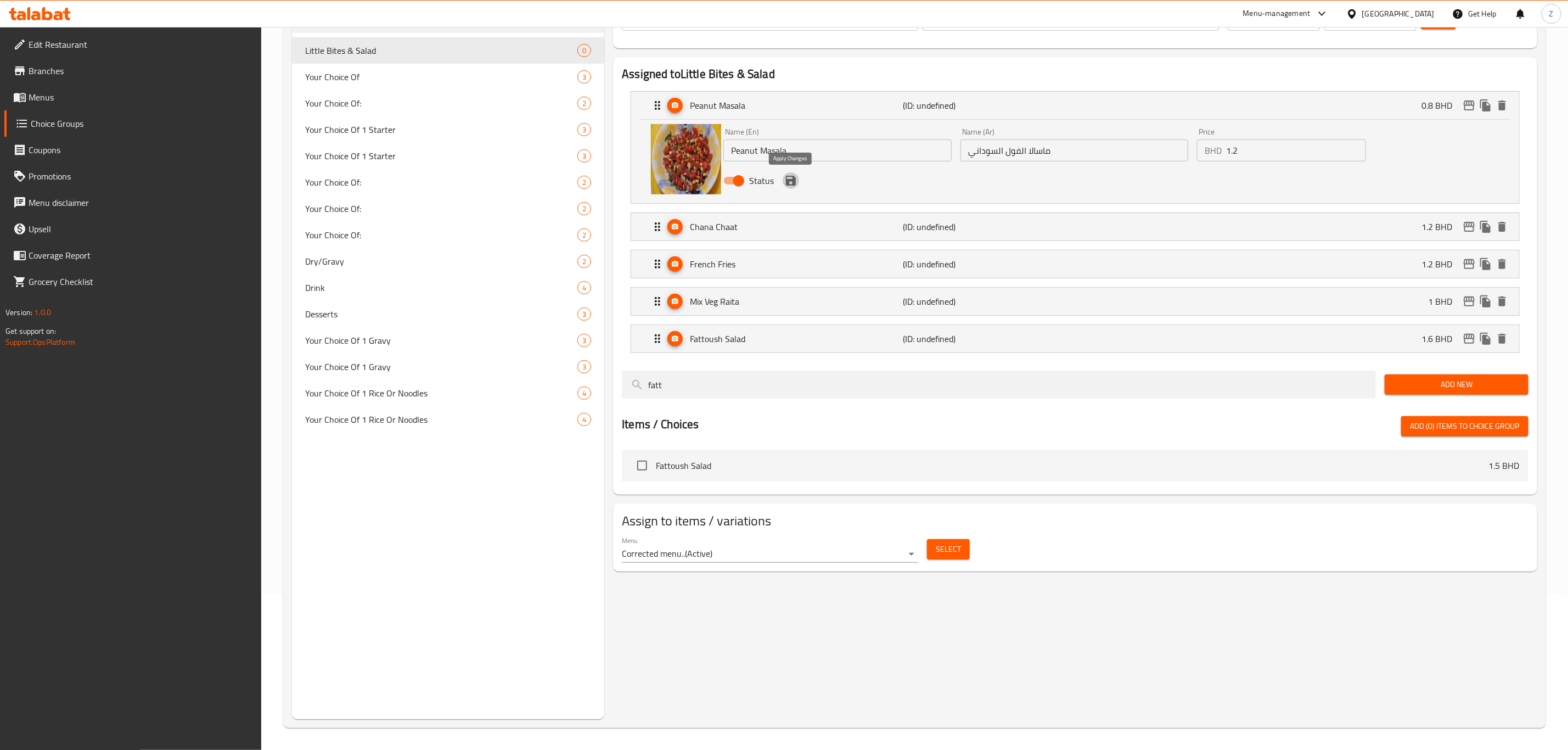
click at [784, 185] on icon "save" at bounding box center [791, 180] width 13 height 13
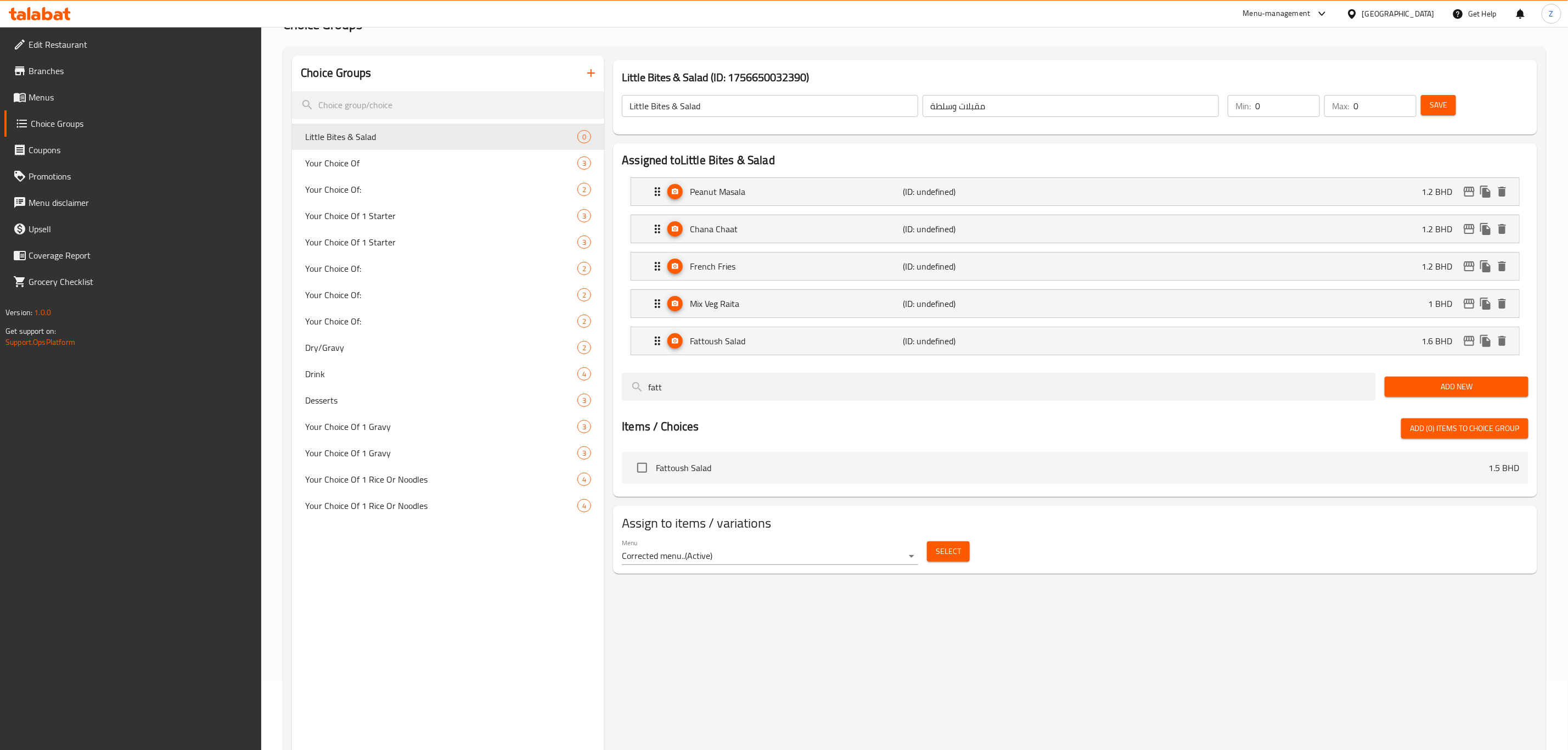
scroll to position [0, 0]
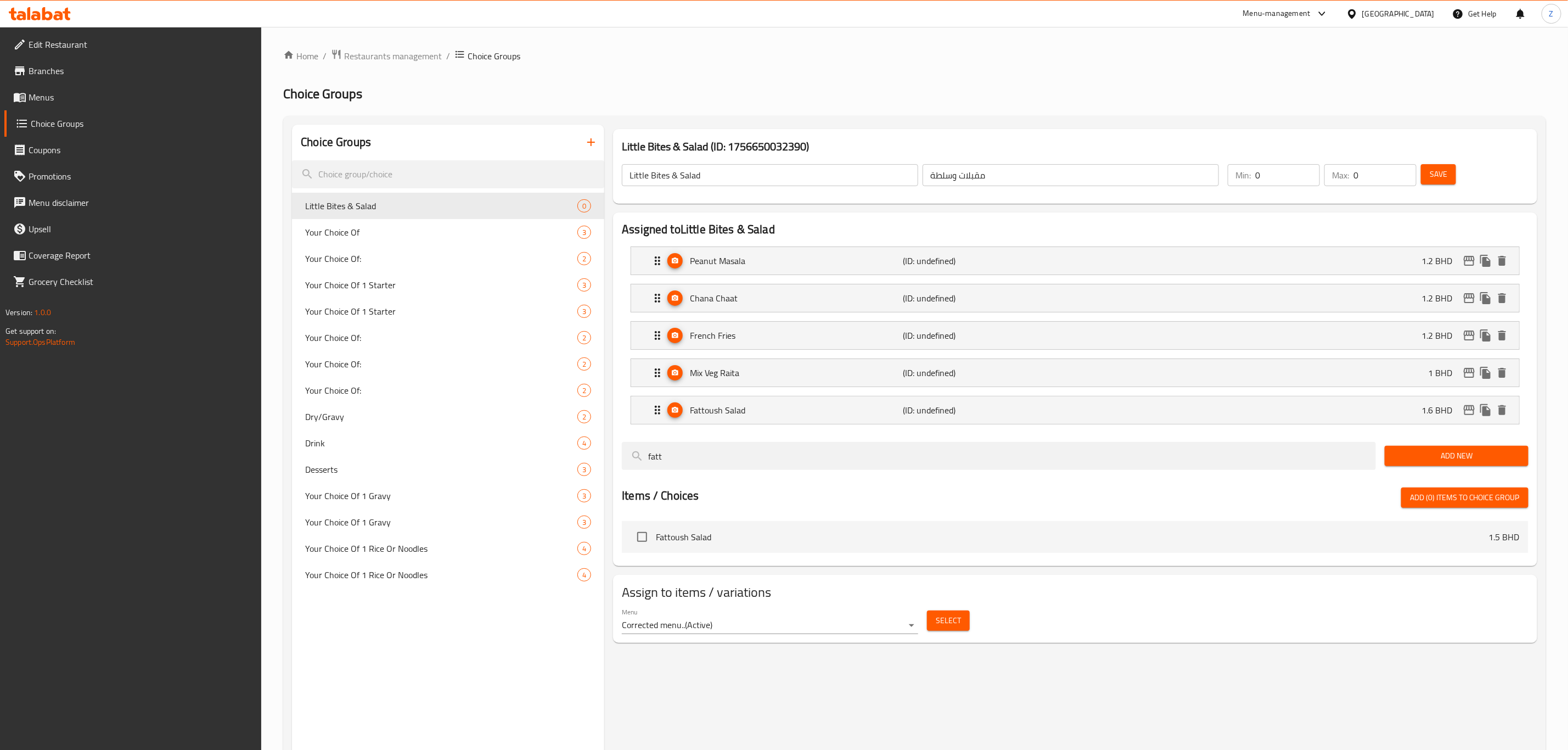
click at [1199, 185] on div "Little Bites & Salad ​ مقبلات وسلطة ​ Min: 0 ​ Max: 0 ​ Save" at bounding box center [1075, 174] width 916 height 48
type input "1"
drag, startPoint x: 1368, startPoint y: 174, endPoint x: 1281, endPoint y: 193, distance: 89.1
click at [1283, 193] on div "Little Bites & Salad ​ مقبلات وسلطة ​ Min: 1 ​ Max: 0 ​ Save" at bounding box center [1075, 174] width 916 height 48
type input "5"
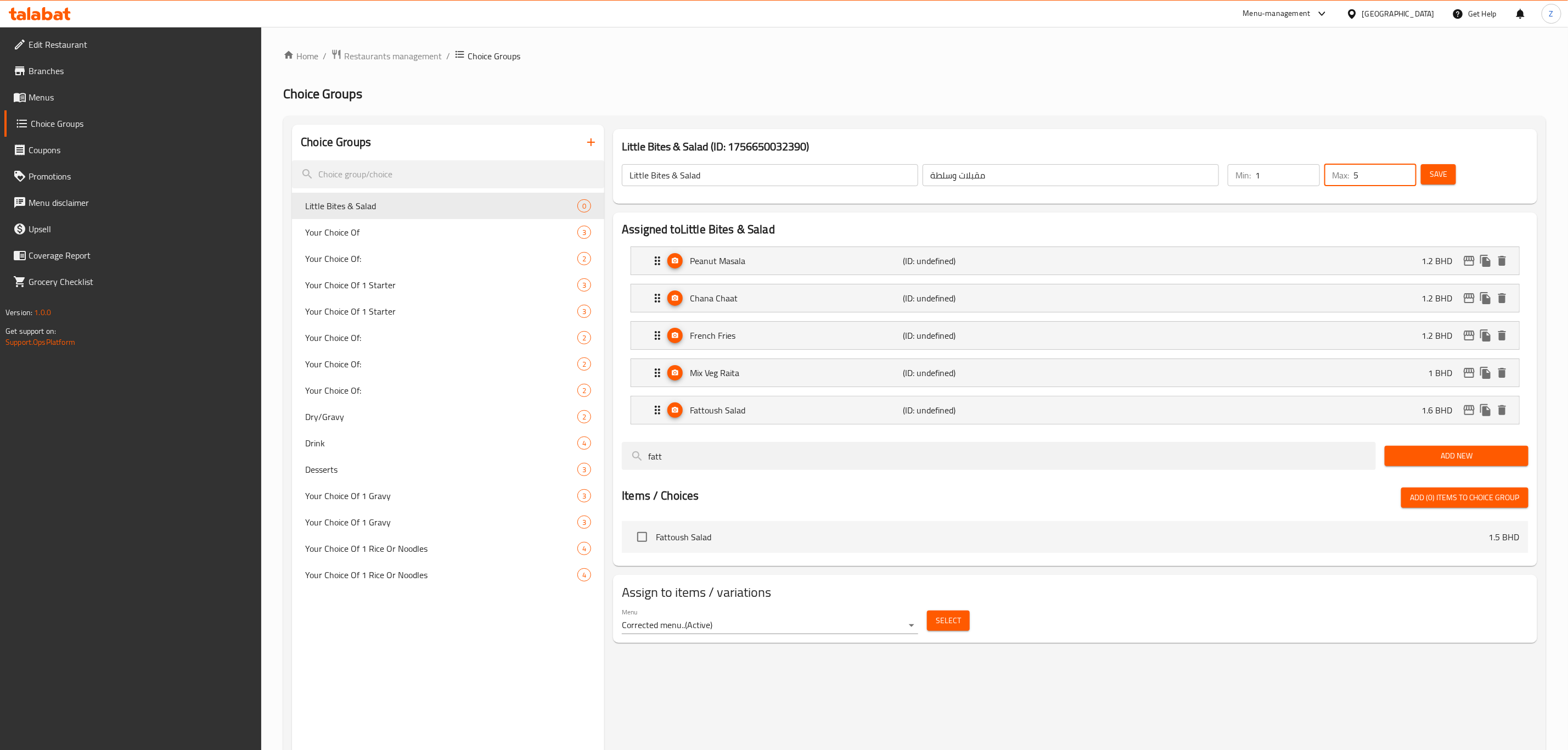
click at [1445, 172] on span "Save" at bounding box center [1439, 174] width 18 height 14
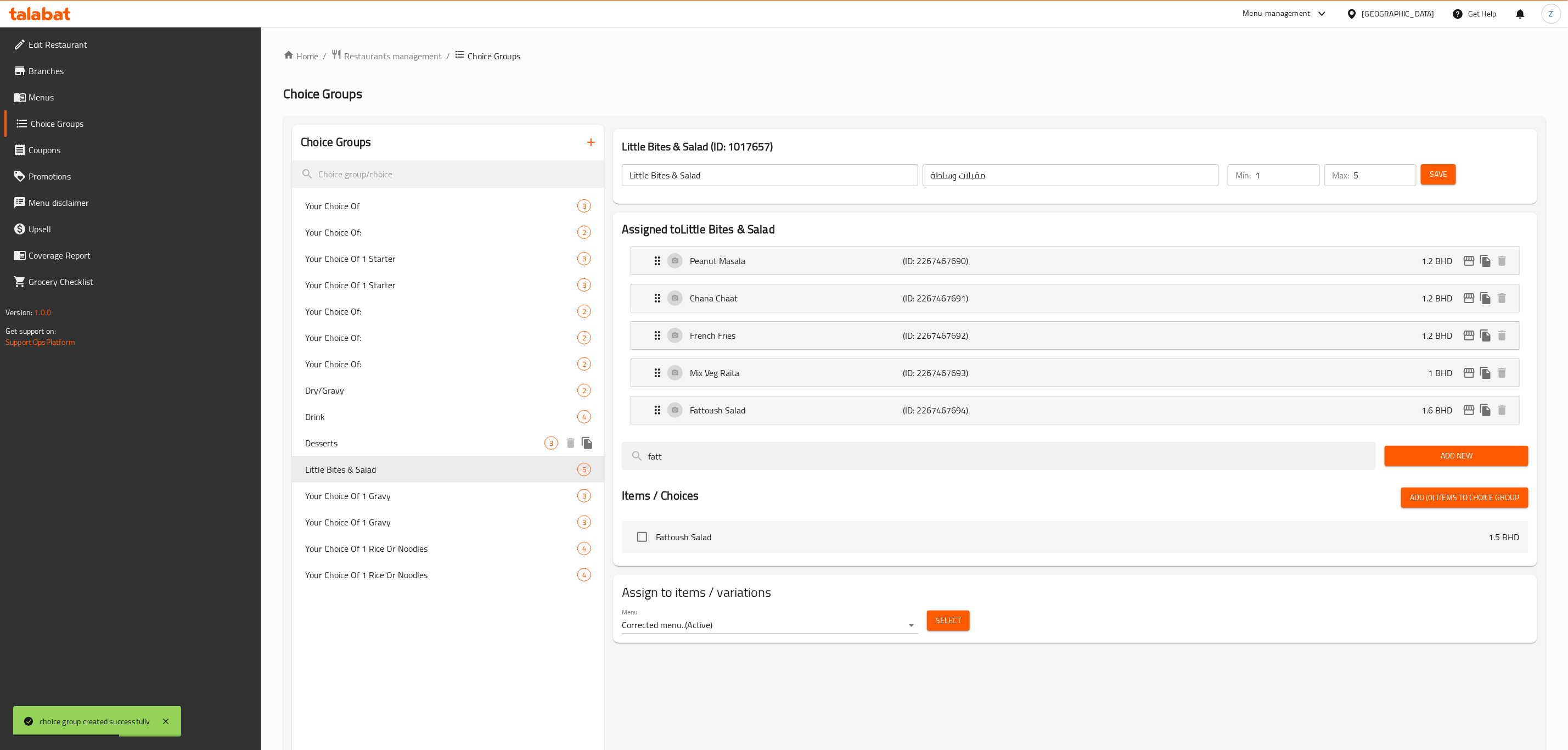
click at [374, 450] on div "Desserts 3" at bounding box center [448, 443] width 313 height 26
type input "Desserts"
type input "الحلويات"
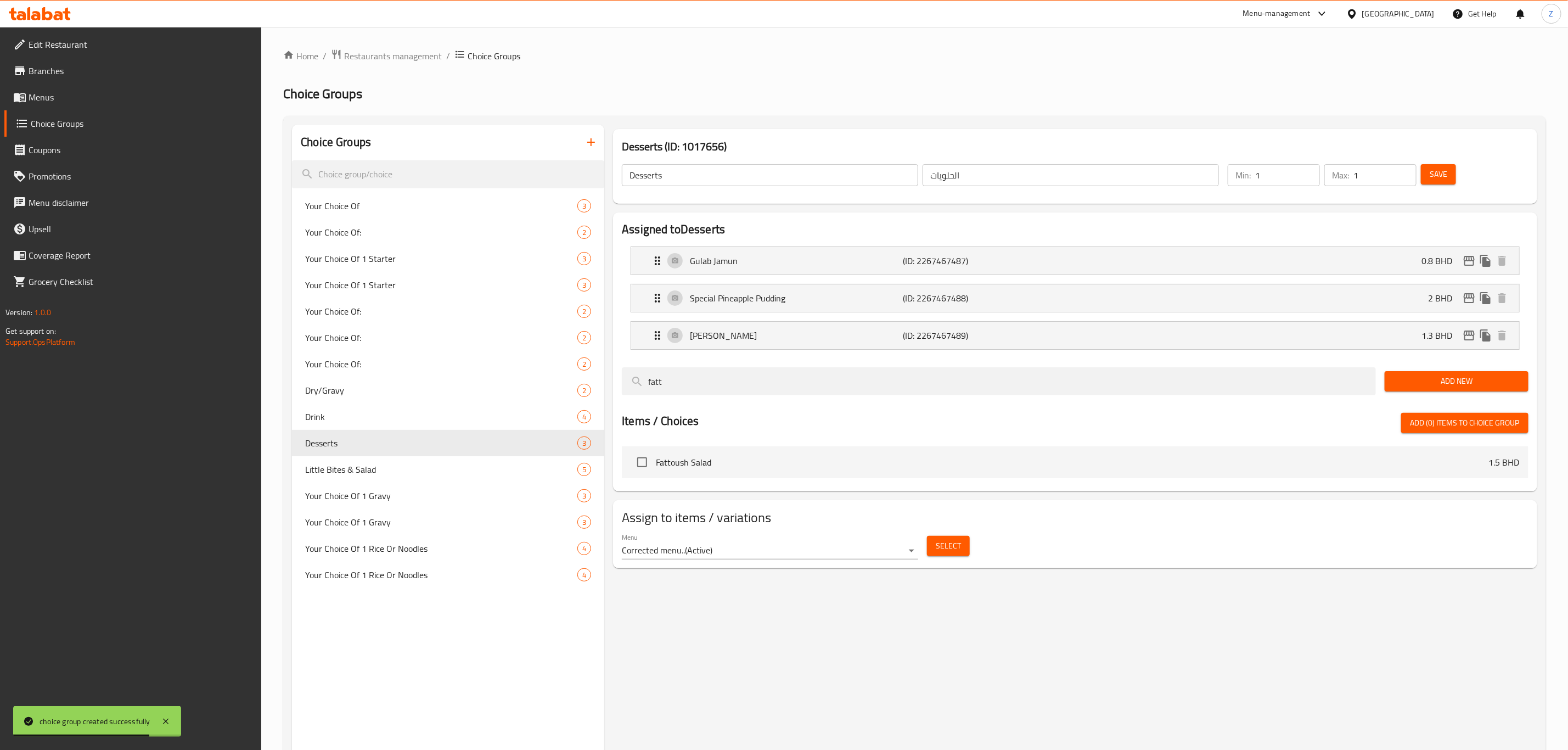
click at [1326, 181] on div "Max: 1 ​" at bounding box center [1371, 174] width 92 height 22
type input "2"
type input "3"
click at [1441, 167] on span "Save" at bounding box center [1439, 174] width 18 height 14
click at [405, 415] on span "Drink" at bounding box center [425, 416] width 239 height 13
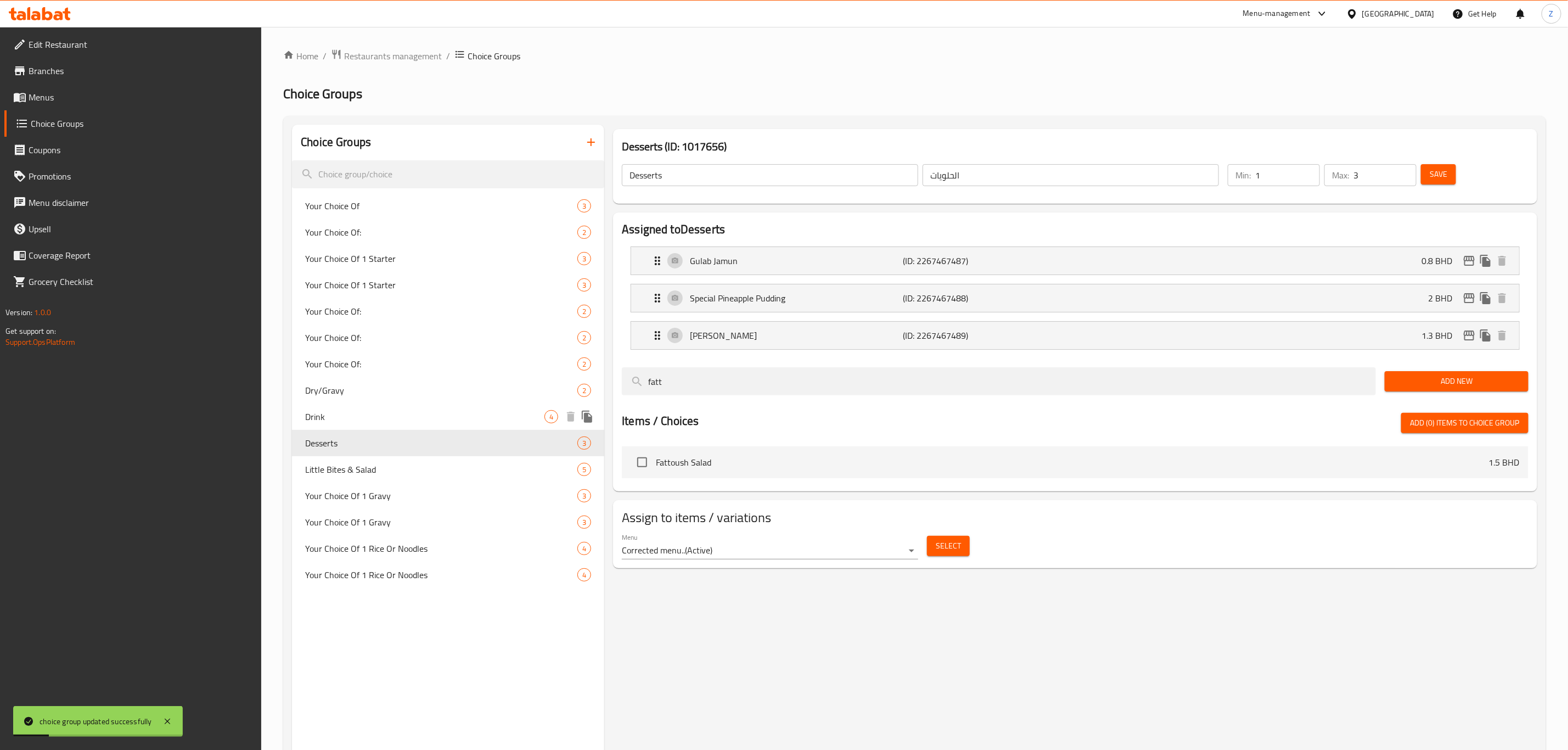
type input "Drink"
type input "مشروب"
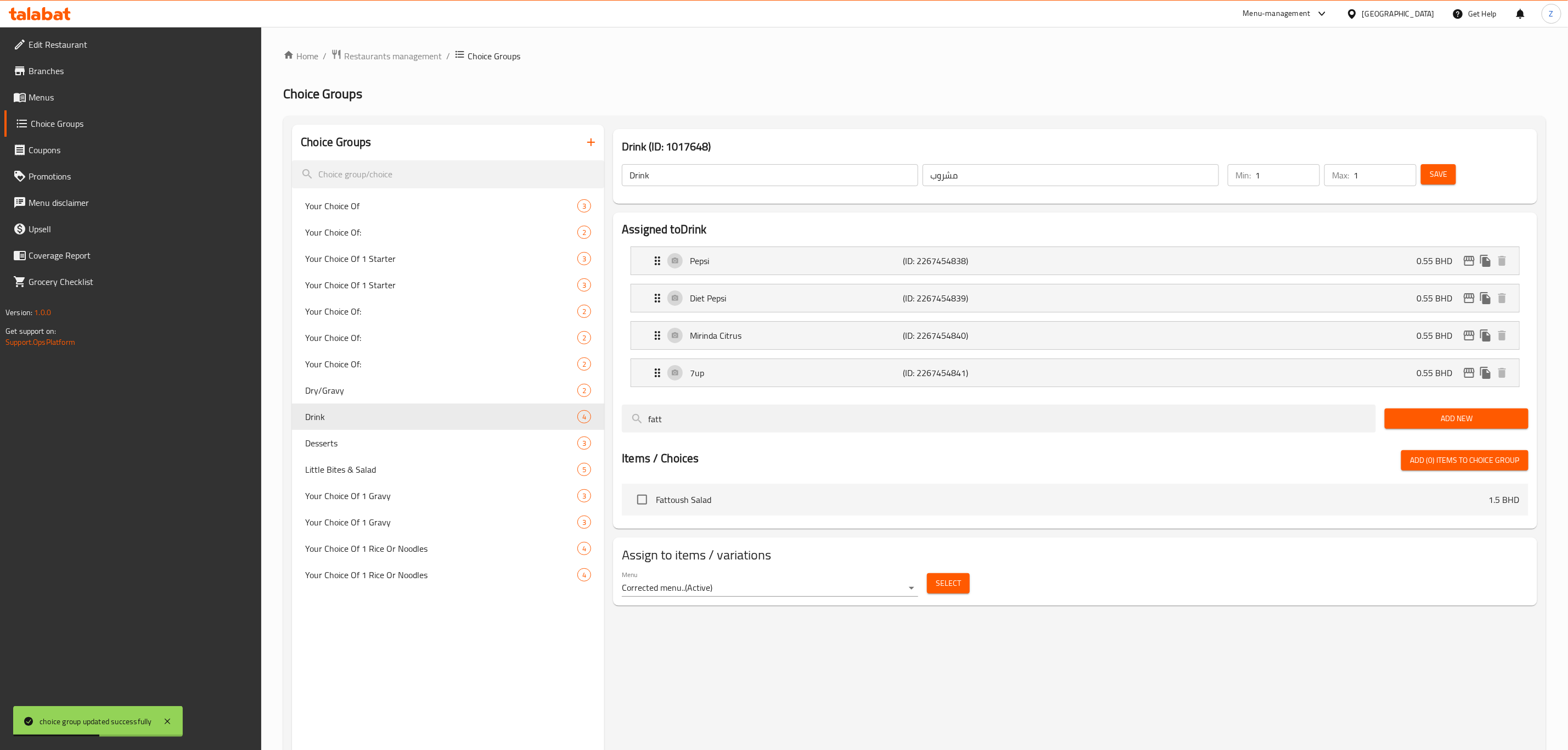
click at [1328, 181] on div "Max: 1 ​" at bounding box center [1371, 174] width 92 height 22
type input "4"
click at [1443, 167] on span "Save" at bounding box center [1439, 174] width 18 height 14
click at [598, 148] on icon "button" at bounding box center [591, 142] width 13 height 13
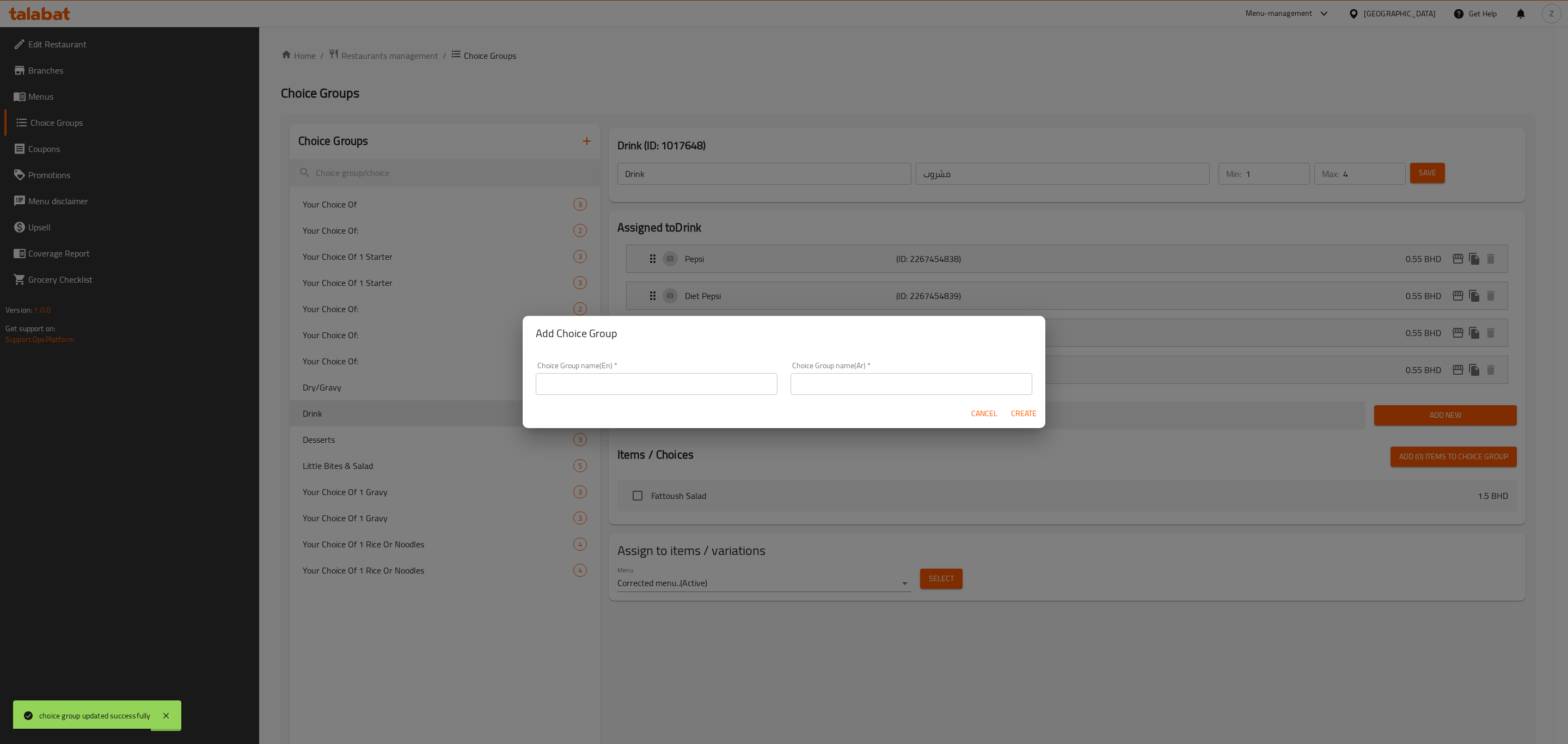
click at [641, 389] on input "text" at bounding box center [657, 383] width 242 height 22
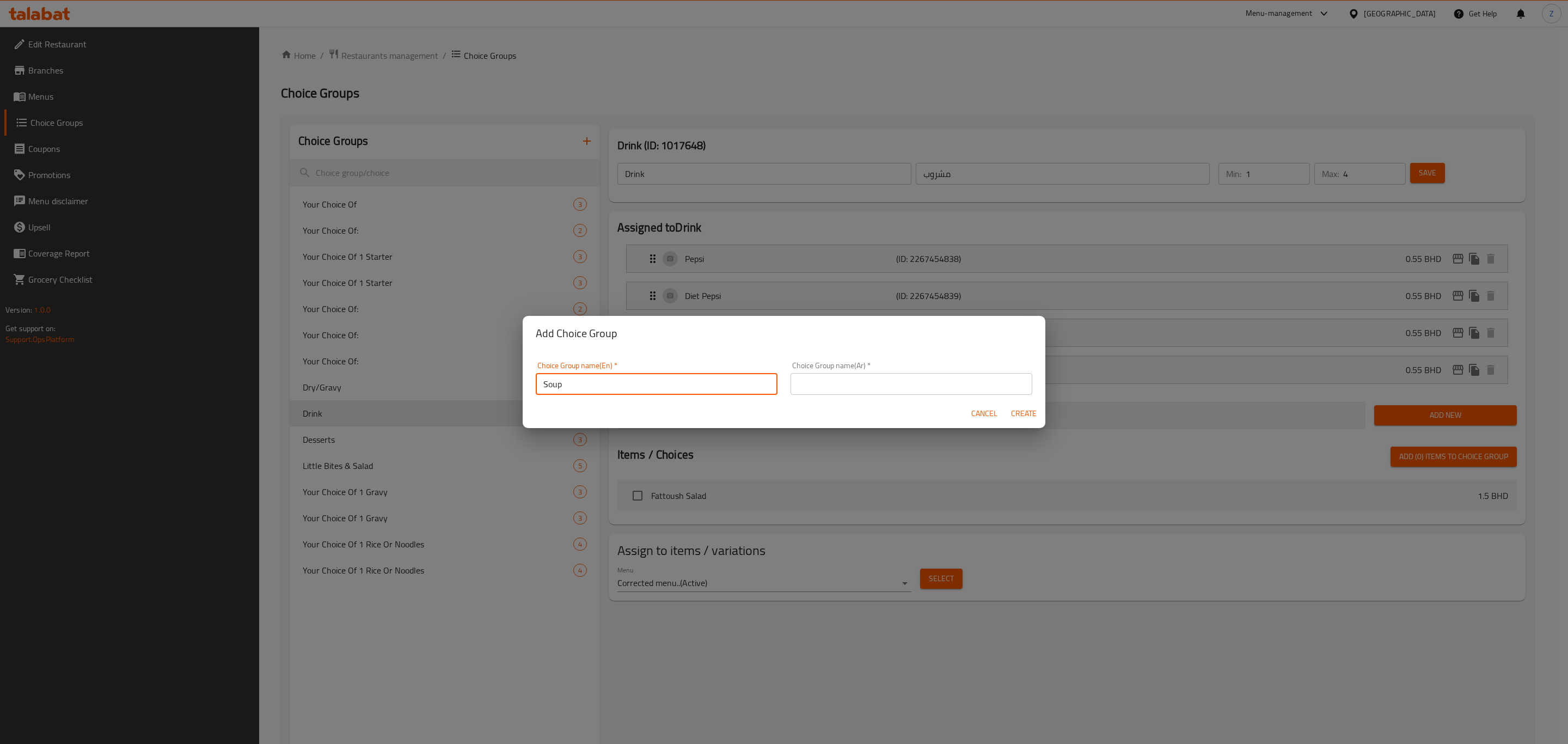
type input "Soup"
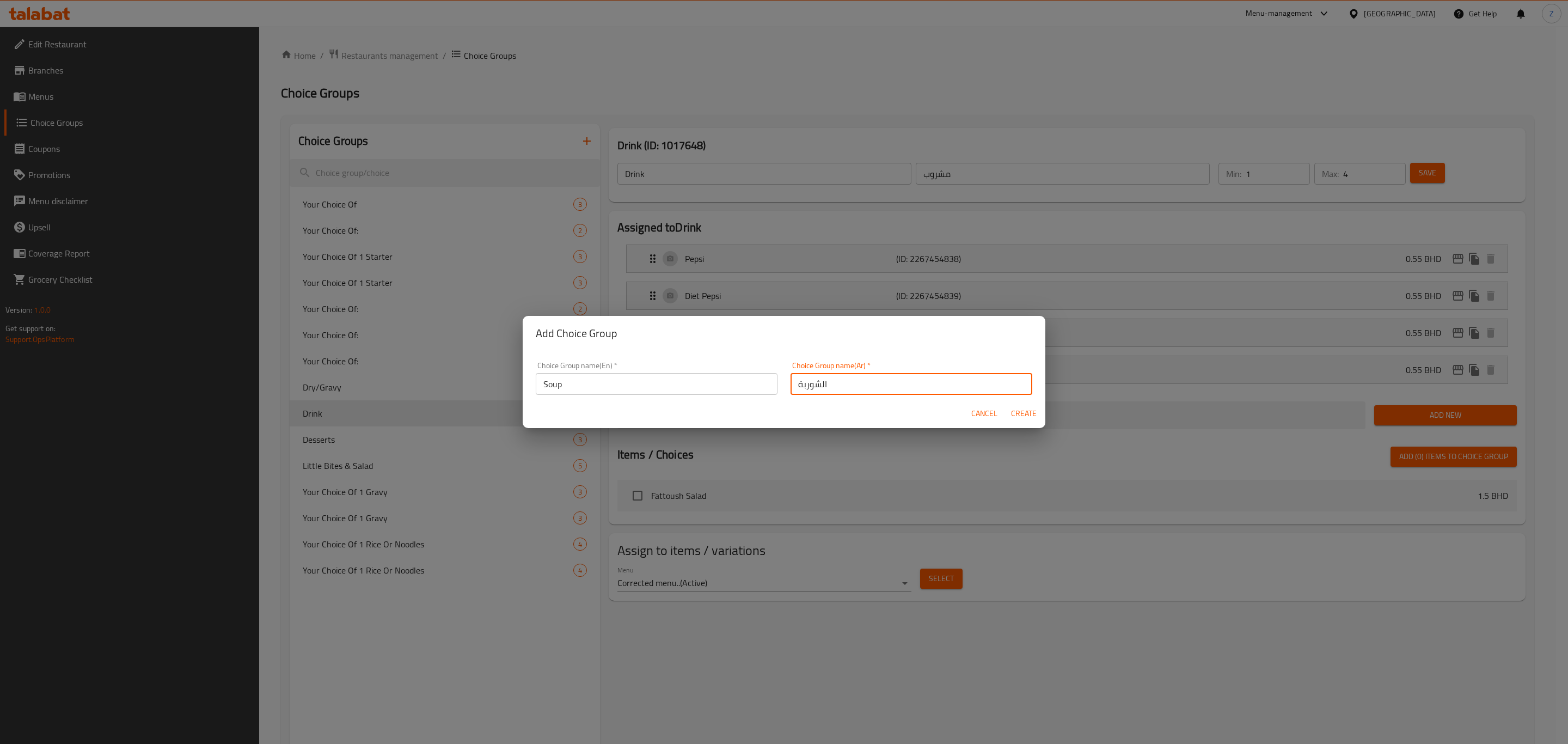
type input "الشوربة"
click at [1006, 403] on button "Create" at bounding box center [1023, 413] width 35 height 20
type input "Soup"
type input "الشوربة"
type input "0"
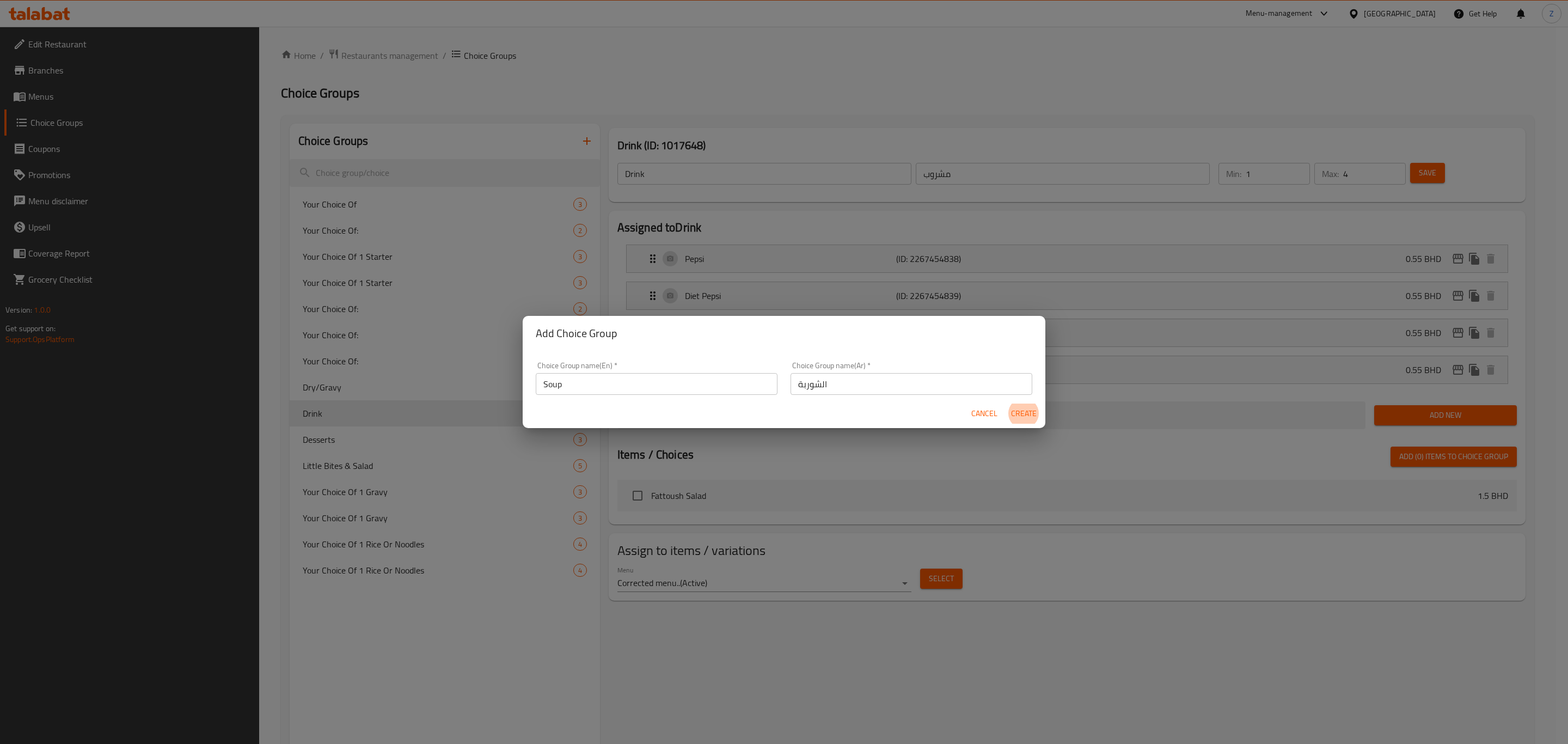
type input "0"
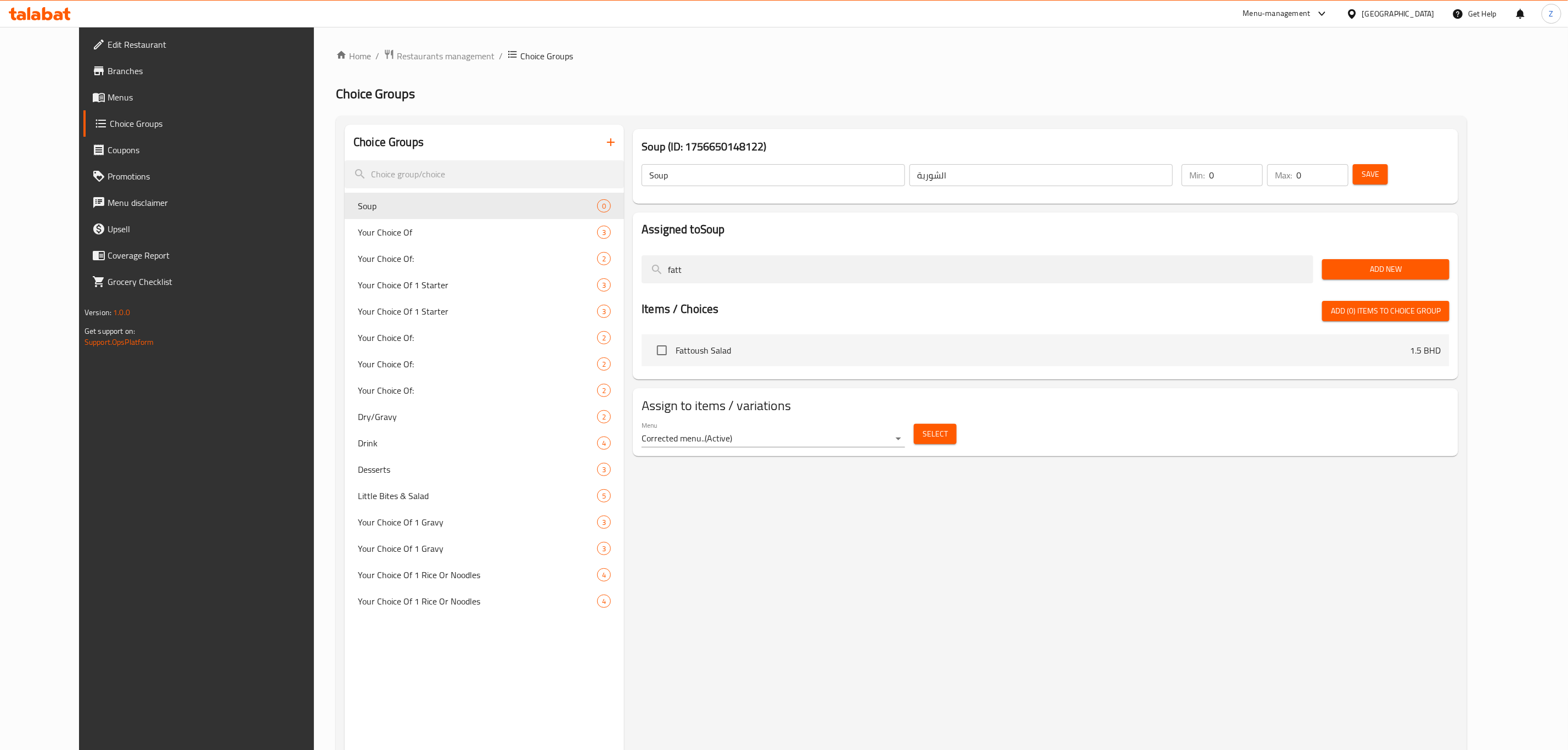
drag, startPoint x: 714, startPoint y: 270, endPoint x: 601, endPoint y: 286, distance: 114.1
click at [603, 285] on div "Choice Groups Soup 0 Your Choice Of 3 Your Choice Of: 2 Your Choice Of 1 Starte…" at bounding box center [904, 500] width 1118 height 750
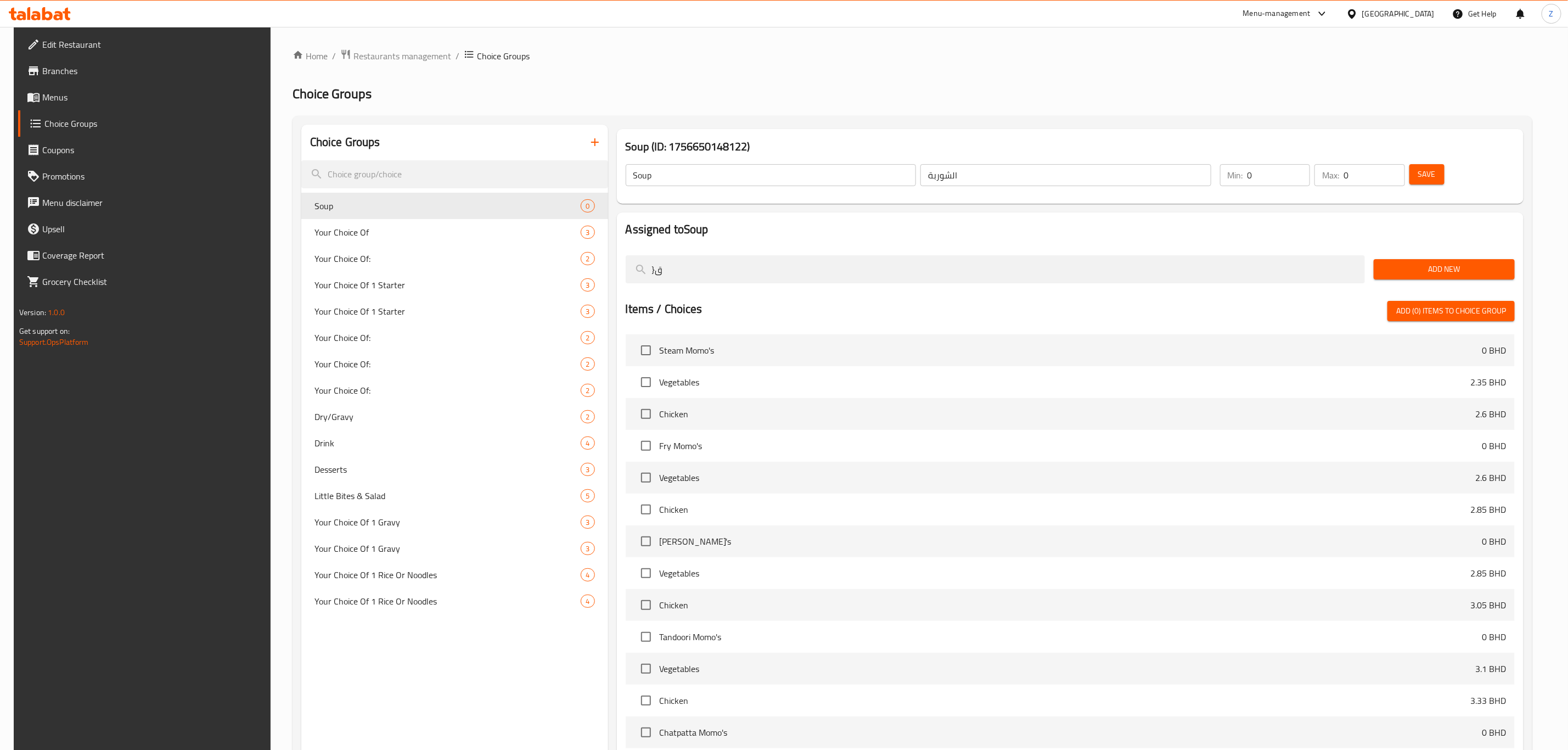
type input "}"
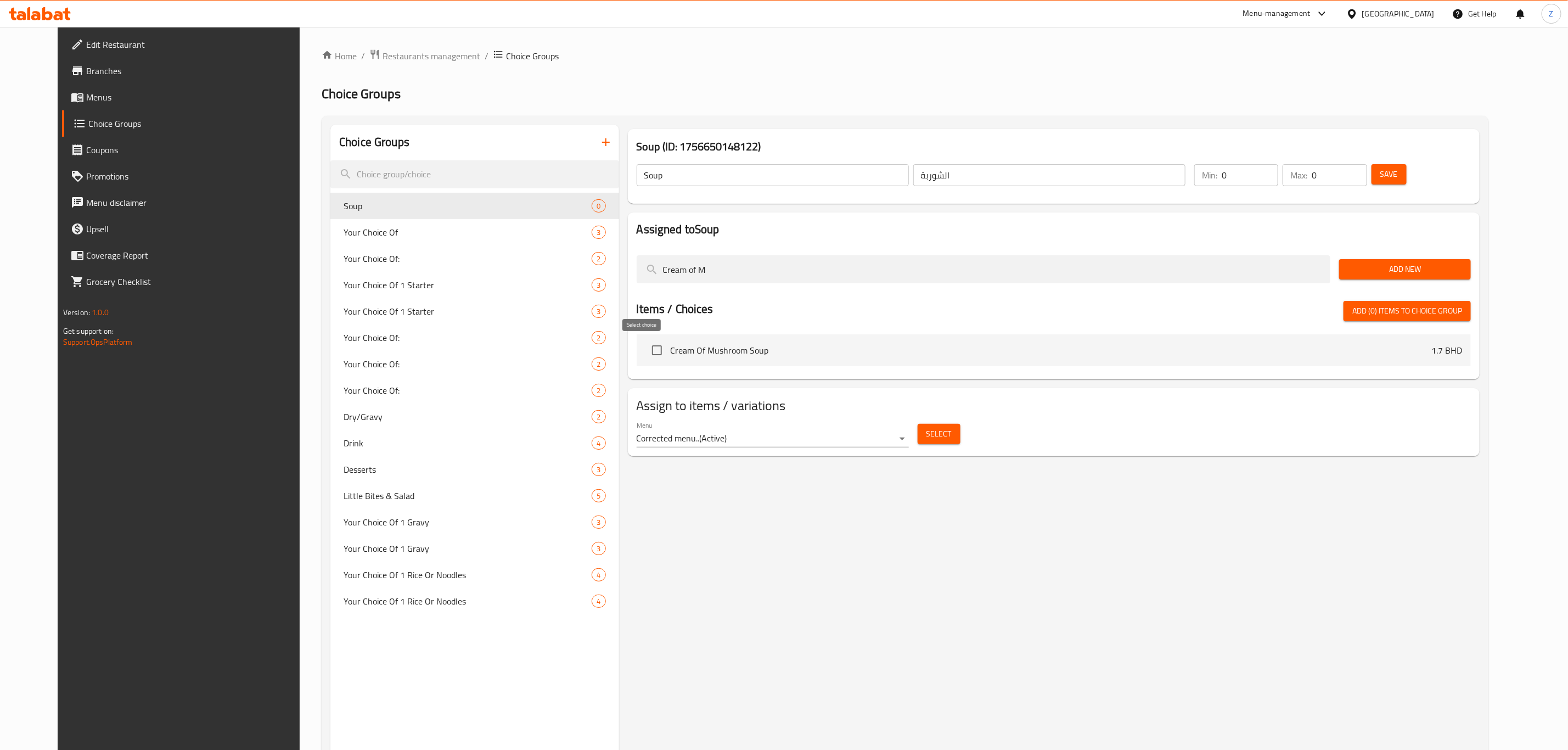
type input "Cream of M"
click at [645, 349] on input "checkbox" at bounding box center [657, 350] width 23 height 23
checkbox input "true"
drag, startPoint x: 697, startPoint y: 278, endPoint x: 685, endPoint y: 276, distance: 12.2
click at [685, 276] on input "Cream of M" at bounding box center [983, 269] width 695 height 28
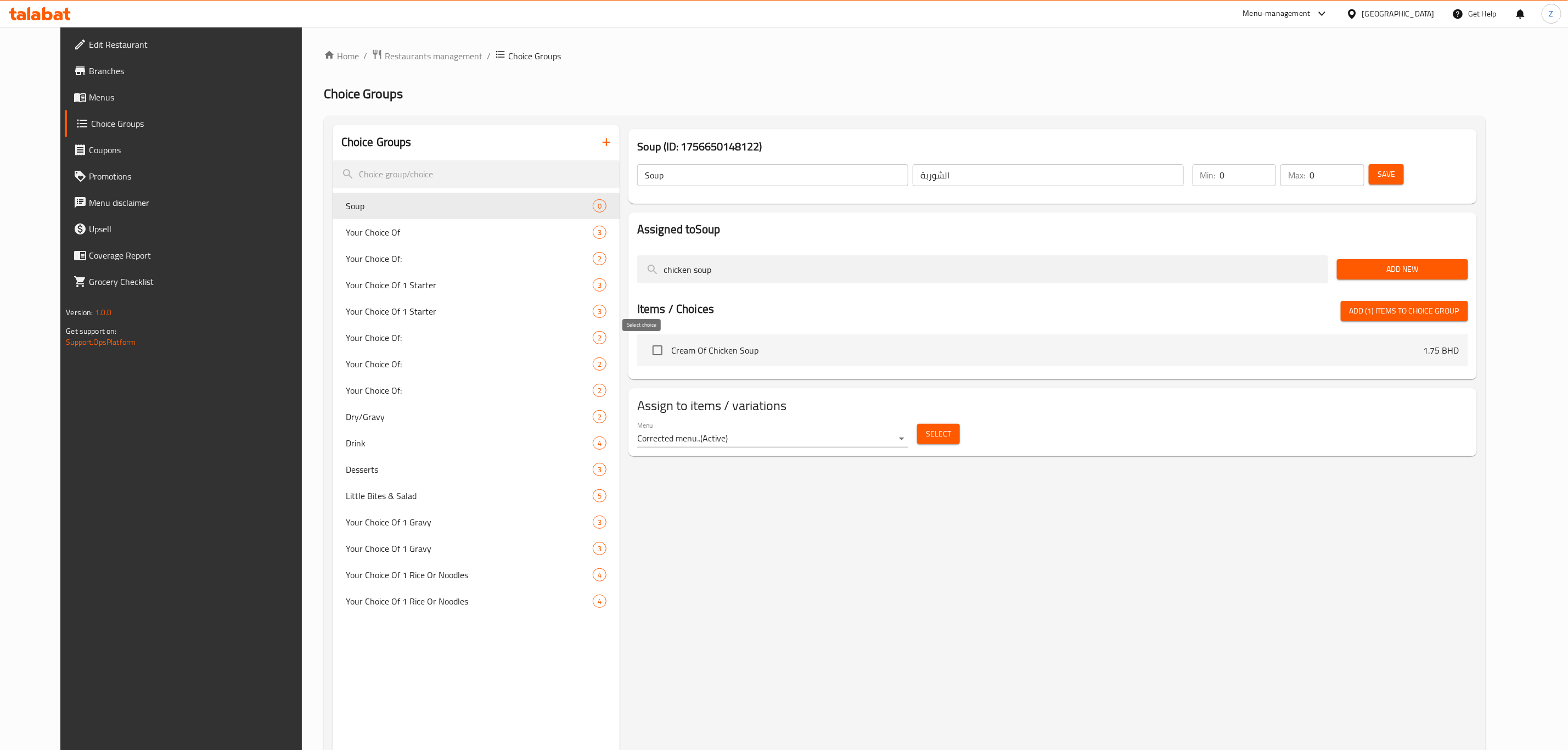
type input "chicken soup"
click at [646, 356] on input "checkbox" at bounding box center [658, 350] width 23 height 23
checkbox input "true"
drag, startPoint x: 552, startPoint y: 285, endPoint x: 503, endPoint y: 297, distance: 50.4
click at [512, 294] on div "Choice Groups Soup 0 Your Choice Of 3 Your Choice Of: 2 Your Choice Of 1 Starte…" at bounding box center [907, 500] width 1149 height 750
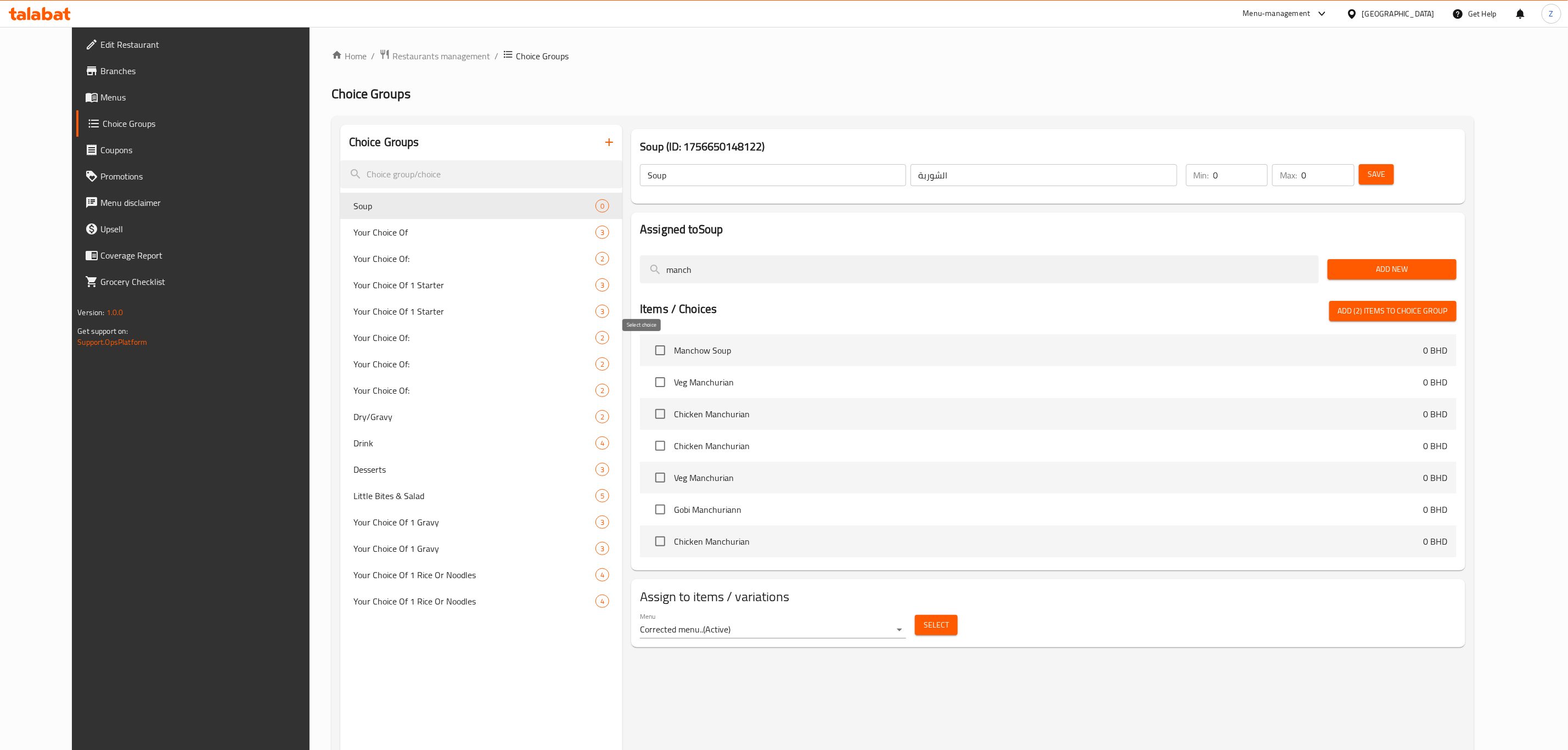
type input "manch"
click at [649, 351] on input "checkbox" at bounding box center [660, 350] width 23 height 23
checkbox input "true"
drag, startPoint x: 715, startPoint y: 268, endPoint x: 537, endPoint y: 298, distance: 180.5
click at [543, 293] on div "Choice Groups Soup 0 Your Choice Of 3 Your Choice Of: 2 Your Choice Of 1 Starte…" at bounding box center [905, 500] width 1130 height 750
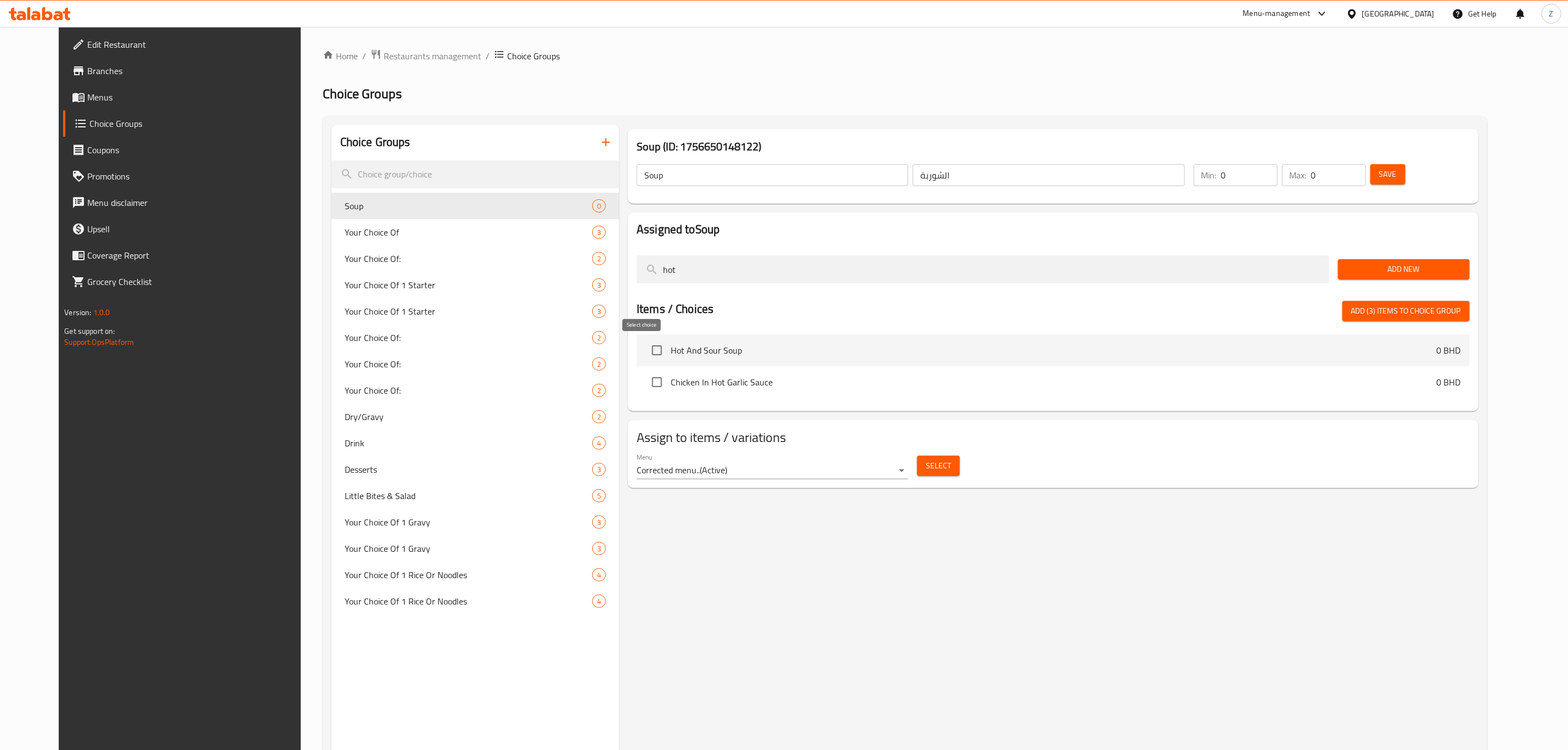
type input "hot"
click at [645, 342] on input "checkbox" at bounding box center [657, 350] width 23 height 23
click at [1445, 308] on span "Add (4) items to choice group" at bounding box center [1406, 311] width 110 height 14
checkbox input "false"
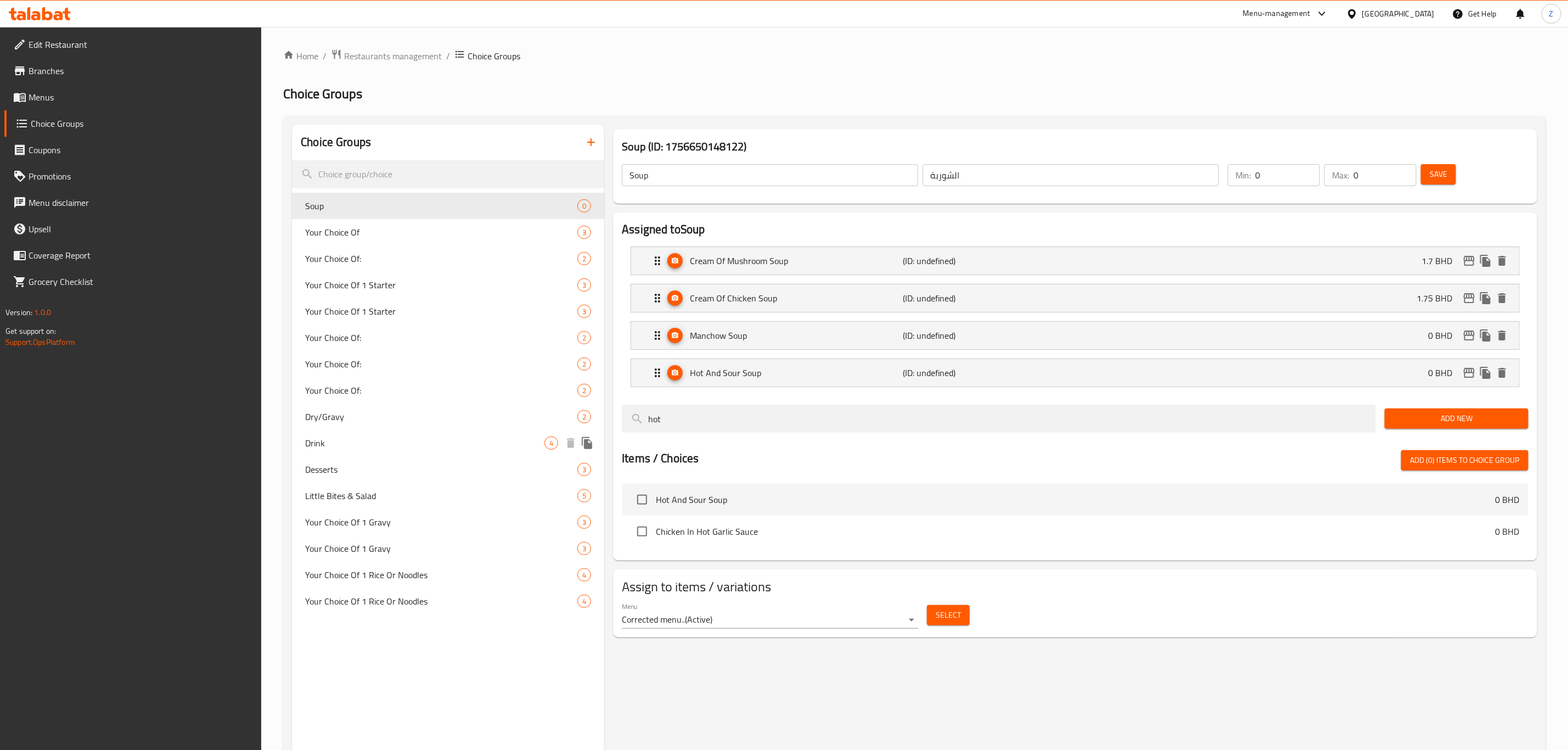
drag, startPoint x: 690, startPoint y: 425, endPoint x: 567, endPoint y: 433, distance: 123.3
click at [567, 433] on div "Choice Groups Soup 0 Your Choice Of 3 Your Choice Of: 2 Your Choice Of 1 Starte…" at bounding box center [917, 500] width 1250 height 750
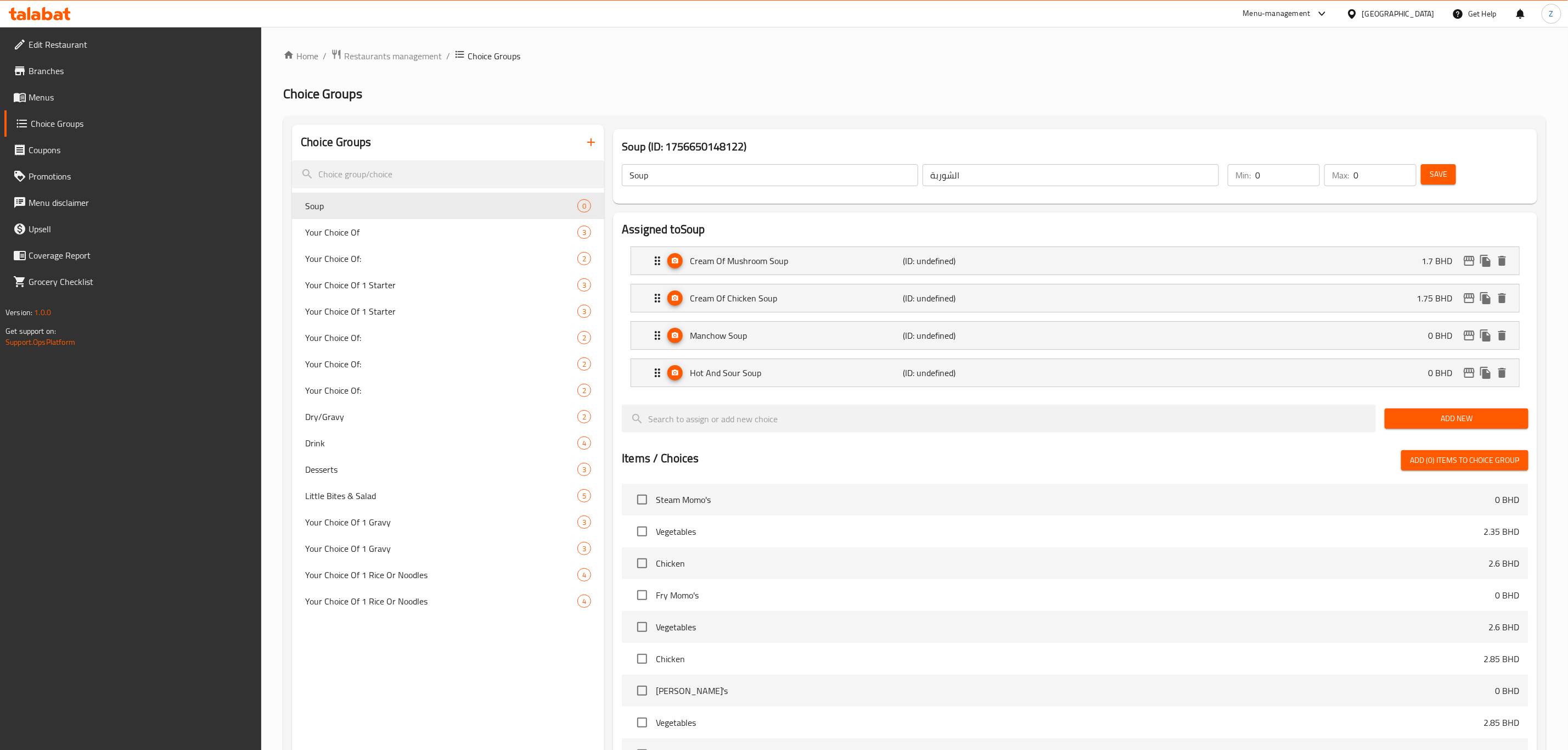
click at [1456, 415] on span "Add New" at bounding box center [1456, 419] width 126 height 14
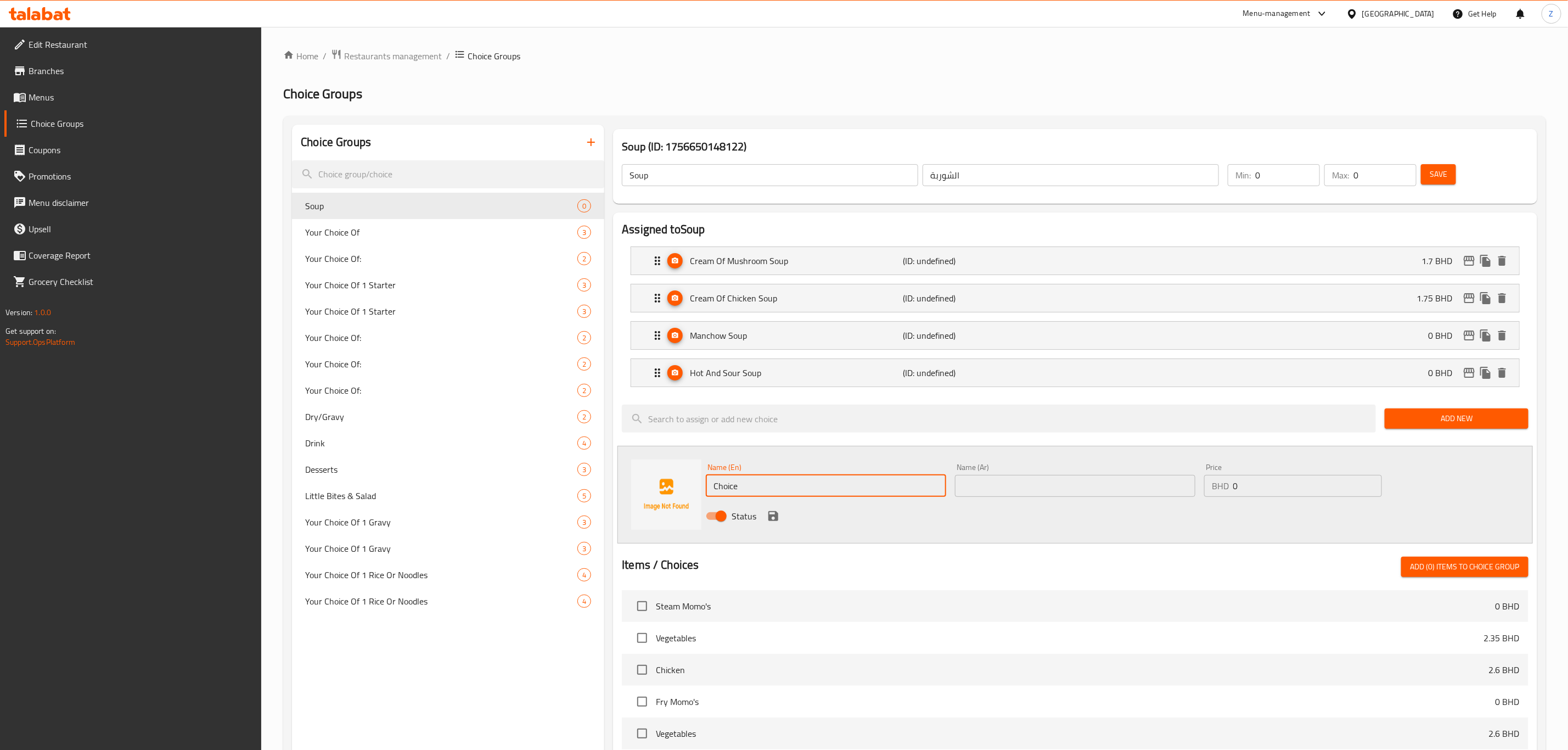
drag, startPoint x: 755, startPoint y: 486, endPoint x: 682, endPoint y: 492, distance: 73.2
click at [682, 491] on div "Name (En) Choice Name (En) Name (Ar) Name (Ar) Price BHD 0 Price Status" at bounding box center [1075, 494] width 916 height 98
type input "Manchow Chicken Soup"
click at [974, 499] on div "Name (Ar) Name (Ar)" at bounding box center [1075, 480] width 249 height 42
click at [1014, 488] on input "text" at bounding box center [1075, 485] width 240 height 22
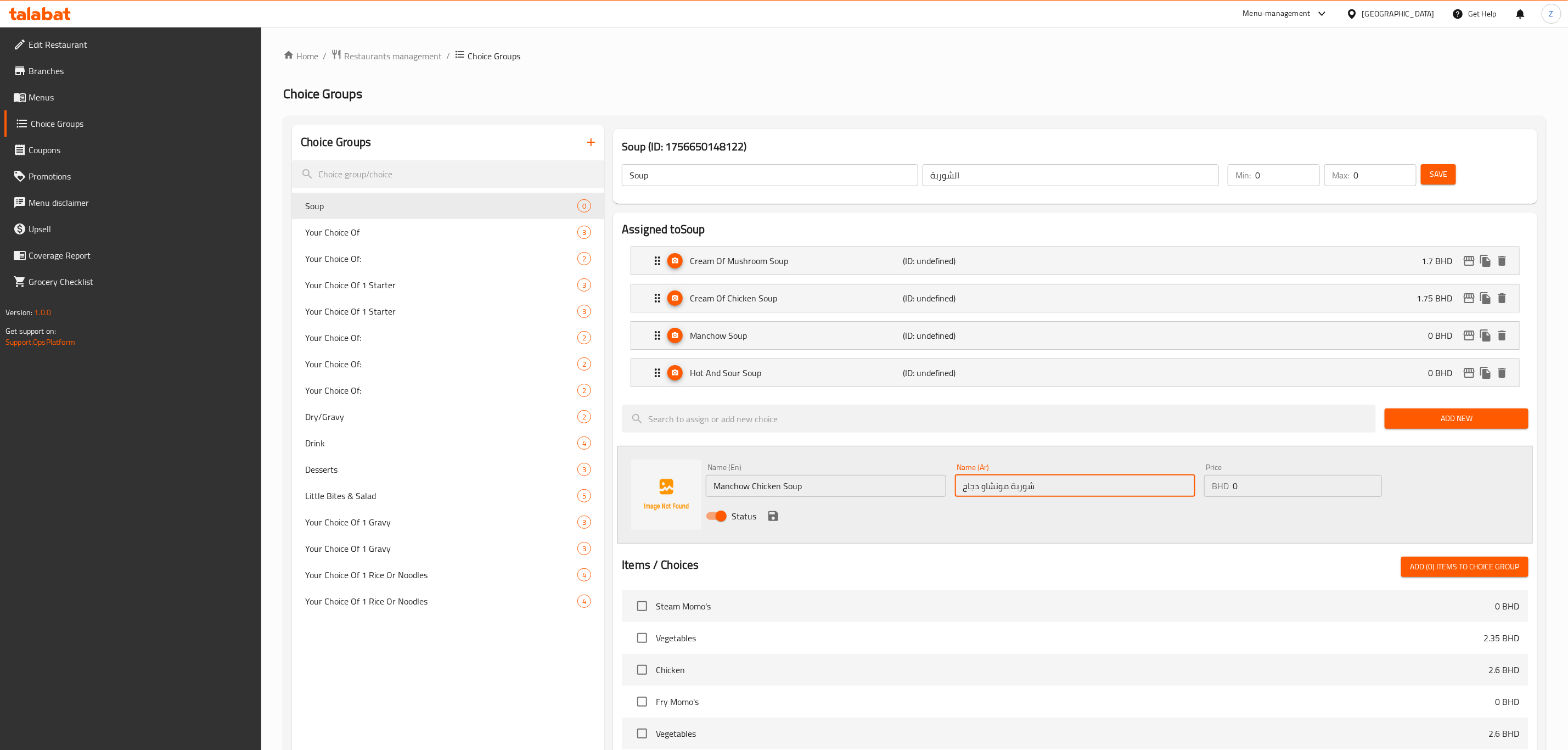
type input "شوربة مونشاو دجاج"
drag, startPoint x: 1247, startPoint y: 480, endPoint x: 1216, endPoint y: 489, distance: 32.3
click at [1218, 489] on div "BHD 0 Price" at bounding box center [1293, 485] width 178 height 22
type input "1.7"
click at [770, 517] on icon "save" at bounding box center [773, 516] width 10 height 10
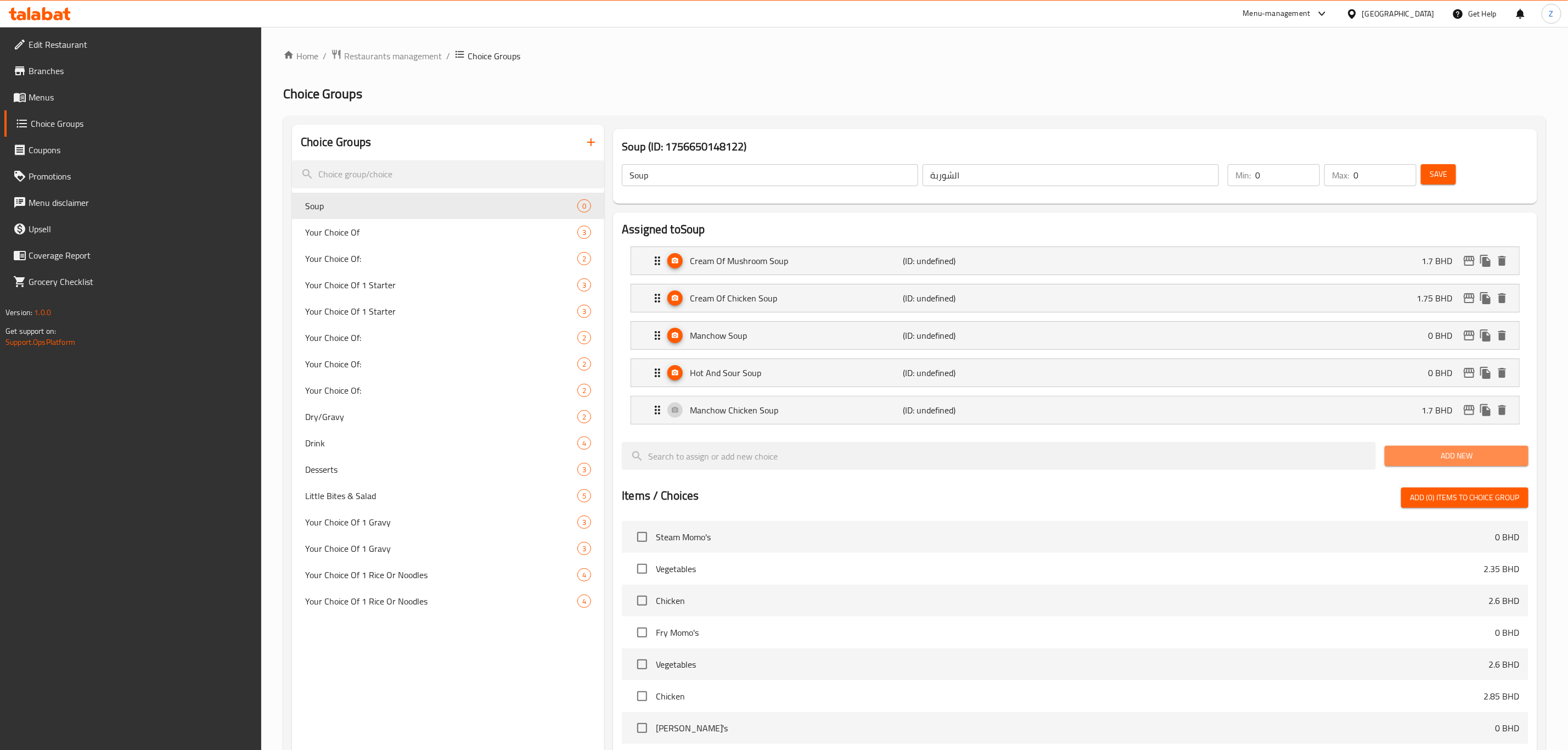
click at [1430, 448] on button "Add New" at bounding box center [1456, 455] width 144 height 20
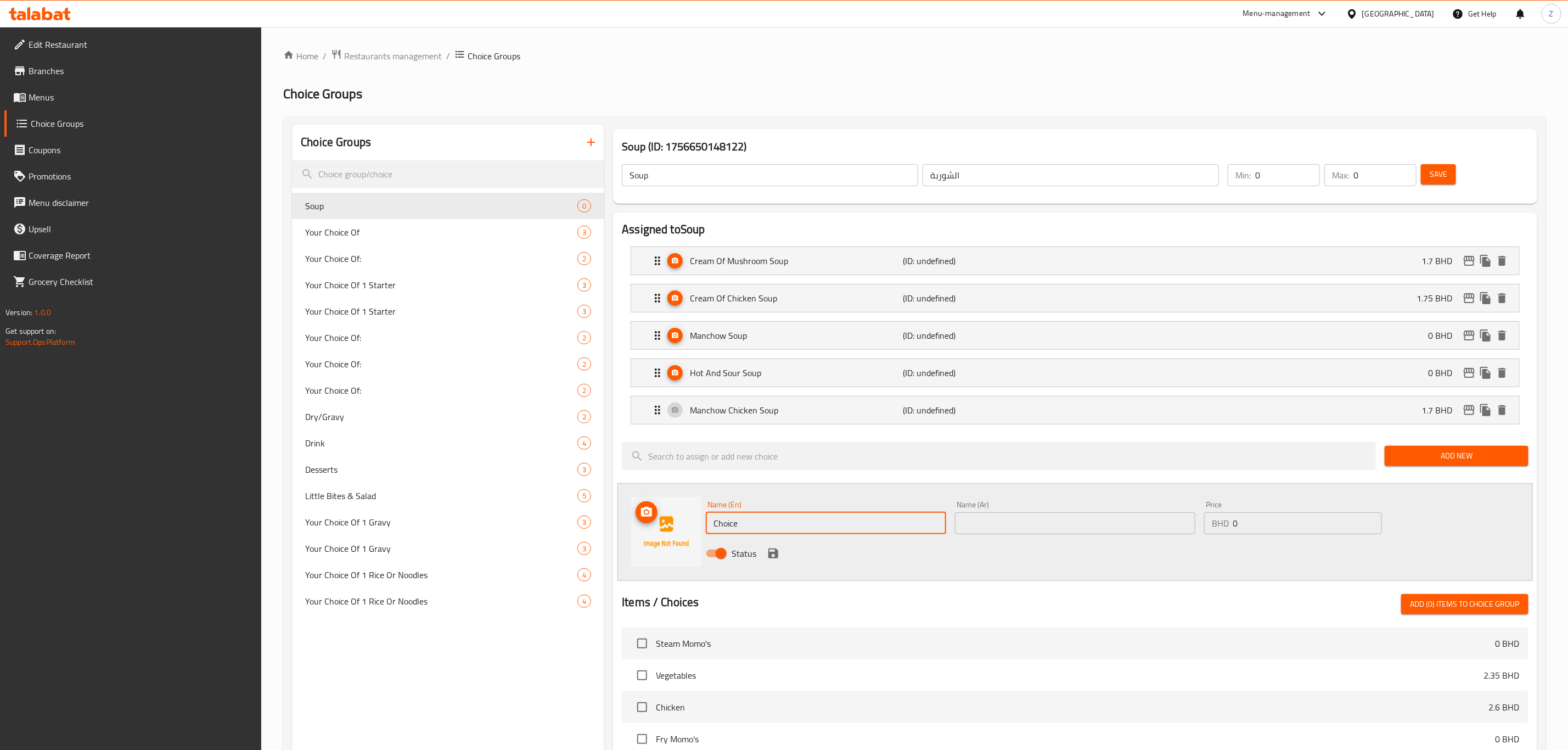
click at [593, 555] on div "Choice Groups Soup 0 Your Choice Of 3 Your Choice Of: 2 Your Choice Of 1 Starte…" at bounding box center [917, 644] width 1250 height 1039
type input "M"
type input "Hot n Sour Chicken Soup"
type input "هوت ان ساور دجاج"
drag, startPoint x: 1282, startPoint y: 528, endPoint x: 1196, endPoint y: 536, distance: 86.4
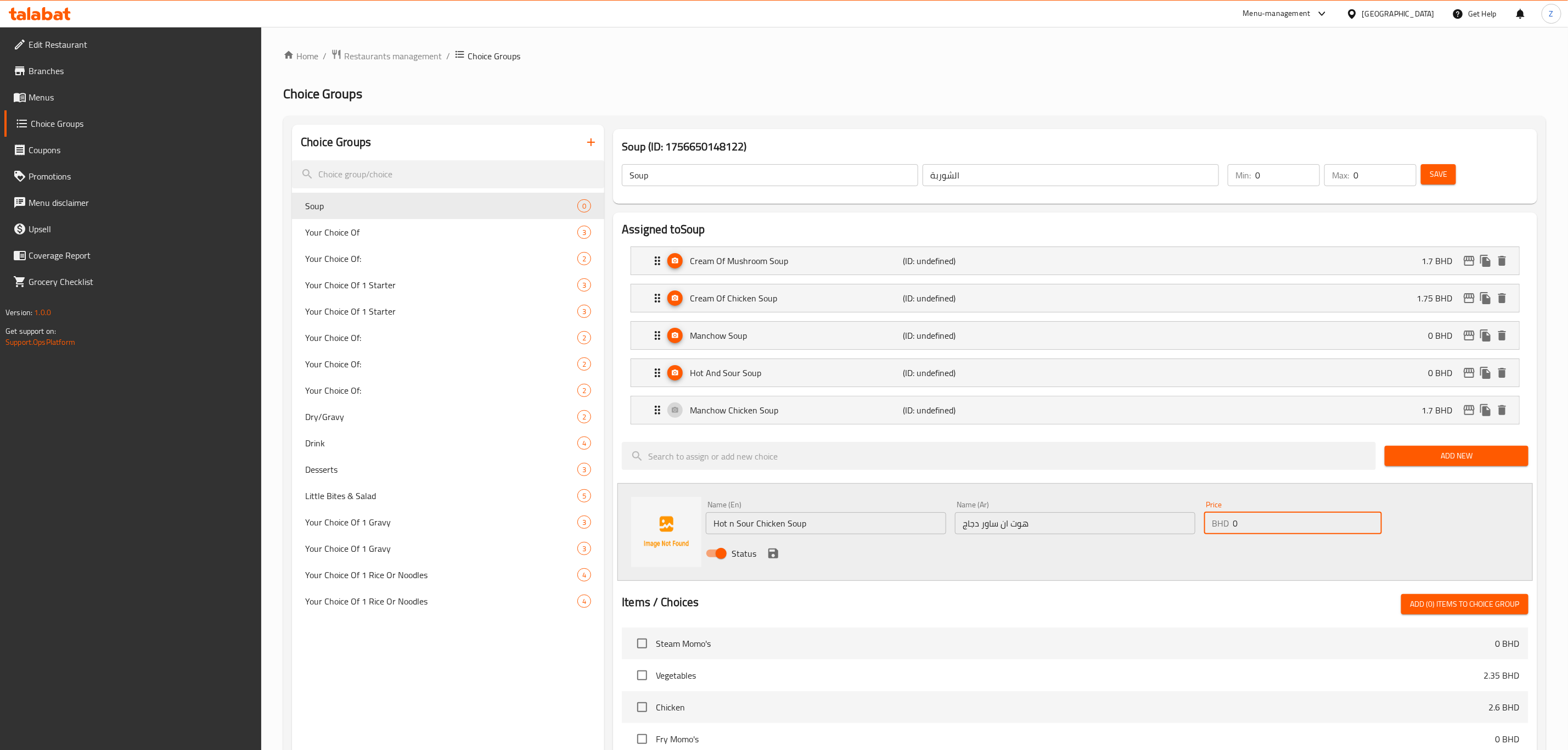
click at [1200, 535] on div "Price BHD 0 Price" at bounding box center [1293, 518] width 187 height 42
type input "1.7"
click at [773, 557] on icon "save" at bounding box center [773, 553] width 13 height 13
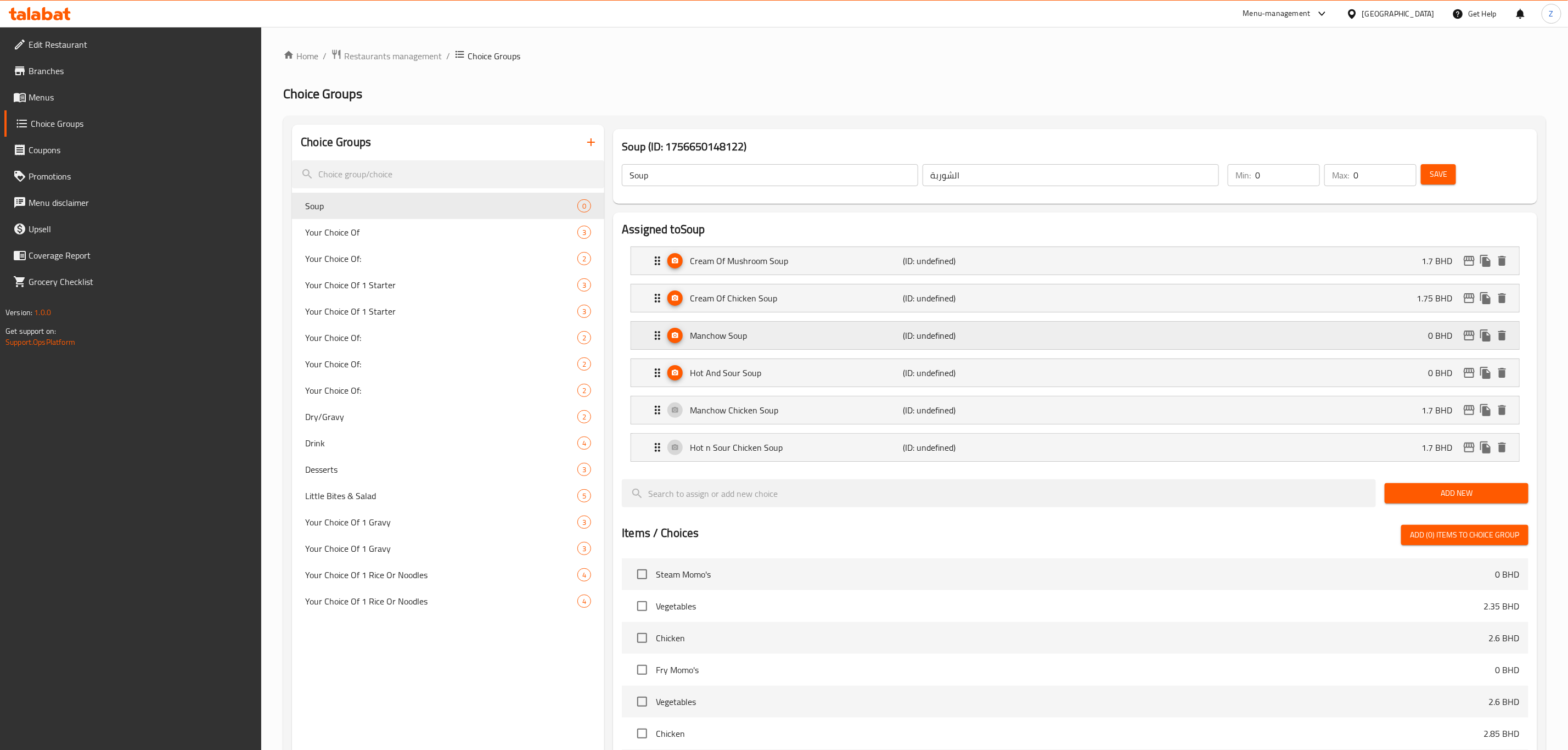
click at [1020, 341] on p "(ID: undefined)" at bounding box center [974, 335] width 142 height 13
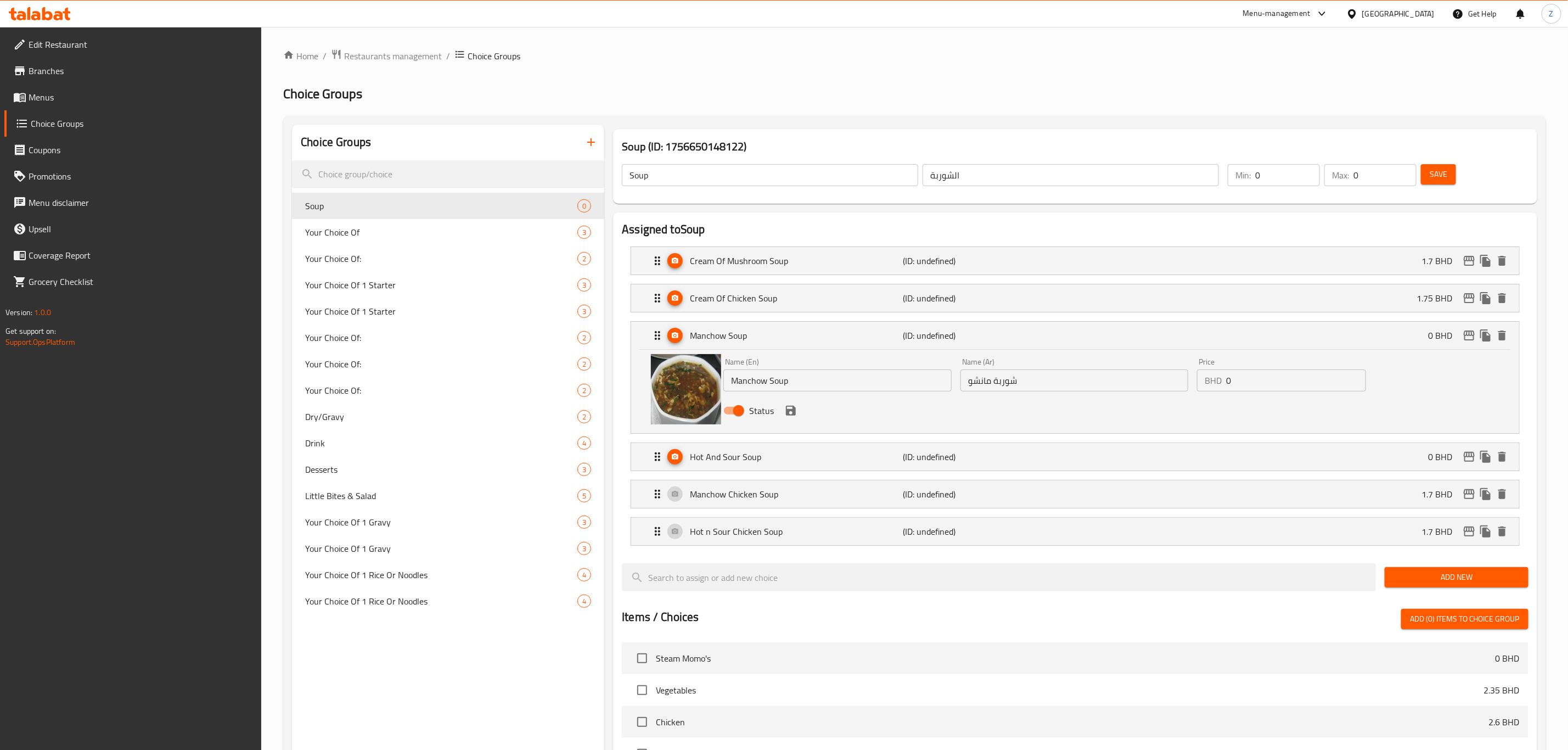
drag, startPoint x: 1258, startPoint y: 384, endPoint x: 1181, endPoint y: 379, distance: 77.2
click at [1181, 379] on div "Name (En) Manchow Soup Name (En) Name (Ar) شوربة مانشو Name (Ar) Price BHD 0 Pr…" at bounding box center [1074, 390] width 710 height 72
drag, startPoint x: 1112, startPoint y: 452, endPoint x: 1212, endPoint y: 448, distance: 100.1
click at [1110, 452] on div "Hot And Sour Soup (ID: undefined) 0 BHD" at bounding box center [1078, 456] width 855 height 27
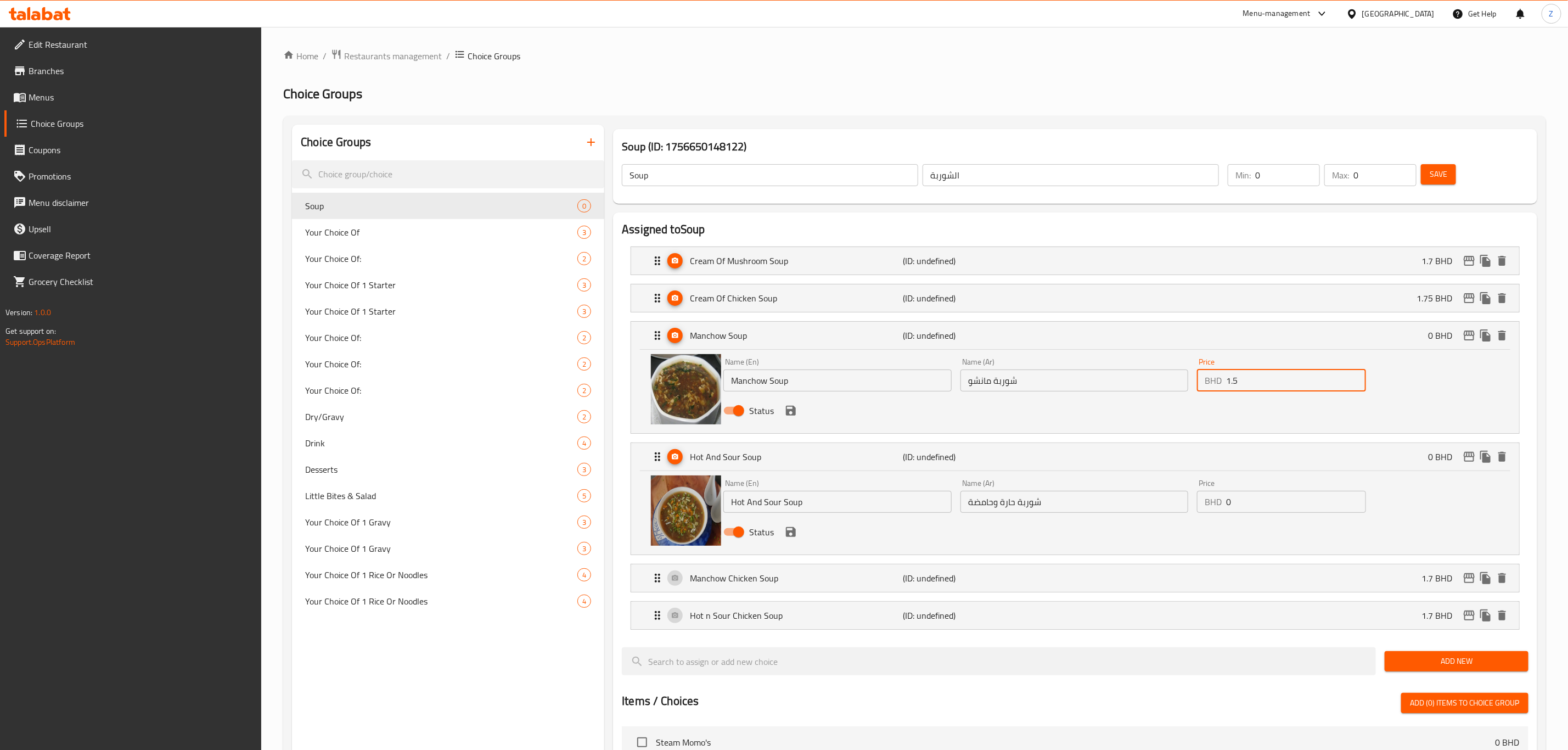
type input "1.5"
drag, startPoint x: 1257, startPoint y: 511, endPoint x: 1152, endPoint y: 527, distance: 106.2
click at [1153, 526] on div "Name (En) Hot And Sour Soup Name (En) Name (Ar) شوربة حارة وحامضة Name (Ar) Pri…" at bounding box center [1074, 511] width 710 height 72
click at [1401, 301] on div "Cream Of Chicken Soup (ID: undefined) 1.75 BHD" at bounding box center [1078, 298] width 855 height 27
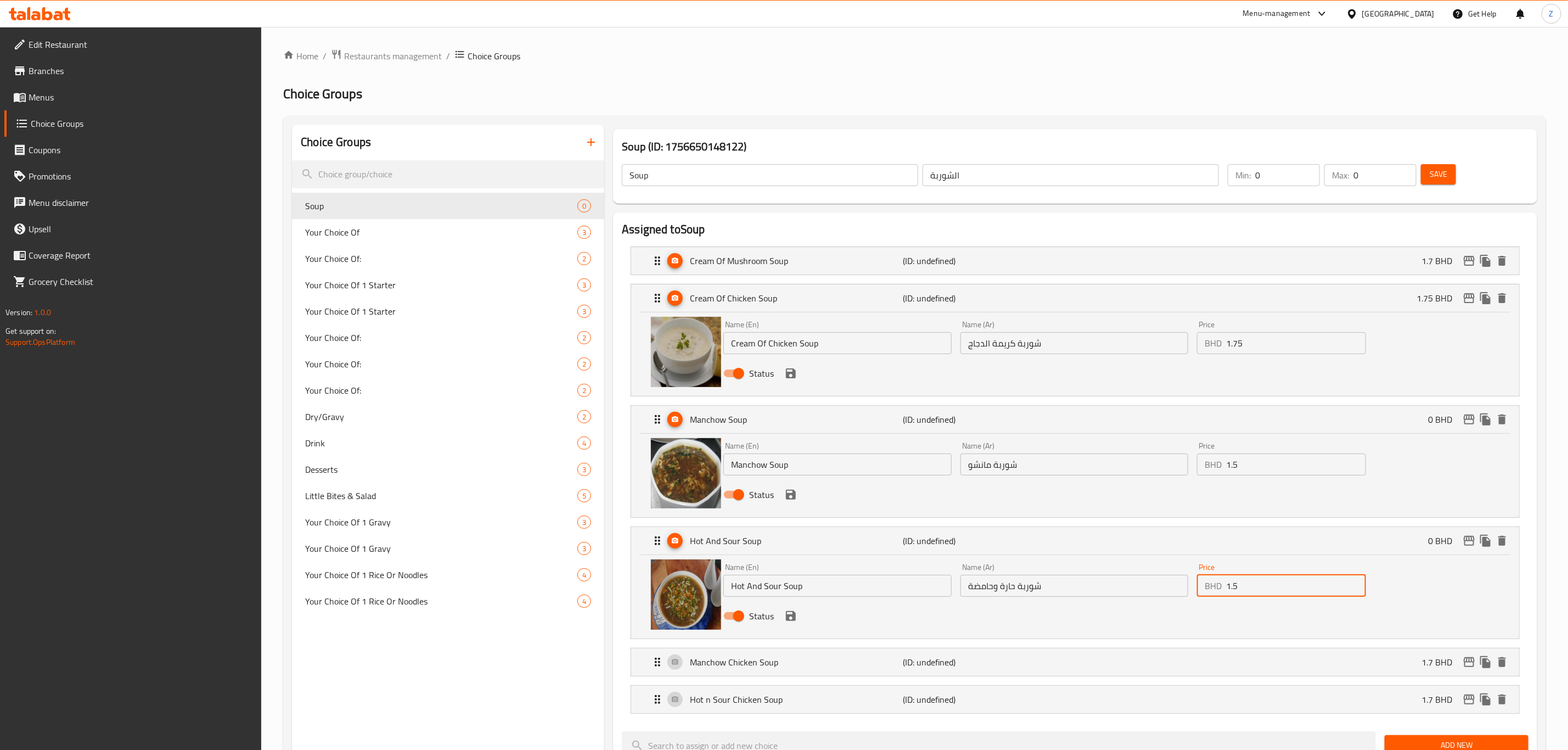
click at [1284, 355] on div "Price BHD 1.75 Price" at bounding box center [1282, 337] width 178 height 42
type input "1.5"
click at [1296, 344] on input "1.75" at bounding box center [1296, 342] width 140 height 22
click at [792, 372] on icon "save" at bounding box center [791, 372] width 10 height 10
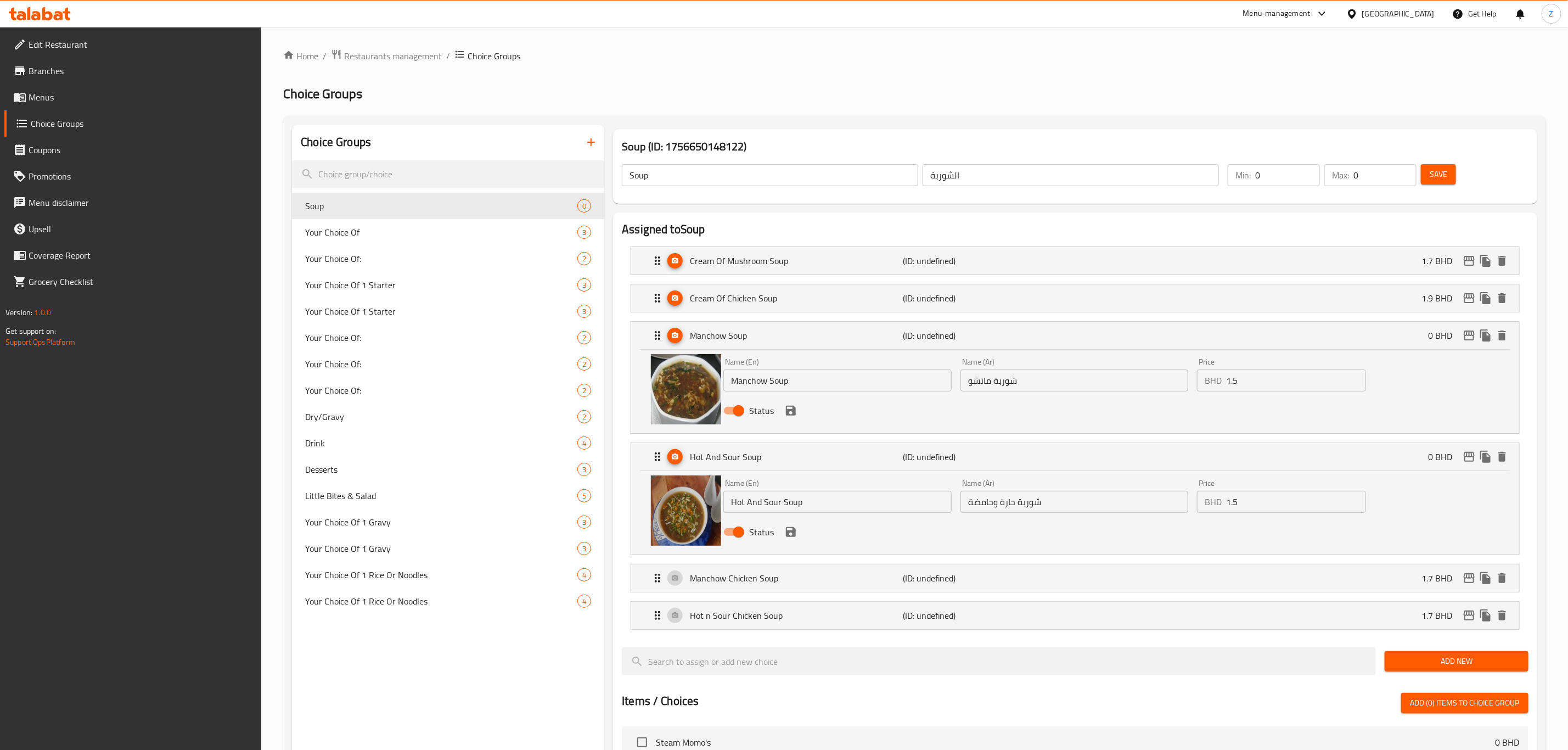
type input "1.9"
click at [794, 417] on icon "save" at bounding box center [791, 410] width 13 height 13
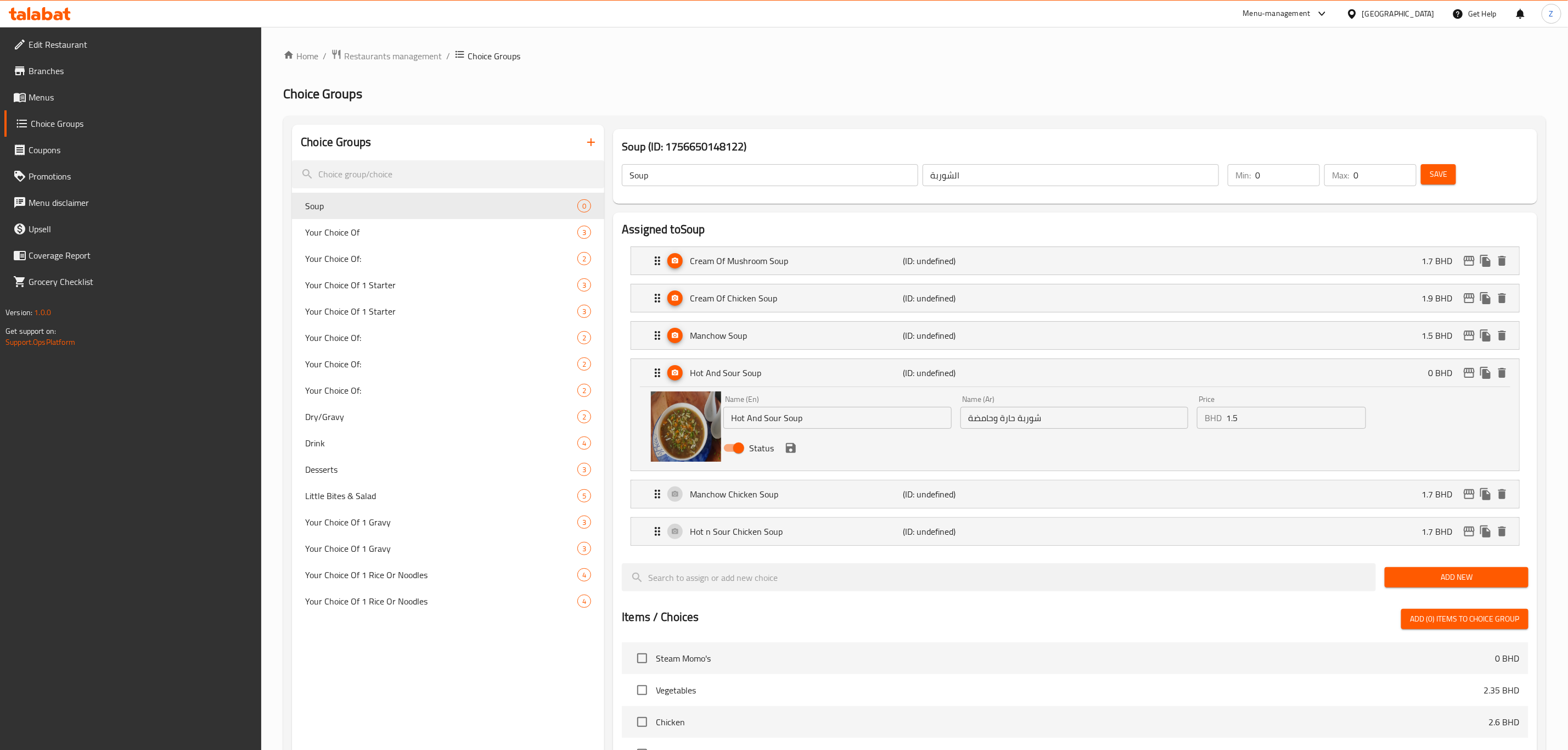
click at [794, 452] on icon "save" at bounding box center [791, 447] width 10 height 10
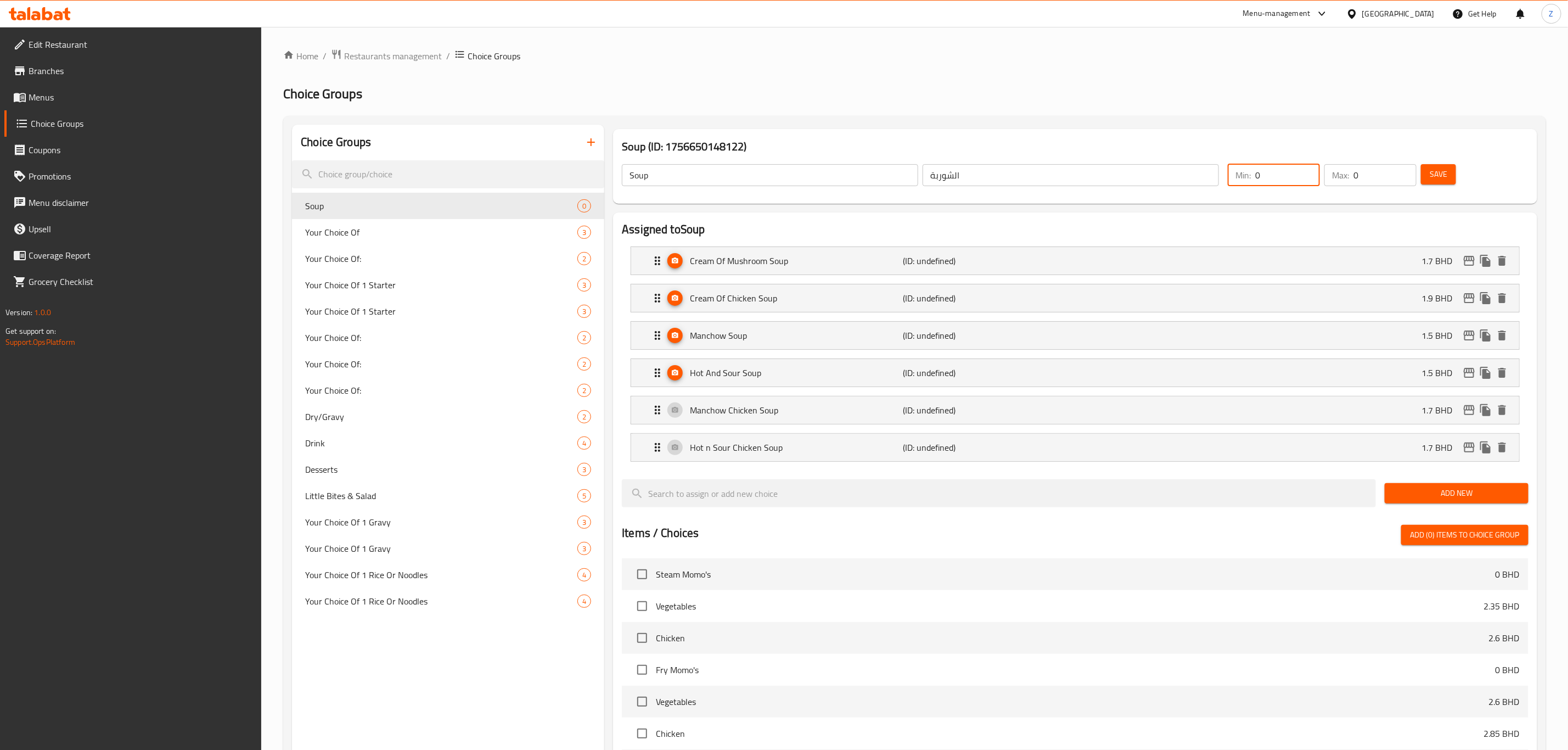
drag, startPoint x: 1268, startPoint y: 173, endPoint x: 1224, endPoint y: 189, distance: 46.8
click at [1227, 186] on div "Min: 0 ​" at bounding box center [1274, 175] width 97 height 26
type input "1"
drag, startPoint x: 1334, startPoint y: 180, endPoint x: 1306, endPoint y: 193, distance: 30.9
click at [1312, 189] on div "Min: 1 ​ Max: 0 ​" at bounding box center [1322, 174] width 197 height 31
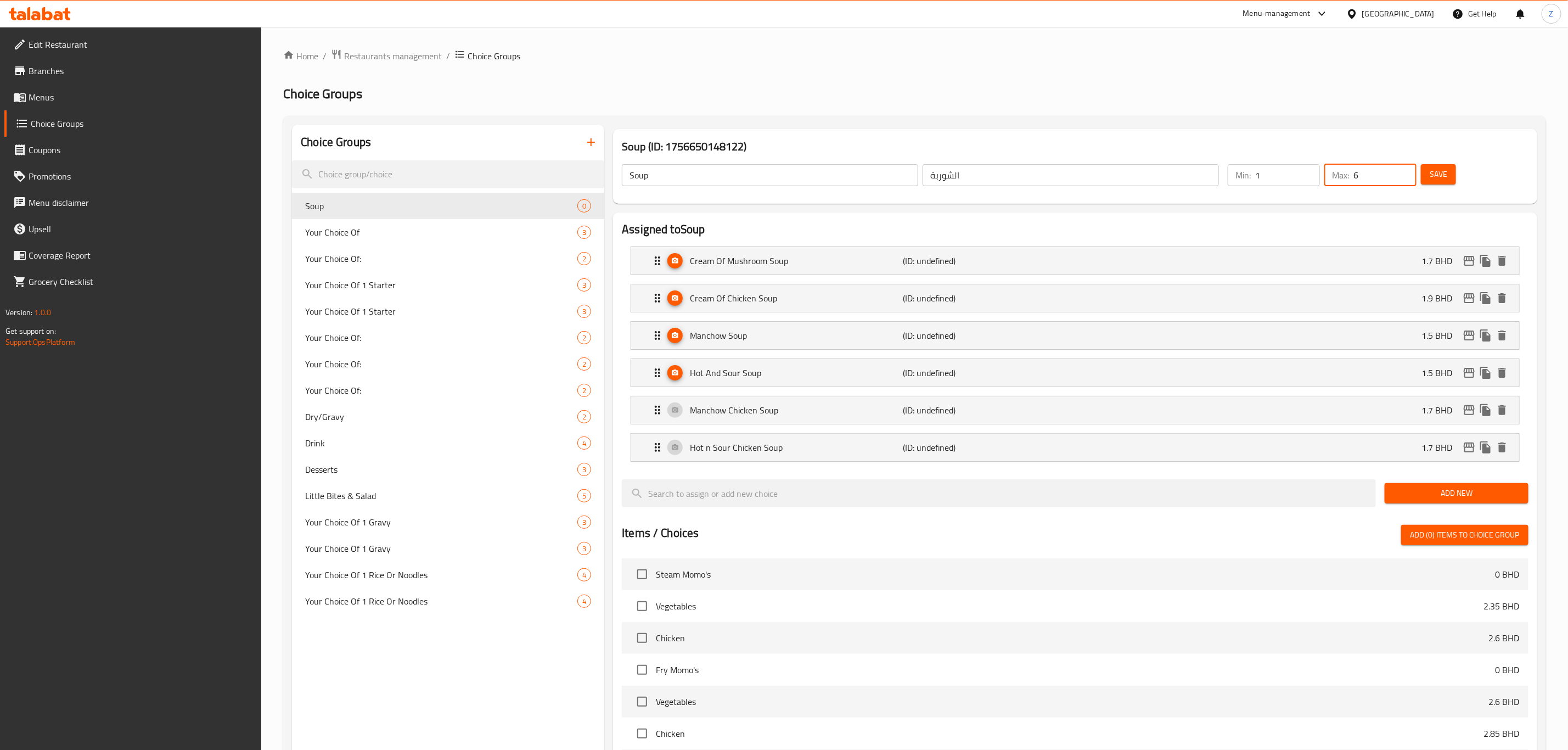
type input "6"
drag, startPoint x: 1441, startPoint y: 173, endPoint x: 1433, endPoint y: 183, distance: 12.8
click at [1440, 173] on span "Save" at bounding box center [1439, 174] width 18 height 14
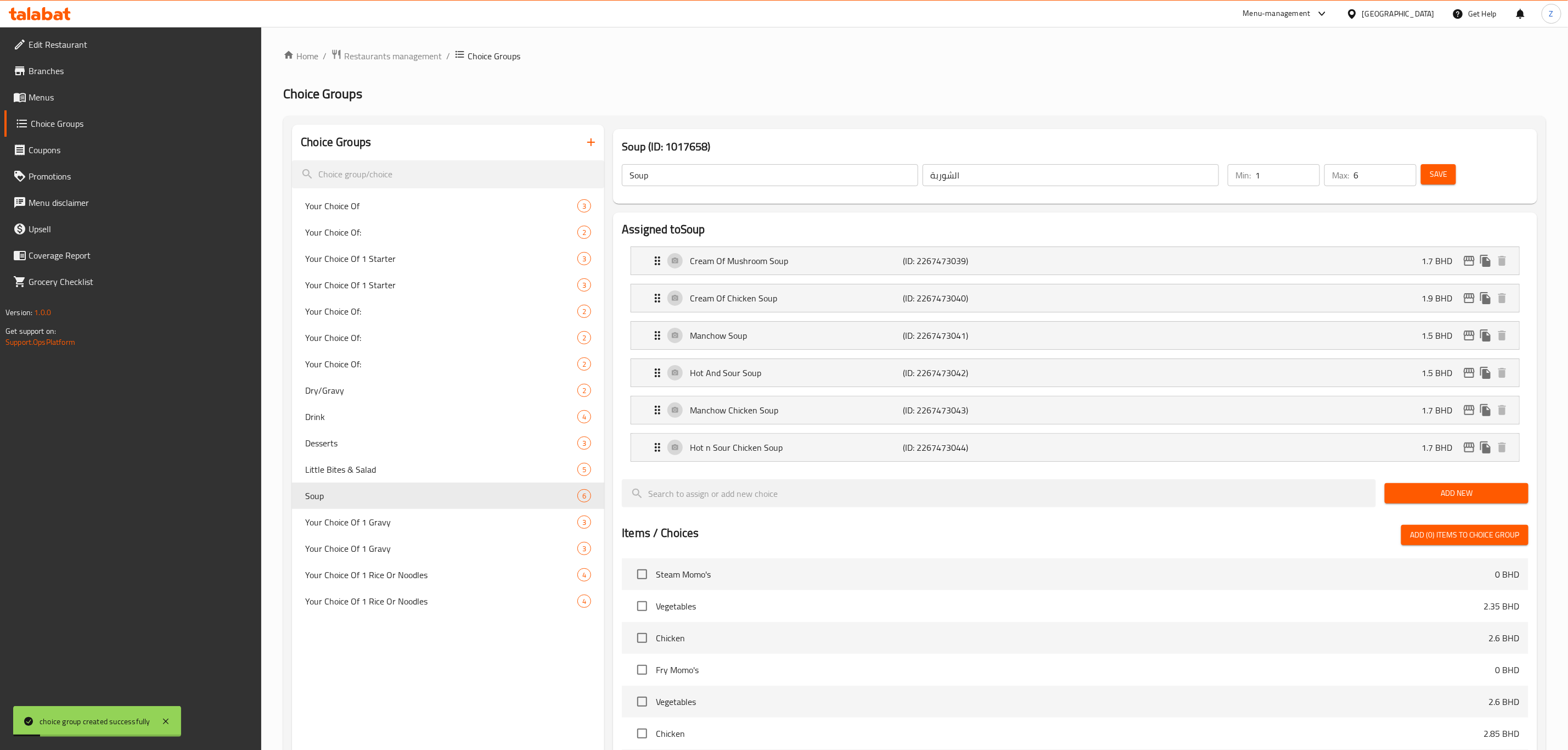
click at [588, 141] on icon "button" at bounding box center [591, 142] width 13 height 13
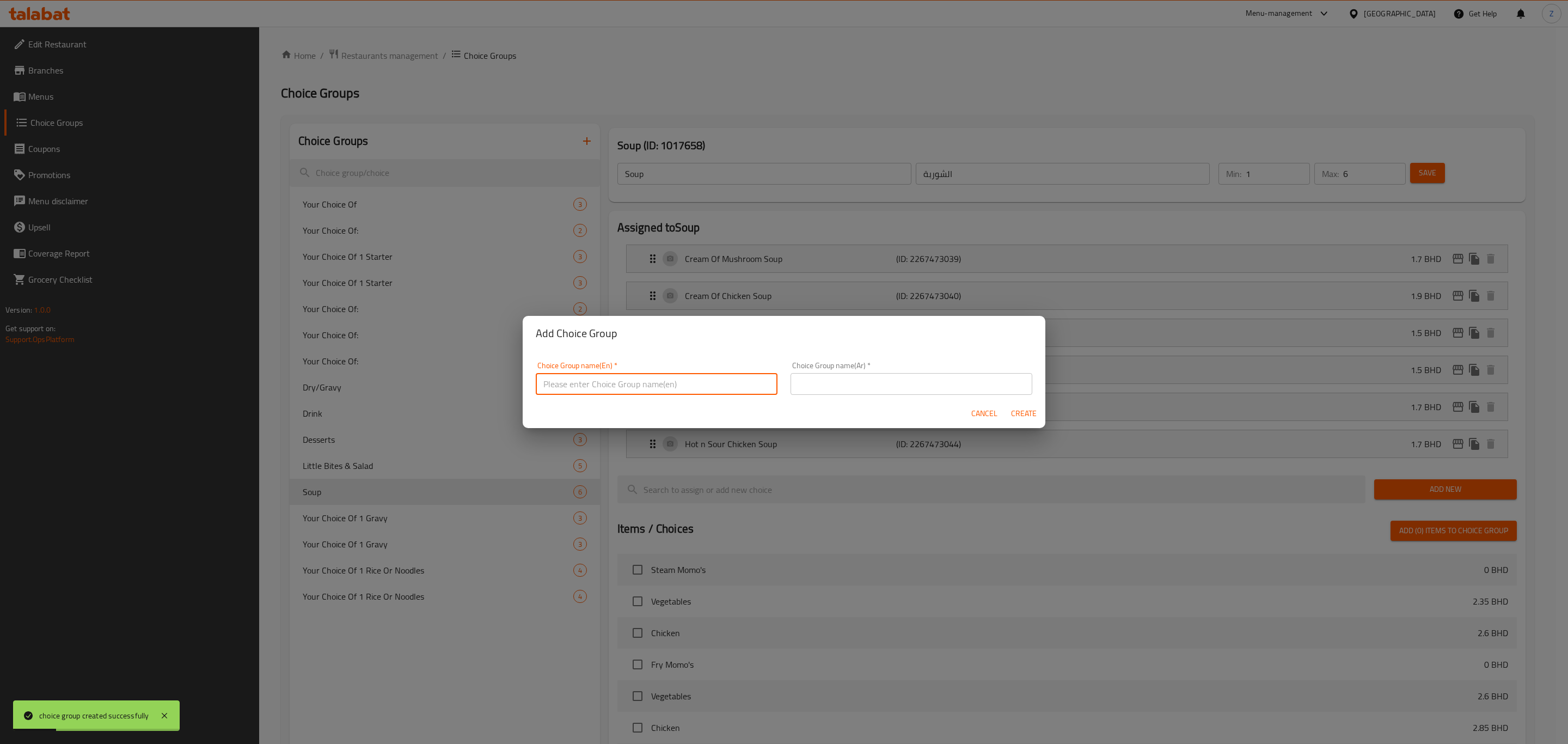
click at [647, 389] on input "text" at bounding box center [657, 383] width 242 height 22
type input "Fresh Juices"
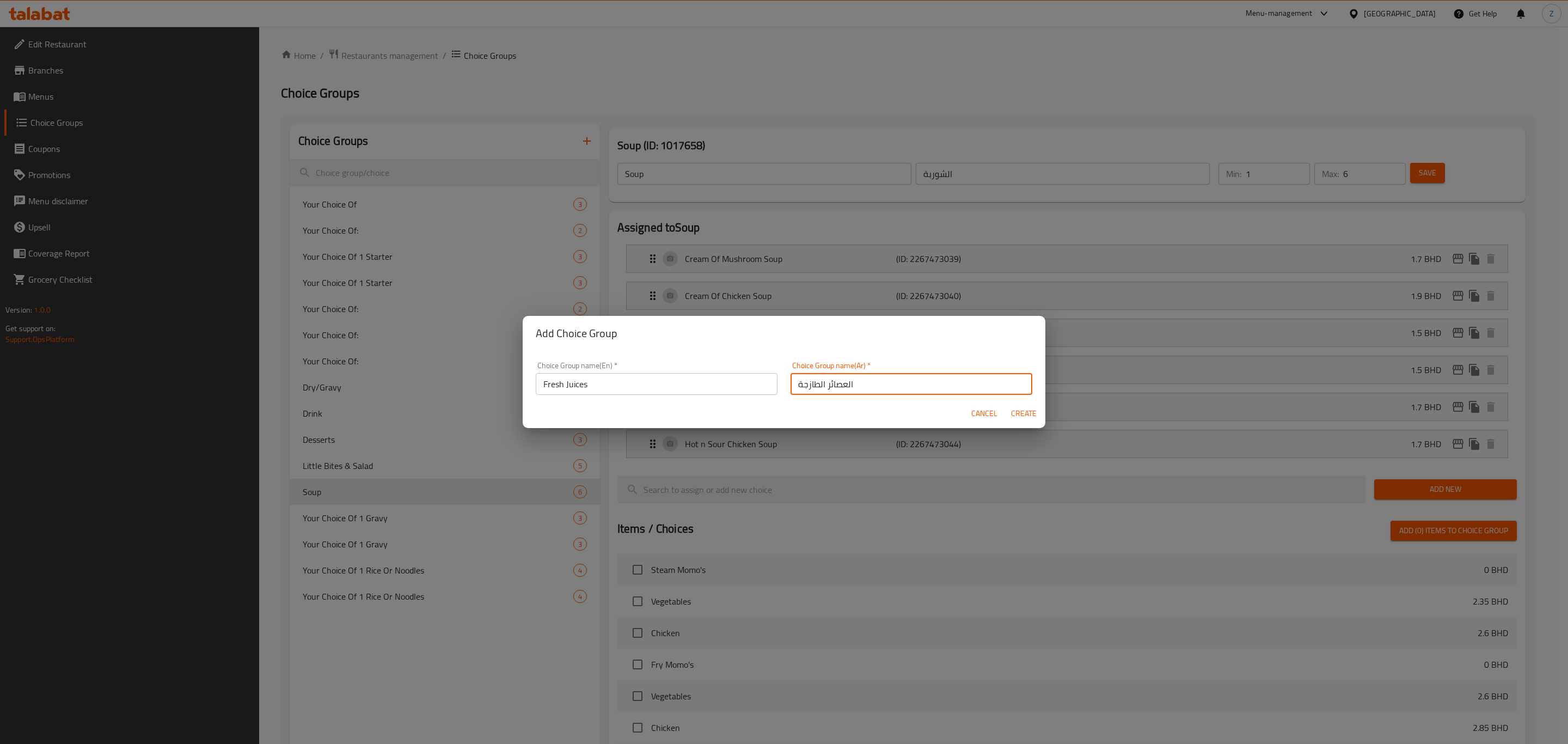
type input "العصائر الطازجة"
click at [1017, 417] on span "Create" at bounding box center [1023, 414] width 26 height 14
type input "Fresh Juices"
type input "العصائر الطازجة"
type input "0"
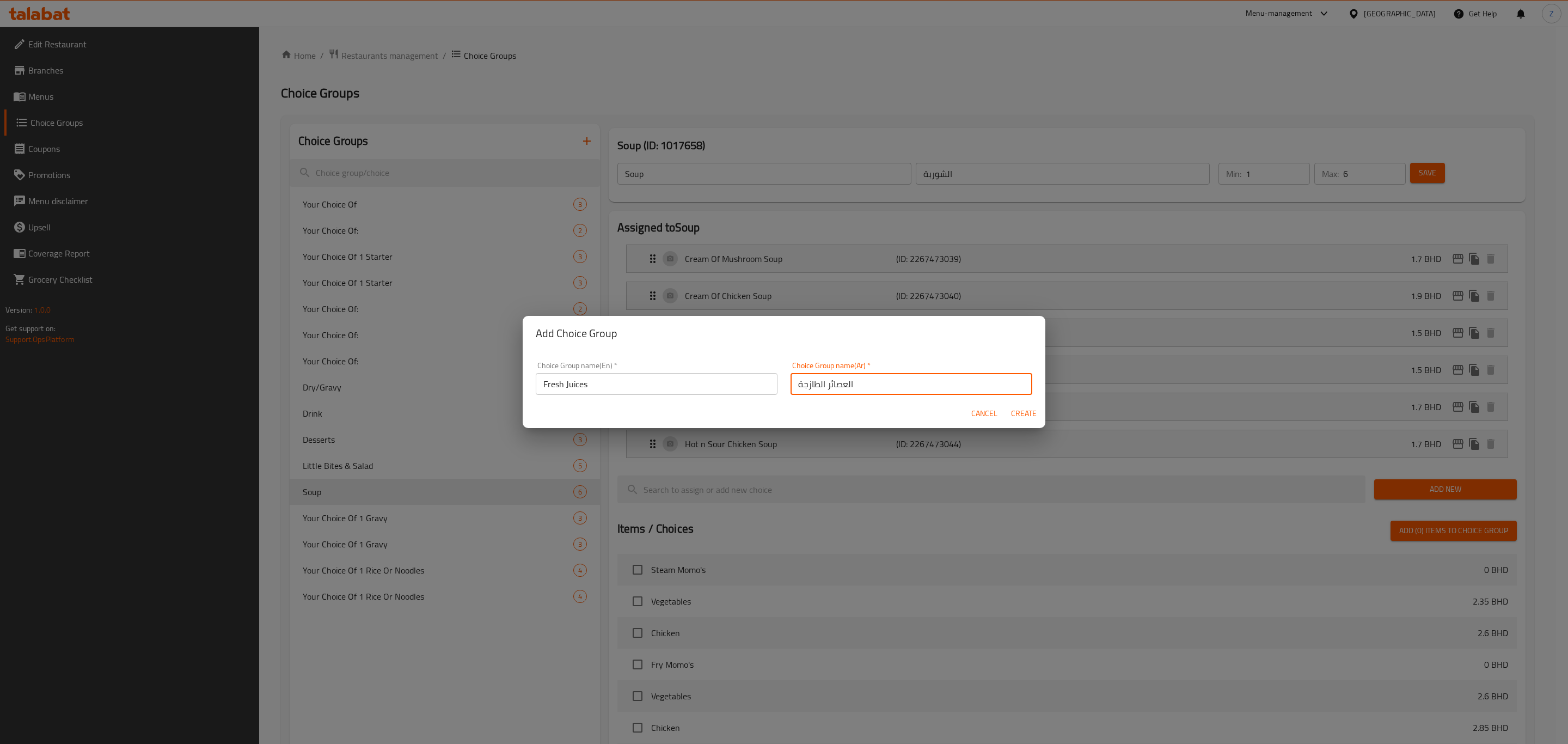
type input "0"
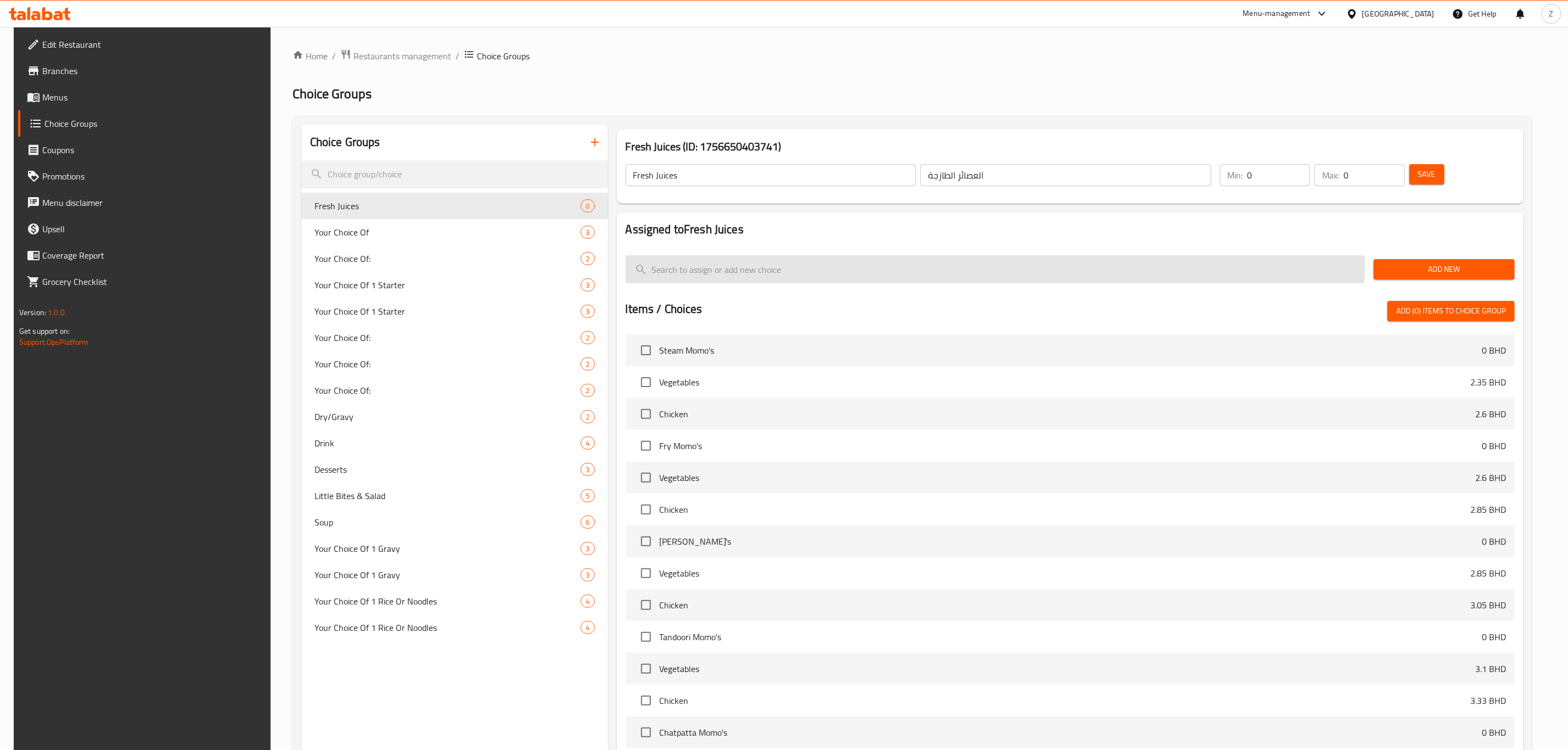
click at [717, 265] on input "search" at bounding box center [996, 269] width 740 height 28
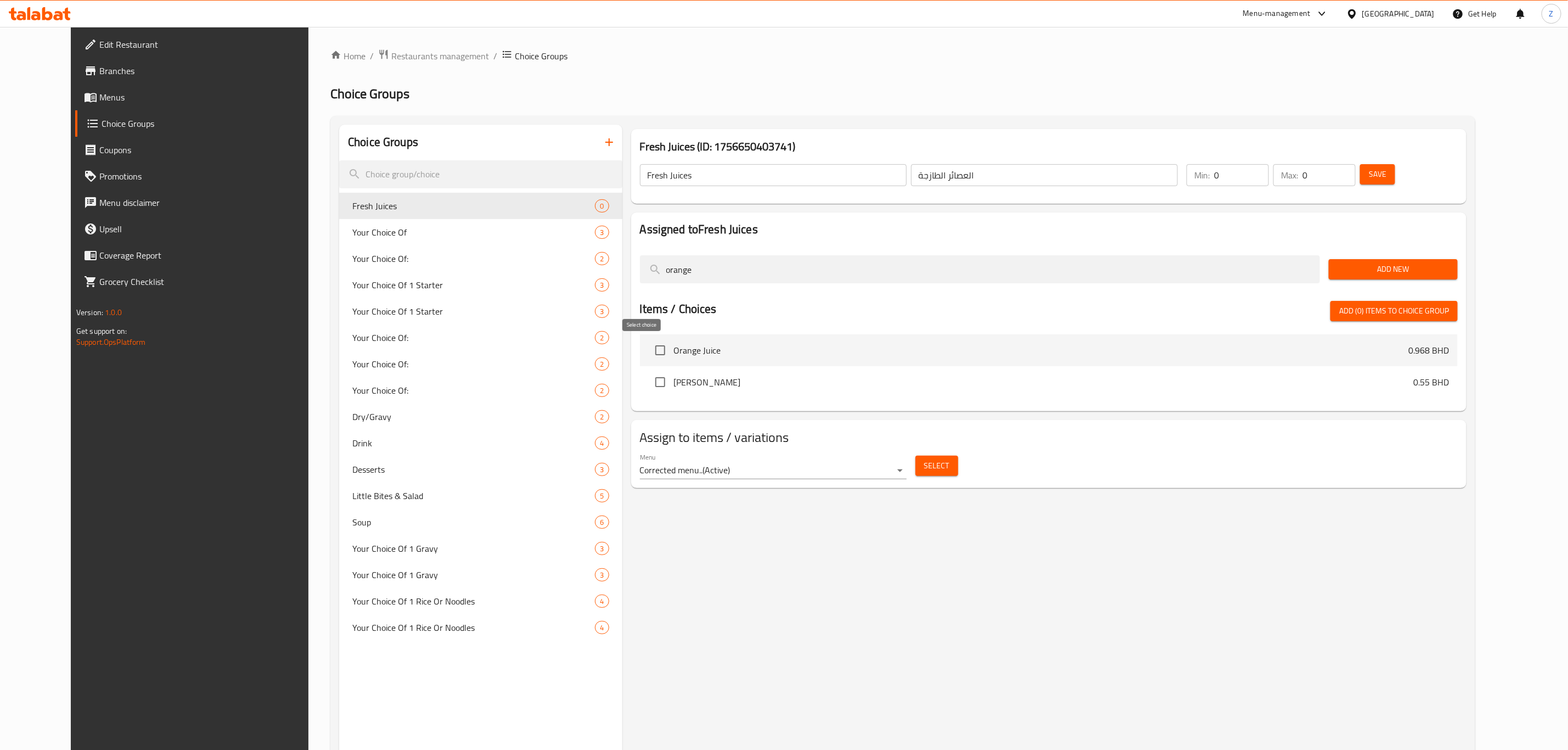
type input "orange"
click at [649, 355] on input "checkbox" at bounding box center [660, 350] width 23 height 23
checkbox input "true"
drag, startPoint x: 555, startPoint y: 289, endPoint x: 456, endPoint y: 333, distance: 108.3
click at [539, 295] on div "Choice Groups Fresh Juices 0 Your Choice Of 3 Your Choice Of: 2 Your Choice Of …" at bounding box center [905, 500] width 1132 height 750
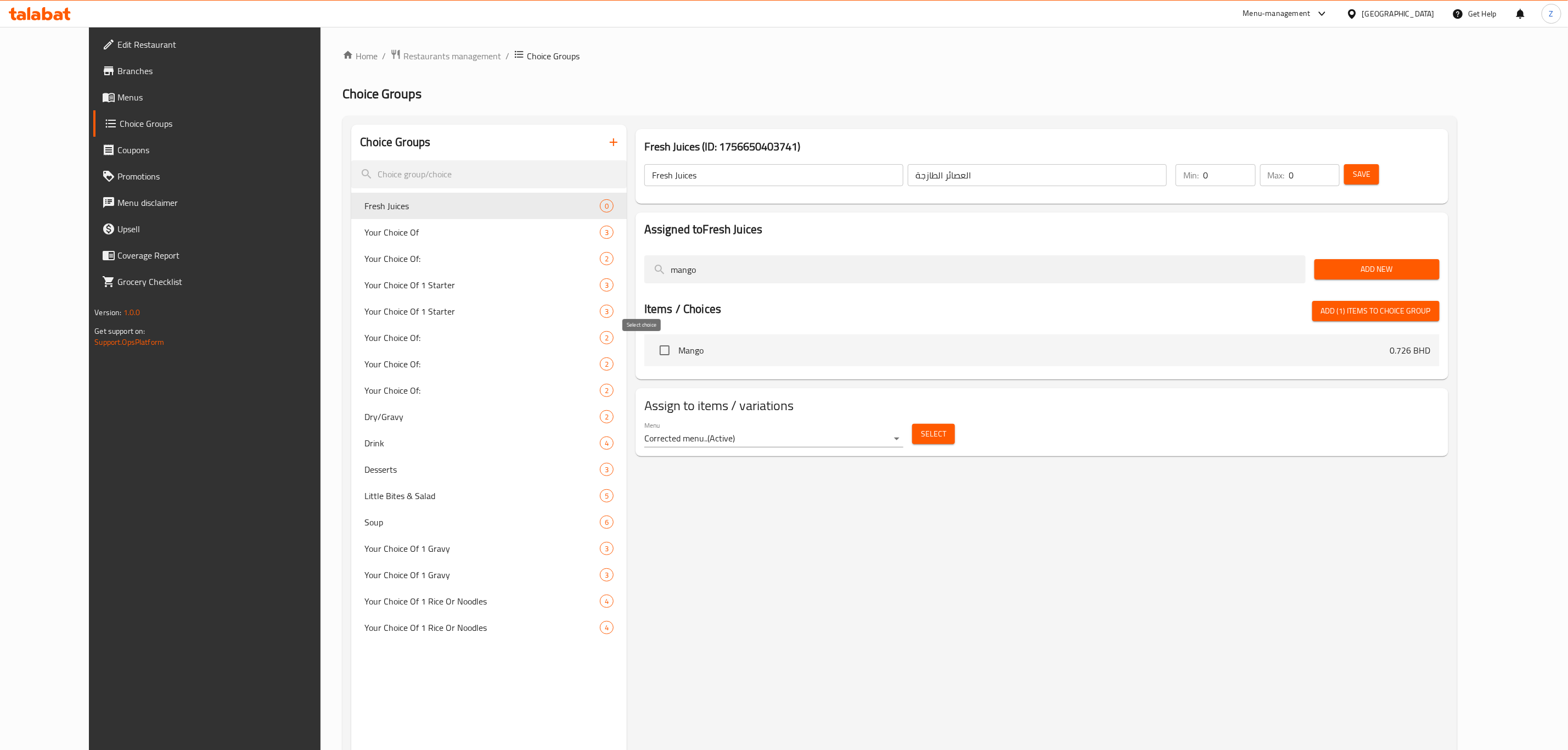
type input "mango"
click at [653, 349] on input "checkbox" at bounding box center [665, 350] width 23 height 23
checkbox input "true"
drag, startPoint x: 671, startPoint y: 261, endPoint x: 567, endPoint y: 295, distance: 109.4
click at [627, 276] on div "Fresh Juices (ID: 1756650403741) Fresh Juices ​ العصائر الطازجة ​ Min: 0 ​ Max:…" at bounding box center [1040, 500] width 826 height 750
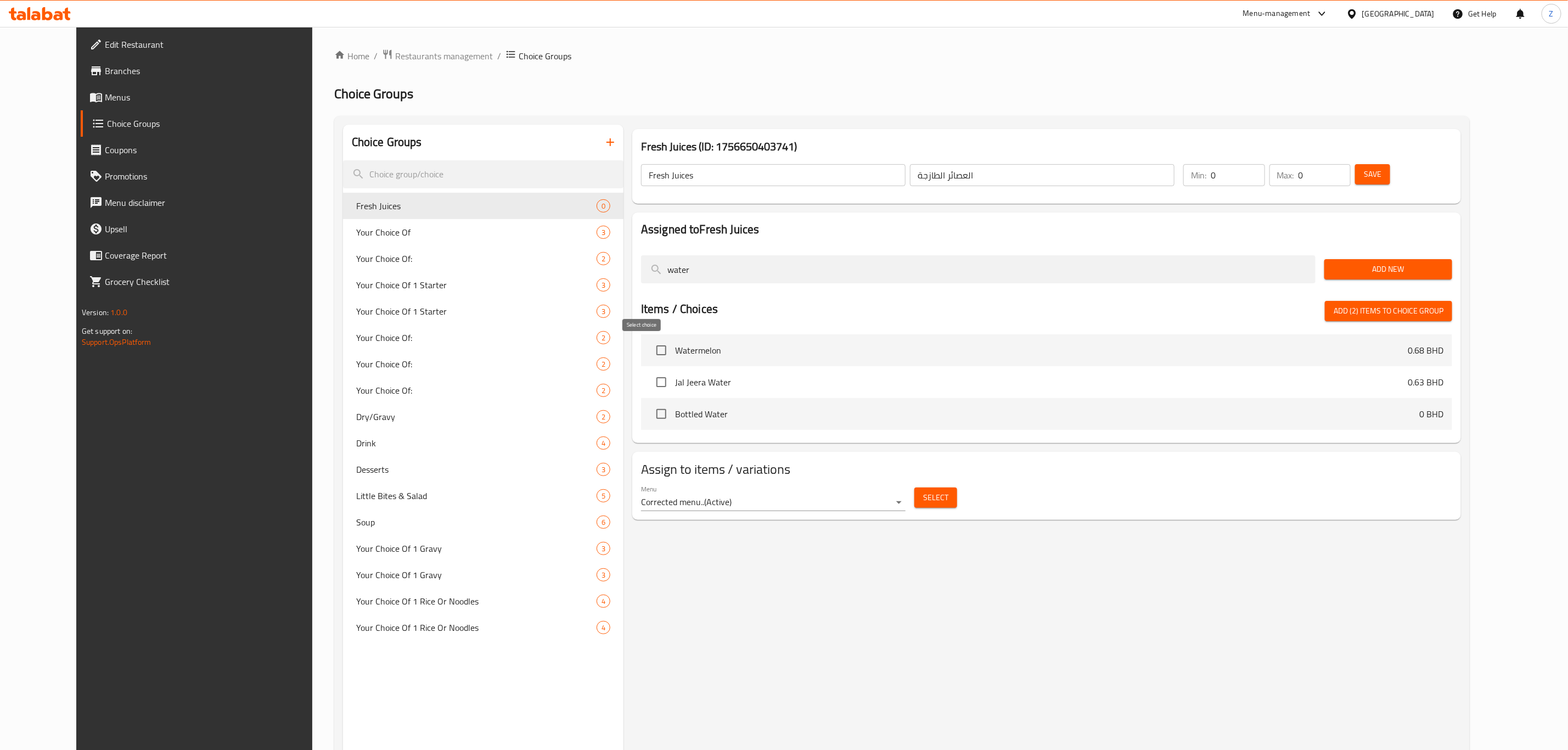
type input "water"
click at [650, 348] on input "checkbox" at bounding box center [661, 350] width 23 height 23
drag, startPoint x: 1469, startPoint y: 310, endPoint x: 1454, endPoint y: 356, distance: 48.4
click at [1444, 312] on span "Add (3) items to choice group" at bounding box center [1388, 311] width 110 height 14
checkbox input "false"
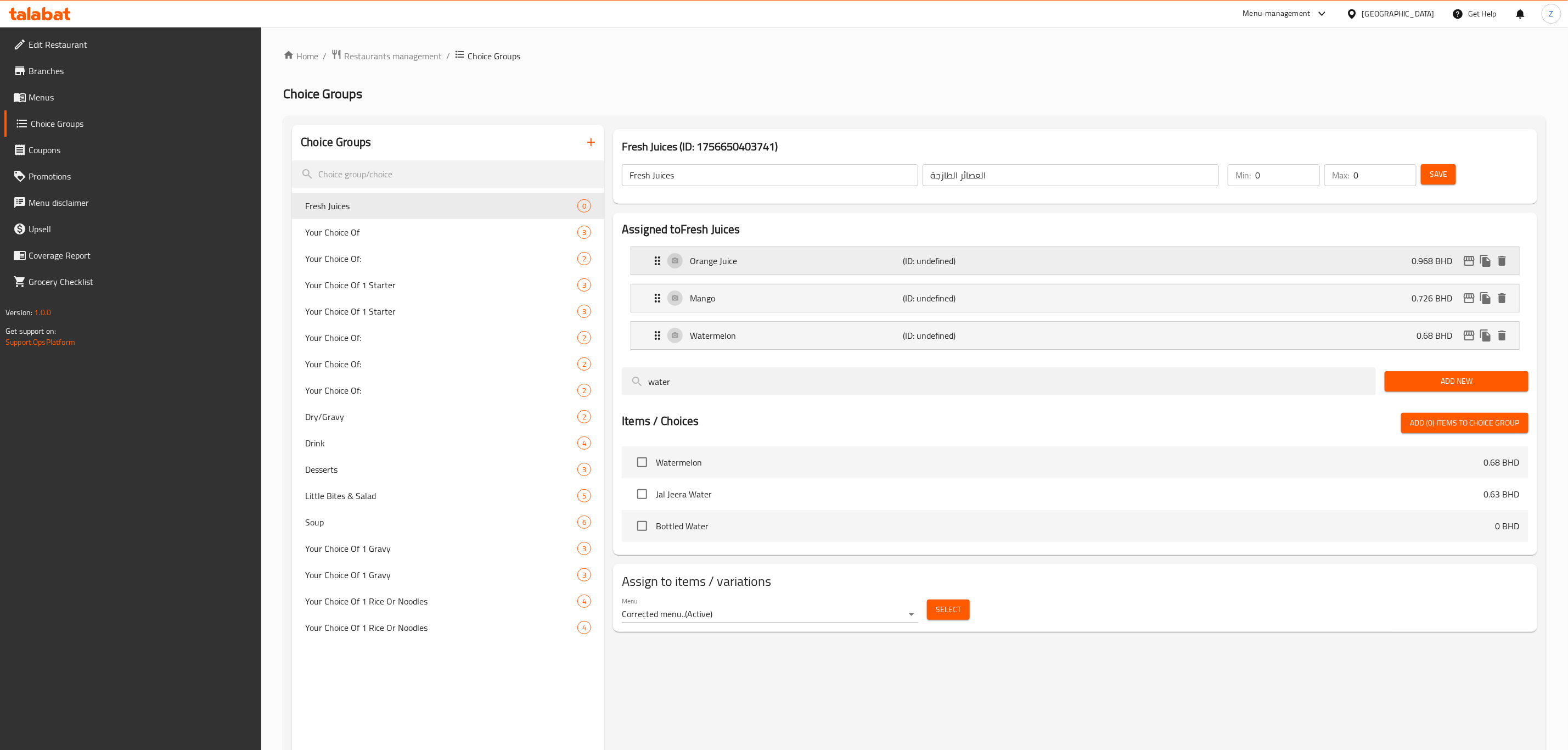
click at [1432, 266] on p "0.968 BHD" at bounding box center [1437, 261] width 49 height 13
drag, startPoint x: 1422, startPoint y: 262, endPoint x: 1421, endPoint y: 285, distance: 23.0
click at [1421, 263] on p "0.968 BHD" at bounding box center [1437, 261] width 49 height 13
click at [1418, 254] on p "0.968 BHD" at bounding box center [1437, 261] width 49 height 13
click at [1437, 257] on p "0.968 BHD" at bounding box center [1437, 261] width 49 height 13
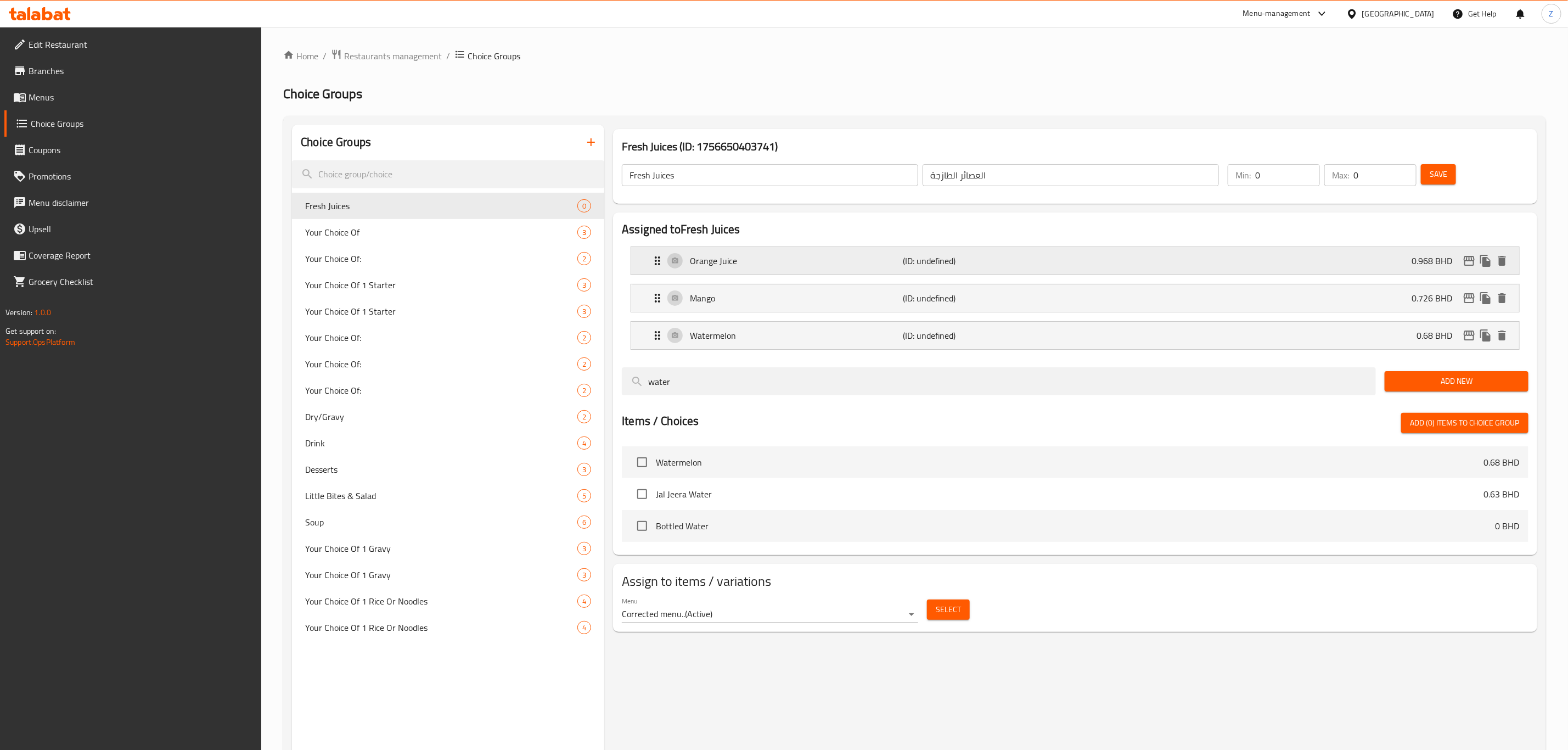
click at [1436, 261] on p "0.968 BHD" at bounding box center [1437, 261] width 49 height 13
drag, startPoint x: 1341, startPoint y: 246, endPoint x: 1173, endPoint y: 277, distance: 170.8
click at [1341, 246] on li "Orange Juice (ID: undefined) 0.968 BHD Name (En) Orange Juice Name (En) Name (A…" at bounding box center [1075, 261] width 907 height 37
click at [695, 259] on p "Orange Juice" at bounding box center [797, 261] width 213 height 13
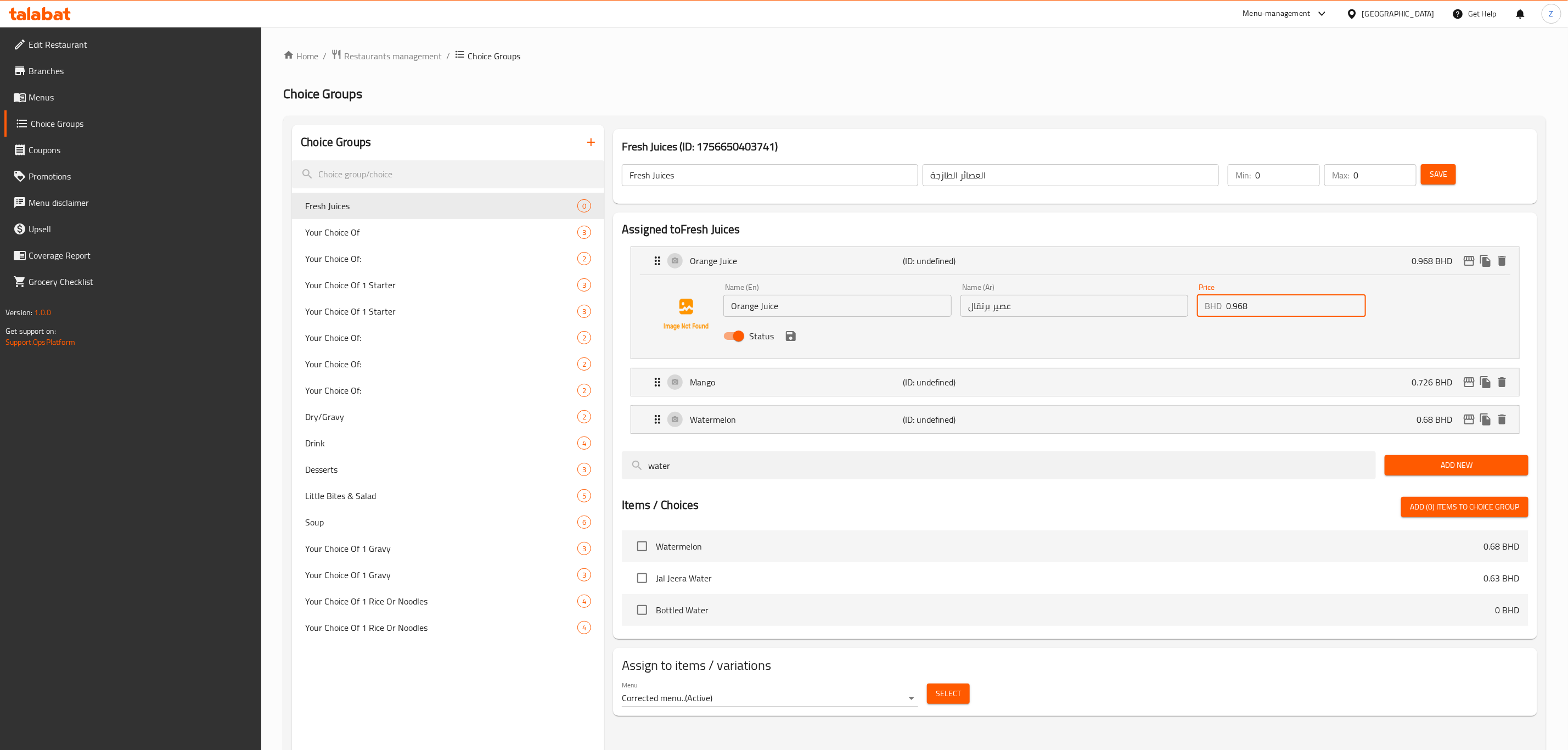
drag, startPoint x: 1263, startPoint y: 304, endPoint x: 1189, endPoint y: 299, distance: 74.2
click at [1189, 297] on div "Name (En) Orange Juice Name (En) Name (Ar) عصير برتقال Name (Ar) Price BHD 0.96…" at bounding box center [1074, 315] width 710 height 72
click at [1108, 389] on div "Mango (ID: undefined) 0.726 BHD" at bounding box center [1078, 381] width 855 height 27
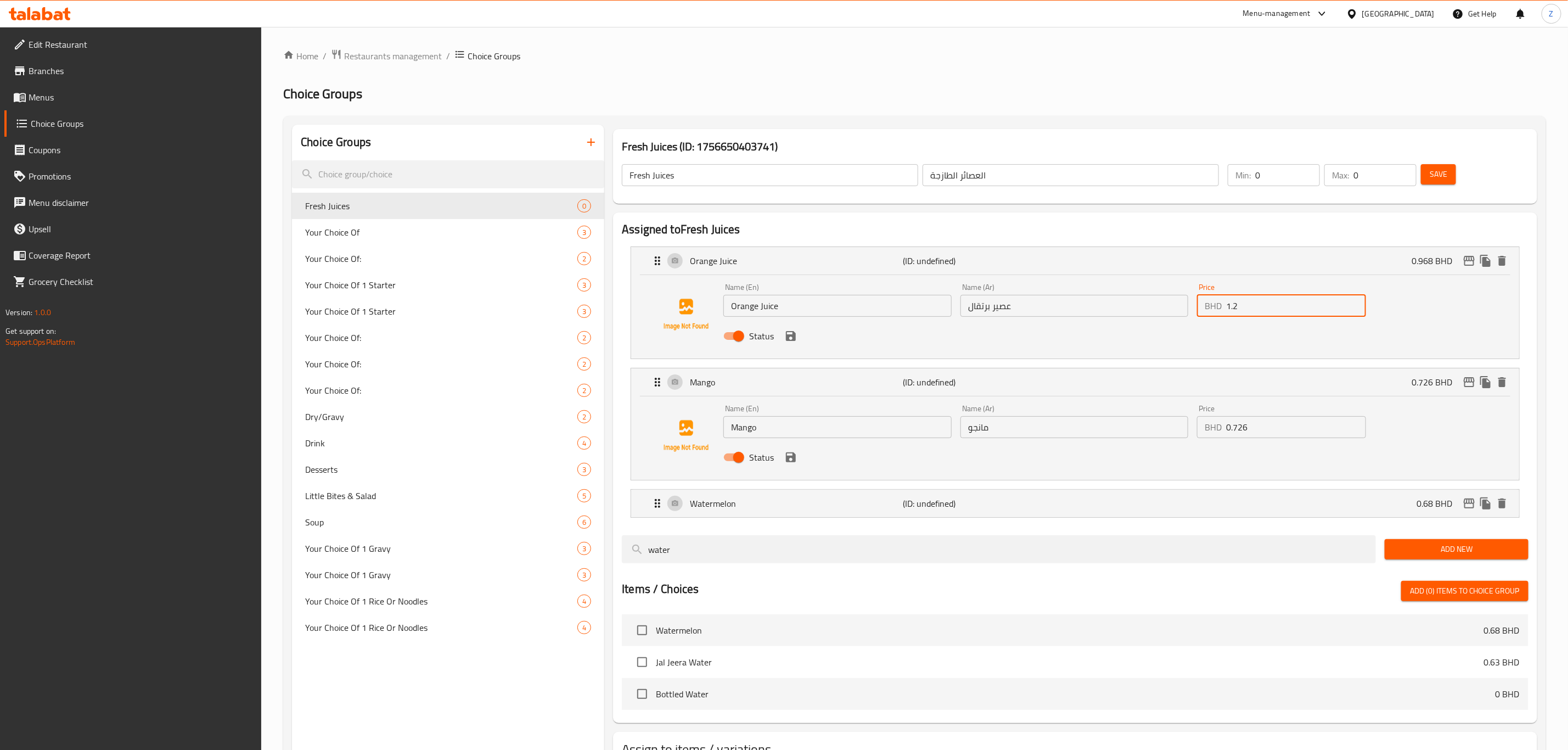
type input "1.2"
drag, startPoint x: 1203, startPoint y: 423, endPoint x: 1163, endPoint y: 430, distance: 40.6
click at [1158, 423] on div "Name (En) Mango Name (En) Name (Ar) مانجو Name (Ar) Price BHD 0.726 Price Status" at bounding box center [1074, 437] width 710 height 72
paste input "1.2"
click at [1224, 498] on div "Watermelon (ID: undefined) 0.68 BHD" at bounding box center [1078, 503] width 855 height 27
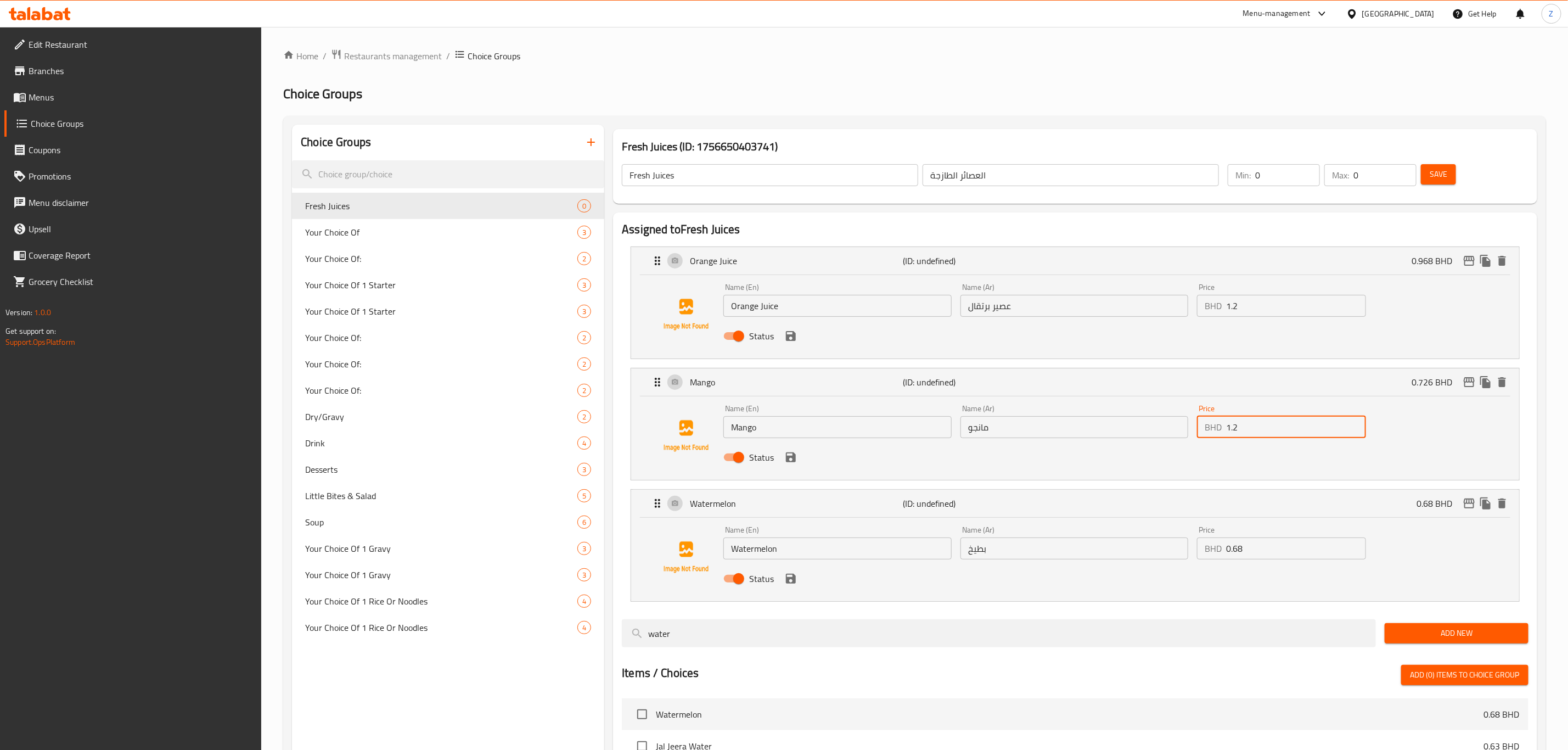
type input "1.2"
drag, startPoint x: 1186, startPoint y: 554, endPoint x: 1178, endPoint y: 556, distance: 8.2
click at [1179, 554] on div "Name (En) Watermelon Name (En) Name (Ar) بطيخ Name (Ar) Price BHD 0.68 Price St…" at bounding box center [1074, 557] width 710 height 72
click at [792, 585] on icon "save" at bounding box center [791, 578] width 13 height 13
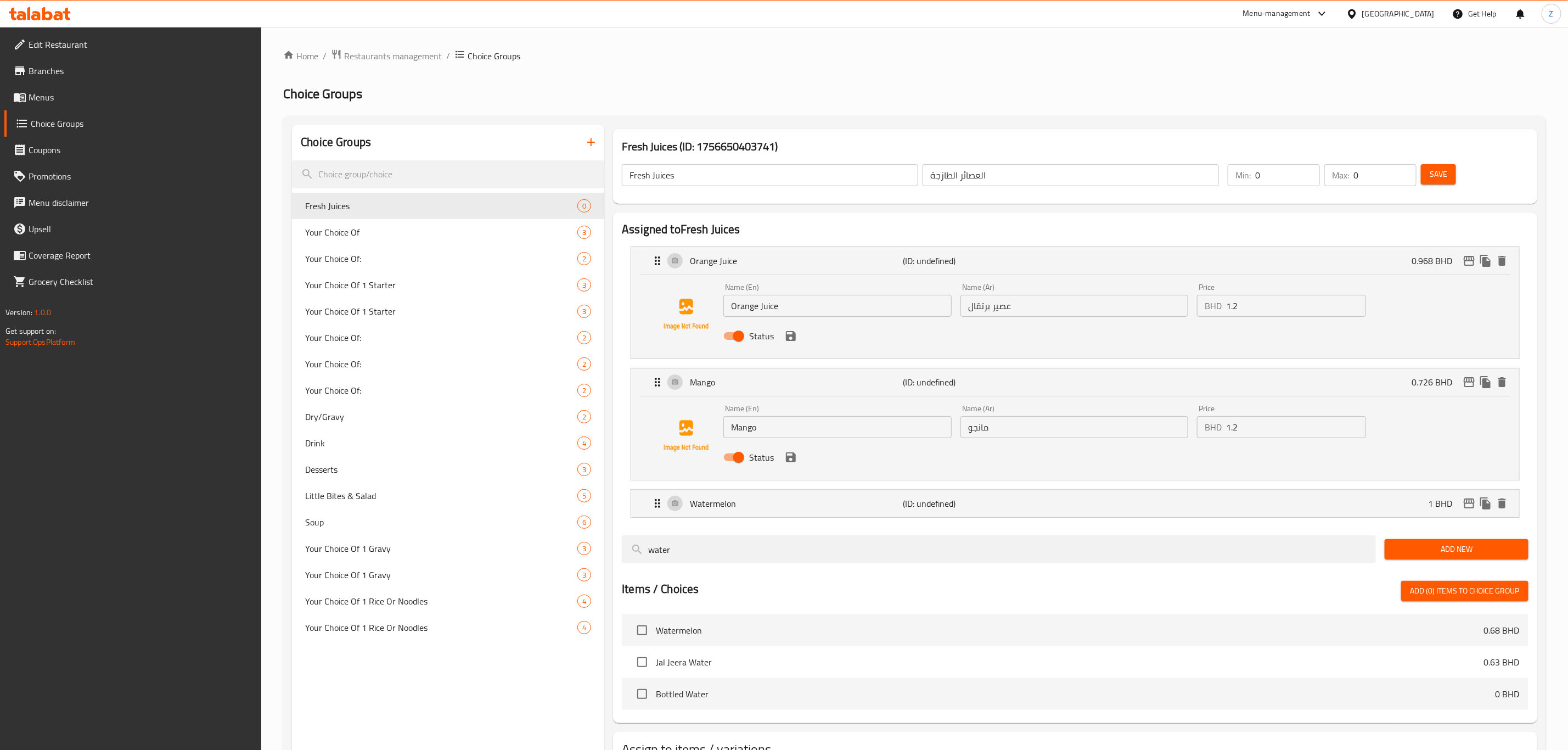
type input "1"
click at [796, 465] on div "Status" at bounding box center [1074, 458] width 710 height 30
click at [791, 461] on icon "save" at bounding box center [791, 457] width 10 height 10
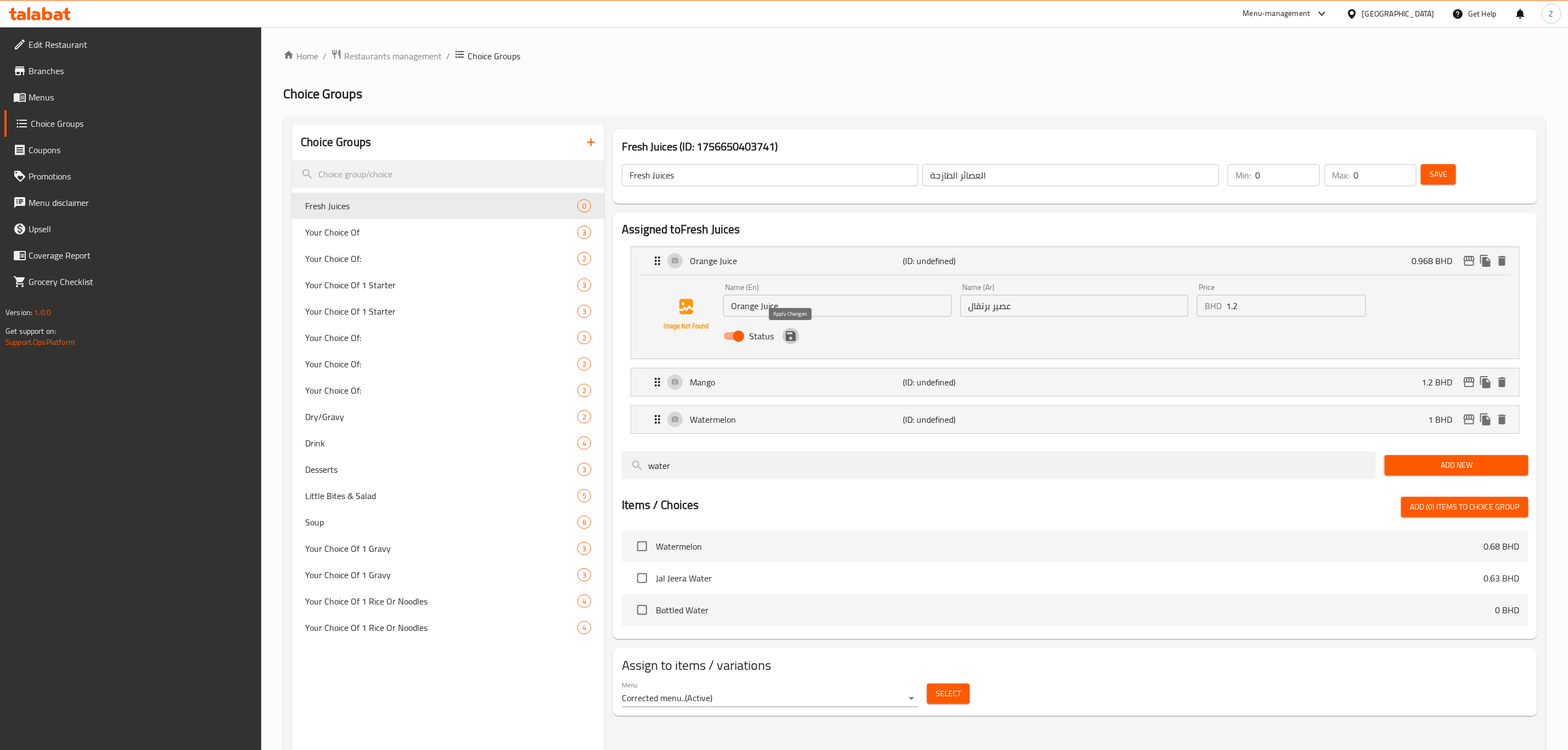
click at [792, 336] on icon "save" at bounding box center [791, 335] width 10 height 10
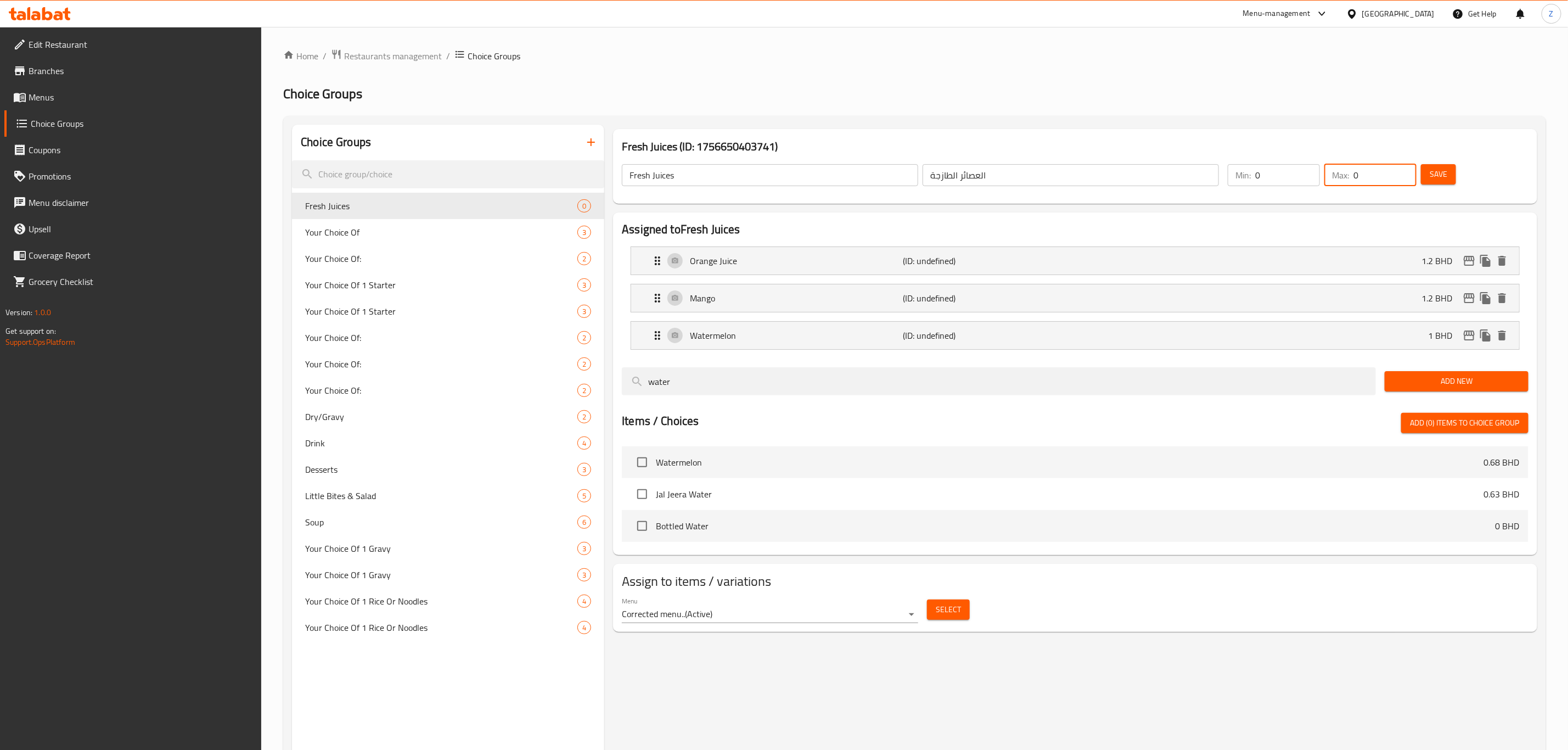
drag, startPoint x: 1343, startPoint y: 179, endPoint x: 1236, endPoint y: 210, distance: 111.4
click at [1292, 192] on div "Min: 0 ​ Max: 0 ​ Save" at bounding box center [1373, 175] width 306 height 35
type input "3"
click at [1439, 167] on span "Save" at bounding box center [1439, 174] width 18 height 14
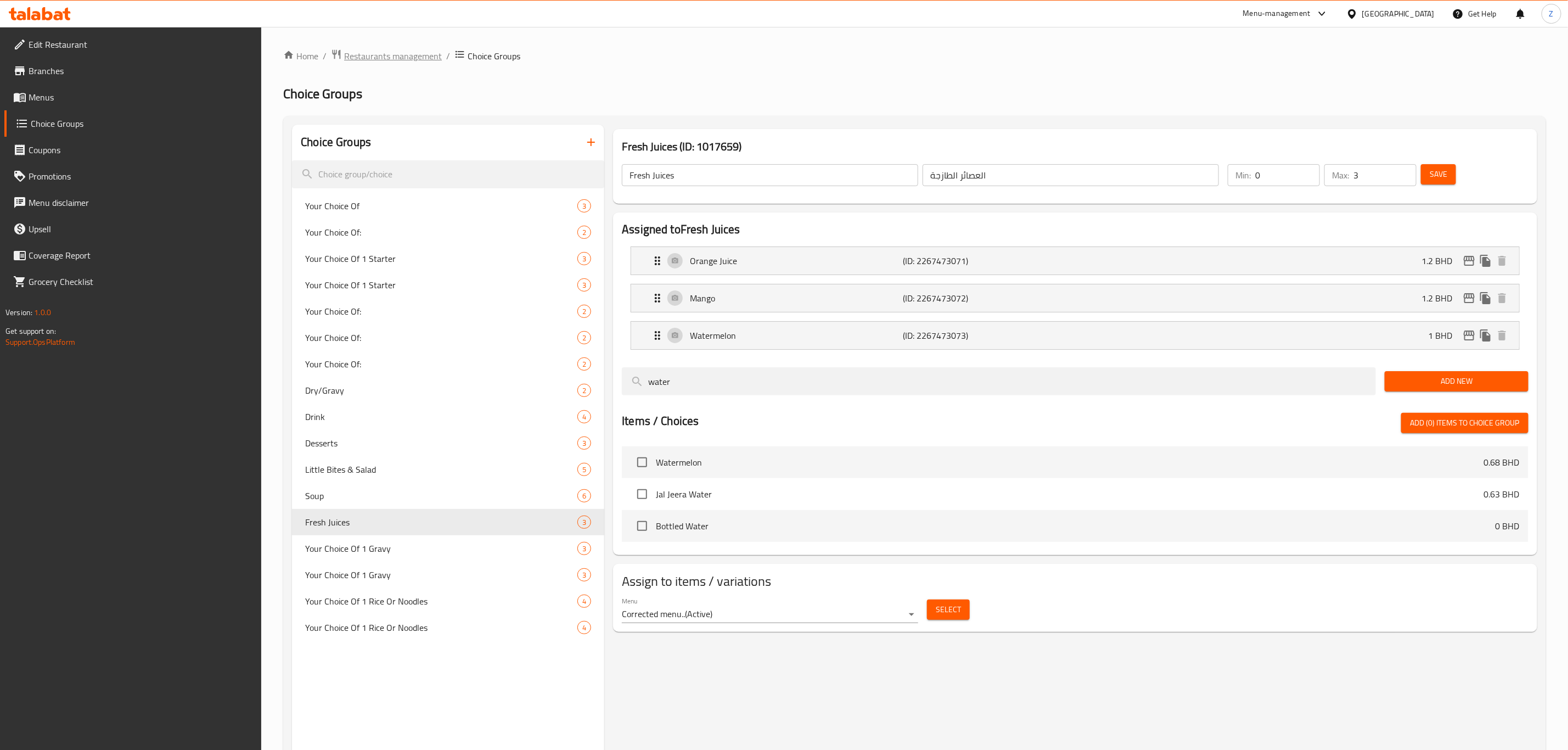
click at [371, 55] on span "Restaurants management" at bounding box center [393, 55] width 98 height 13
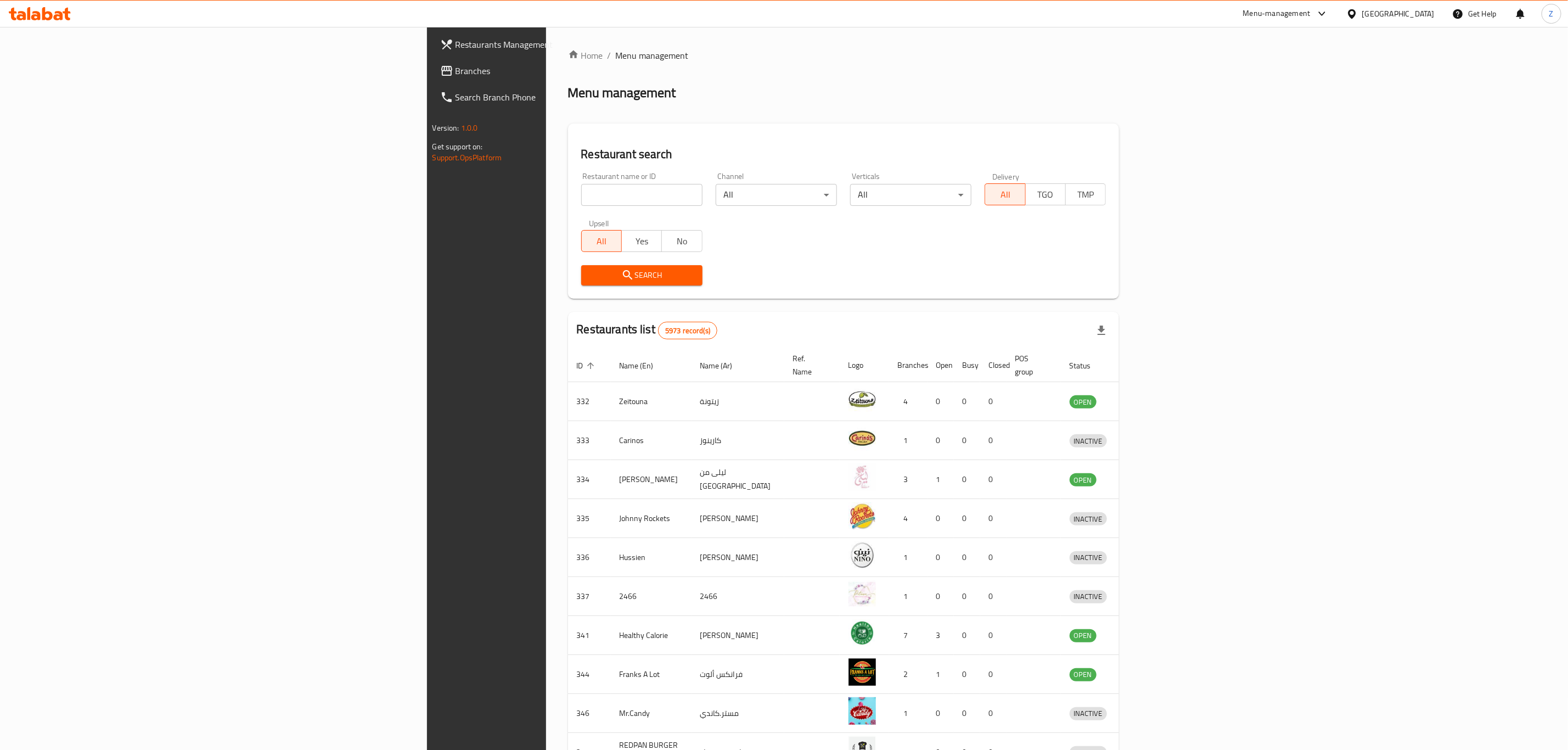
click at [581, 189] on input "search" at bounding box center [642, 195] width 121 height 22
type input "chilkoza"
click button "Search" at bounding box center [642, 275] width 121 height 20
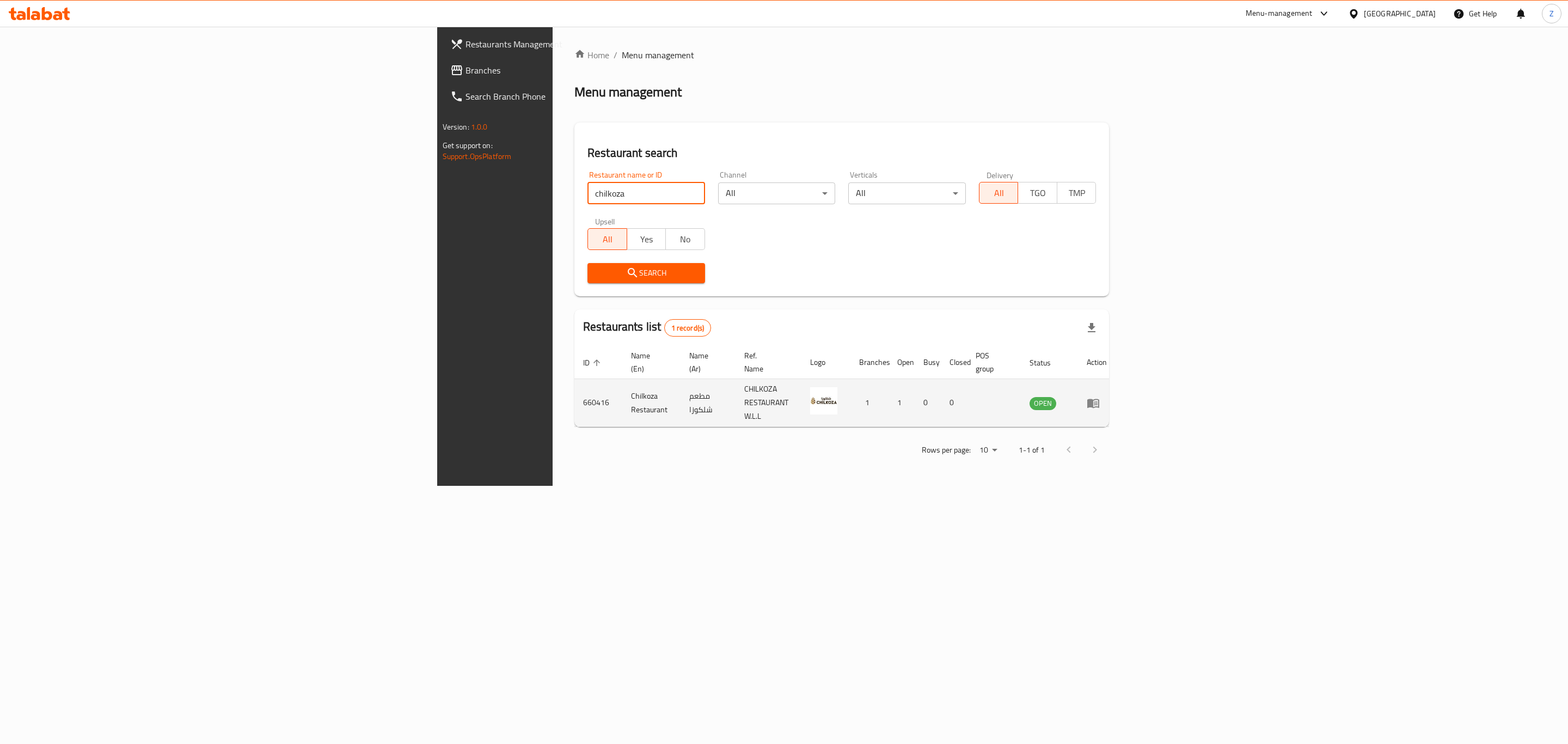
click at [1107, 396] on link "enhanced table" at bounding box center [1097, 403] width 20 height 13
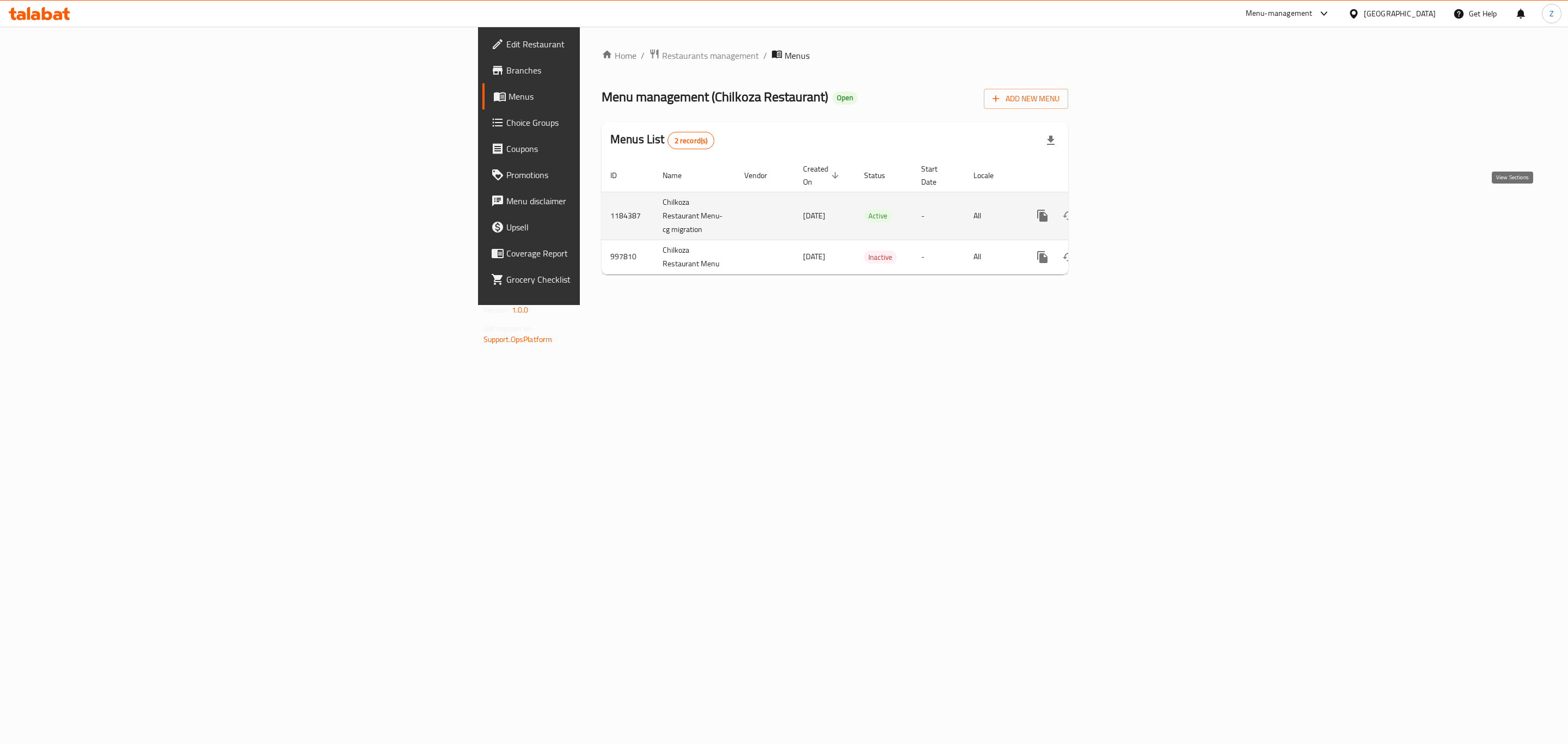
click at [1127, 209] on icon "enhanced table" at bounding box center [1120, 215] width 13 height 13
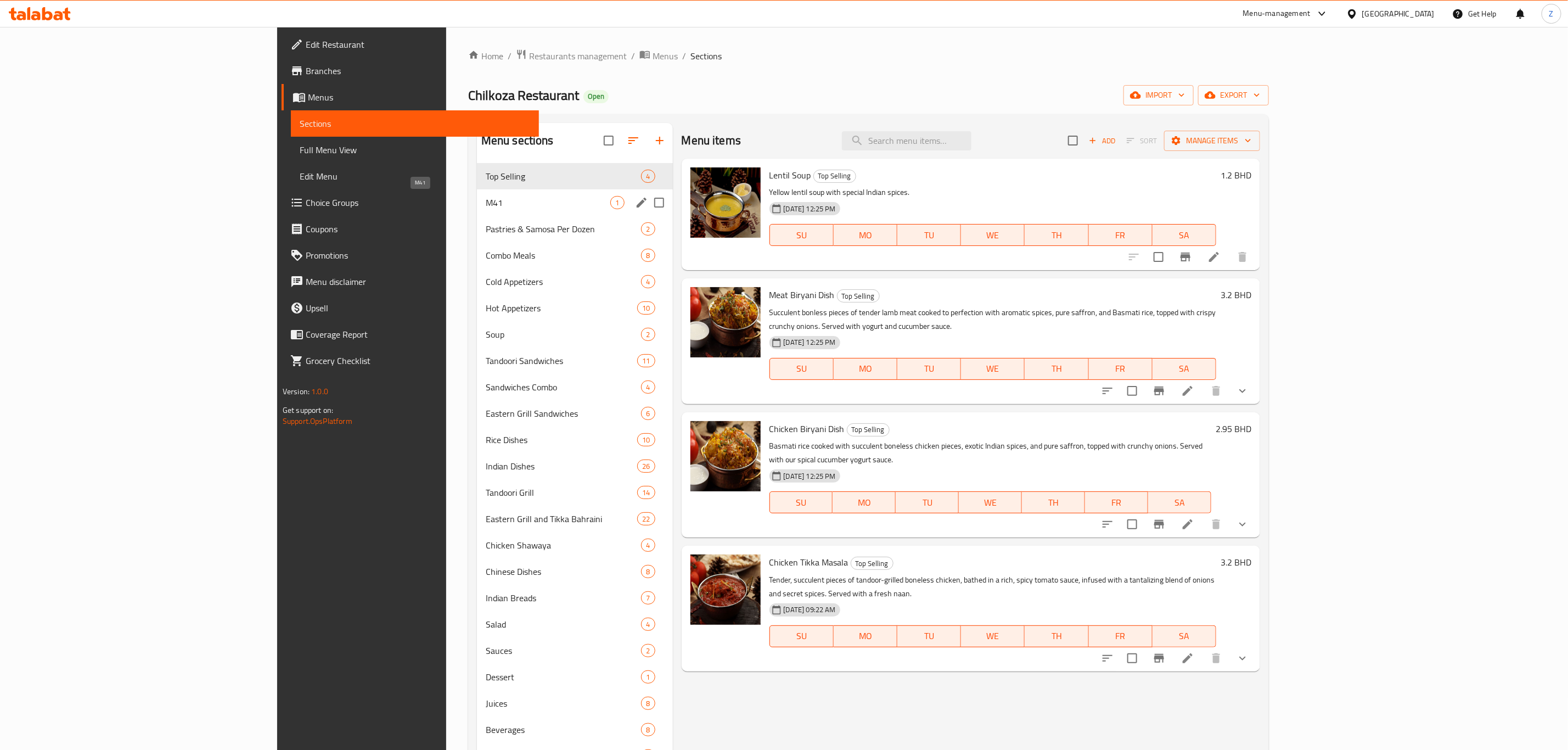
click at [486, 201] on span "M41" at bounding box center [548, 202] width 125 height 13
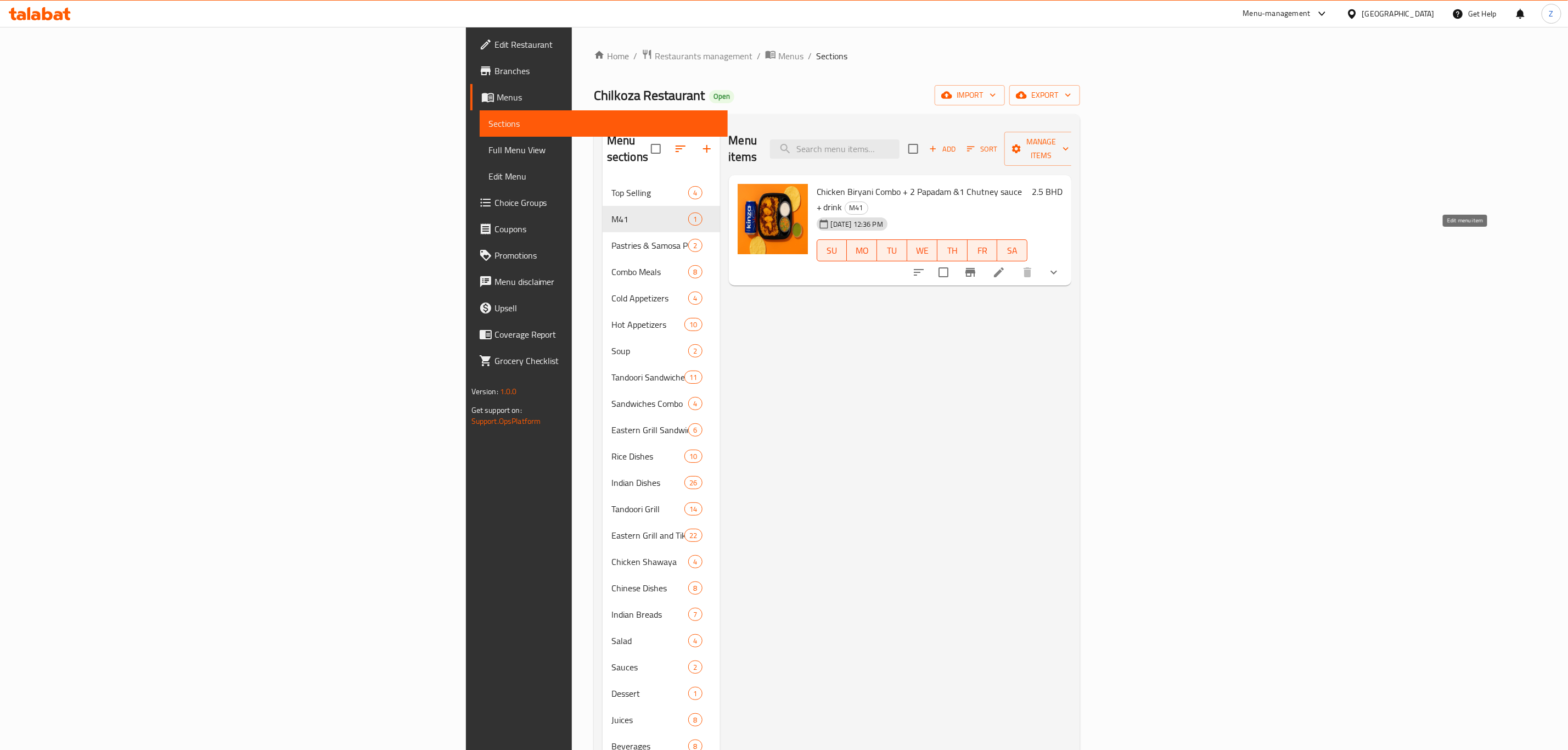
click at [1005, 266] on icon at bounding box center [998, 272] width 13 height 13
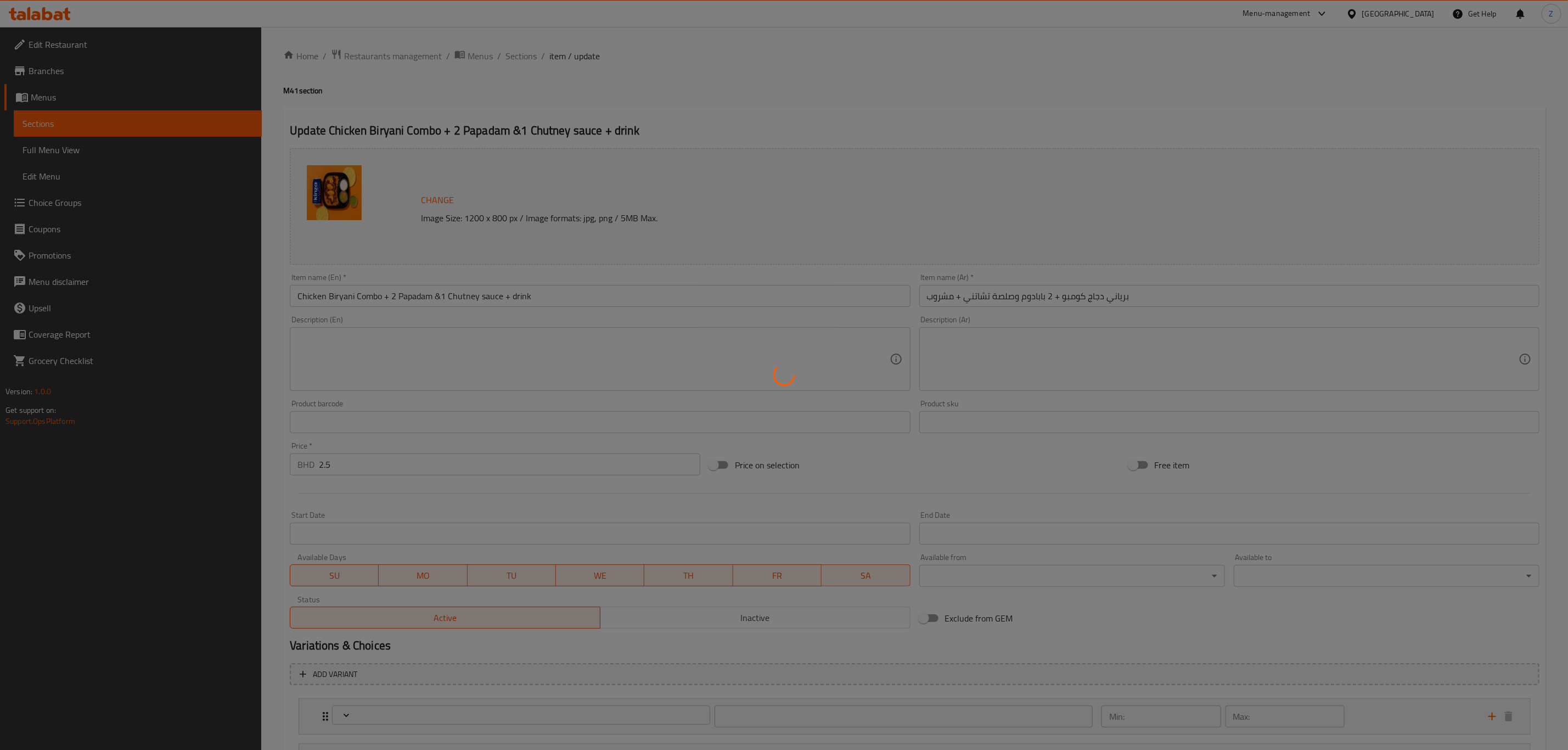
type input "إختيارك من:"
type input "1"
type input "اختيارك من المشروب"
type input "1"
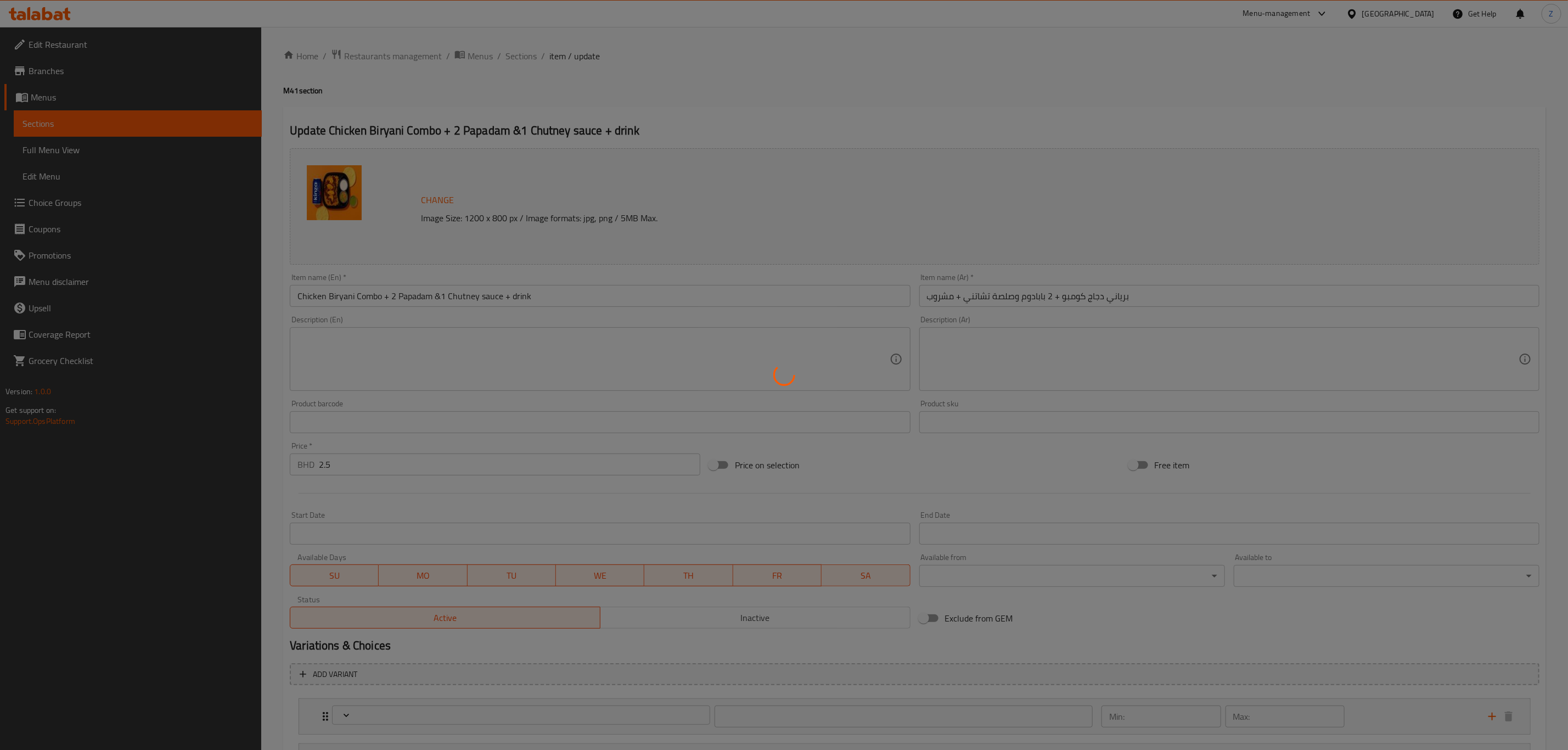
type input "1"
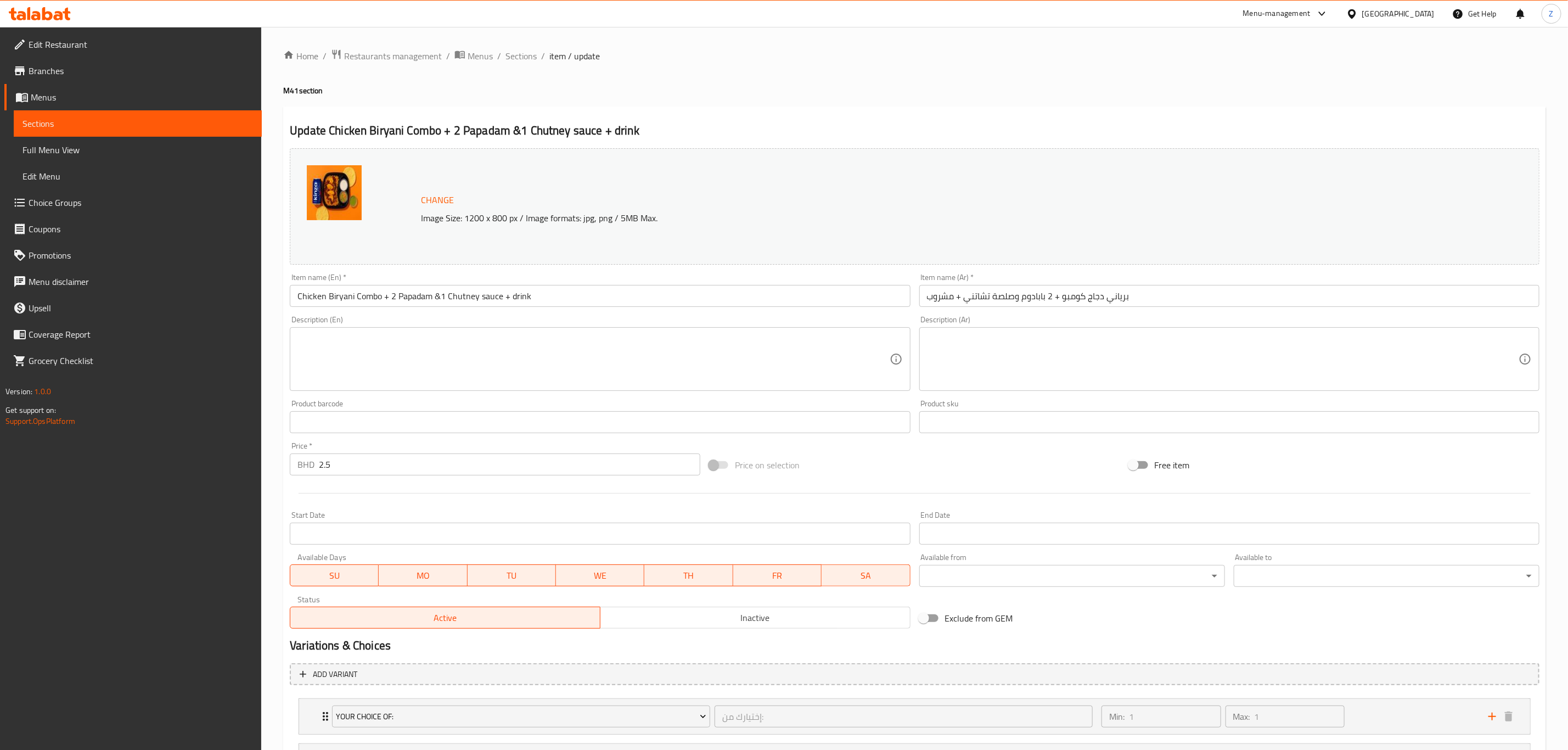
click at [438, 286] on input "Chicken Biryani Combo + 2 Papadam &1 Chutney sauce + drink" at bounding box center [600, 296] width 621 height 22
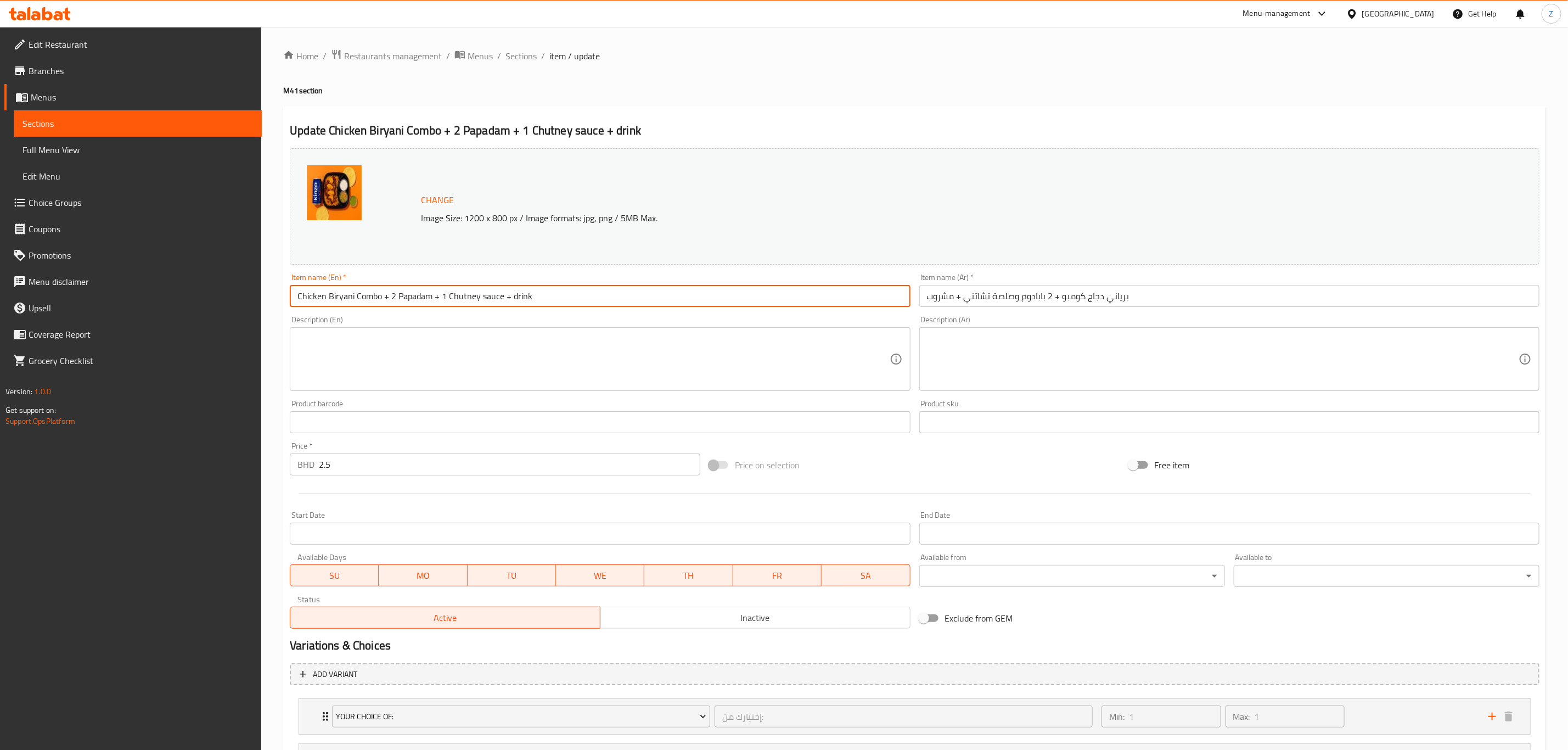
type input "Chicken Biryani Combo + 2 Papadam + 1 Chutney sauce + drink"
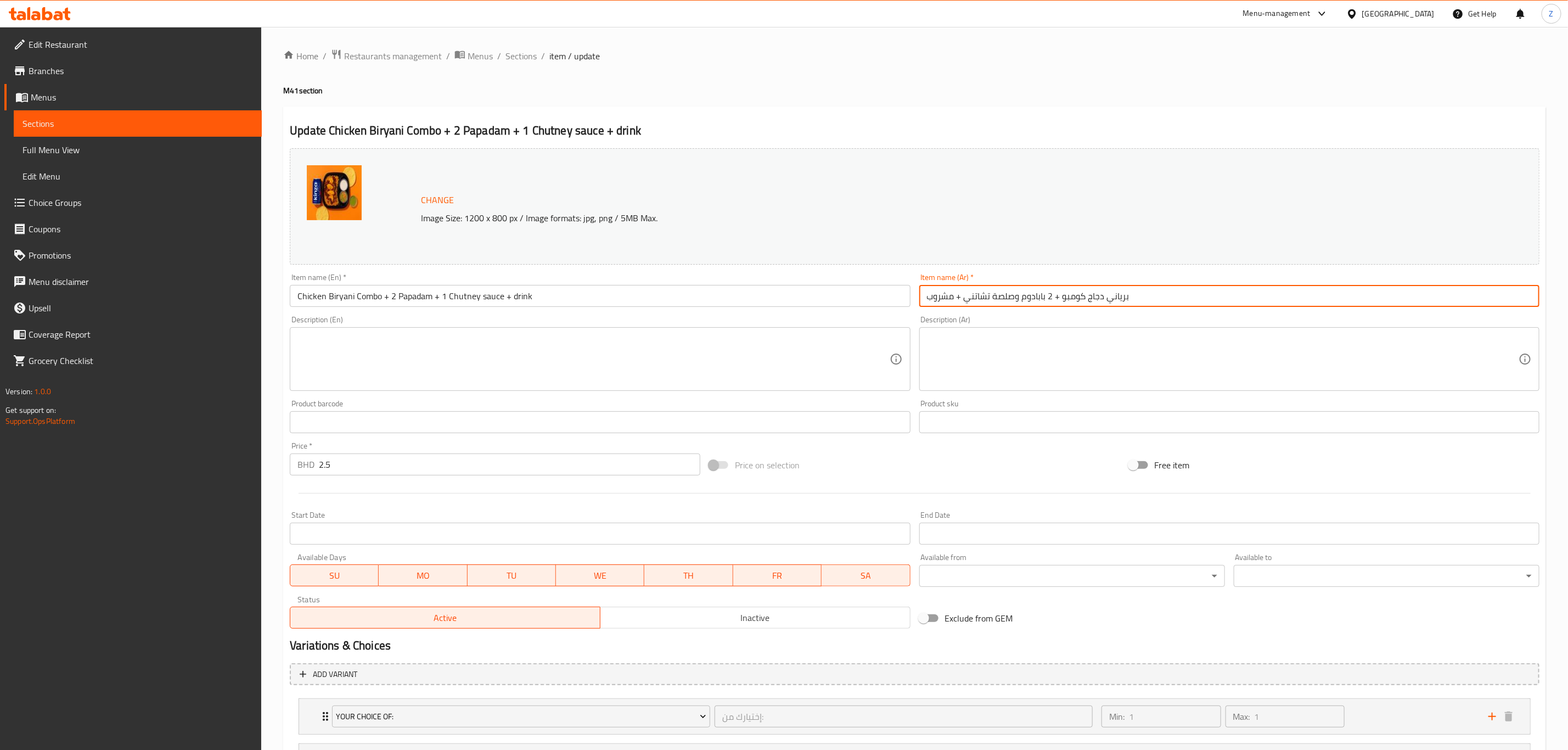
click at [1012, 298] on input "برياني دجاج كومبو + 2 بابادوم وصلصة تشاتني + مشروب" at bounding box center [1229, 296] width 621 height 22
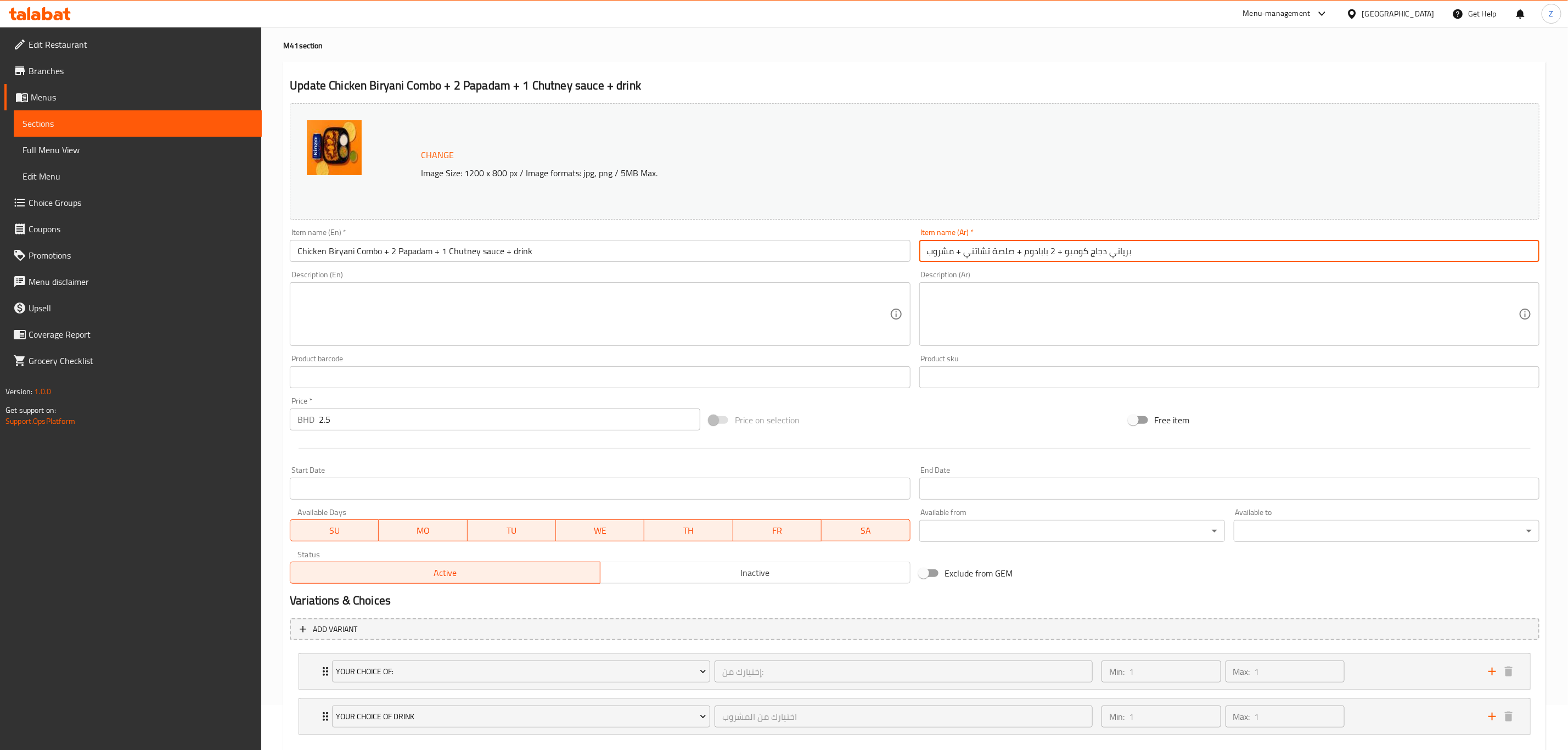
scroll to position [106, 0]
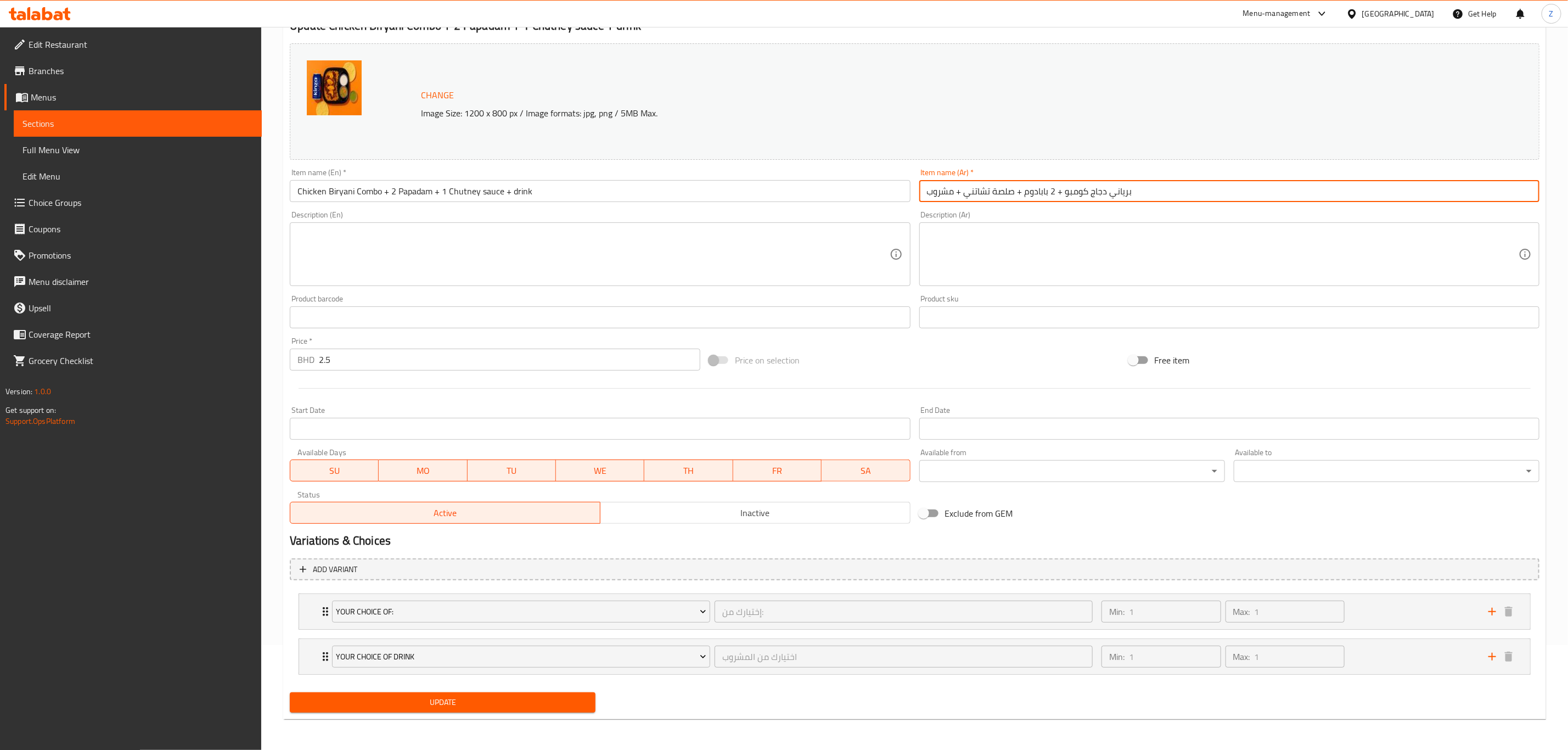
type input "برياني دجاج كومبو + 2 بابادوم + صلصة تشاتني + مشروب"
click at [414, 705] on span "Update" at bounding box center [442, 702] width 288 height 14
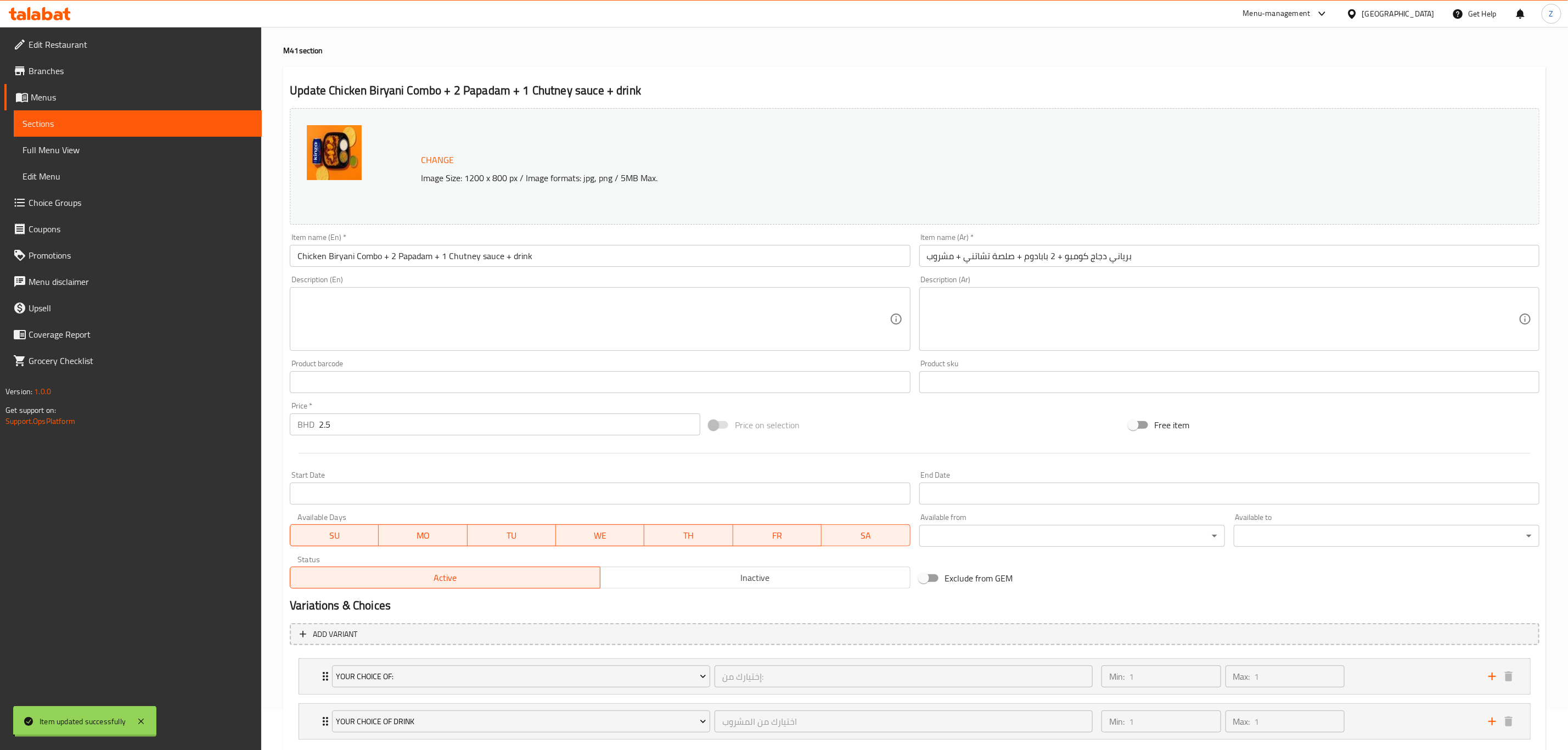
scroll to position [0, 0]
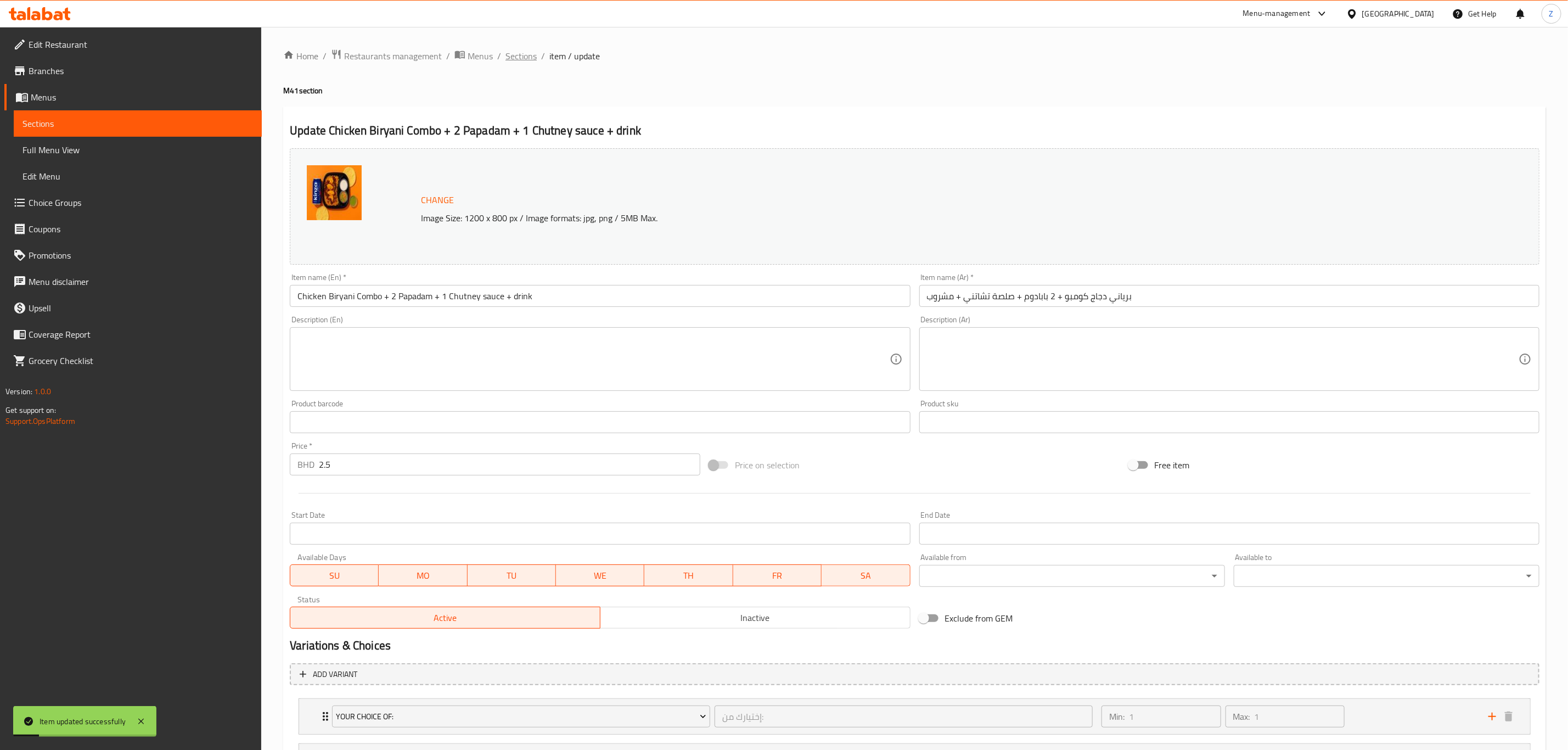
drag, startPoint x: 519, startPoint y: 56, endPoint x: 522, endPoint y: 68, distance: 12.4
click at [519, 57] on span "Sections" at bounding box center [521, 55] width 32 height 13
